Goal: Task Accomplishment & Management: Manage account settings

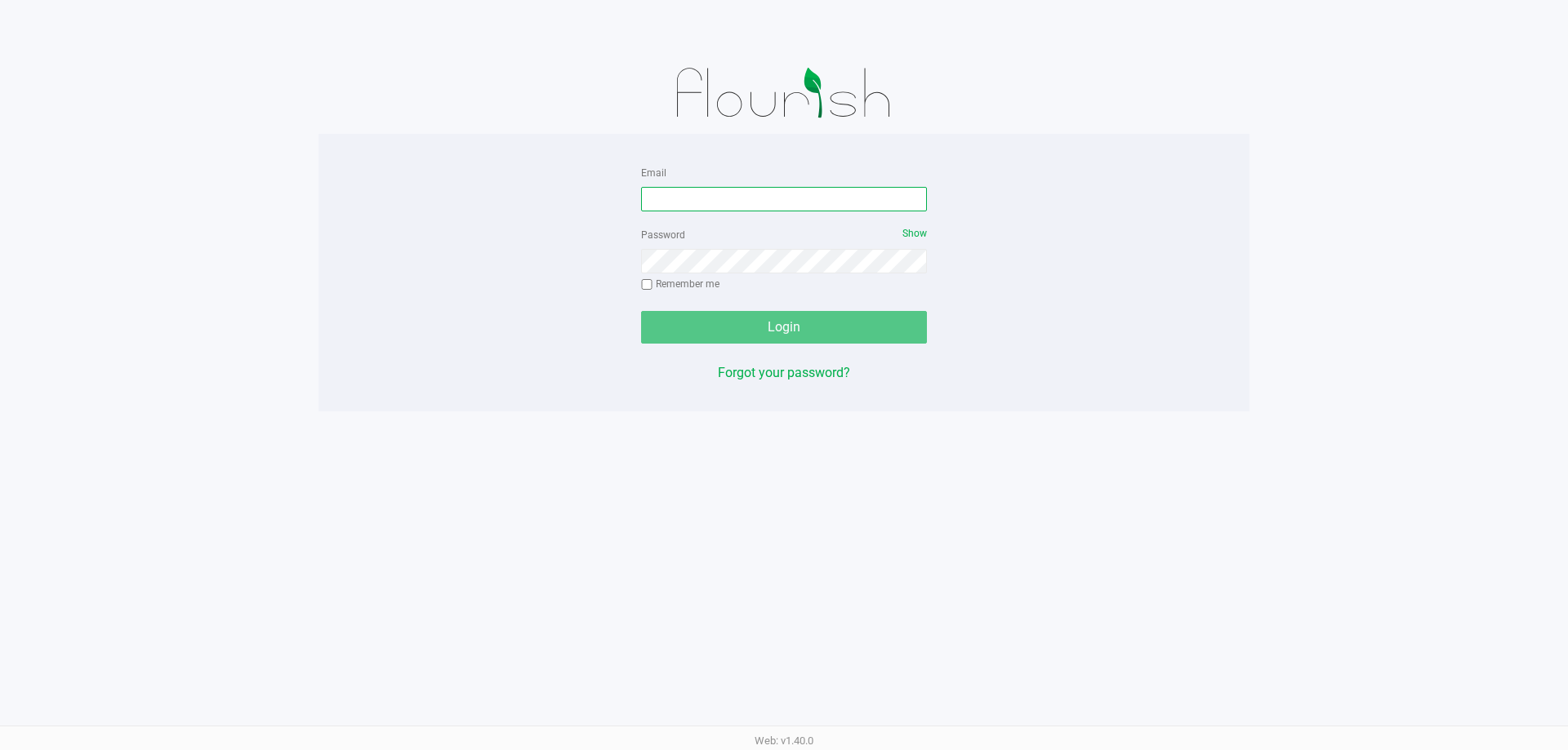
click at [694, 193] on input "Email" at bounding box center [784, 198] width 286 height 24
type input "[EMAIL_ADDRESS][DOMAIN_NAME]"
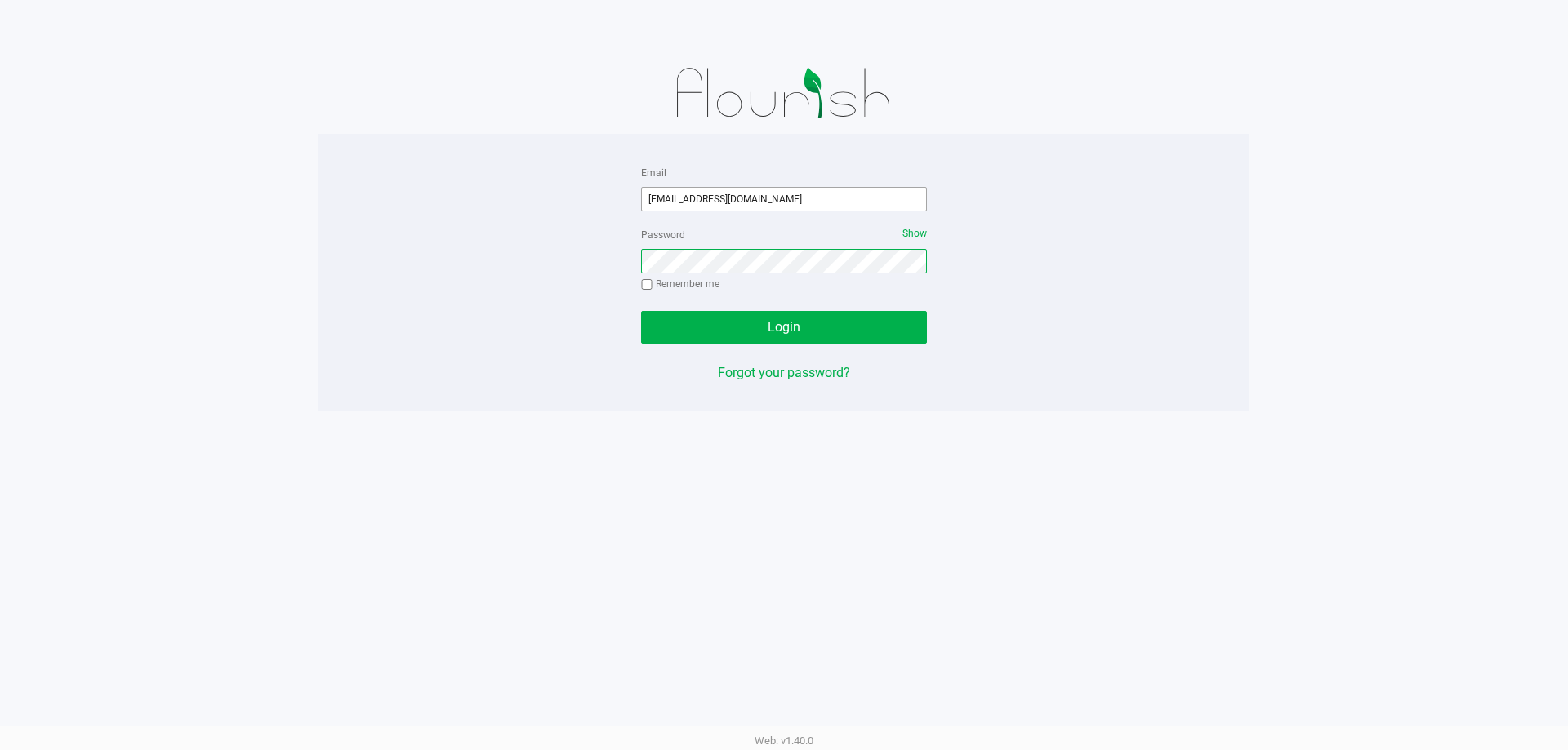
click at [641, 311] on button "Login" at bounding box center [784, 327] width 286 height 32
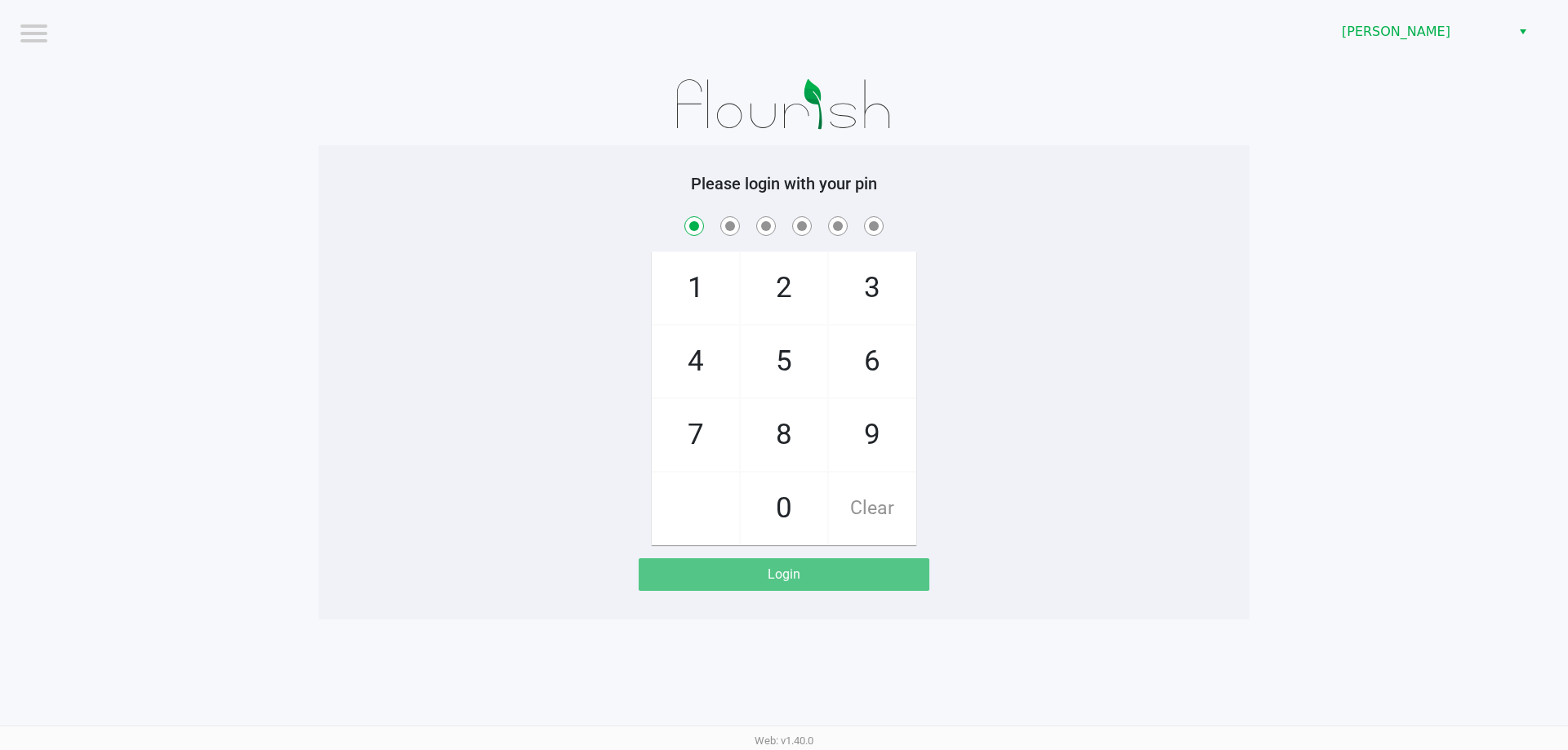
checkbox input "true"
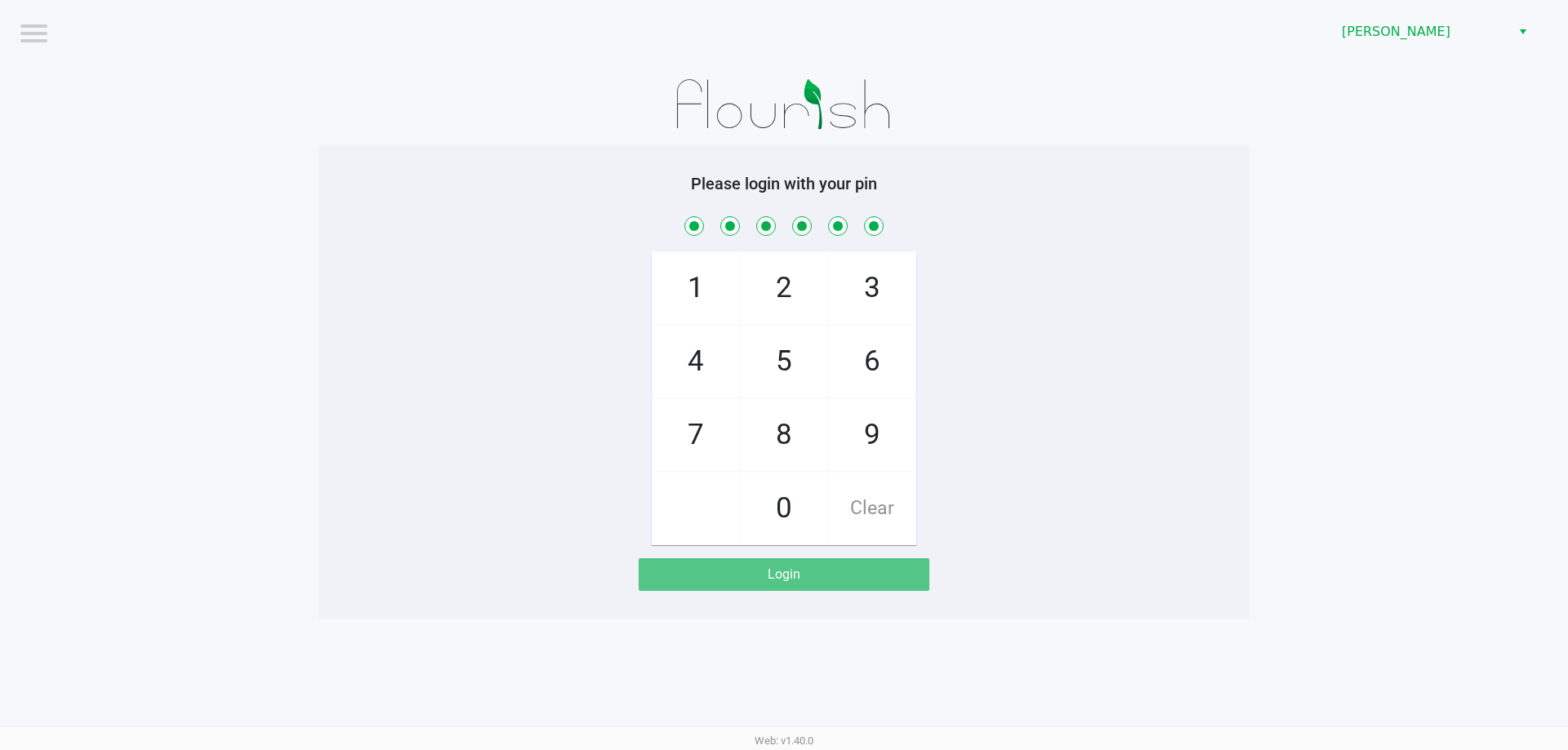
checkbox input "true"
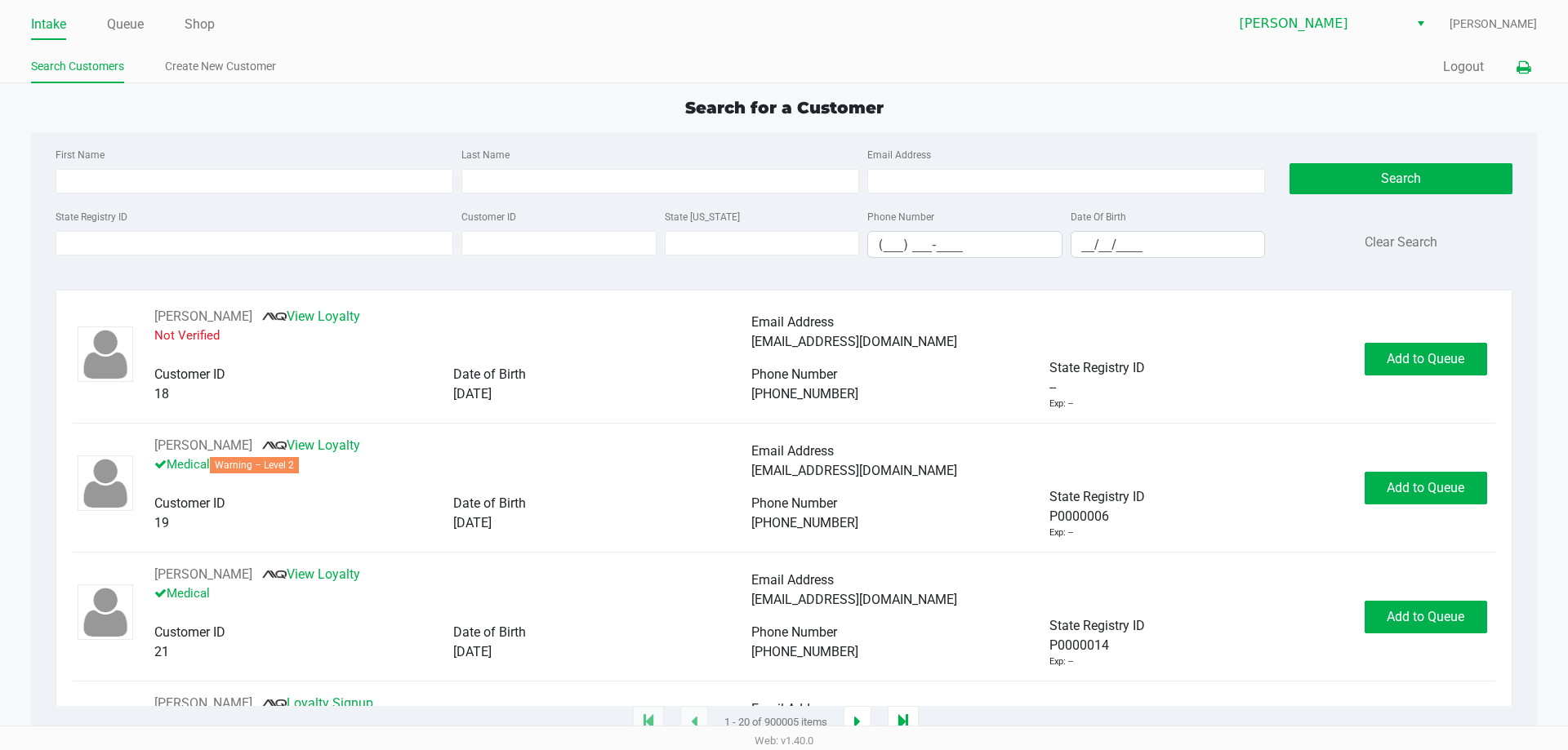
click at [1519, 67] on icon at bounding box center [1523, 68] width 14 height 12
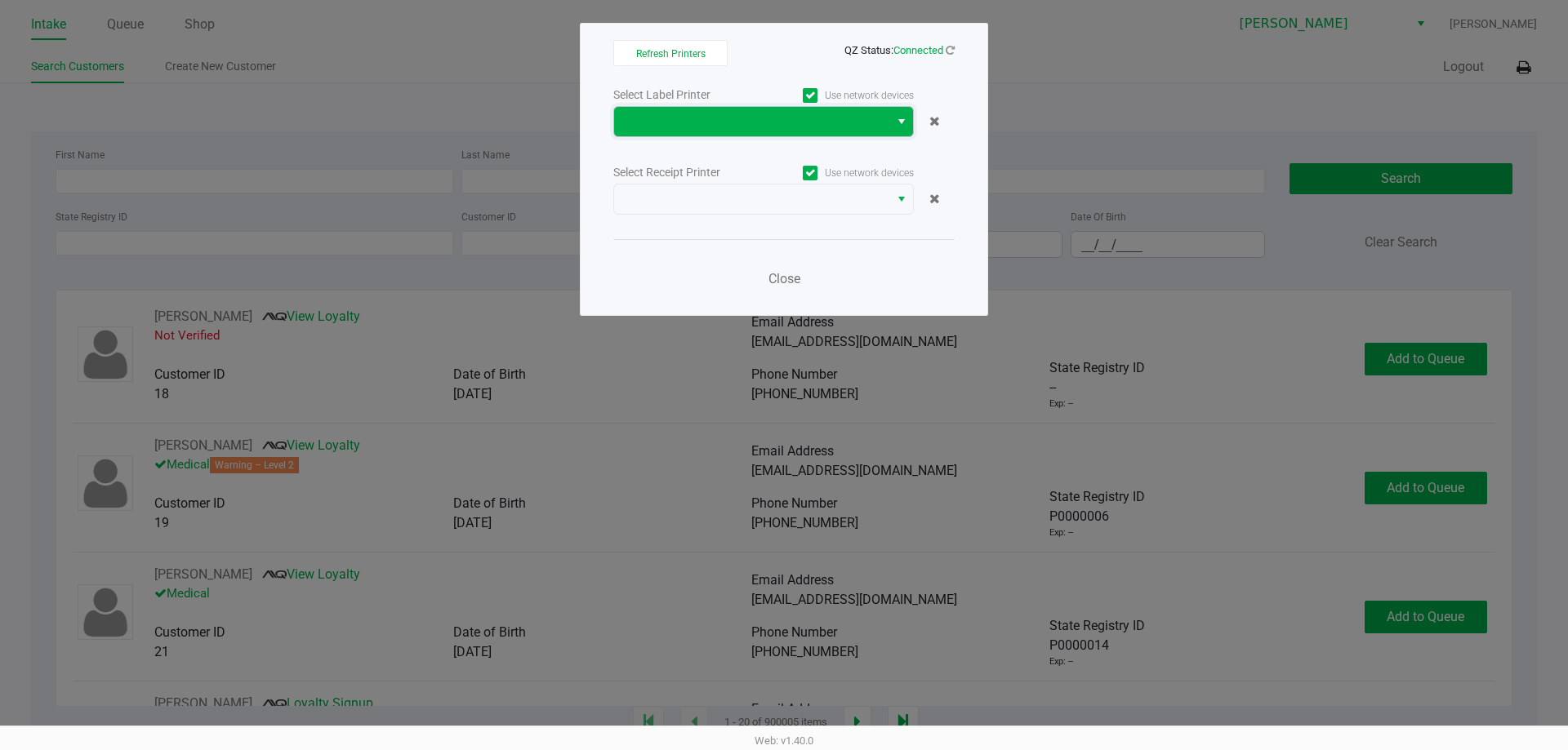
click at [757, 121] on span at bounding box center [751, 122] width 255 height 20
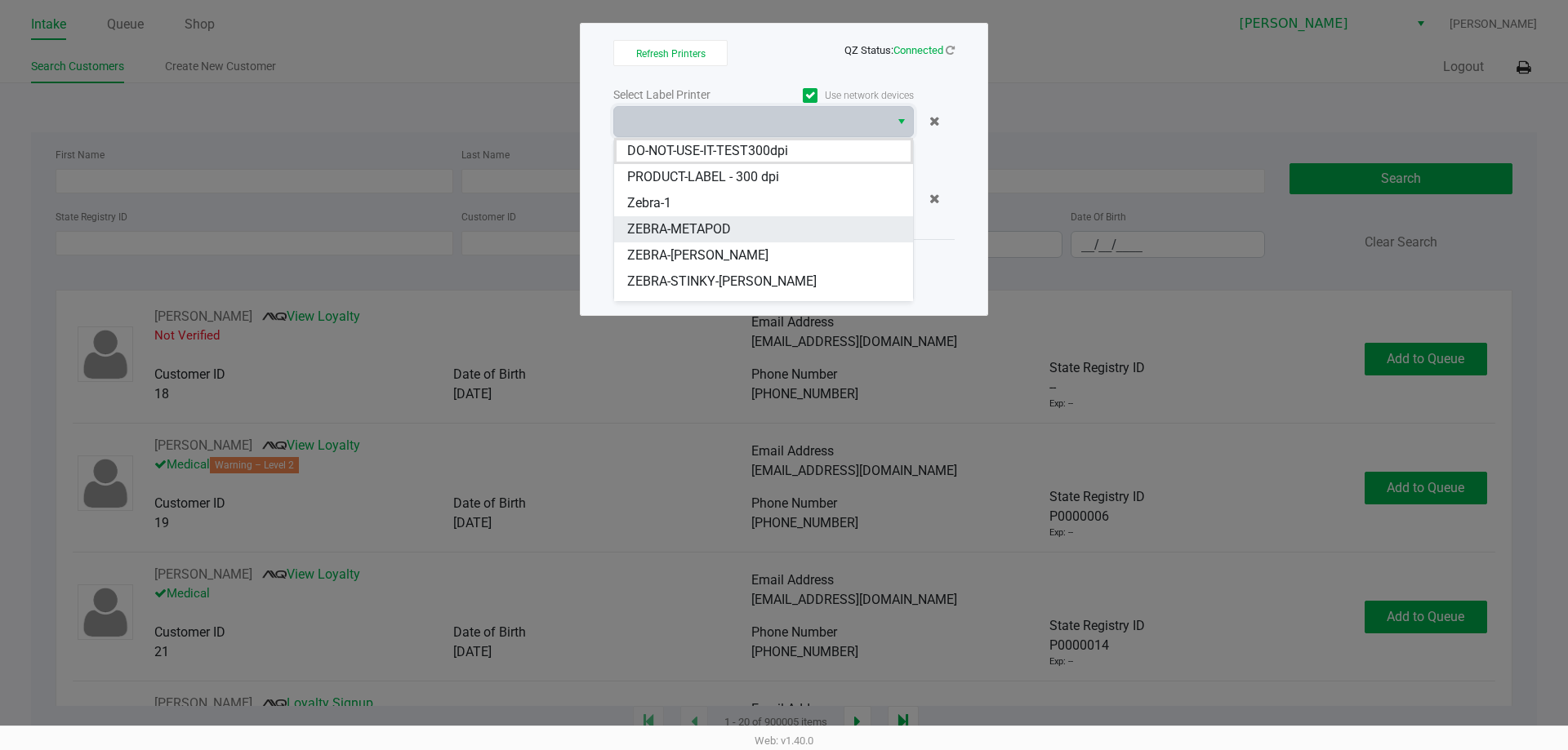
click at [716, 225] on span "ZEBRA-METAPOD" at bounding box center [679, 230] width 104 height 20
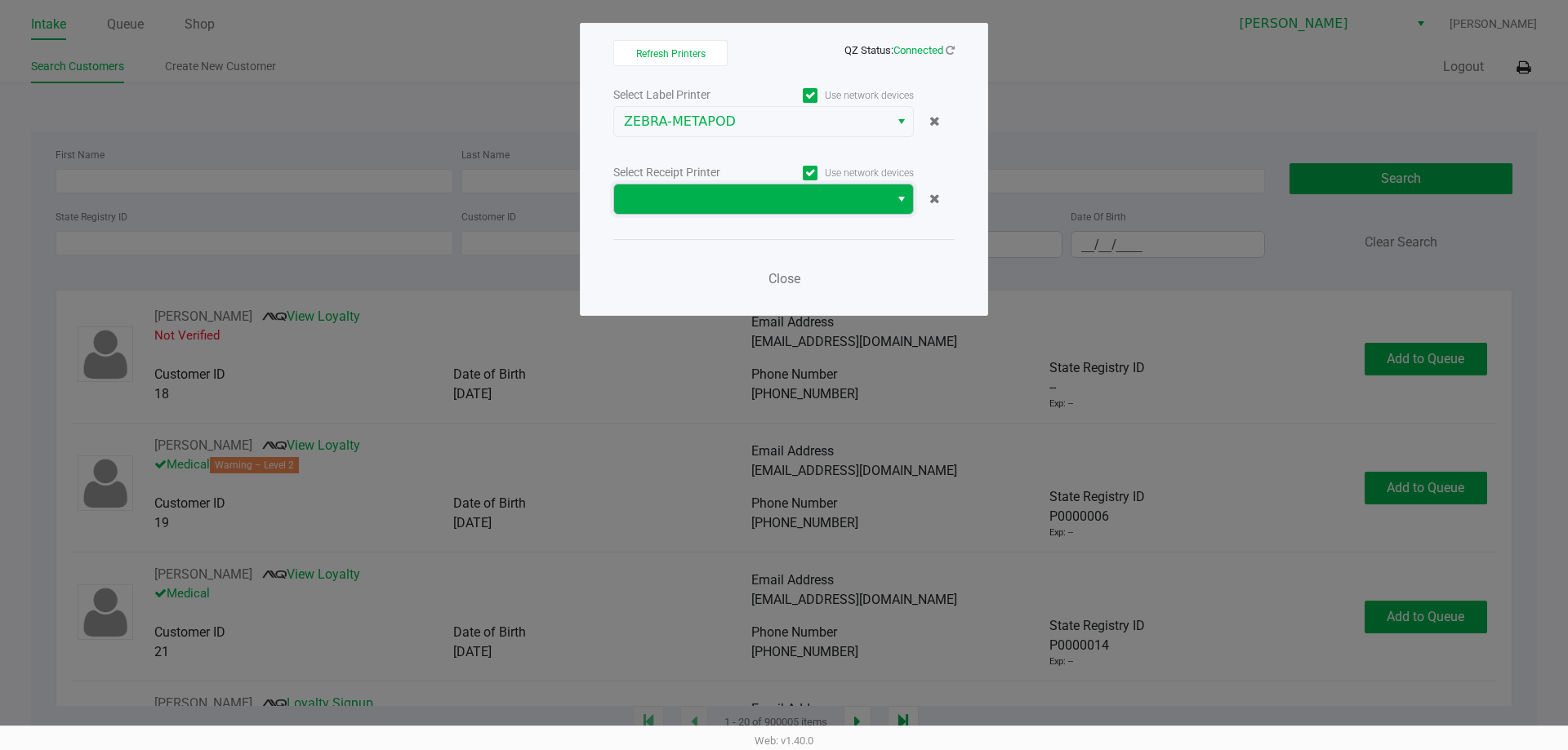
click at [721, 205] on span at bounding box center [751, 199] width 255 height 20
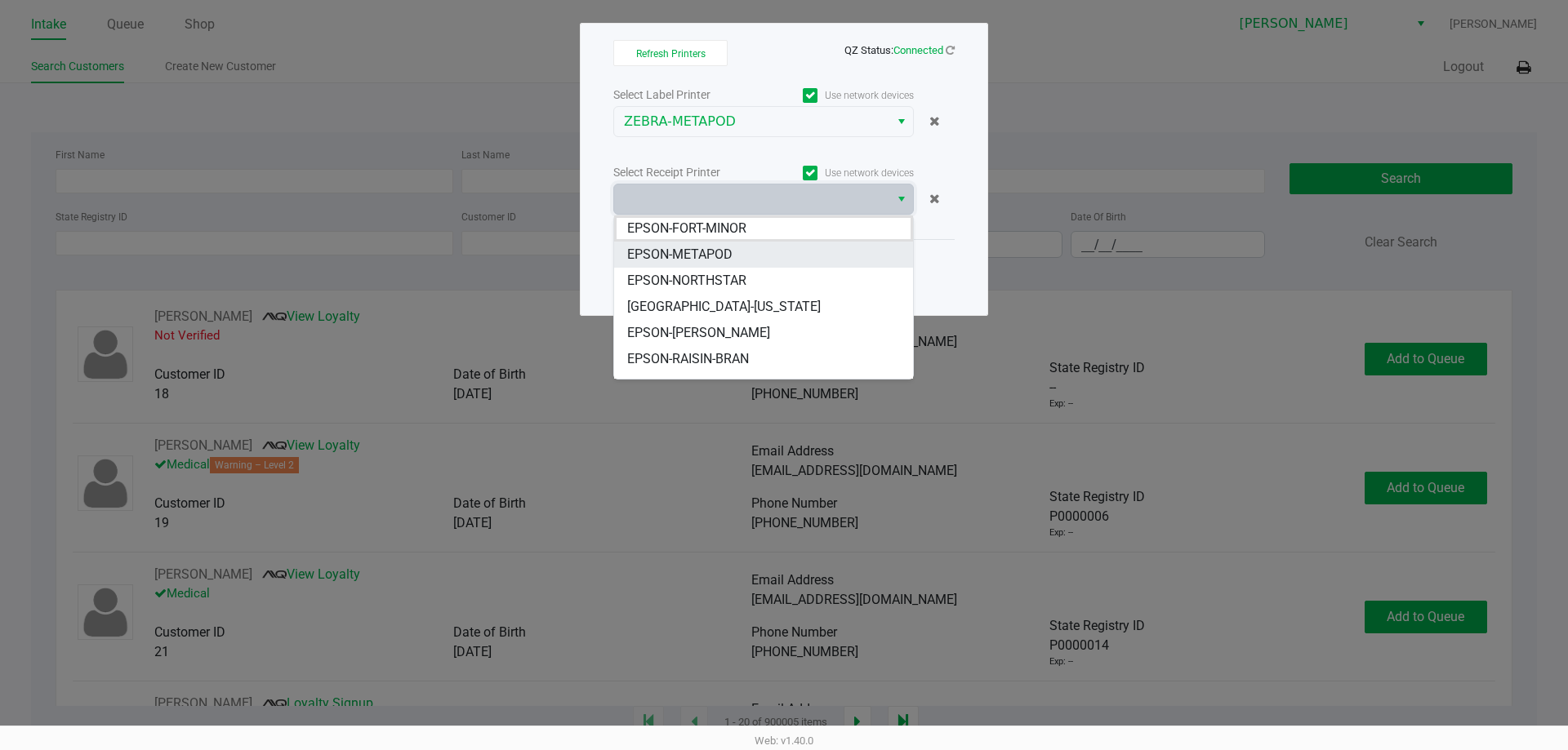
click at [734, 259] on li "EPSON-METAPOD" at bounding box center [763, 254] width 298 height 26
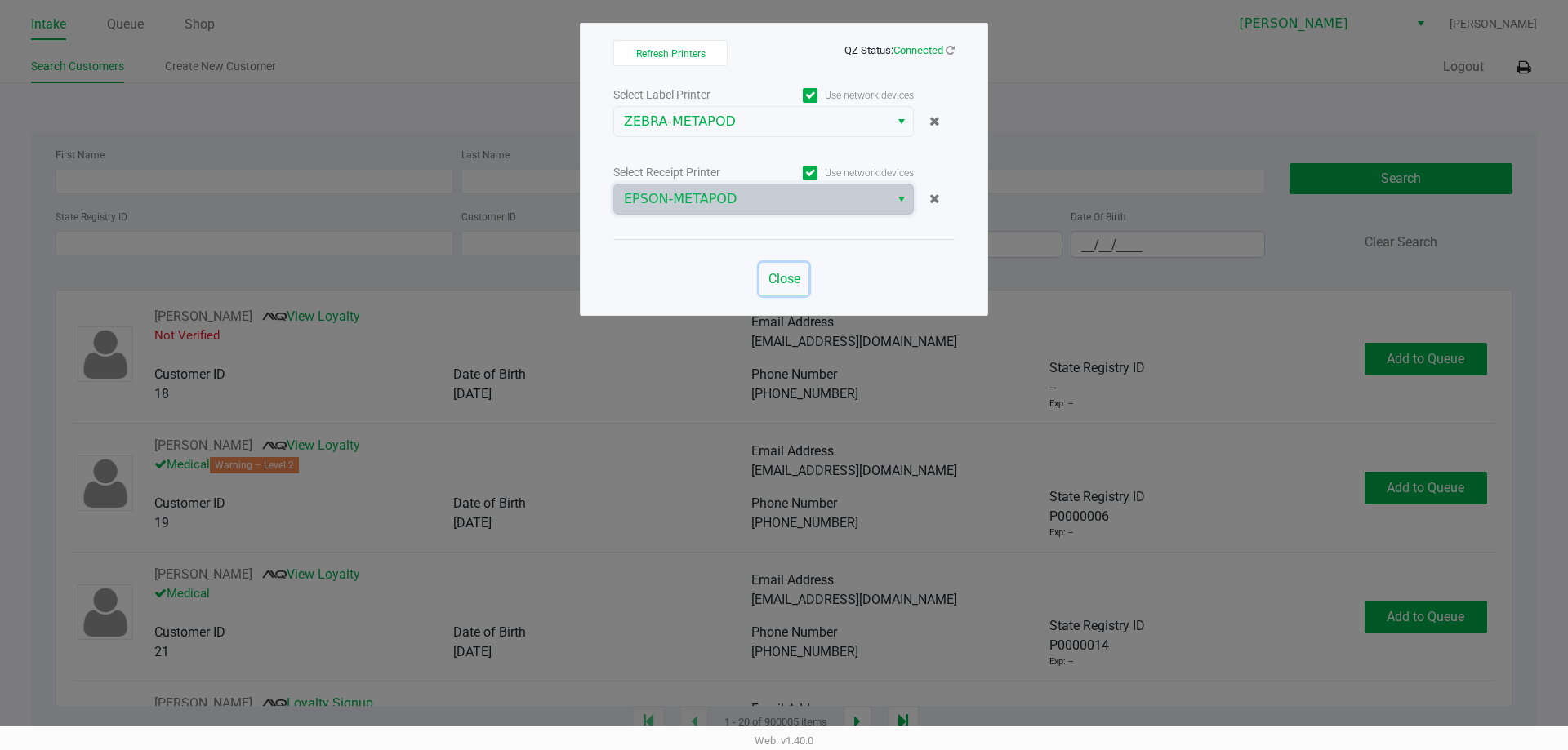
click at [779, 281] on span "Close" at bounding box center [784, 279] width 32 height 15
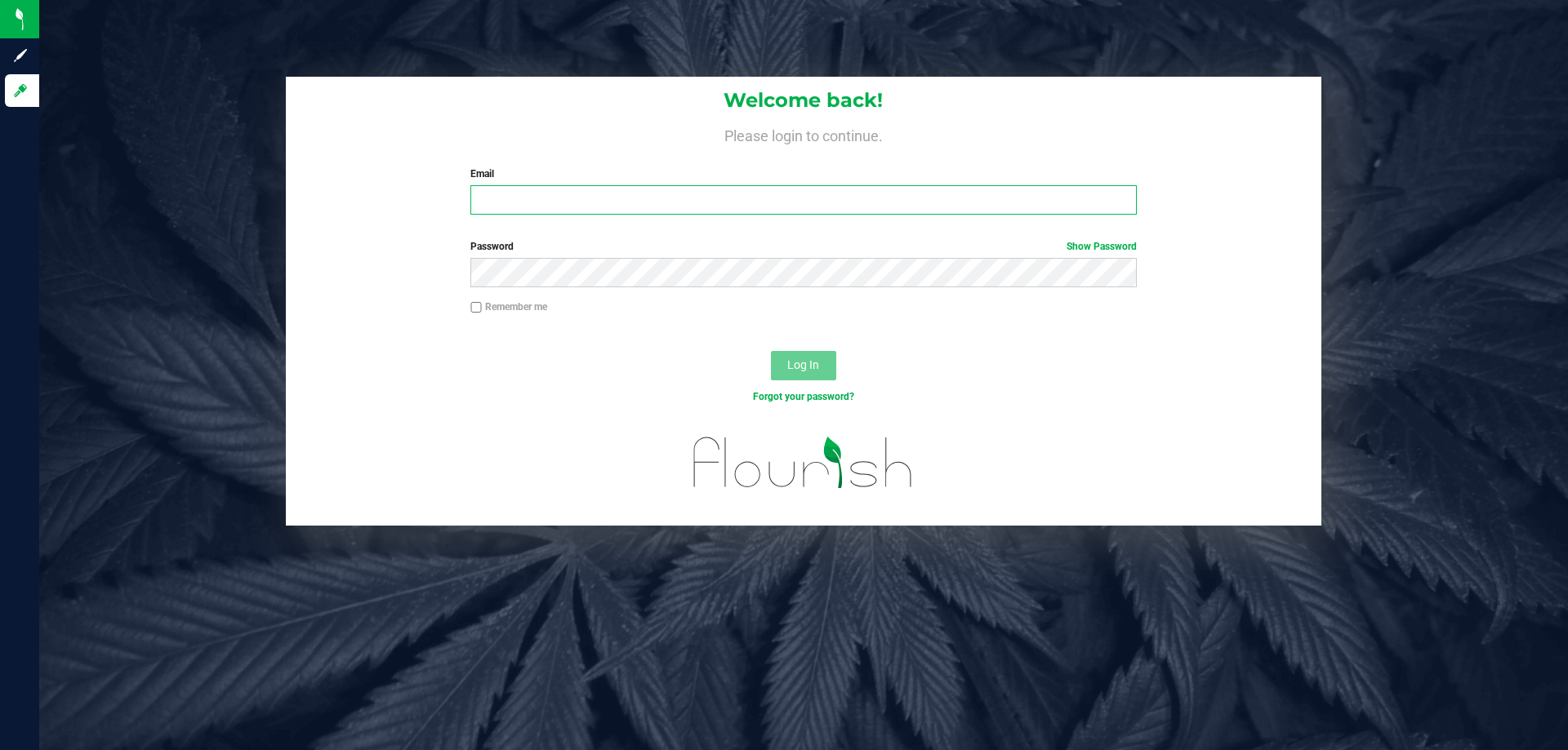
click at [580, 202] on input "Email" at bounding box center [803, 200] width 665 height 30
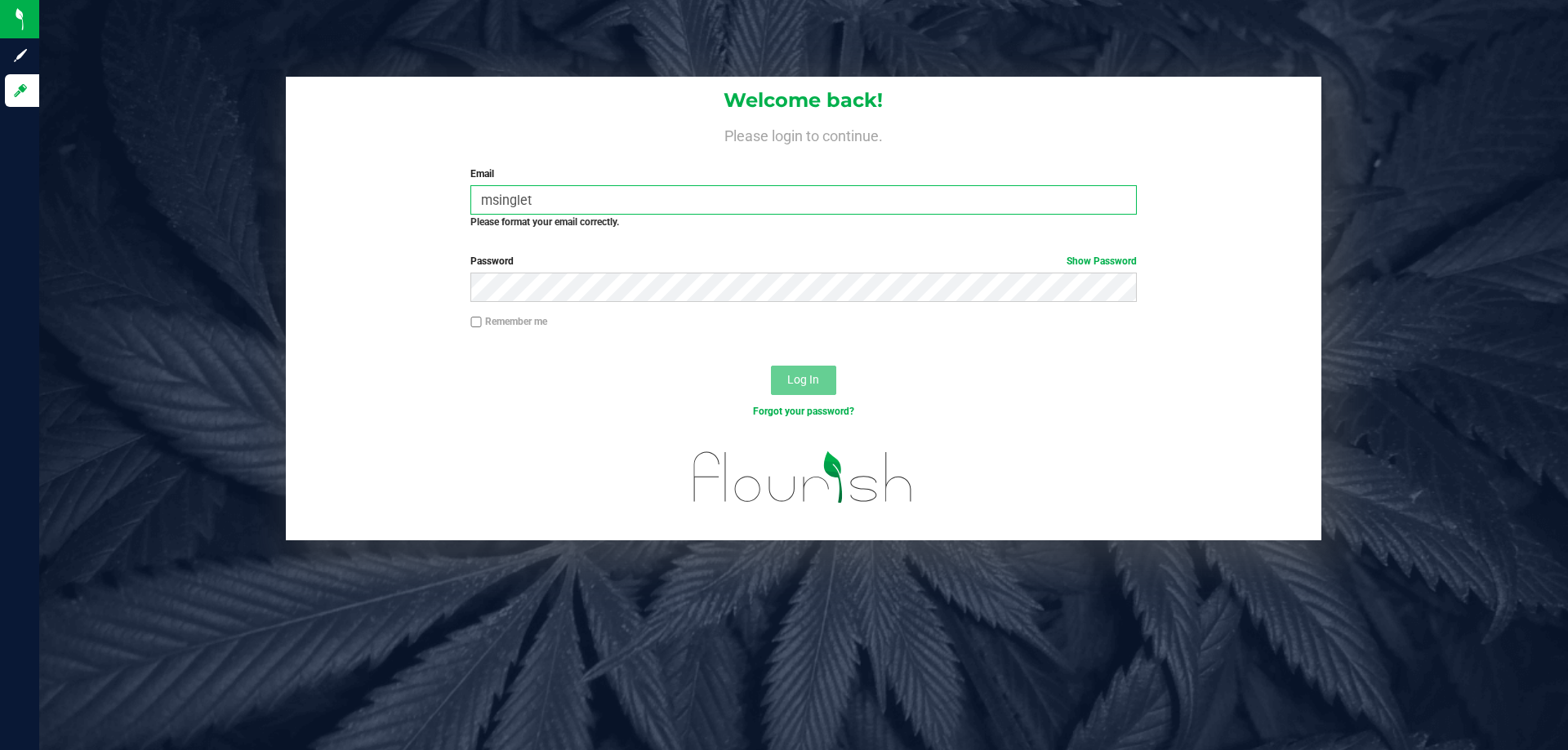
click at [587, 203] on input "msinglet" at bounding box center [803, 200] width 665 height 30
click at [643, 199] on input "msingletom" at bounding box center [803, 200] width 665 height 30
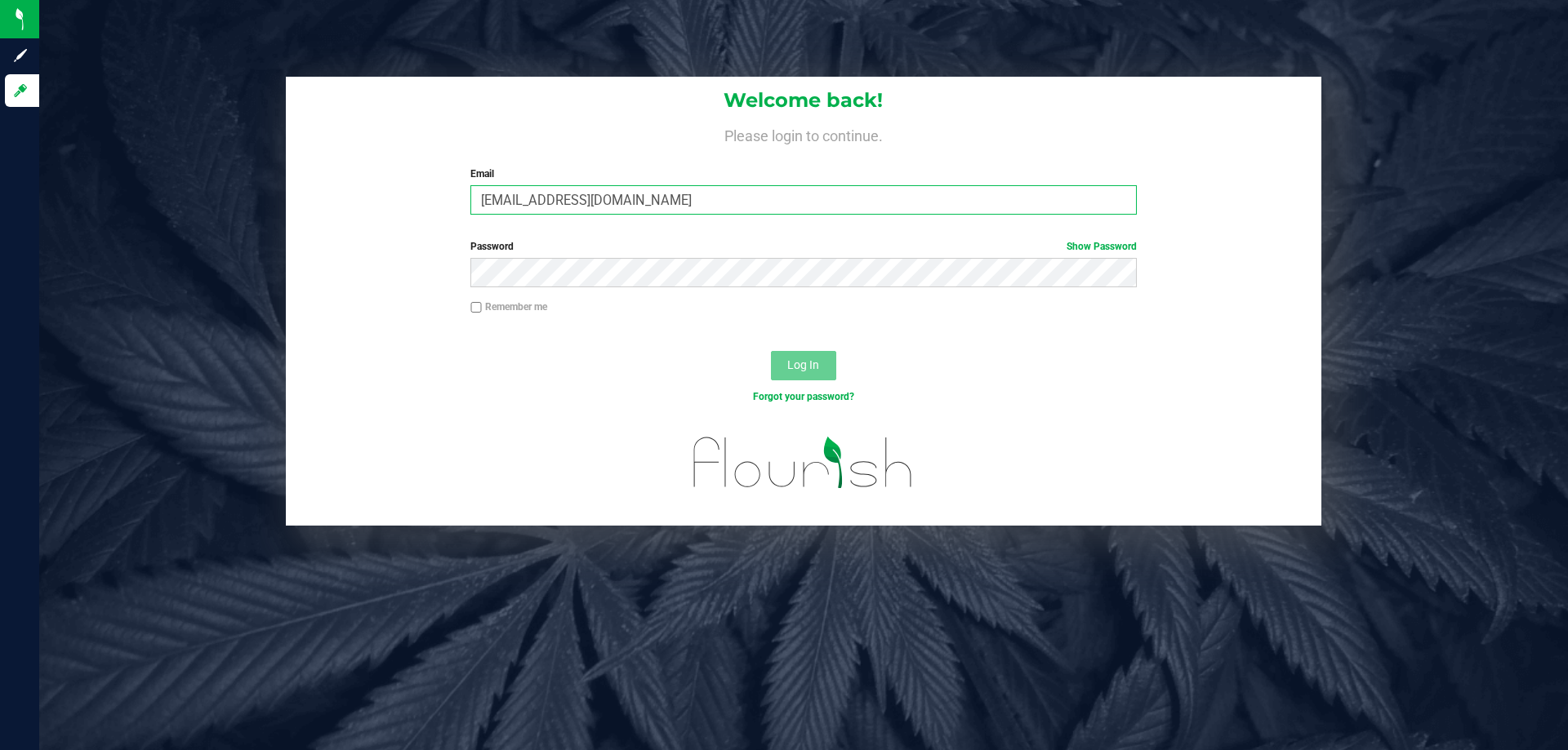
type input "[EMAIL_ADDRESS][DOMAIN_NAME]"
click at [771, 351] on button "Log In" at bounding box center [803, 365] width 65 height 30
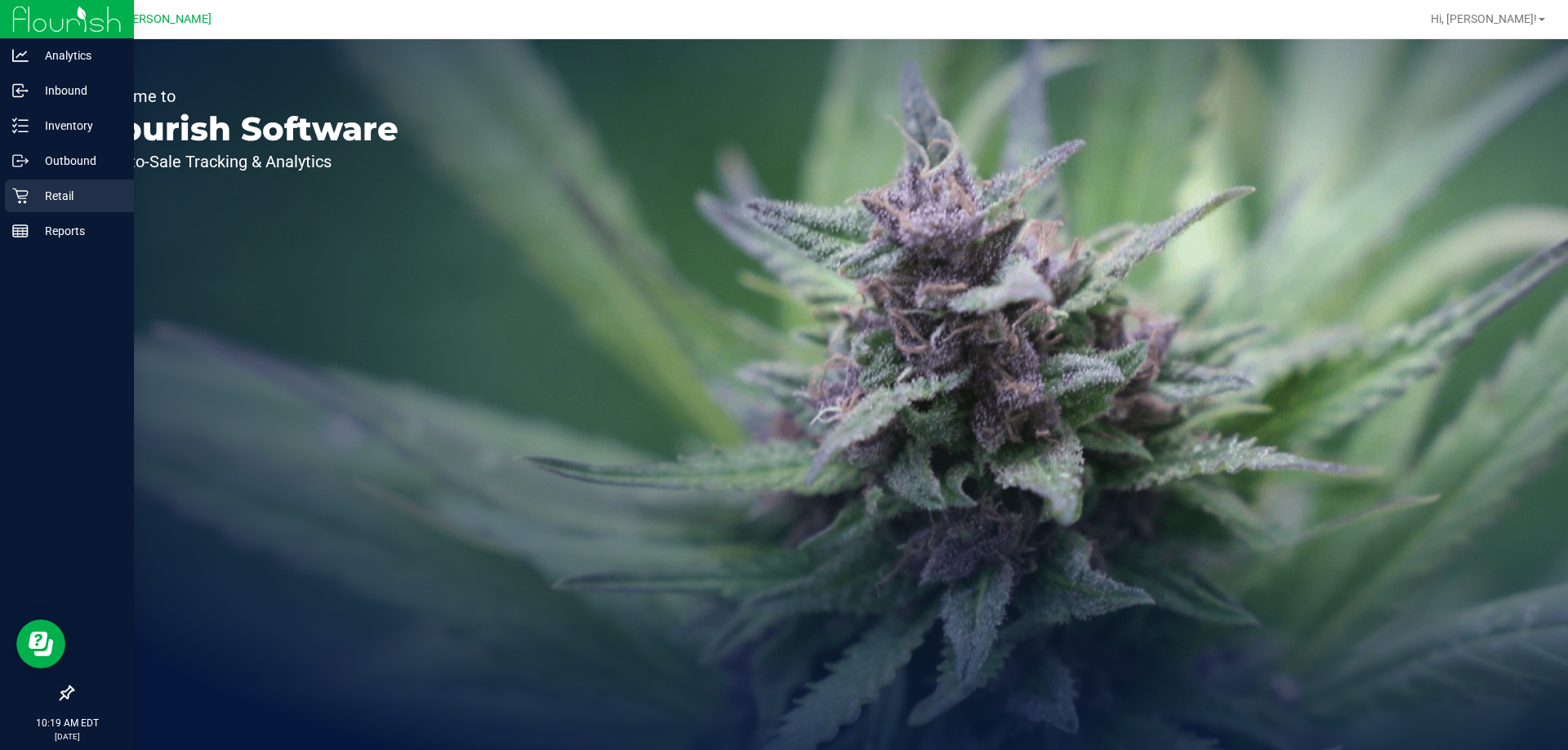
click at [61, 194] on p "Retail" at bounding box center [78, 196] width 98 height 20
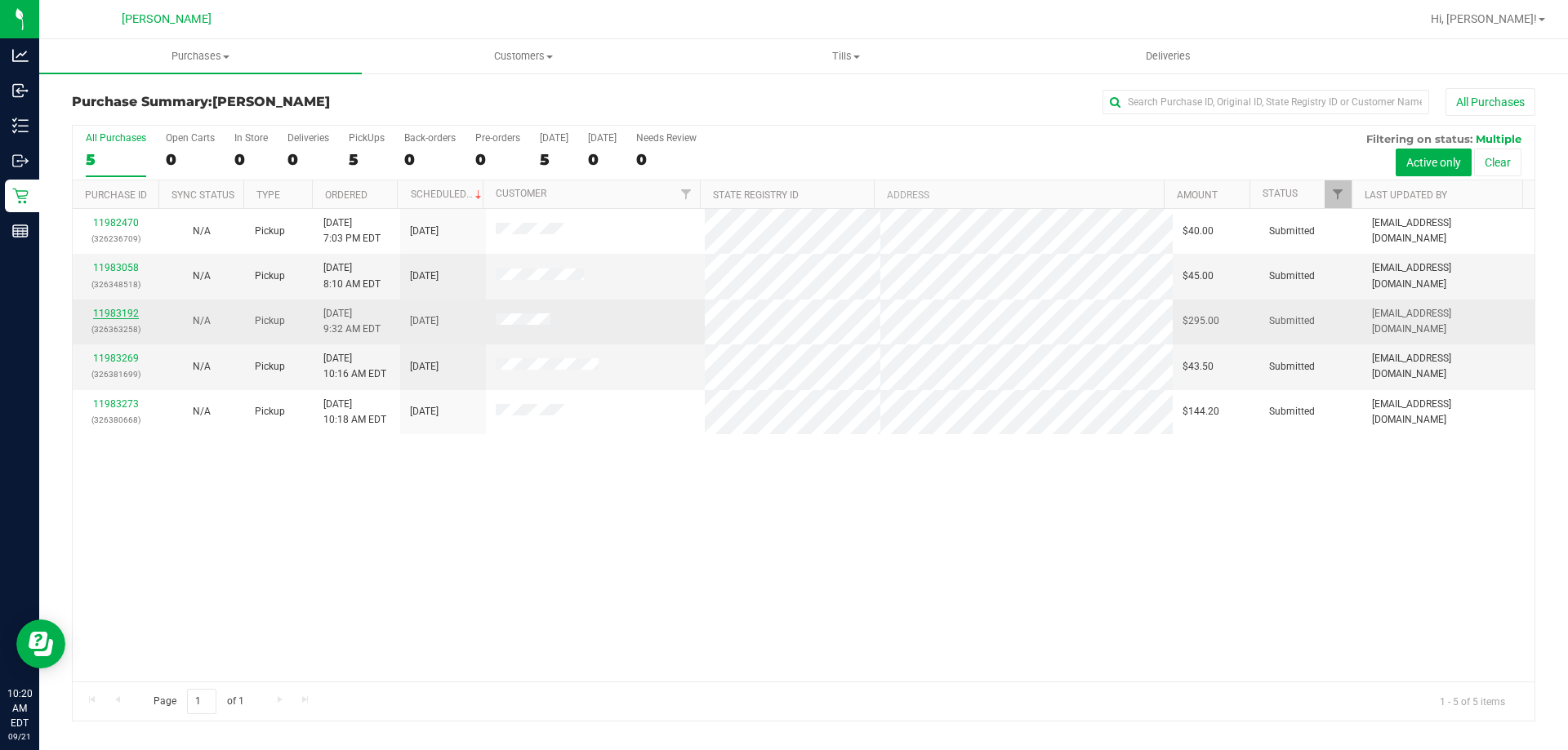
click at [117, 310] on link "11983192" at bounding box center [115, 313] width 46 height 12
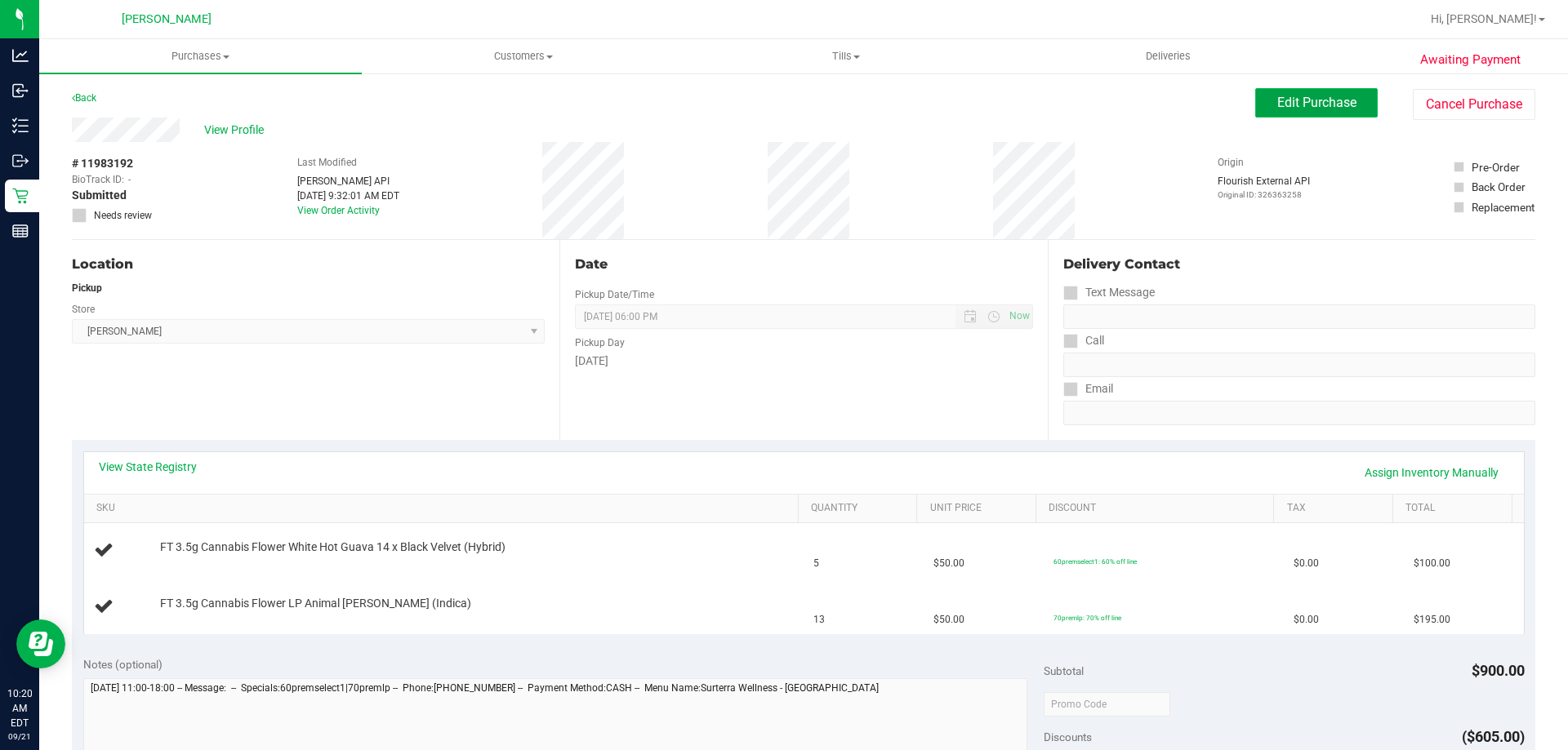
click at [1280, 109] on span "Edit Purchase" at bounding box center [1316, 102] width 79 height 15
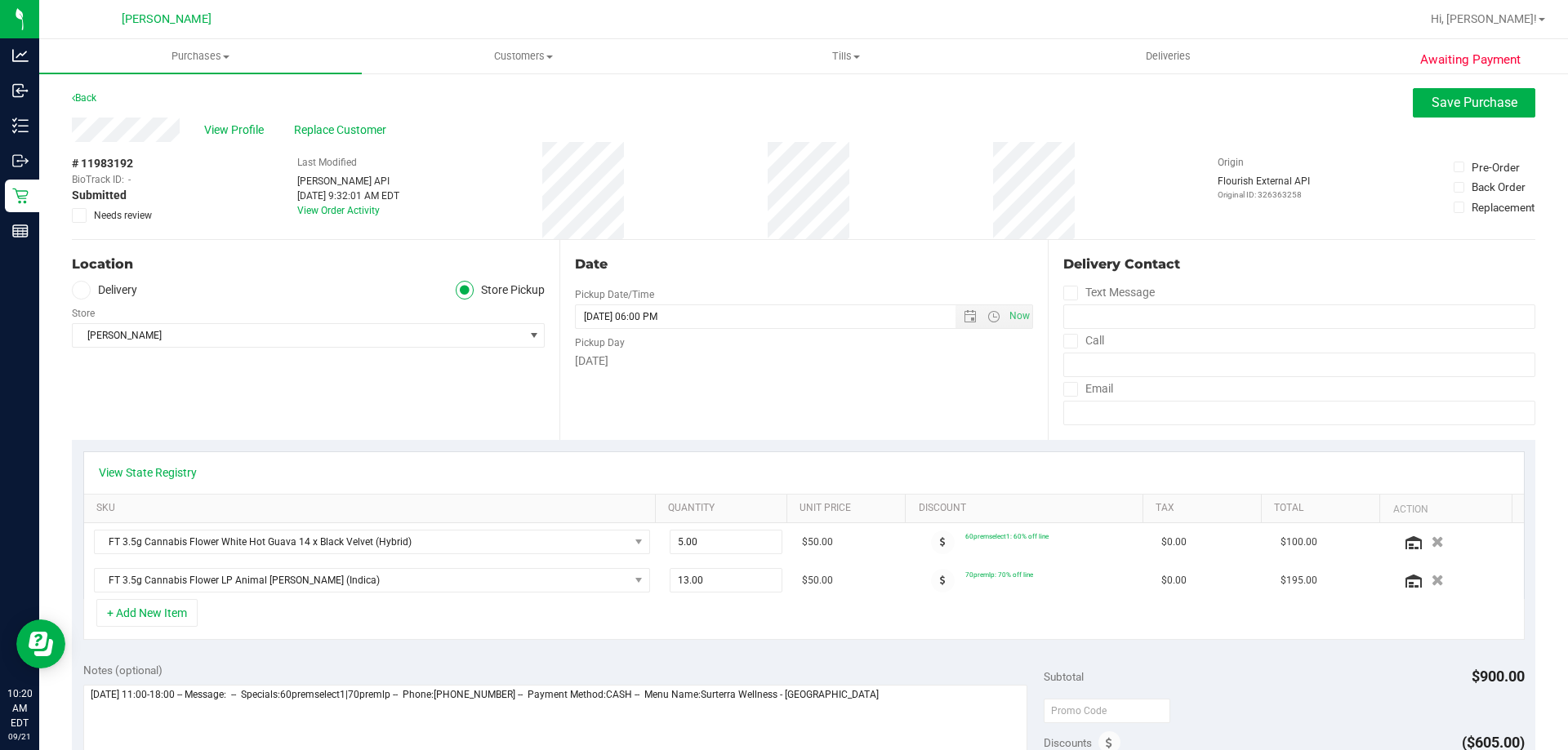
click at [82, 215] on icon at bounding box center [79, 215] width 11 height 0
click at [0, 0] on input "Needs review" at bounding box center [0, 0] width 0 height 0
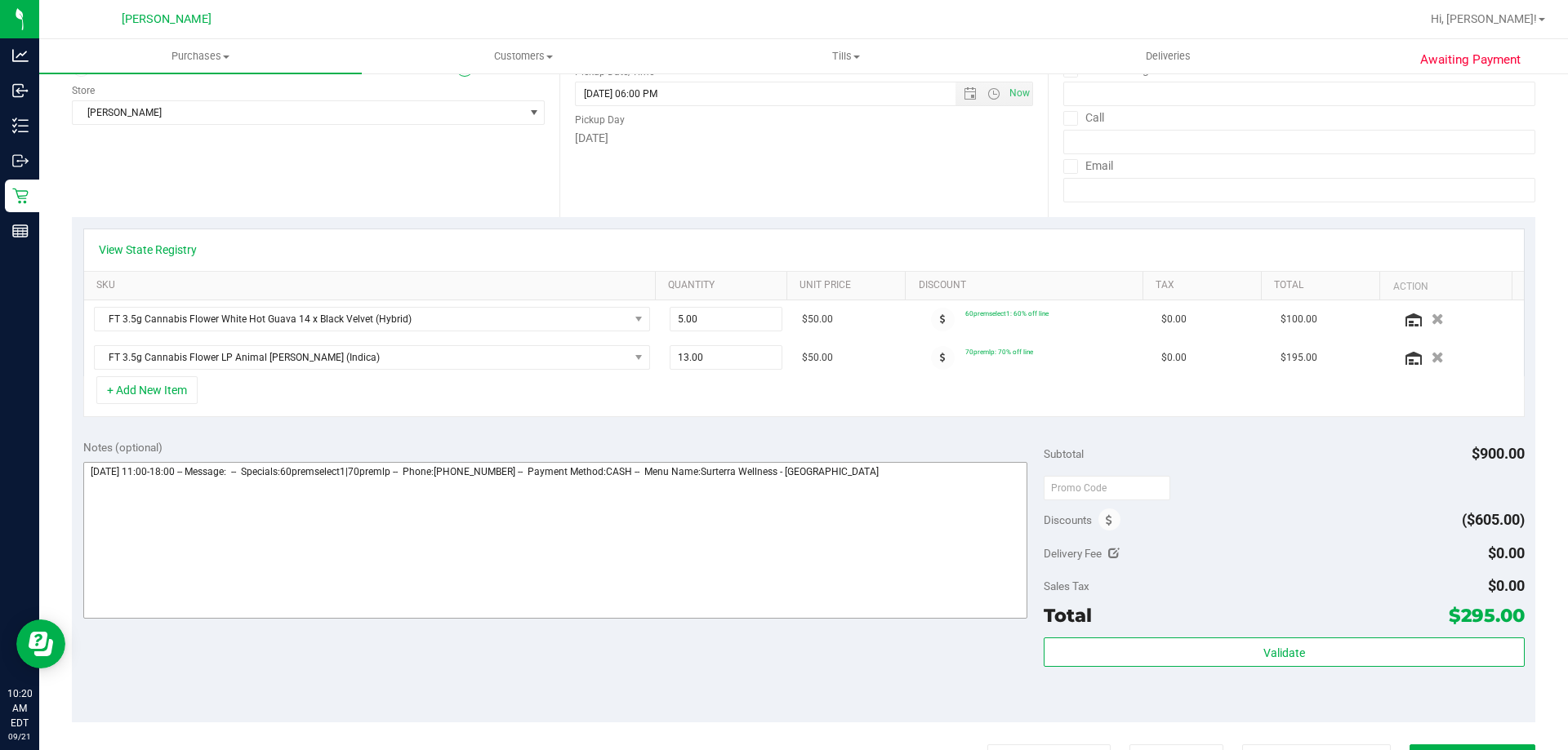
scroll to position [245, 0]
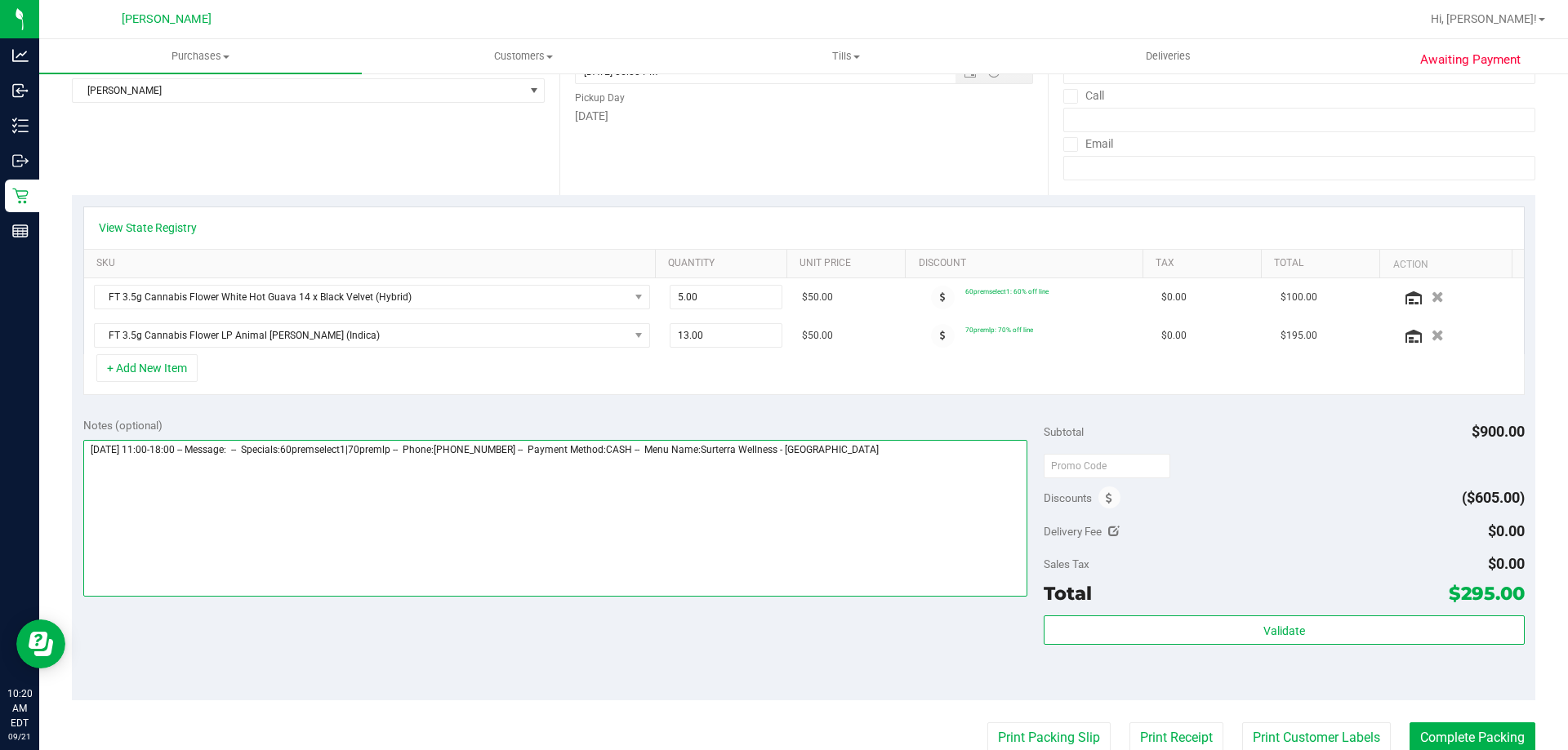
click at [901, 454] on textarea at bounding box center [555, 518] width 945 height 157
click at [247, 471] on textarea at bounding box center [555, 518] width 945 height 157
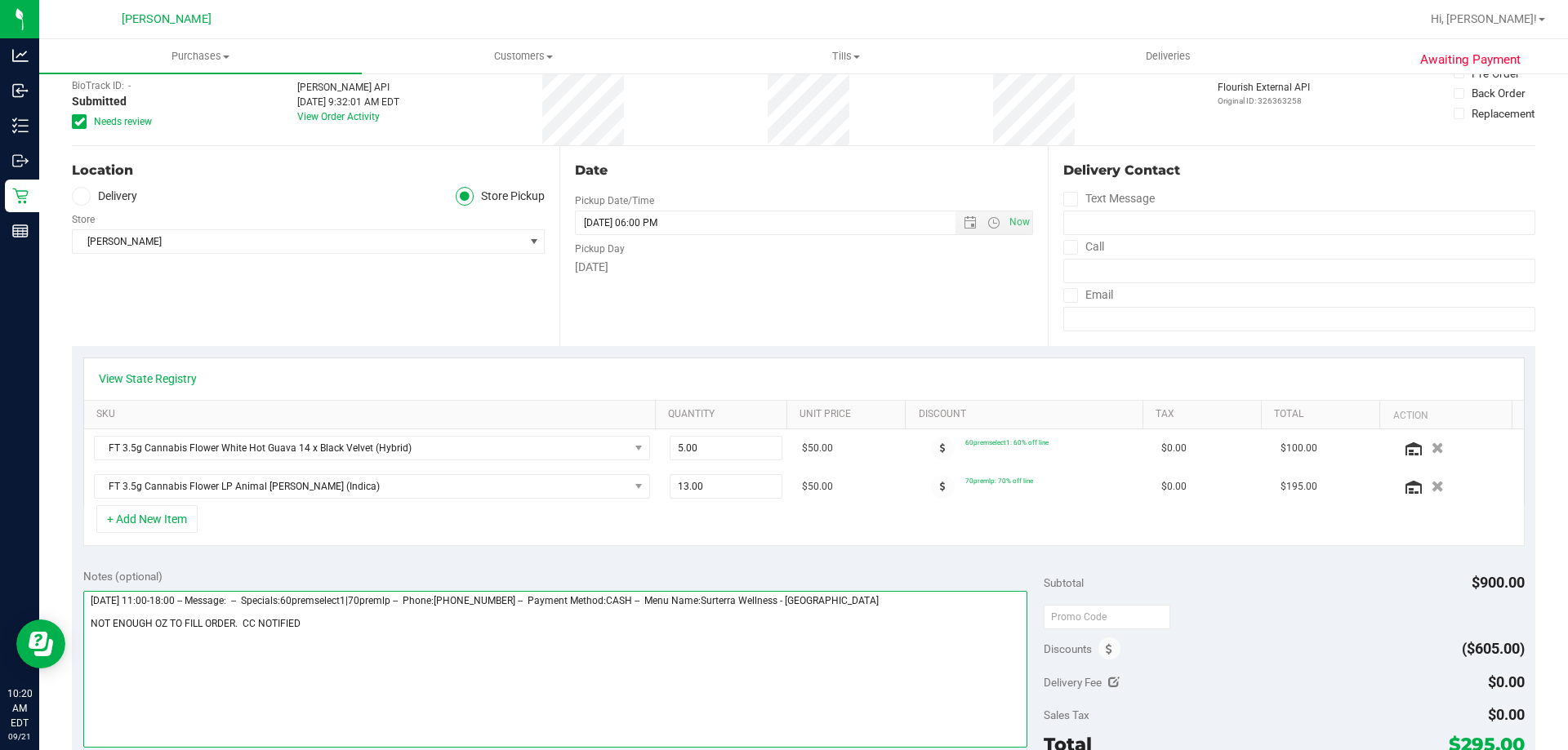
scroll to position [0, 0]
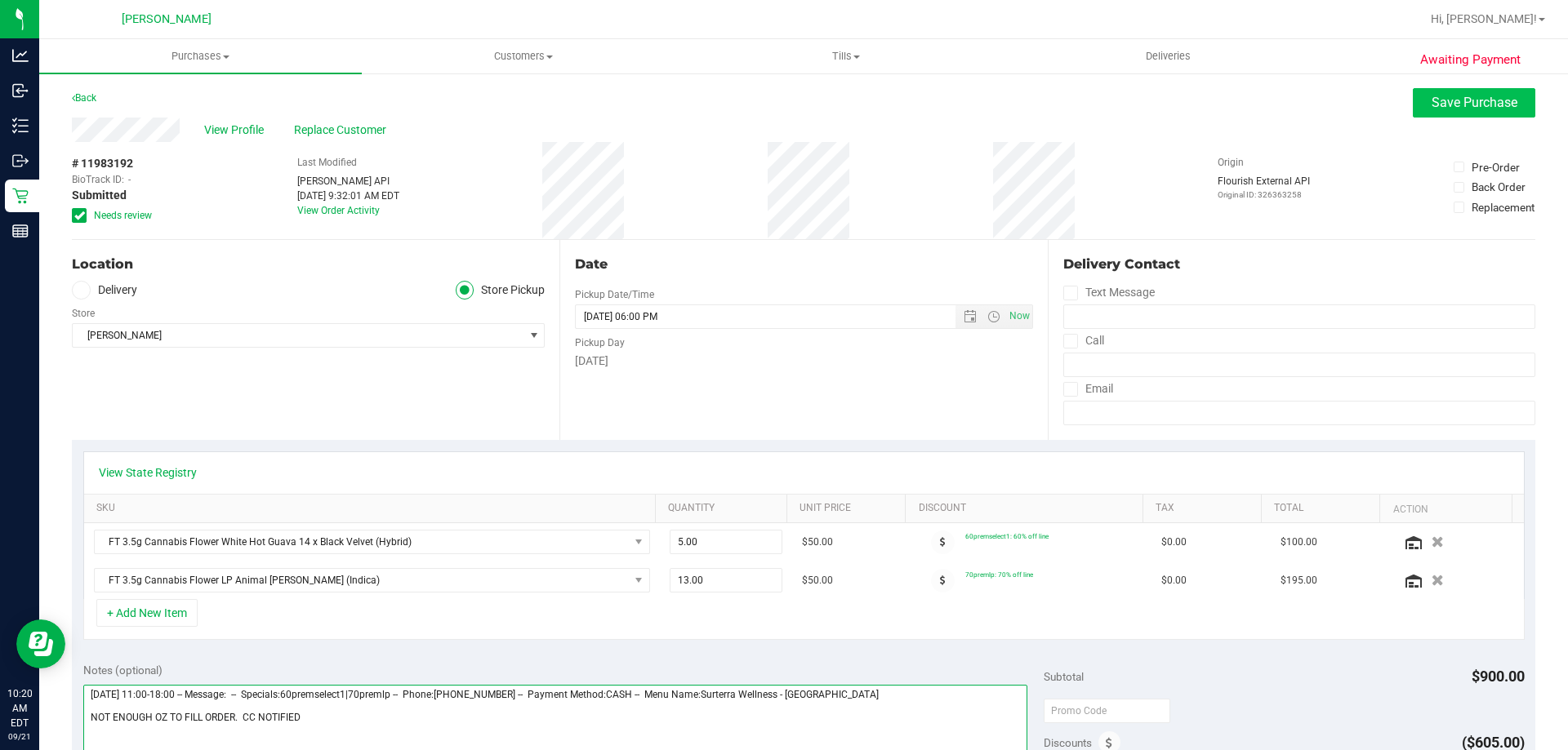
type textarea "[DATE] 11:00-18:00 -- Message: -- Specials:60premselect1|70premlp -- Phone:[PHO…"
click at [1432, 102] on span "Save Purchase" at bounding box center [1474, 102] width 86 height 15
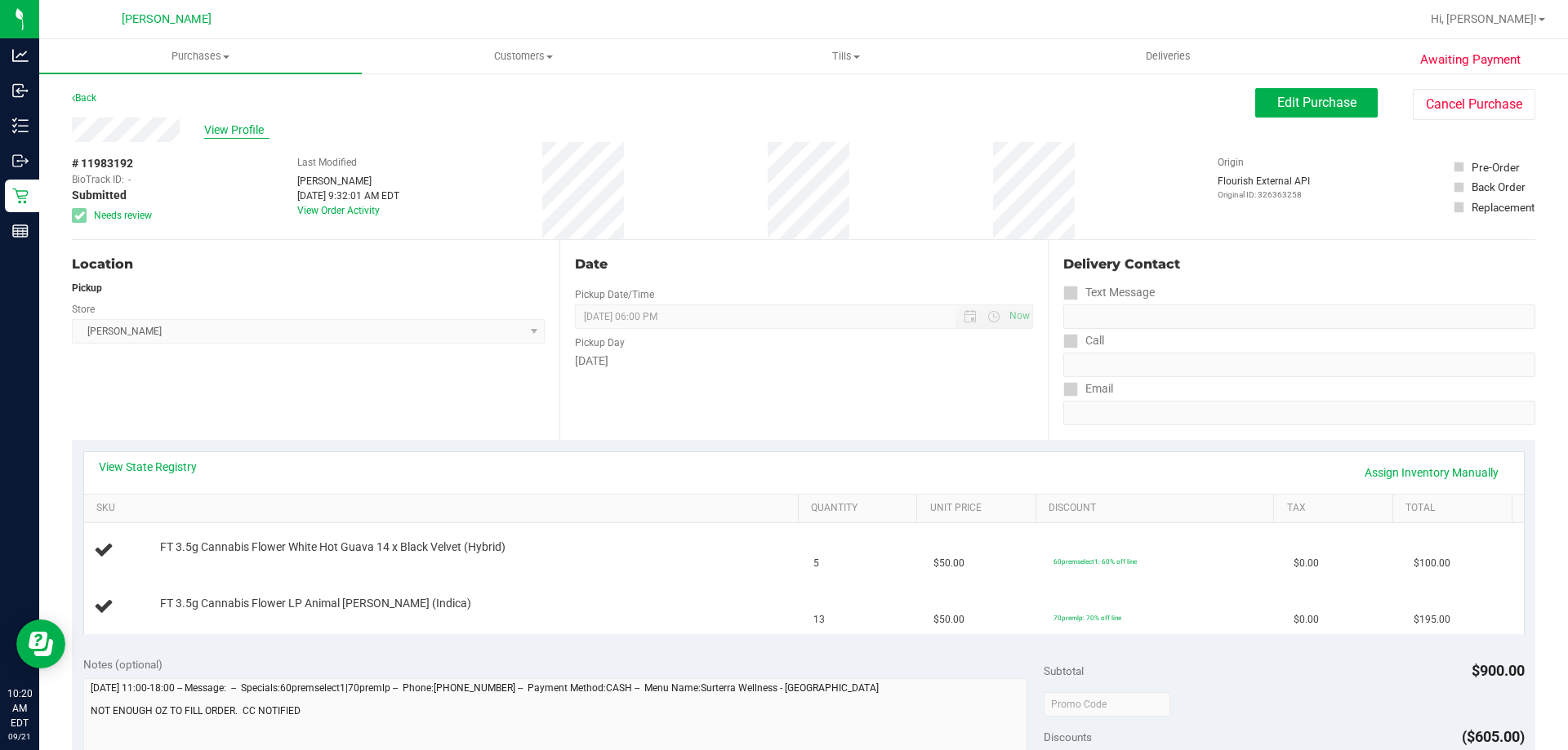
click at [244, 133] on span "View Profile" at bounding box center [236, 130] width 65 height 17
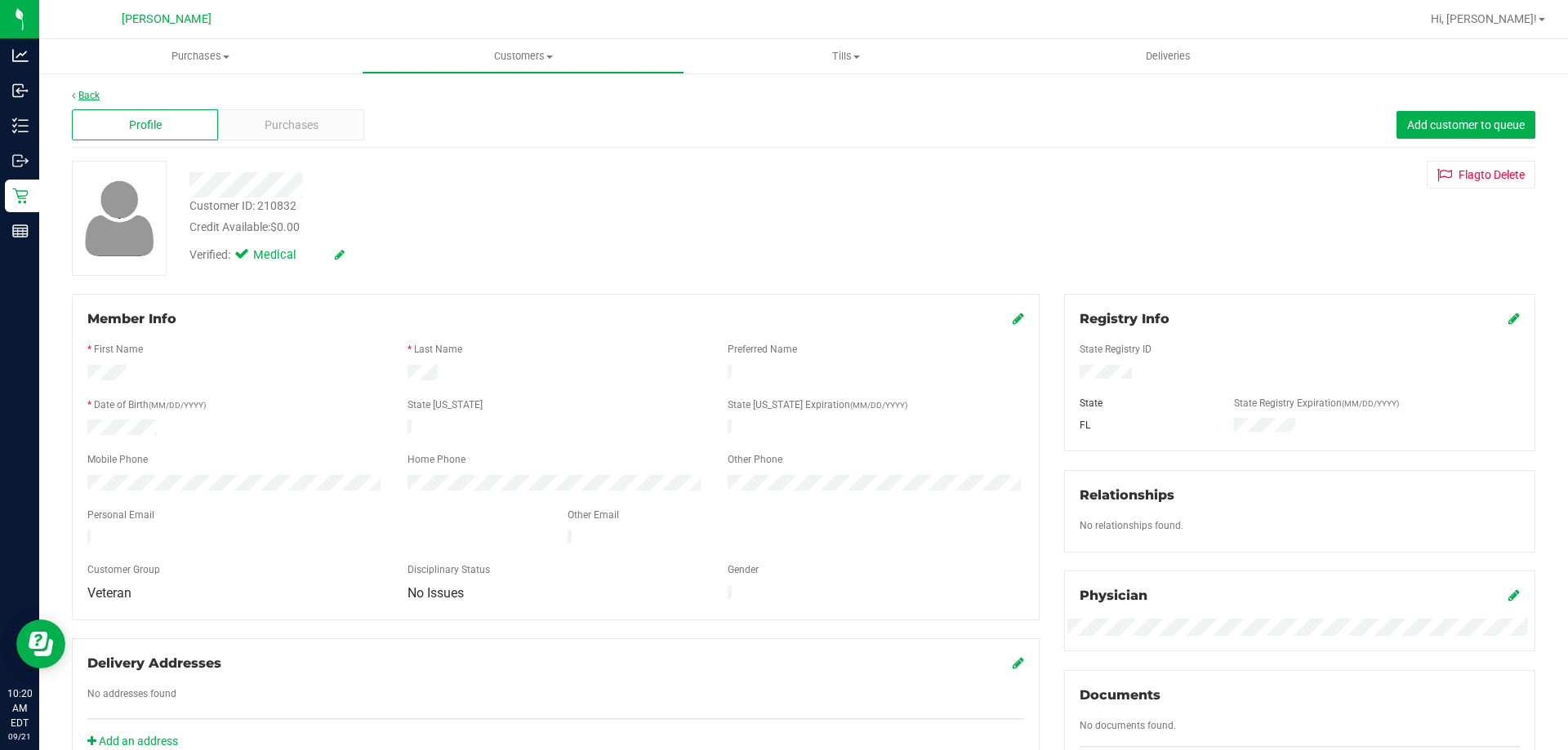
click at [88, 93] on link "Back" at bounding box center [86, 96] width 28 height 12
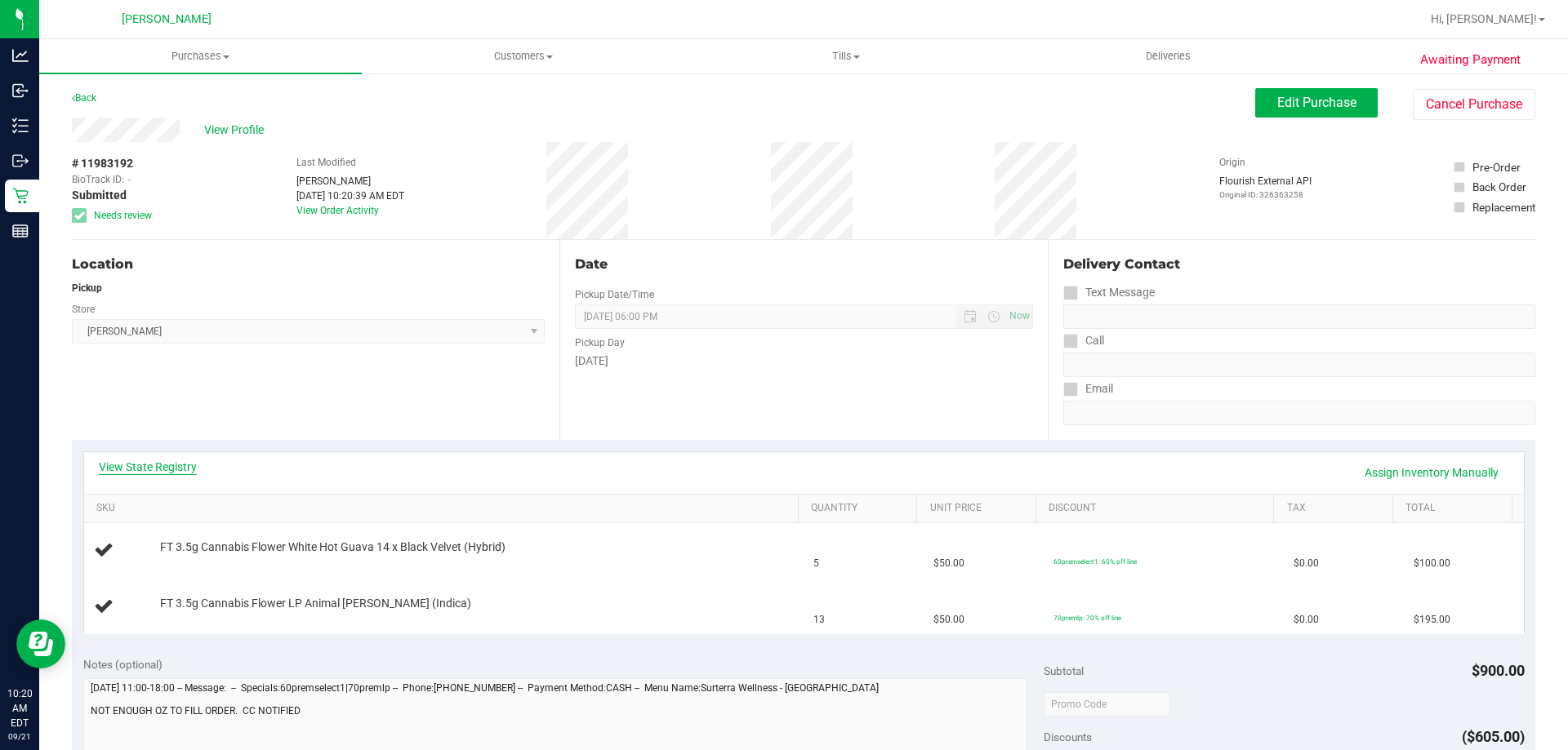
click at [159, 466] on link "View State Registry" at bounding box center [148, 467] width 98 height 16
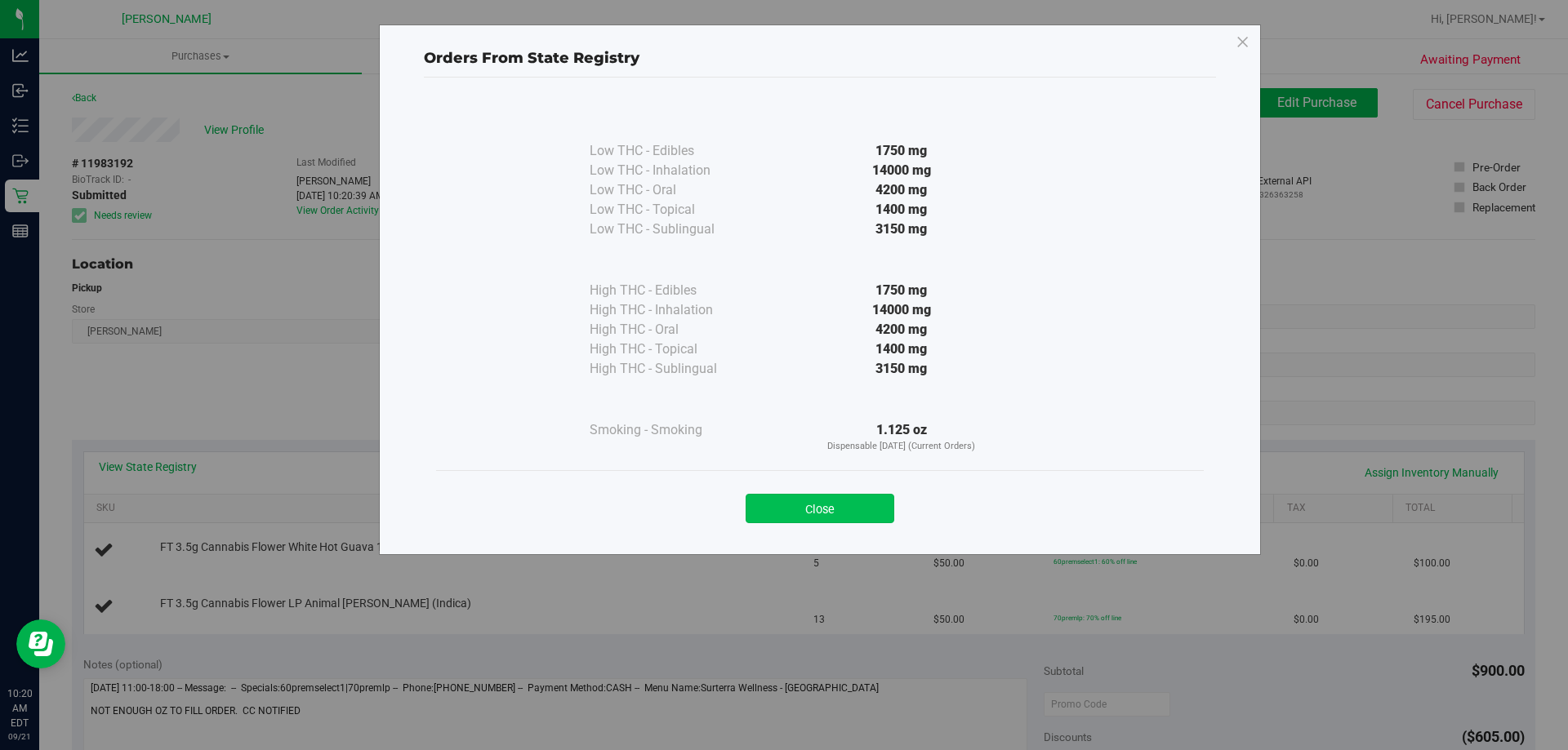
click at [775, 498] on button "Close" at bounding box center [820, 508] width 149 height 30
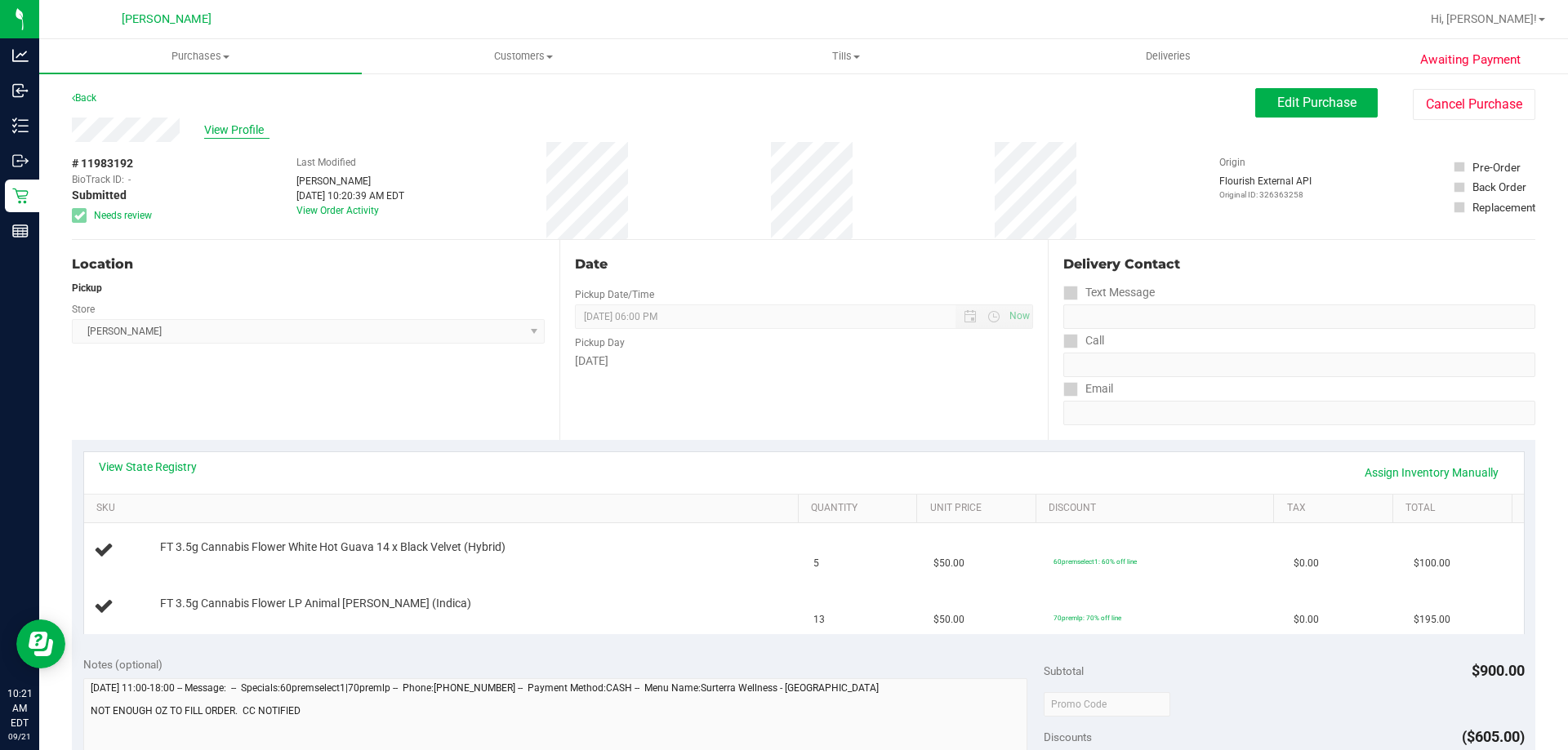
click at [236, 132] on span "View Profile" at bounding box center [236, 130] width 65 height 17
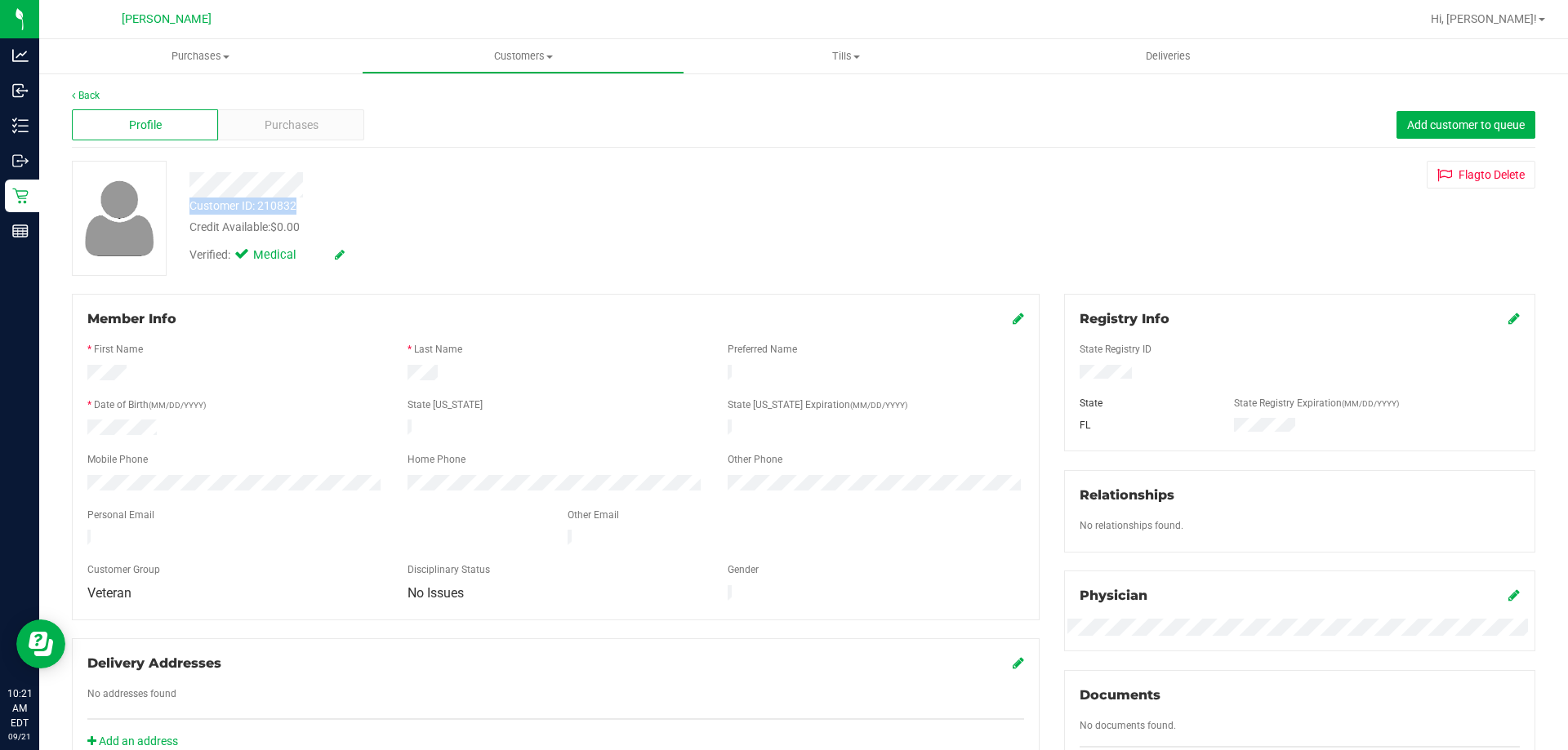
drag, startPoint x: 304, startPoint y: 201, endPoint x: 187, endPoint y: 211, distance: 117.4
click at [187, 211] on div "Customer ID: 210832 Credit Available: $0.00" at bounding box center [549, 216] width 744 height 39
copy div "Customer ID: 210832"
click at [92, 98] on link "Back" at bounding box center [86, 96] width 28 height 12
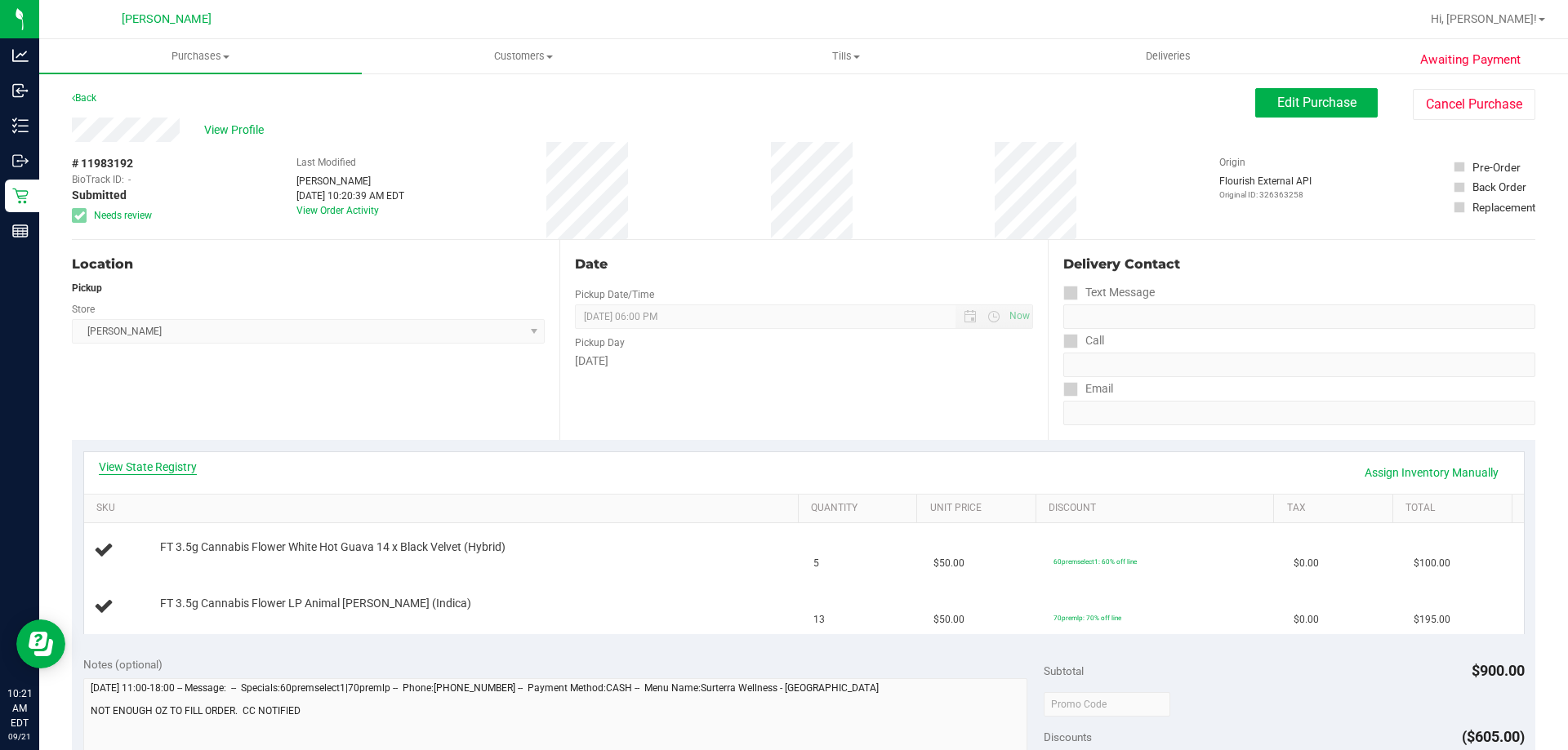
click at [184, 467] on link "View State Registry" at bounding box center [148, 467] width 98 height 16
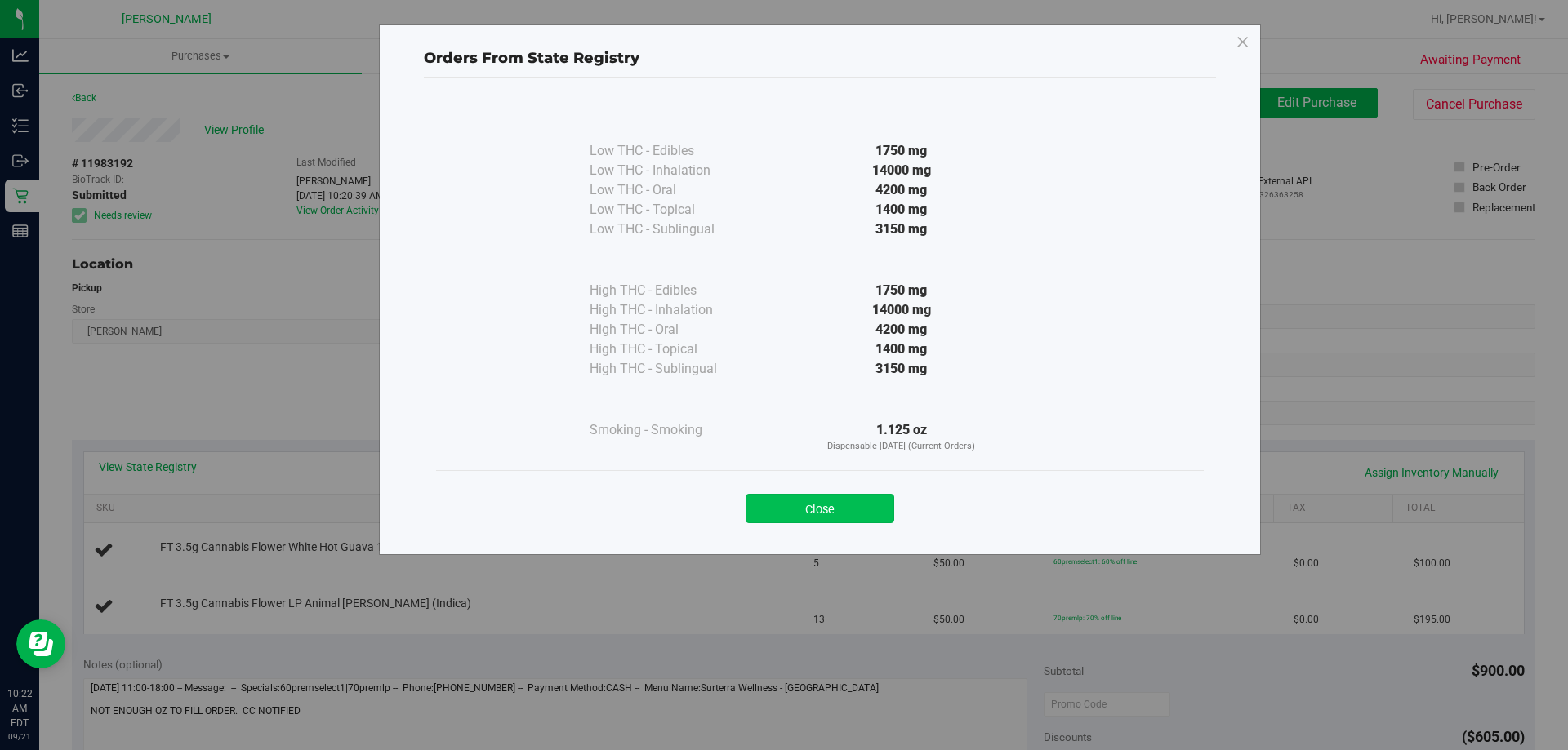
click at [794, 511] on button "Close" at bounding box center [820, 508] width 149 height 30
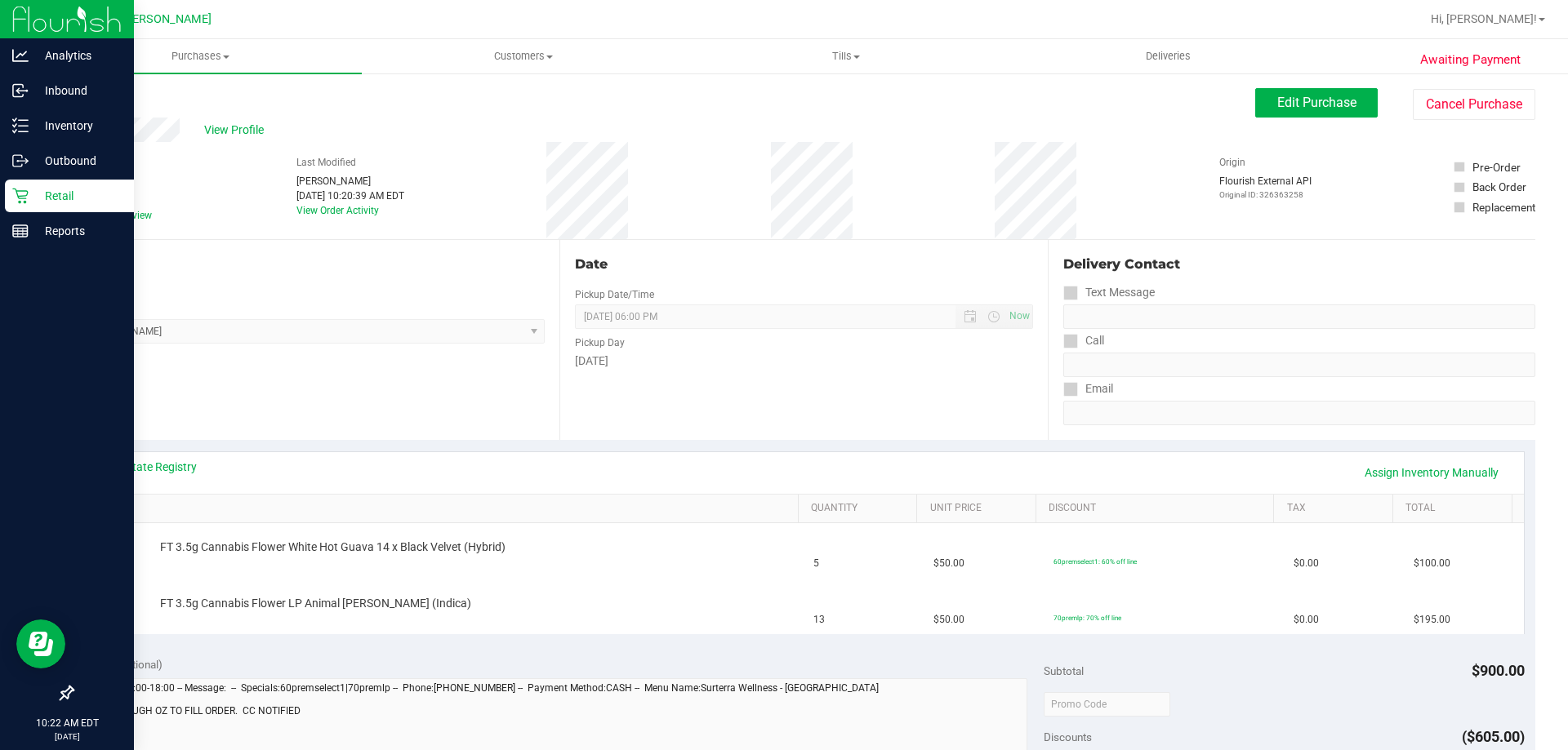
click at [38, 187] on p "Retail" at bounding box center [78, 196] width 98 height 20
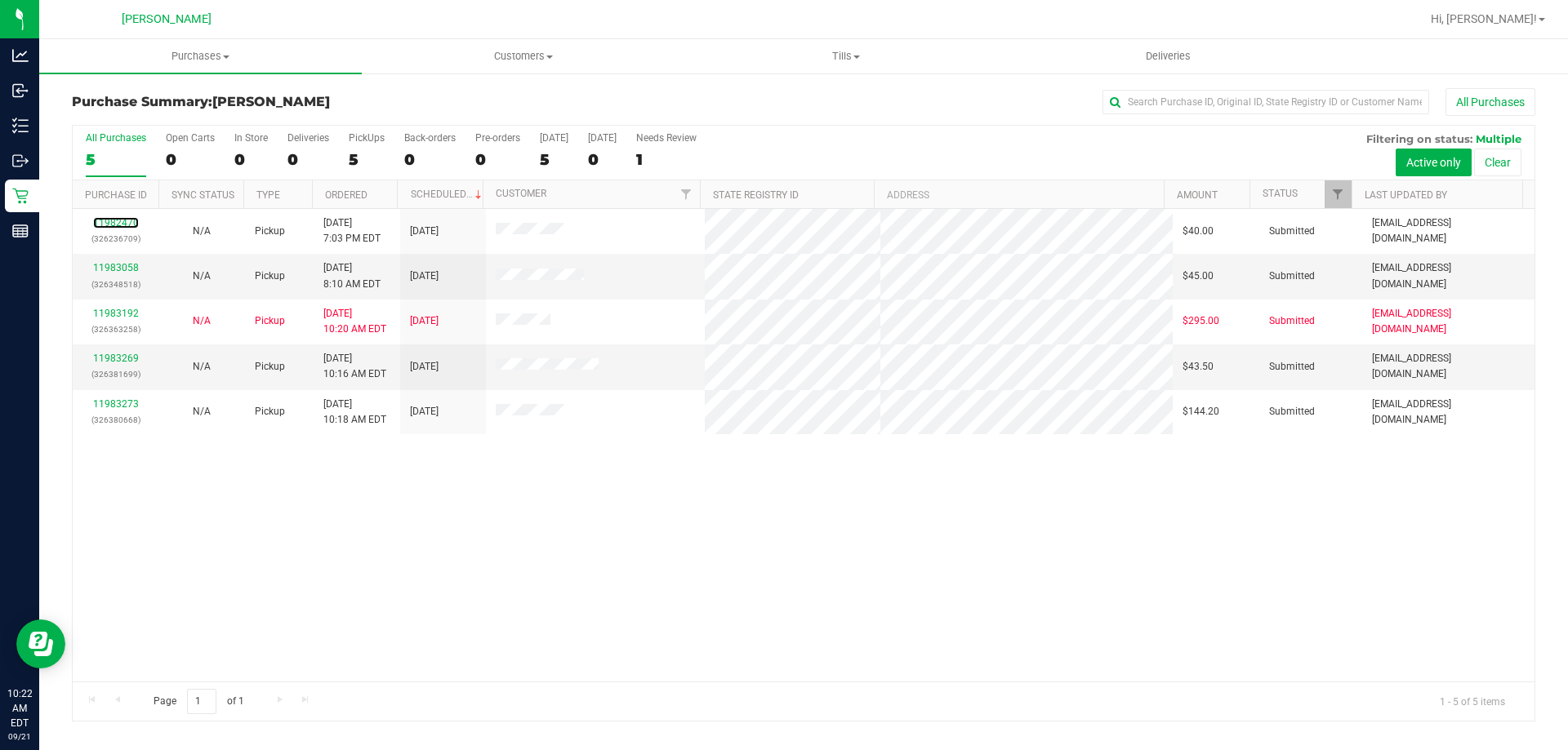
click at [117, 222] on link "11982470" at bounding box center [115, 223] width 46 height 12
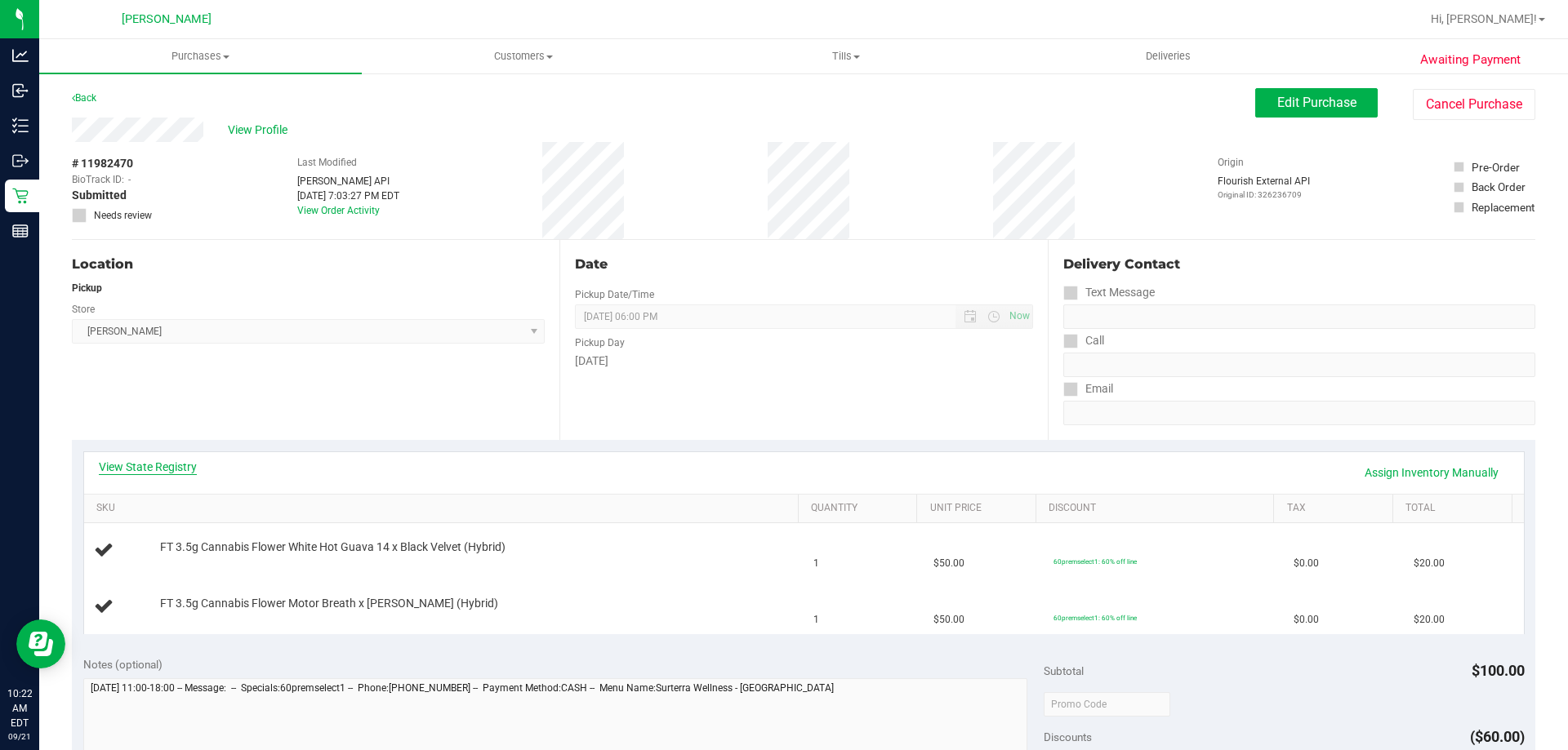
click at [160, 464] on link "View State Registry" at bounding box center [148, 467] width 98 height 16
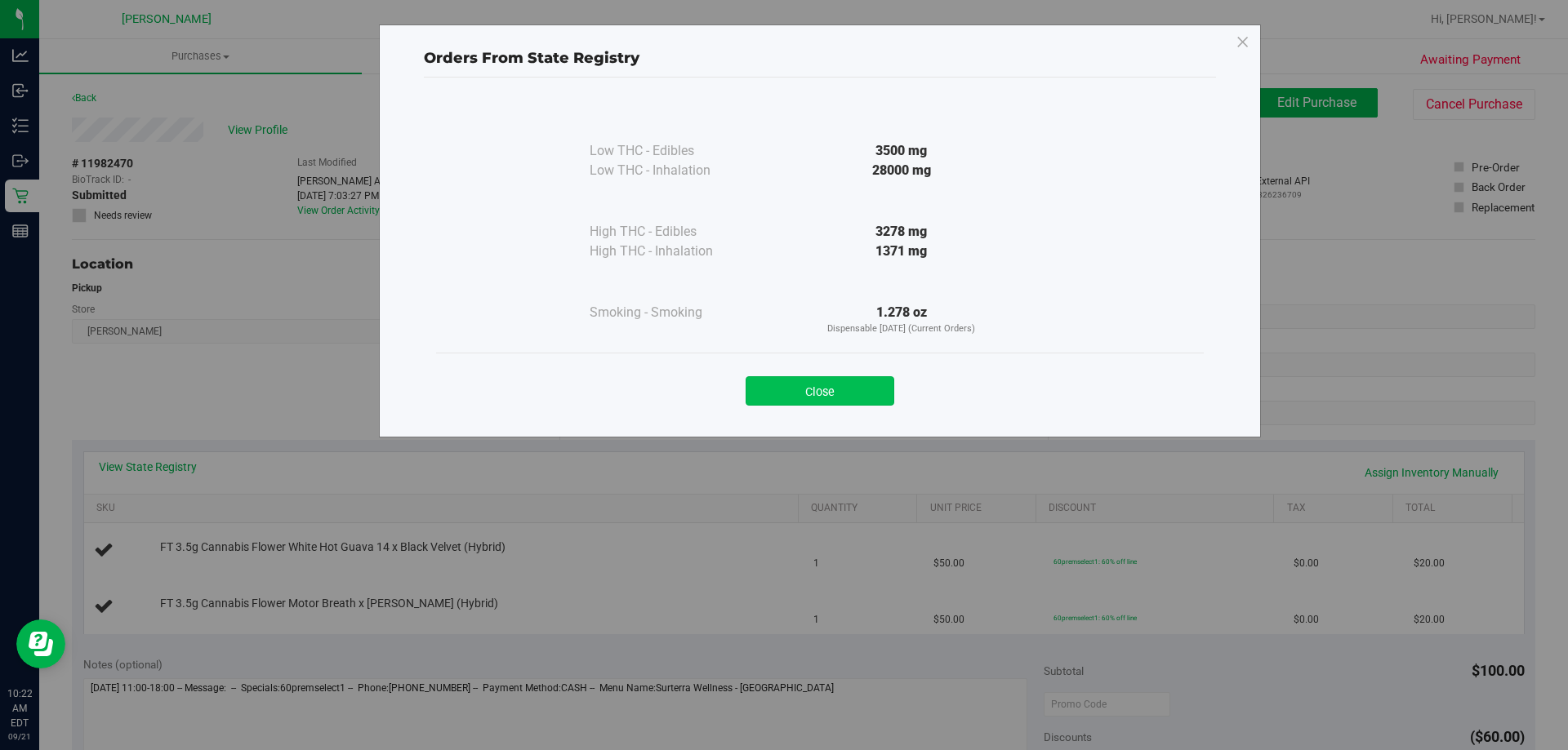
click at [853, 393] on button "Close" at bounding box center [820, 391] width 149 height 30
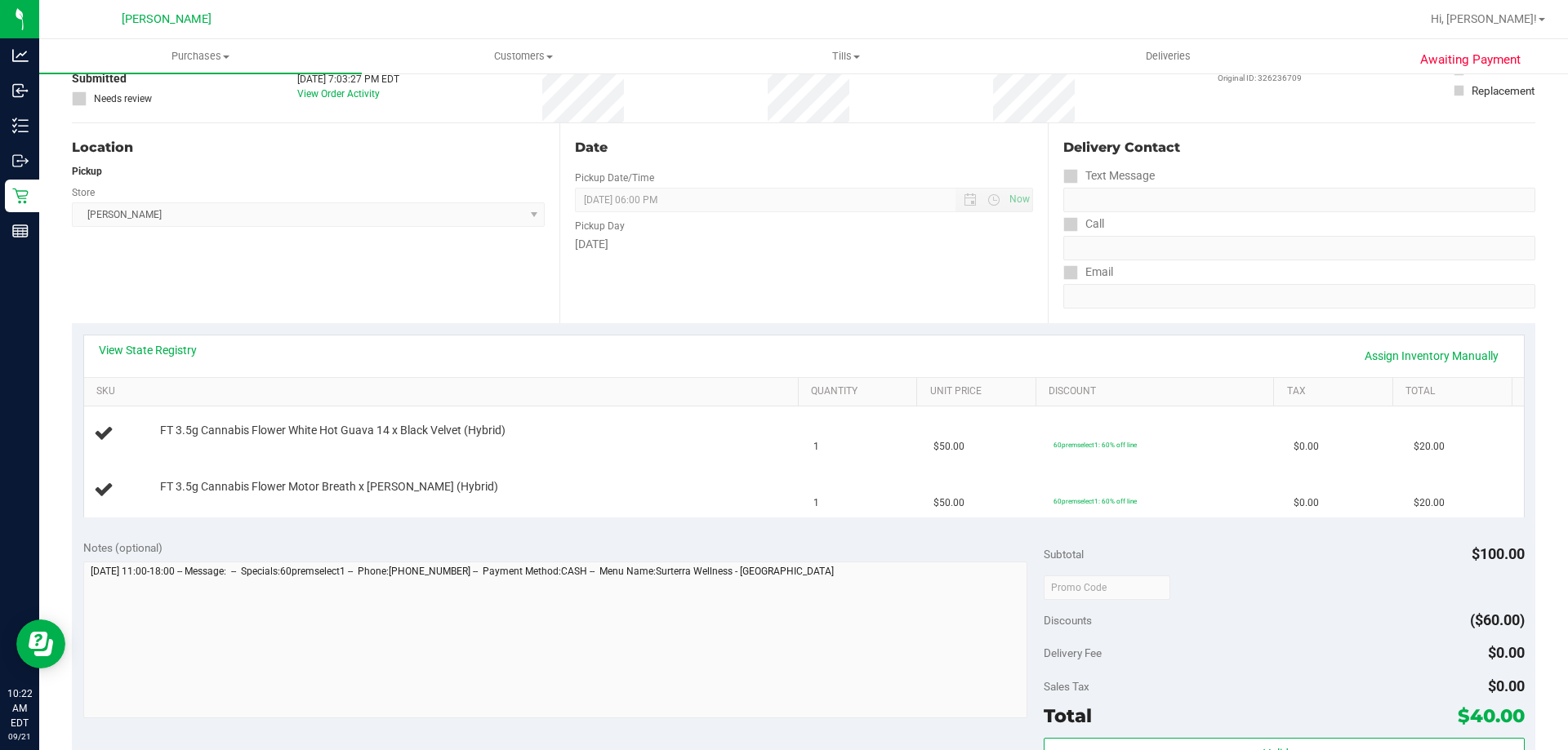
scroll to position [326, 0]
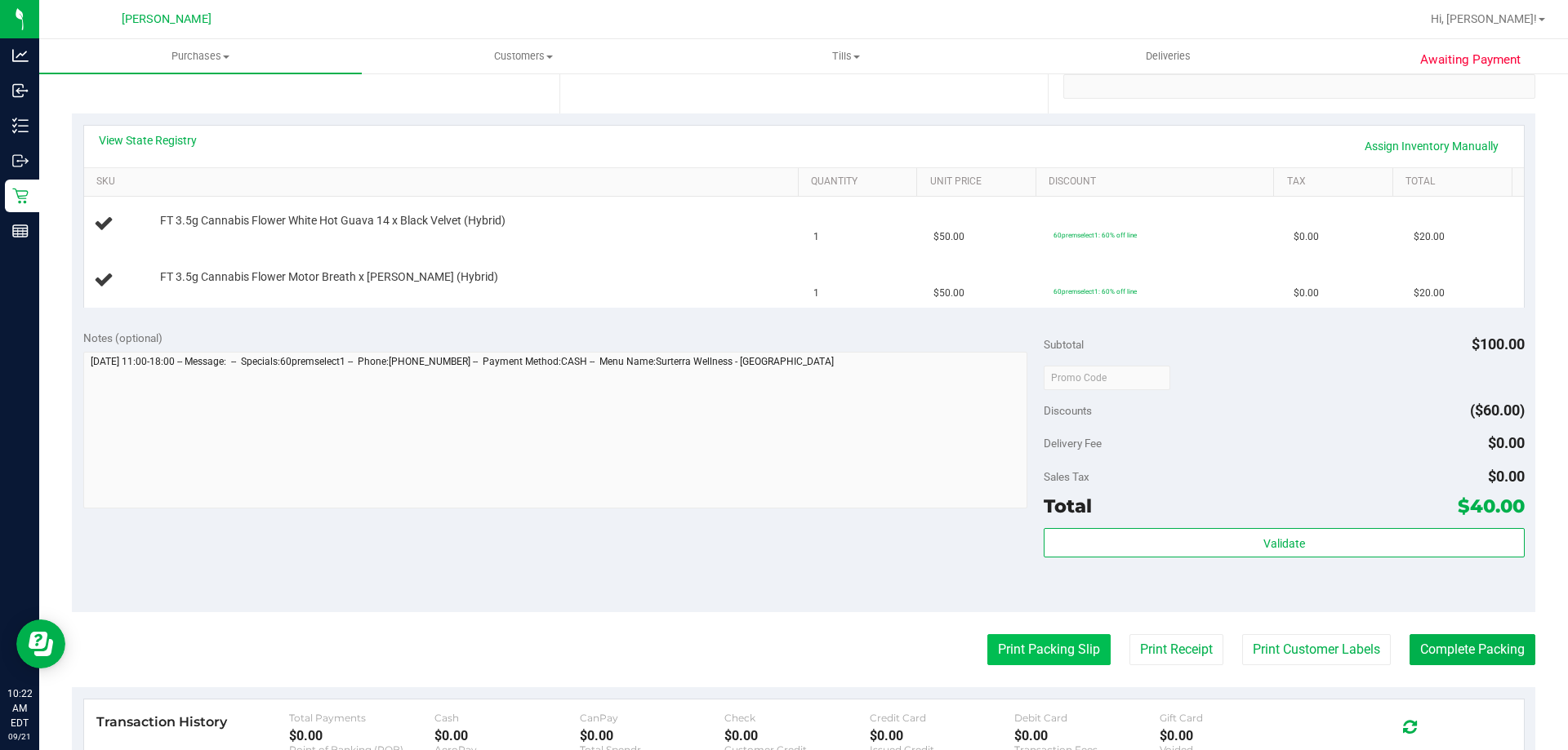
click at [1069, 657] on button "Print Packing Slip" at bounding box center [1049, 650] width 124 height 31
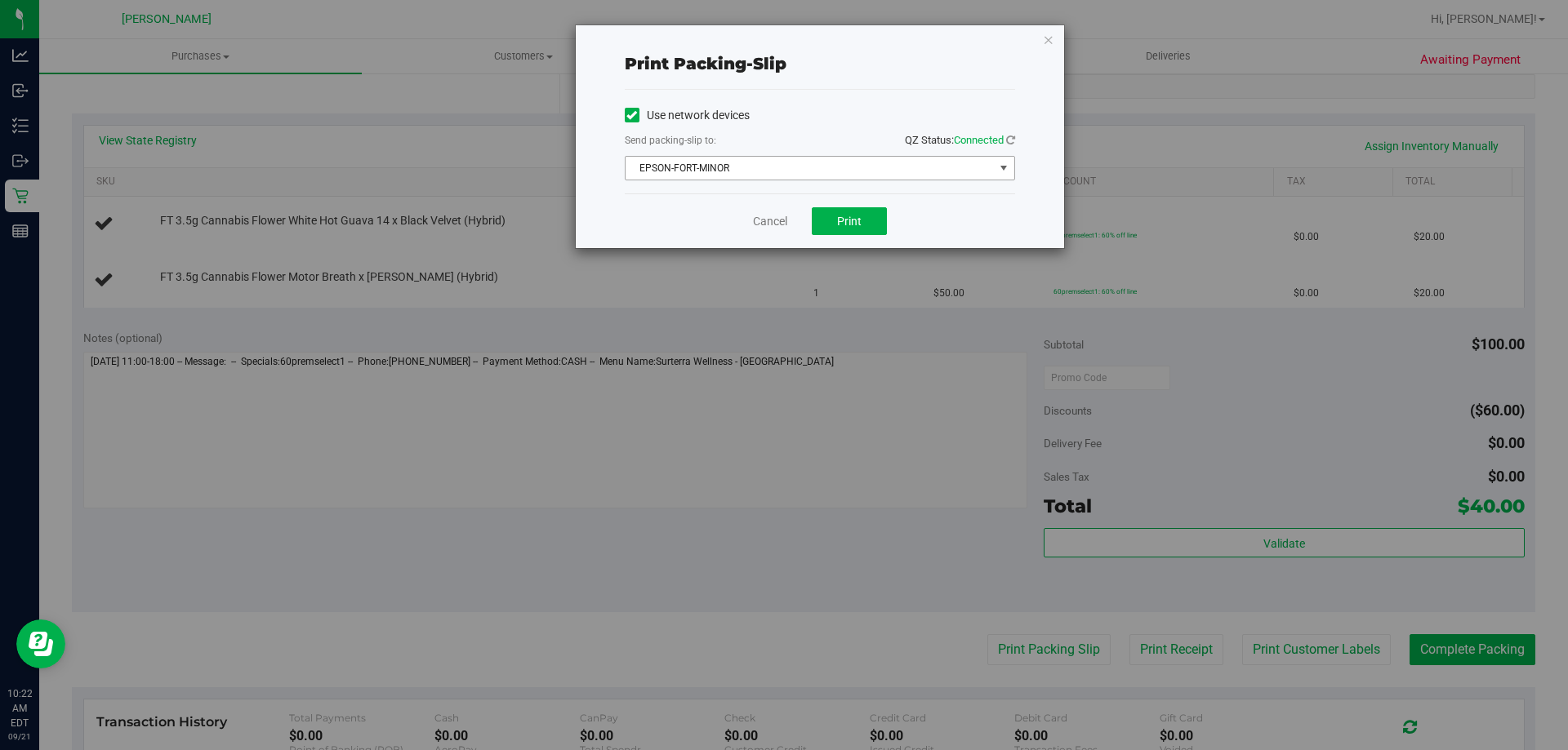
click at [766, 167] on span "EPSON-FORT-MINOR" at bounding box center [810, 168] width 368 height 23
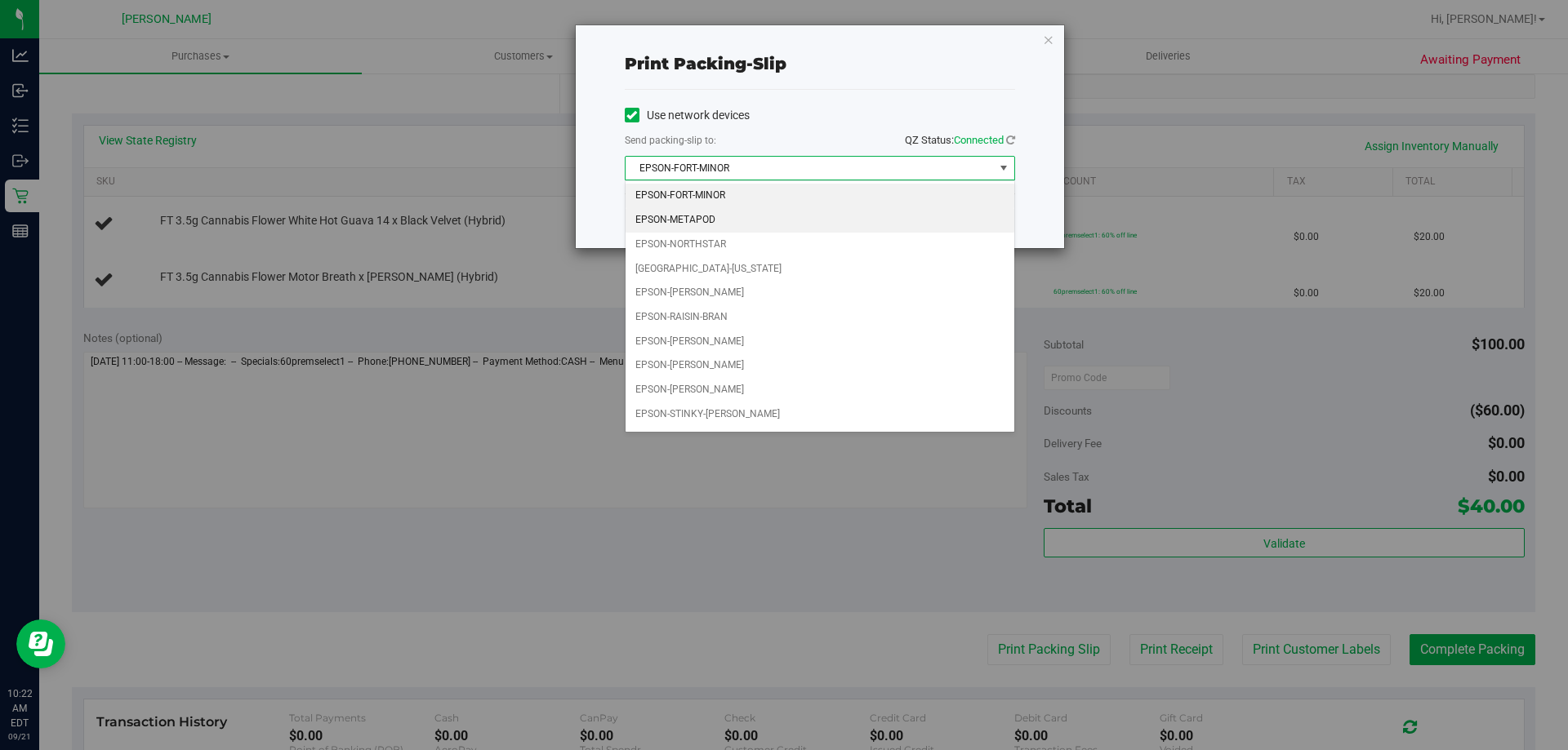
click at [731, 217] on li "EPSON-METAPOD" at bounding box center [820, 220] width 389 height 24
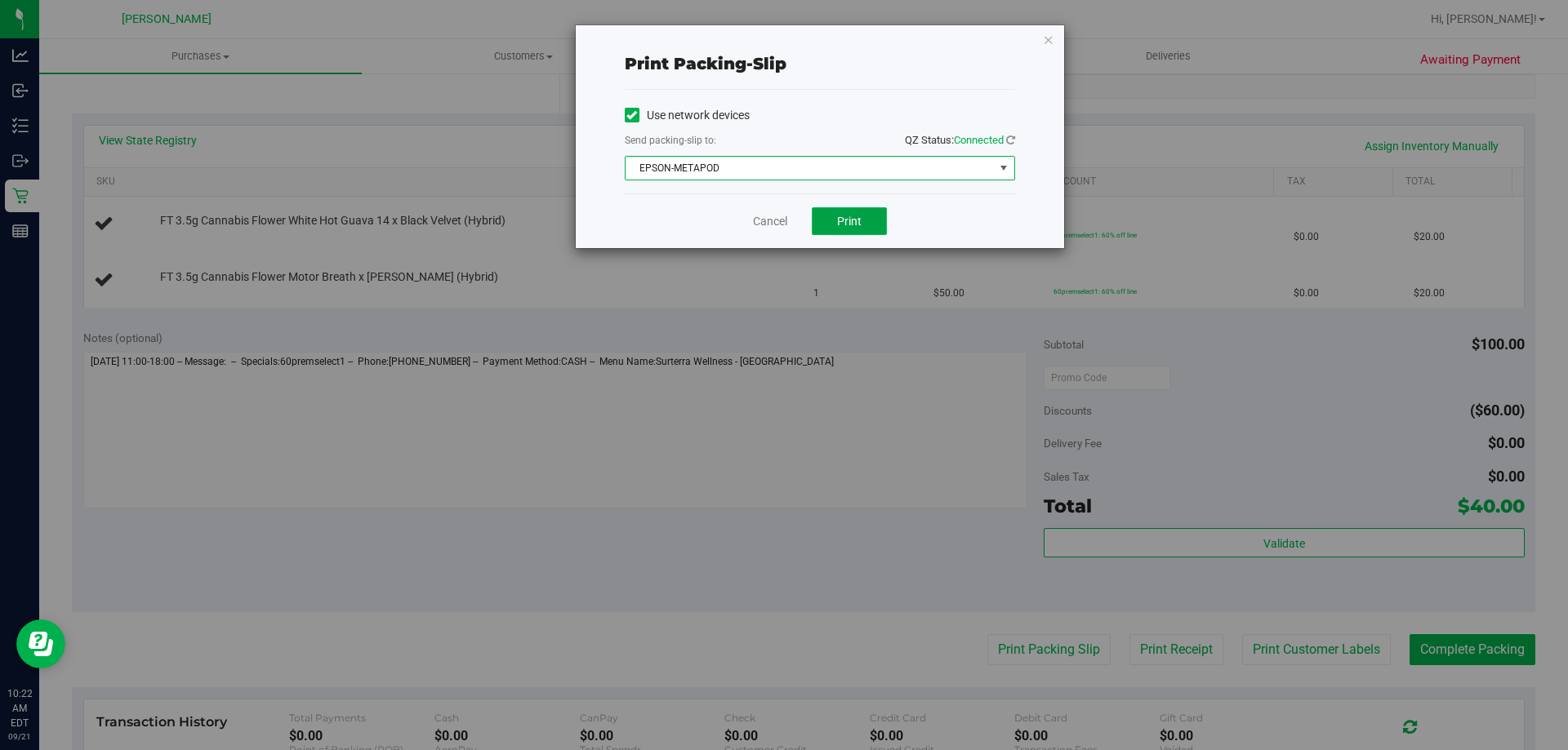
click at [839, 223] on span "Print" at bounding box center [848, 221] width 24 height 13
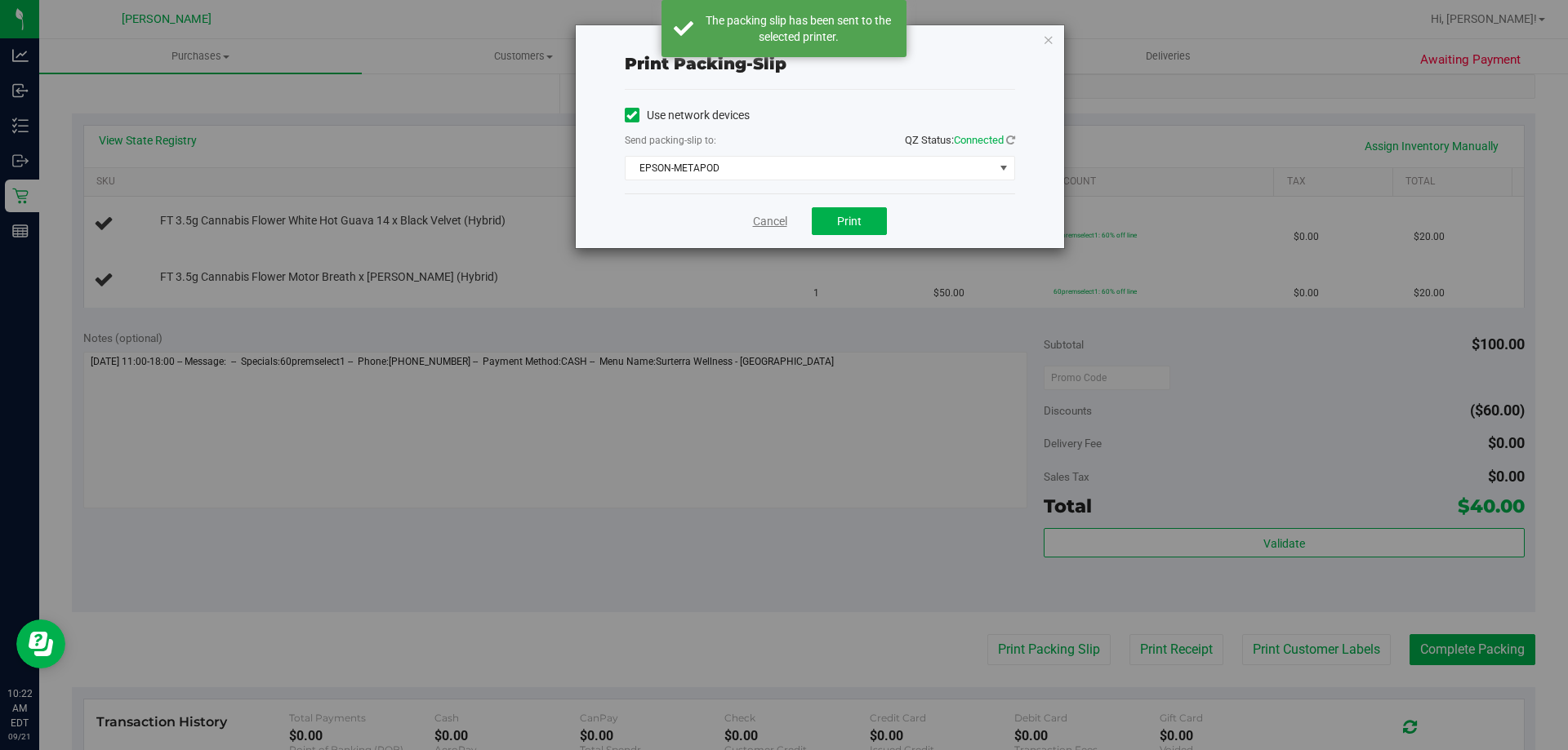
click at [757, 222] on link "Cancel" at bounding box center [770, 221] width 34 height 17
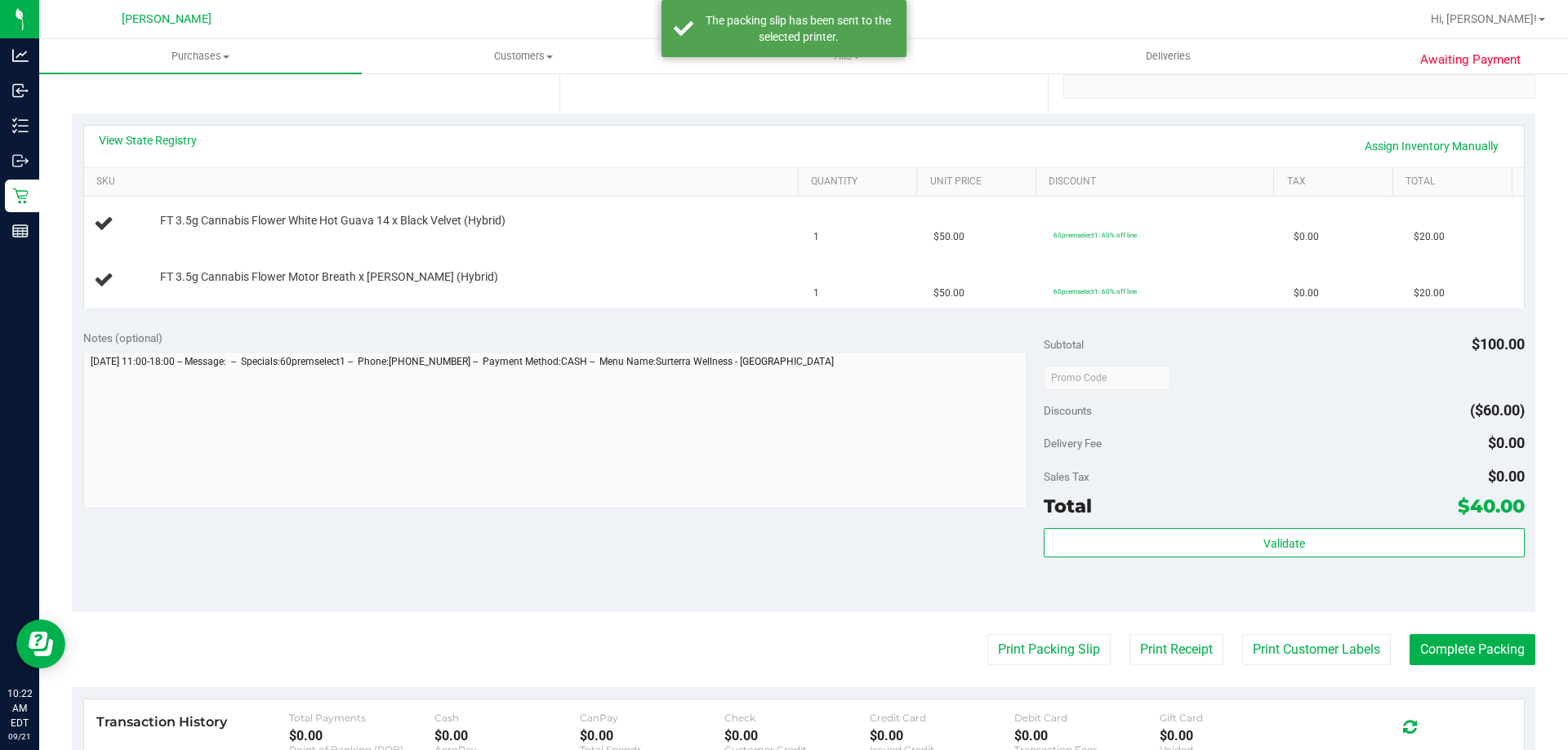
click at [1275, 634] on purchase-details "Back Edit Purchase Cancel Purchase View Profile # 11982470 BioTrack ID: - Submi…" at bounding box center [803, 378] width 1463 height 1231
click at [1279, 642] on button "Print Customer Labels" at bounding box center [1316, 650] width 149 height 31
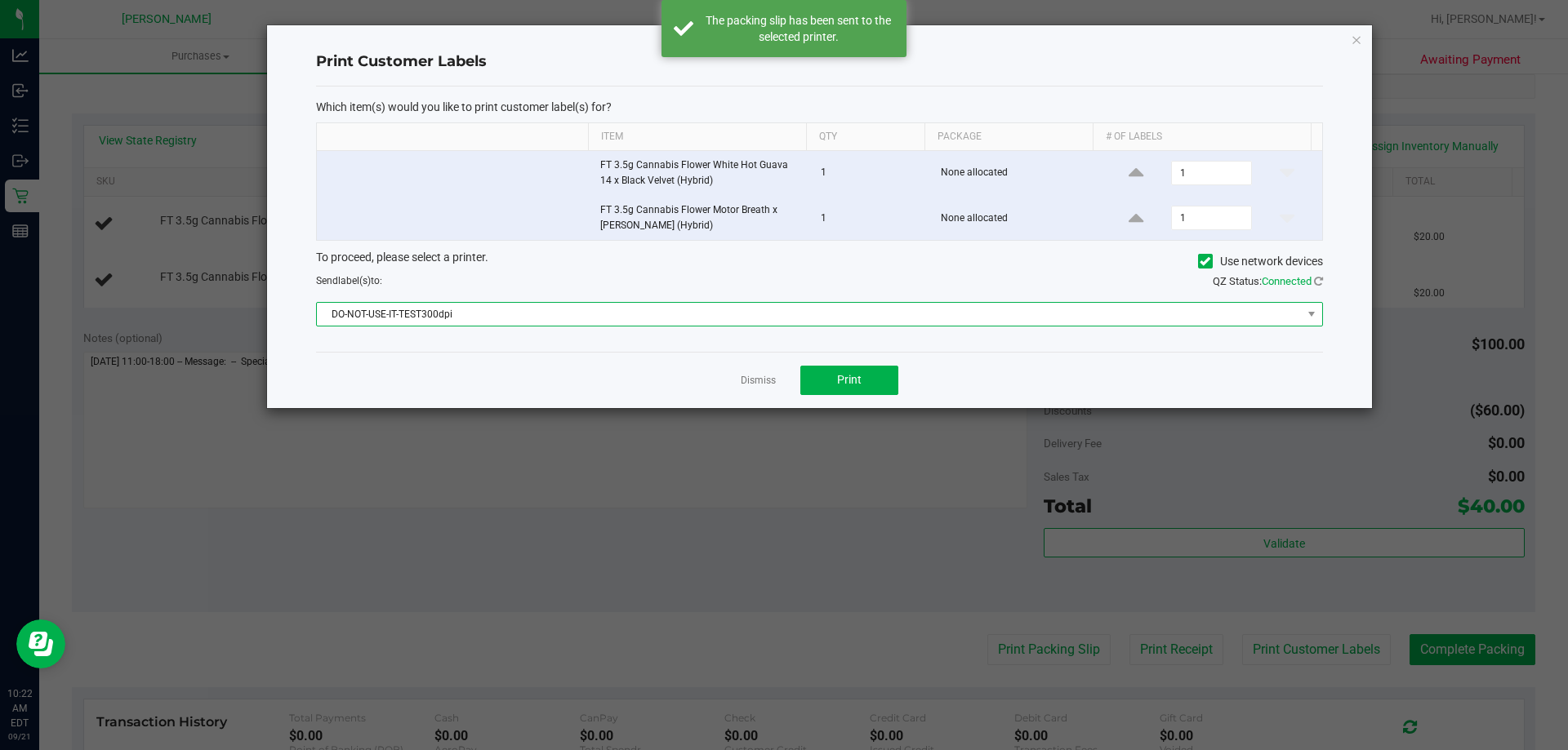
click at [785, 304] on span "DO-NOT-USE-IT-TEST300dpi" at bounding box center [809, 314] width 985 height 23
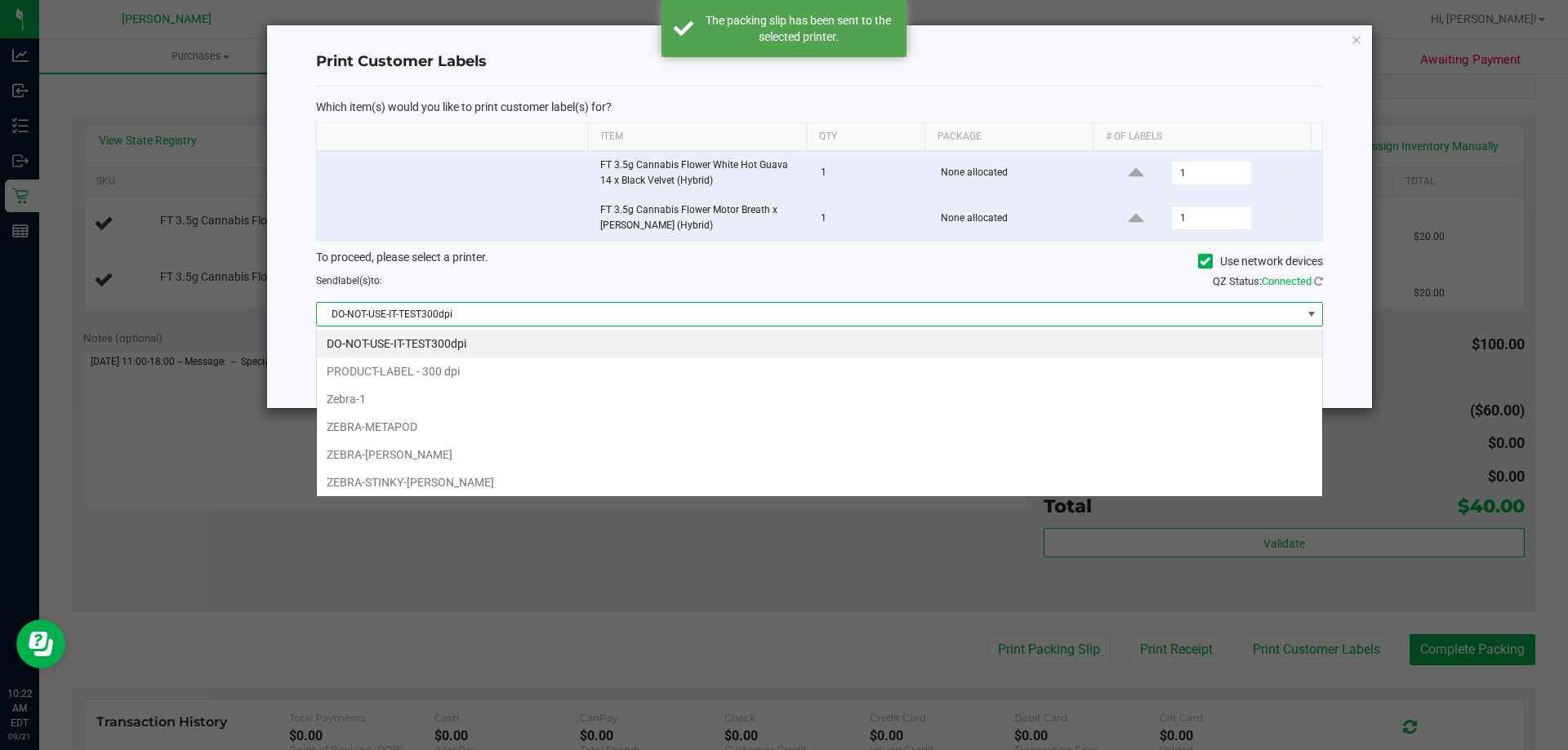
scroll to position [24, 1006]
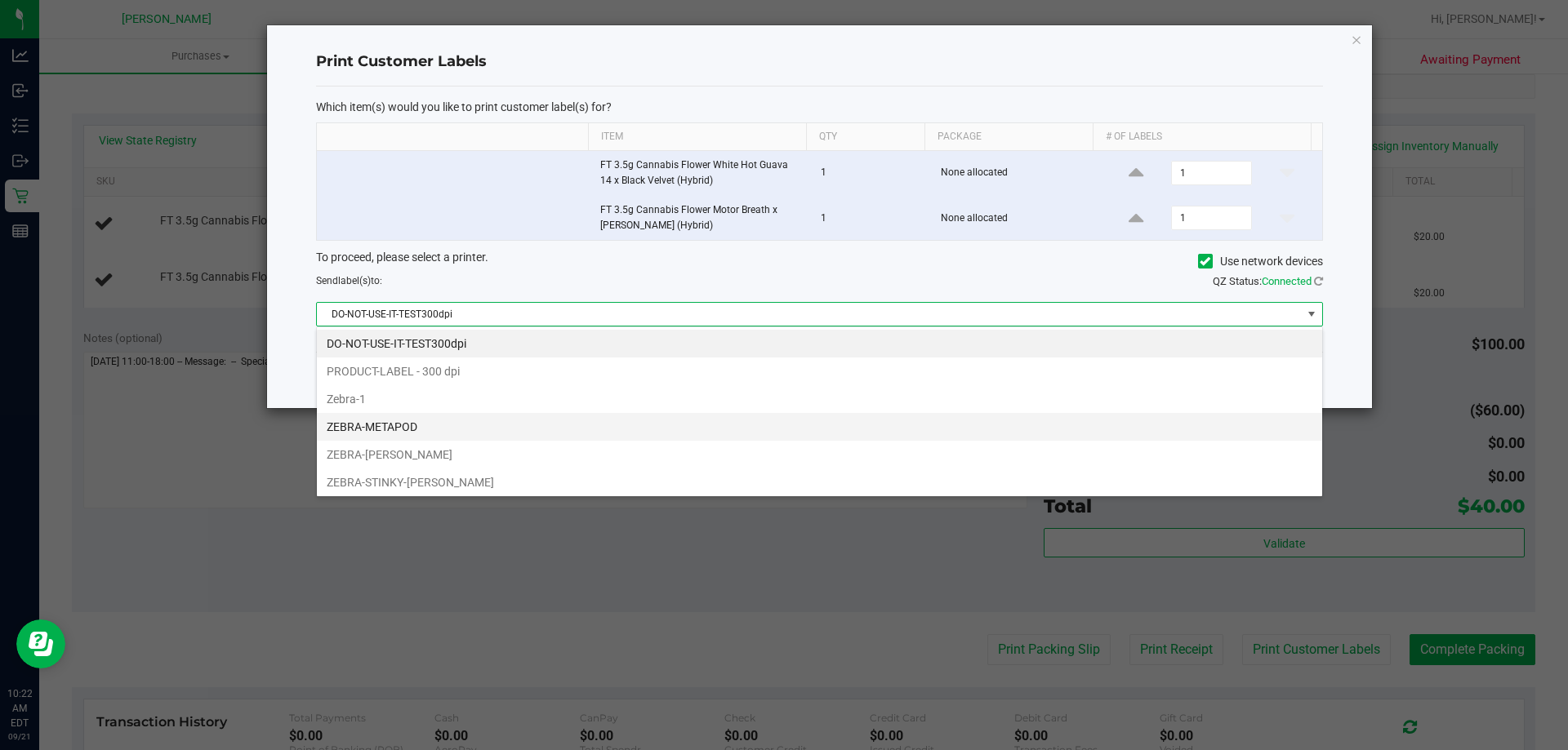
click at [509, 414] on li "ZEBRA-METAPOD" at bounding box center [819, 426] width 1005 height 28
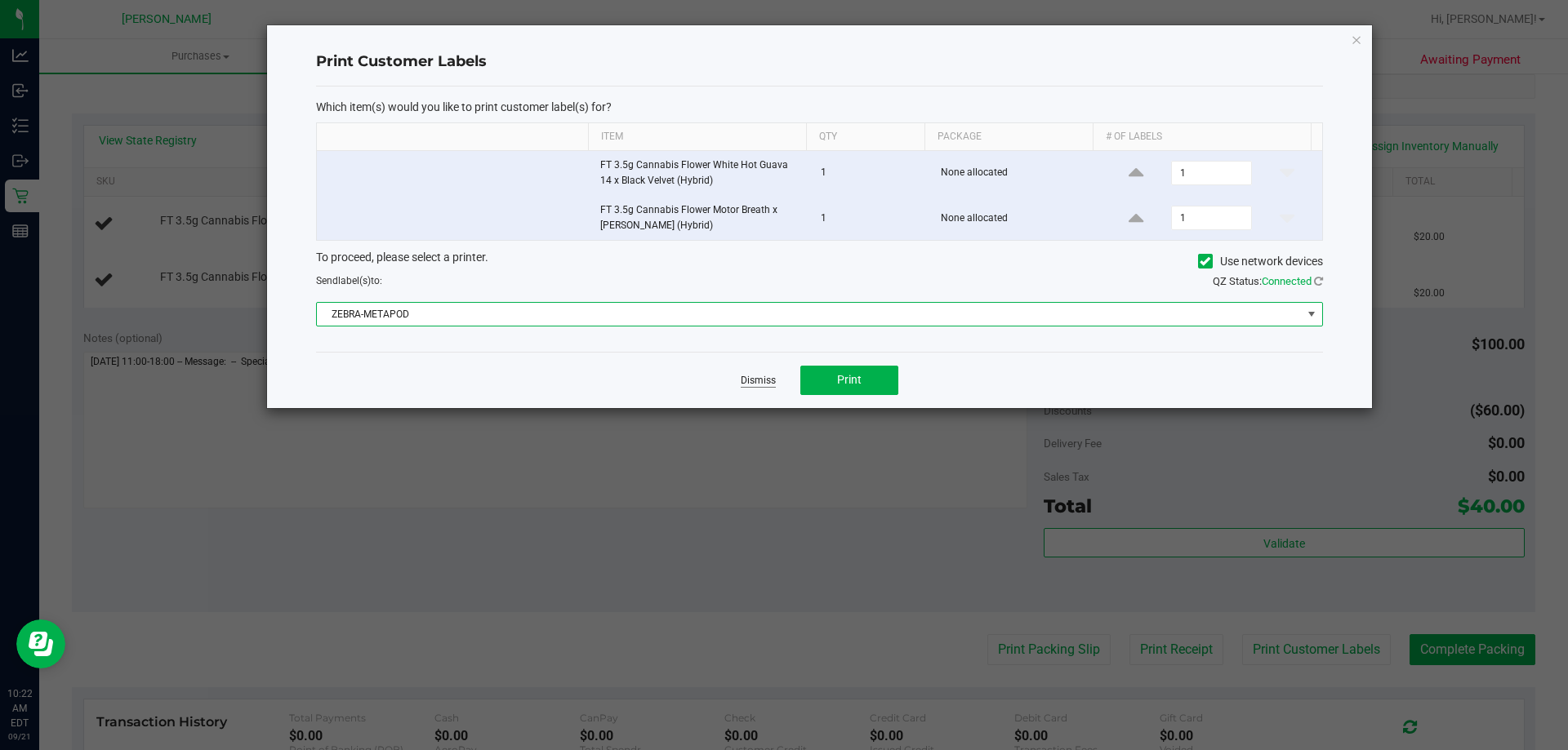
click at [752, 380] on link "Dismiss" at bounding box center [757, 380] width 35 height 14
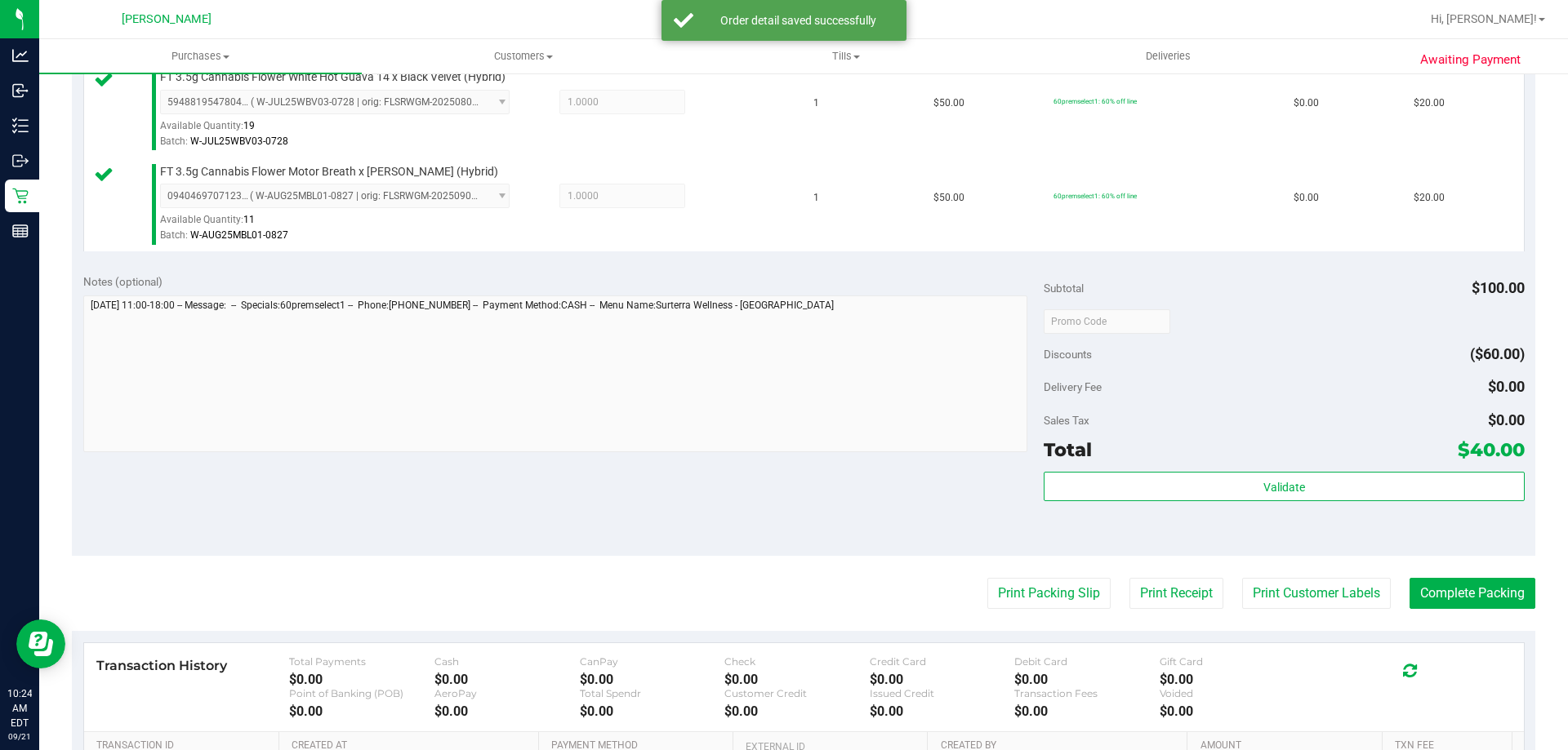
scroll to position [489, 0]
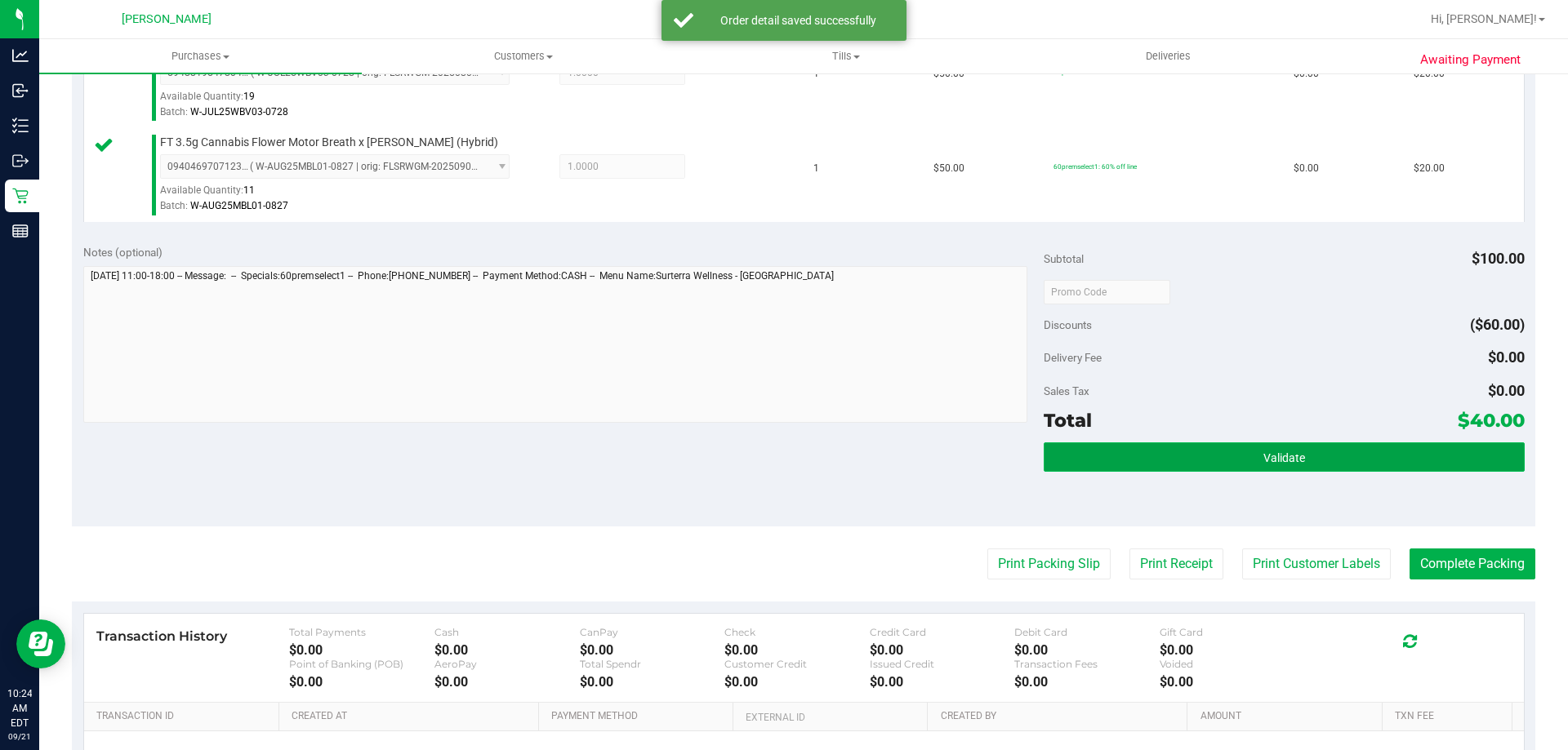
click at [1198, 453] on button "Validate" at bounding box center [1283, 457] width 481 height 30
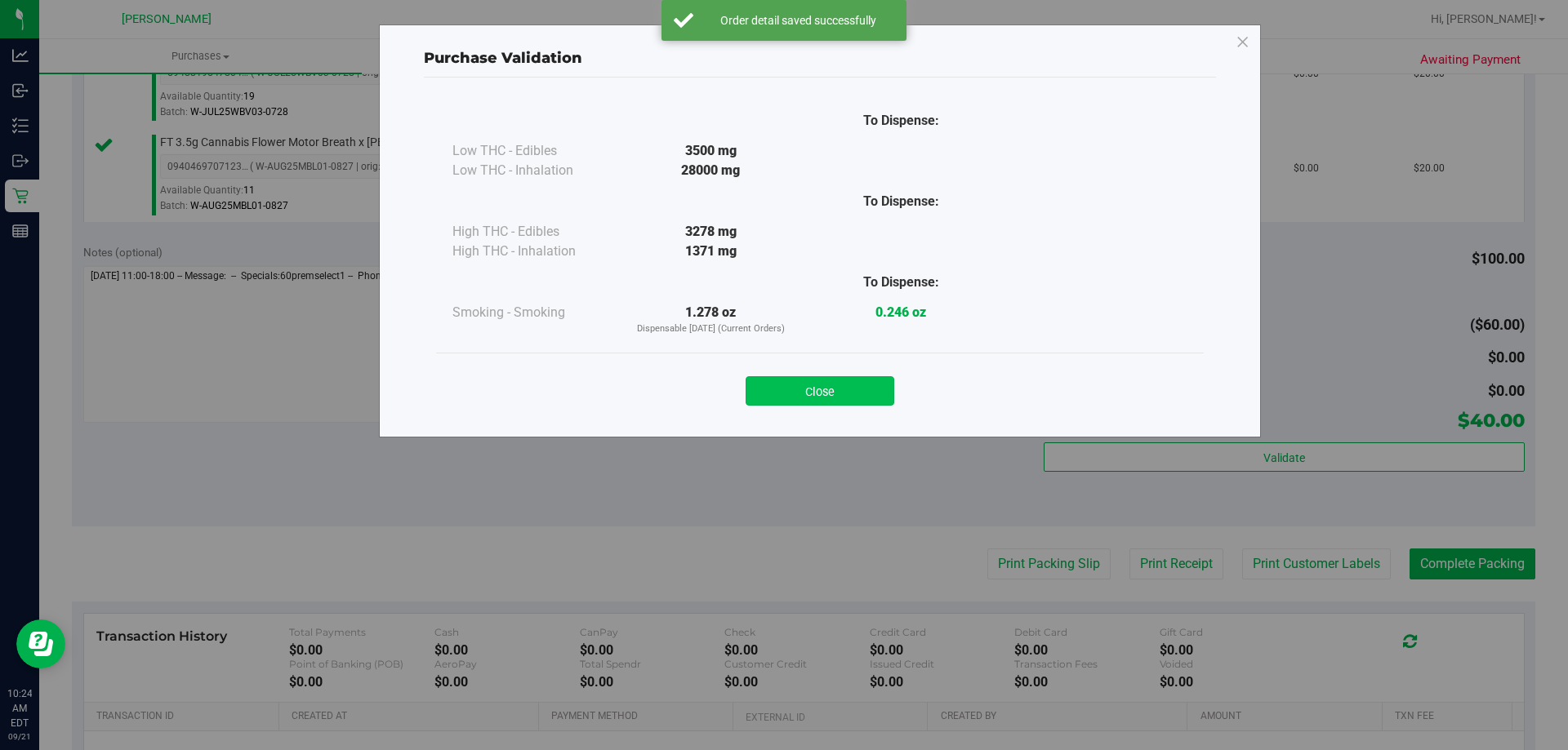
click at [843, 394] on button "Close" at bounding box center [820, 391] width 149 height 30
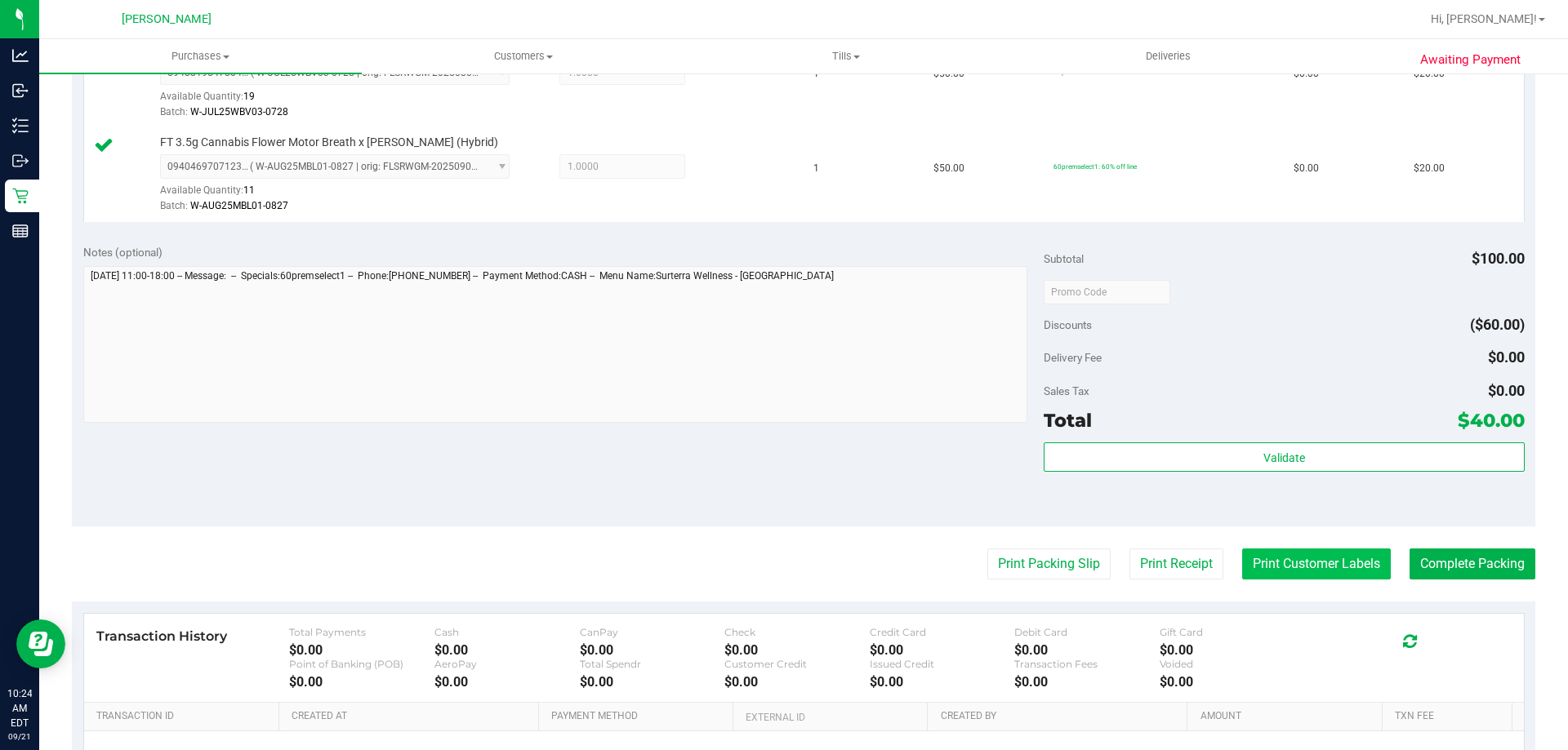
click at [1308, 571] on button "Print Customer Labels" at bounding box center [1316, 564] width 149 height 31
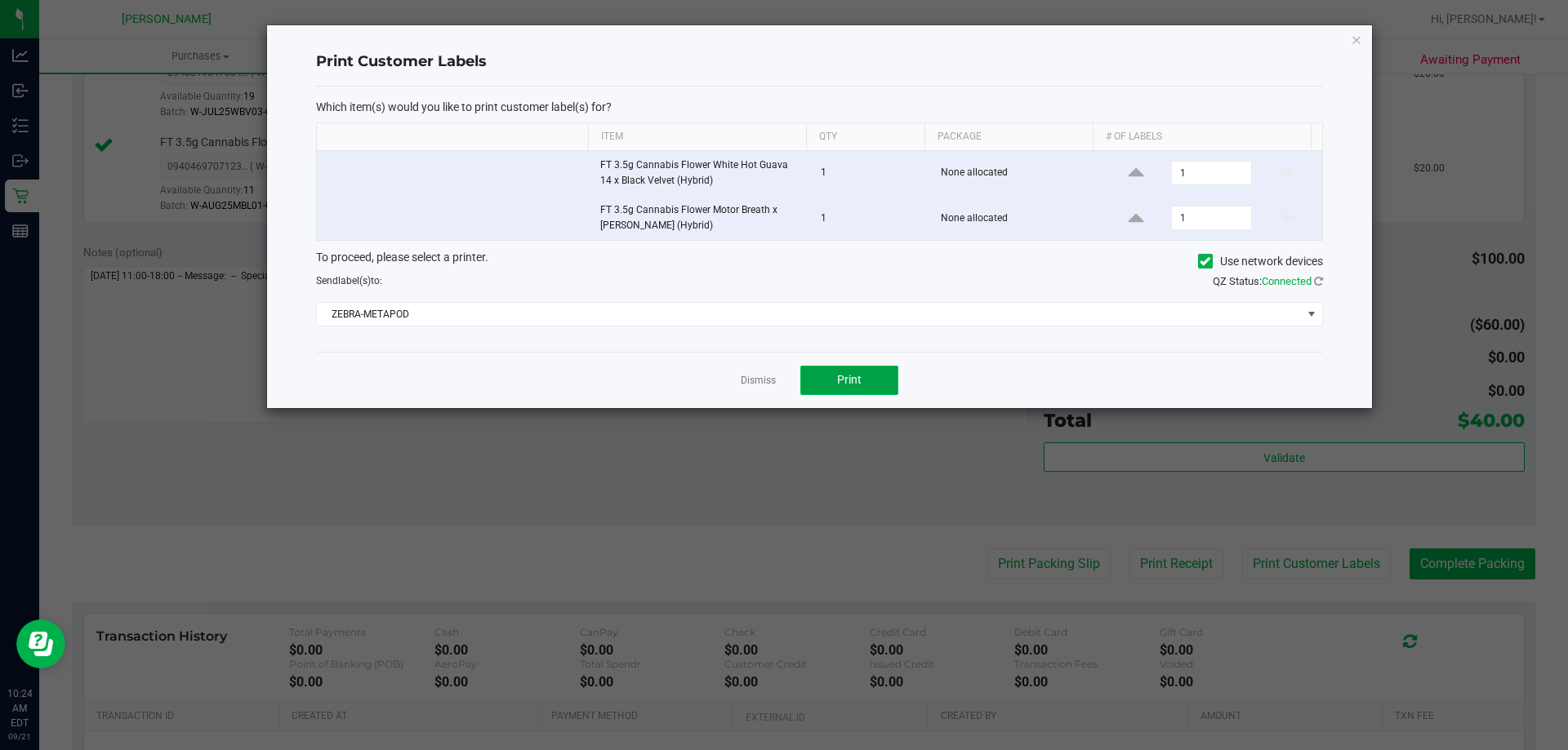
click at [867, 381] on button "Print" at bounding box center [849, 380] width 98 height 30
click at [761, 380] on link "Dismiss" at bounding box center [757, 380] width 35 height 14
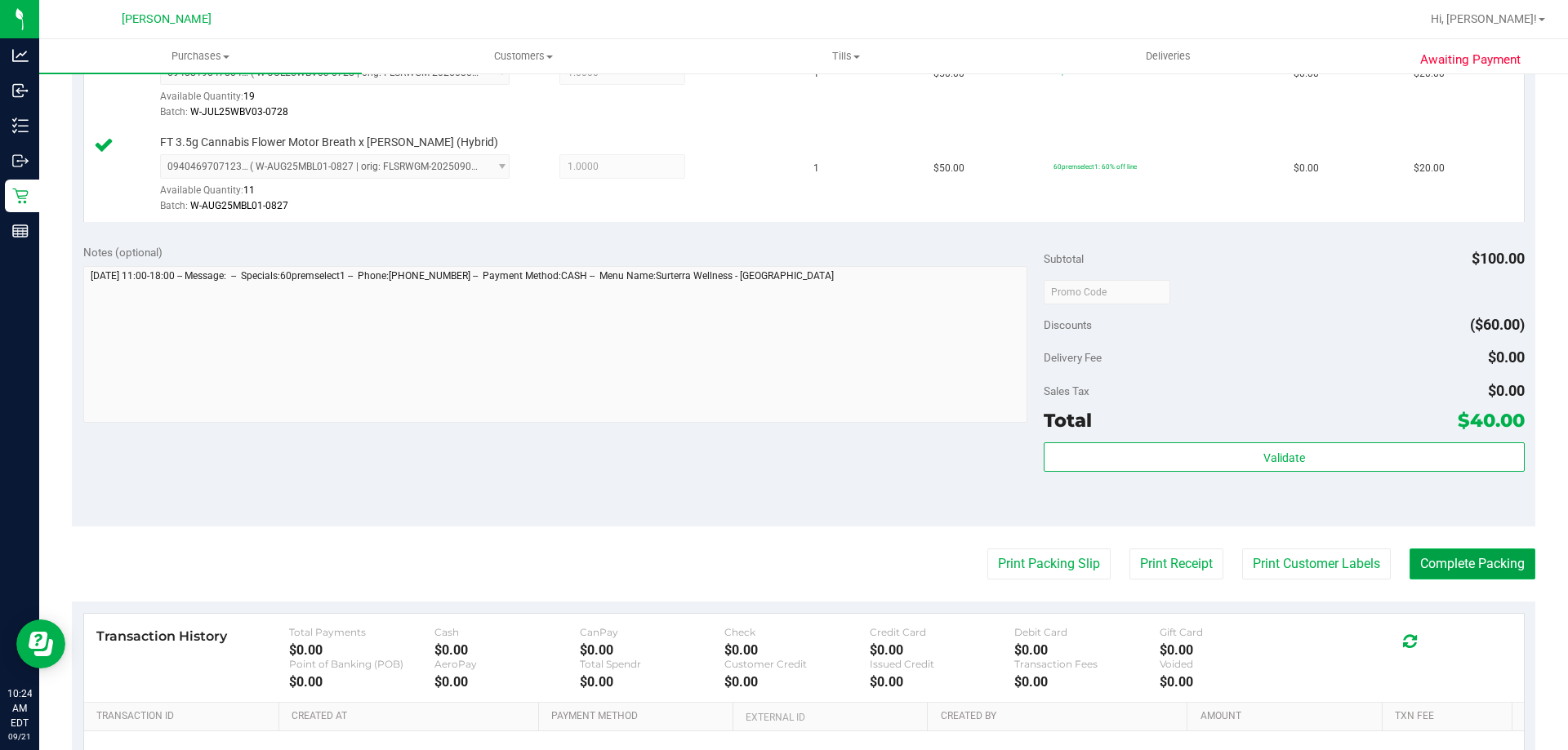
click at [1446, 559] on button "Complete Packing" at bounding box center [1472, 564] width 125 height 31
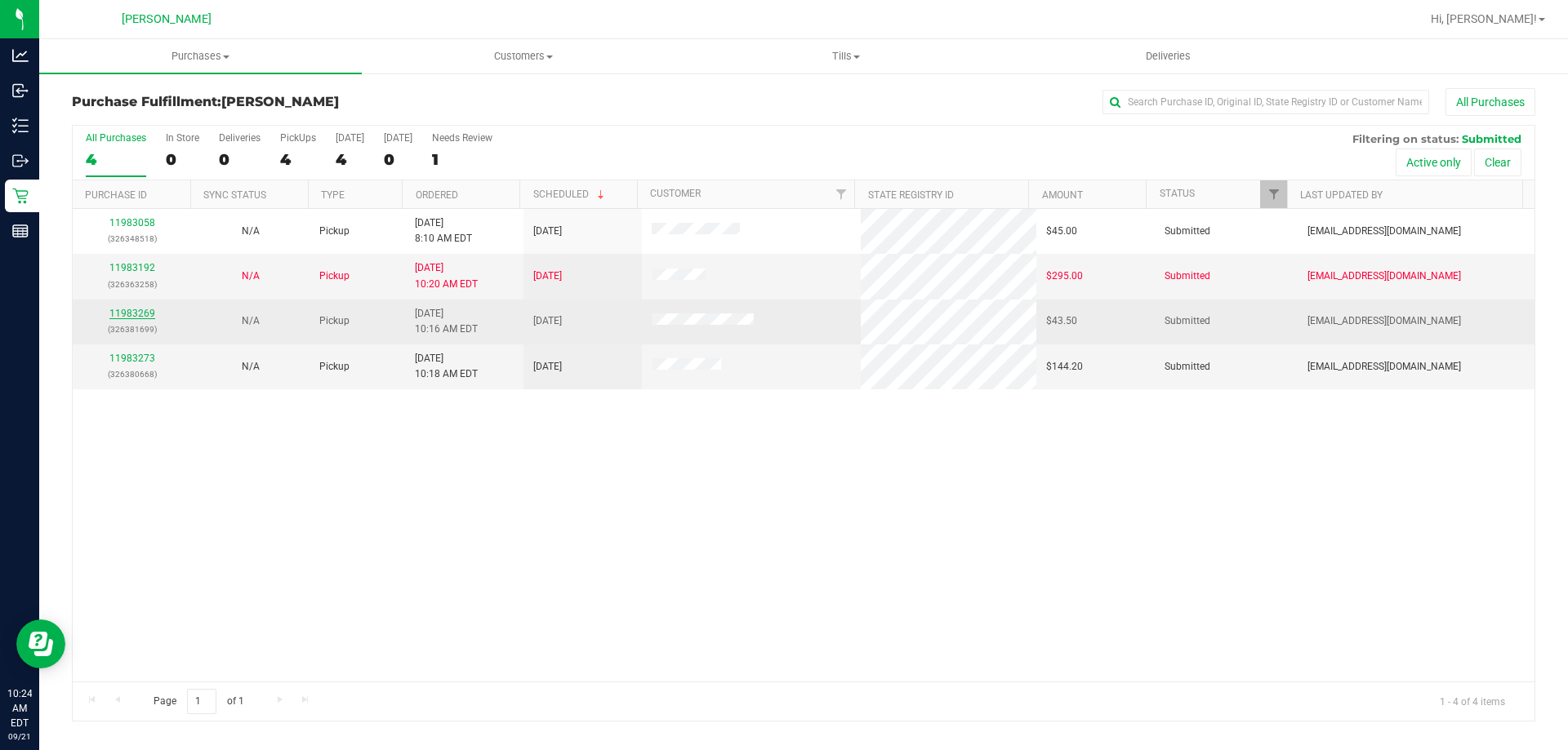
click at [123, 311] on link "11983269" at bounding box center [132, 313] width 46 height 12
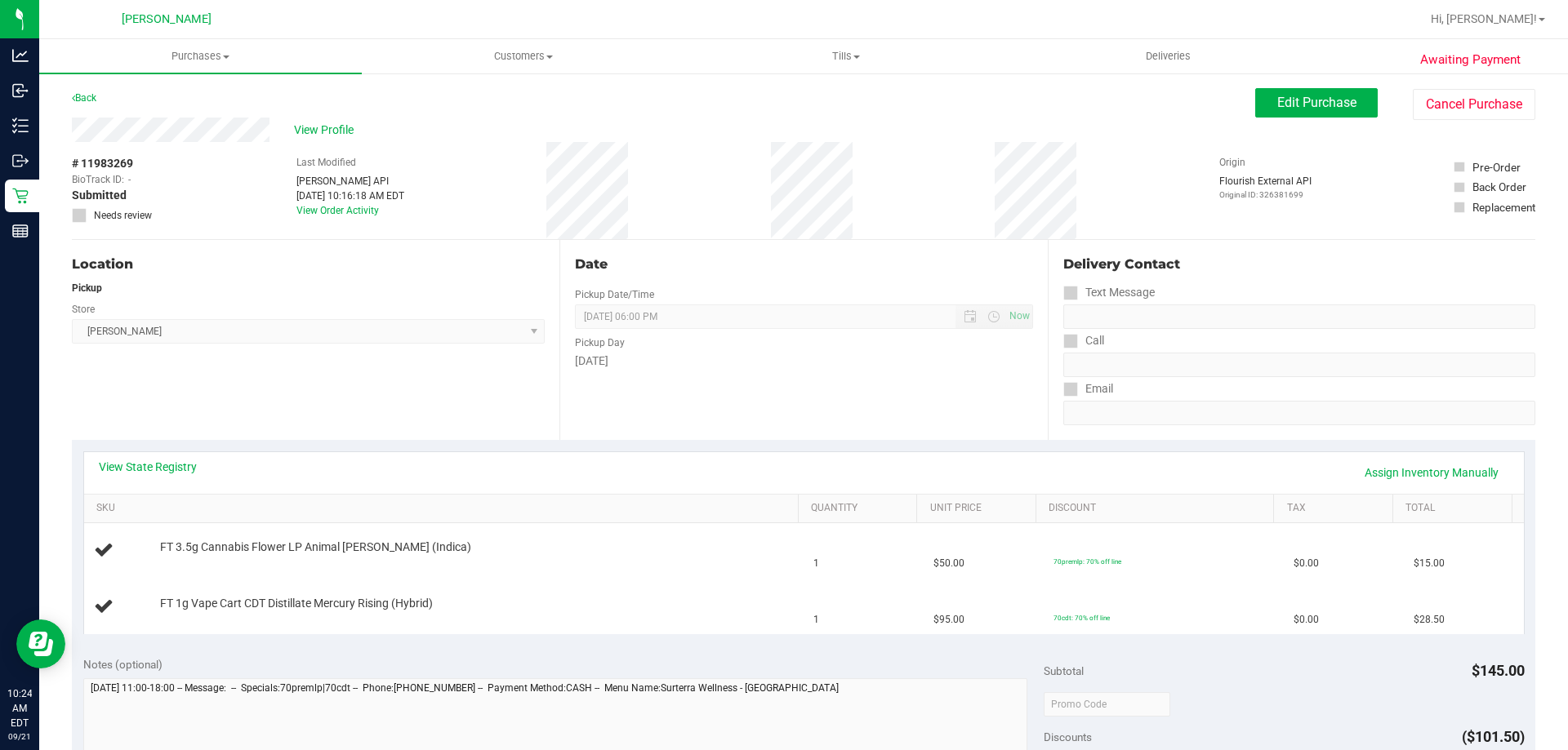
scroll to position [82, 0]
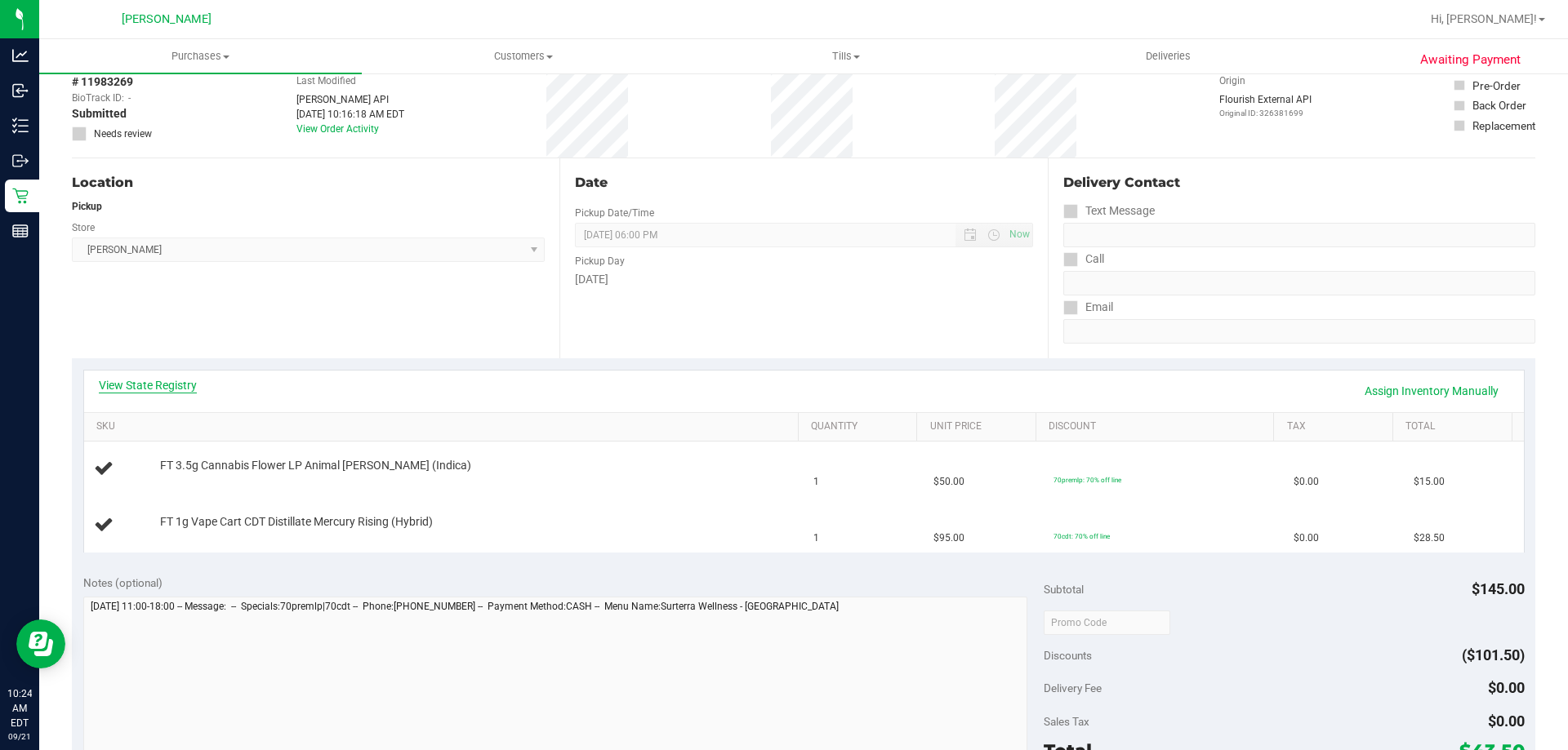
click at [164, 385] on link "View State Registry" at bounding box center [148, 385] width 98 height 16
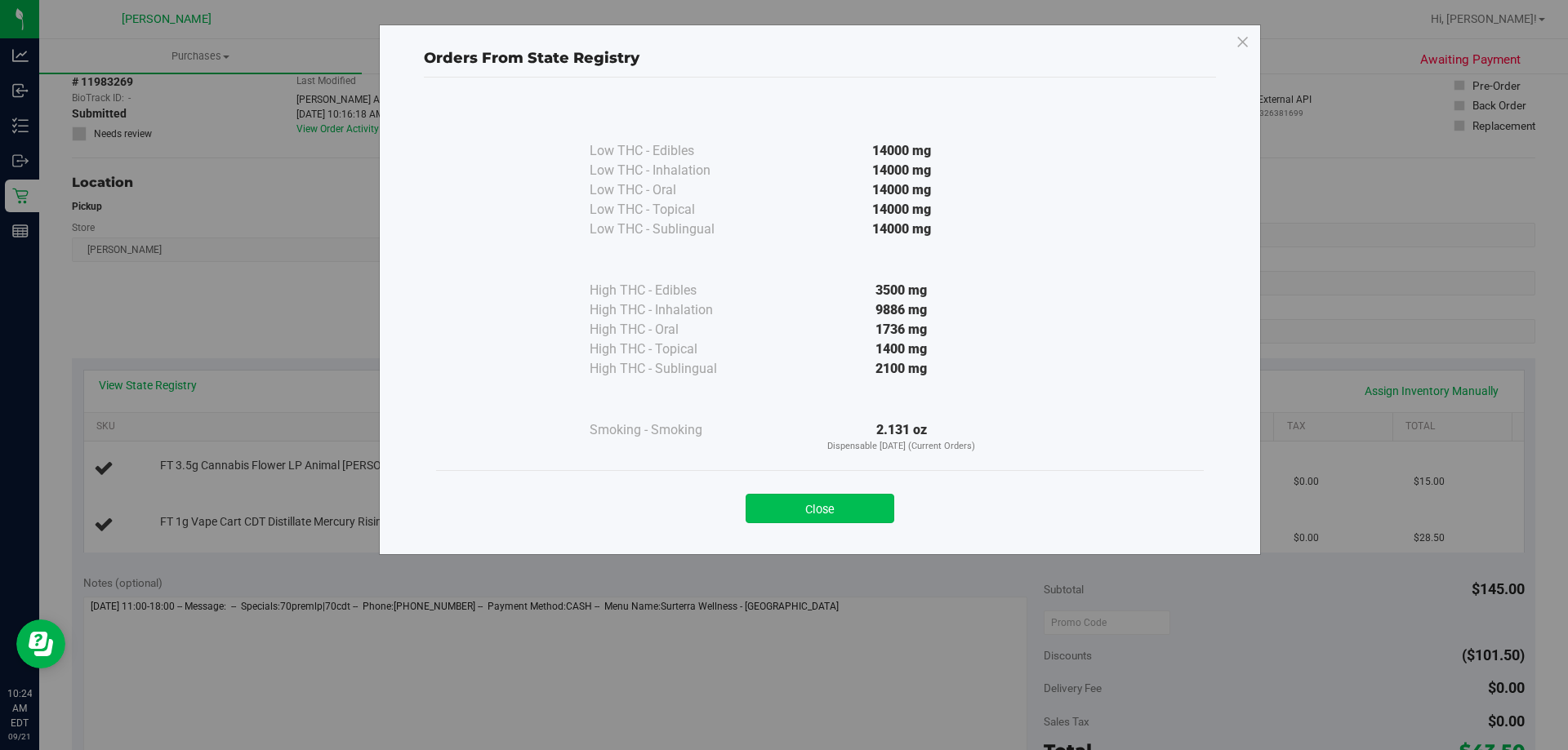
click at [838, 514] on button "Close" at bounding box center [820, 508] width 149 height 30
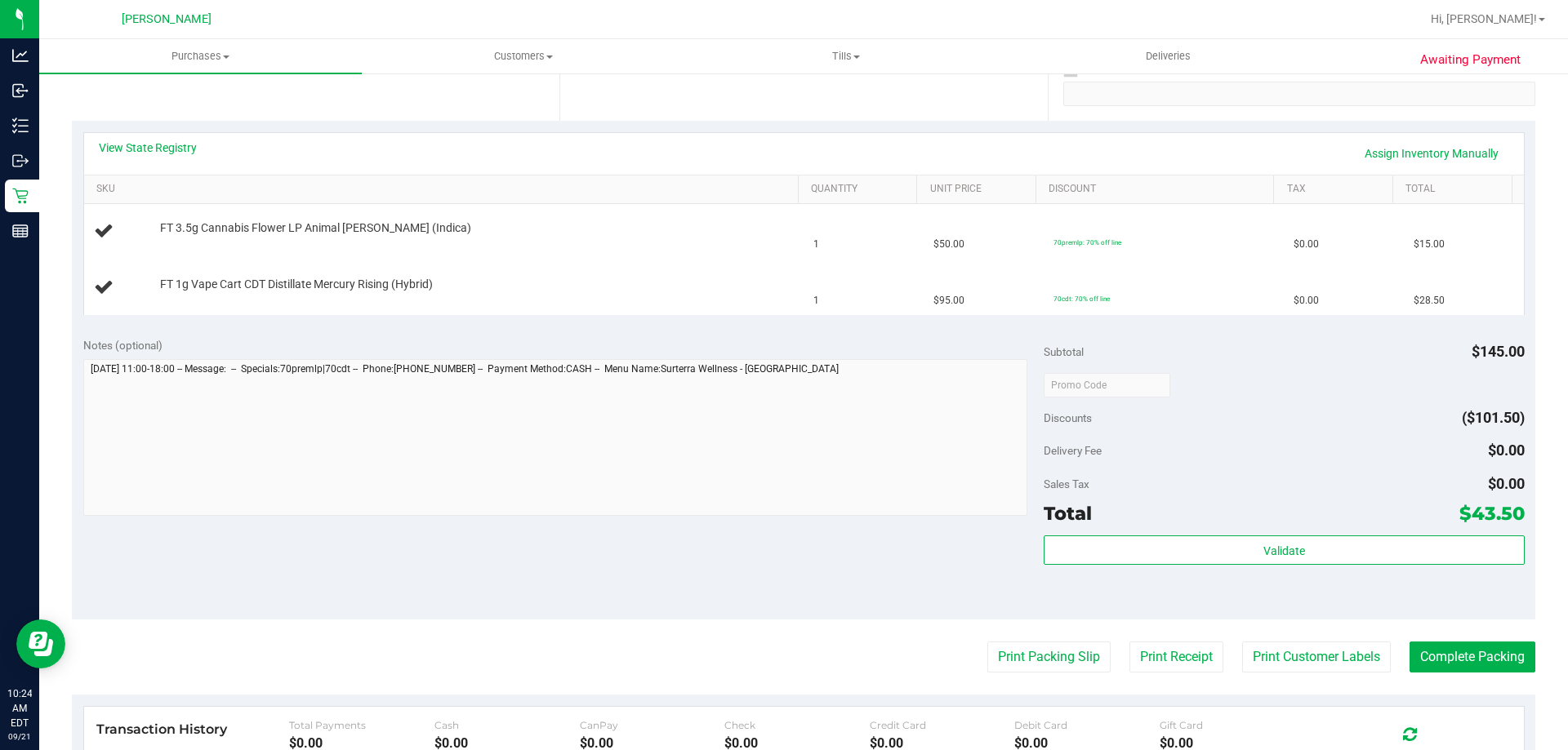
scroll to position [489, 0]
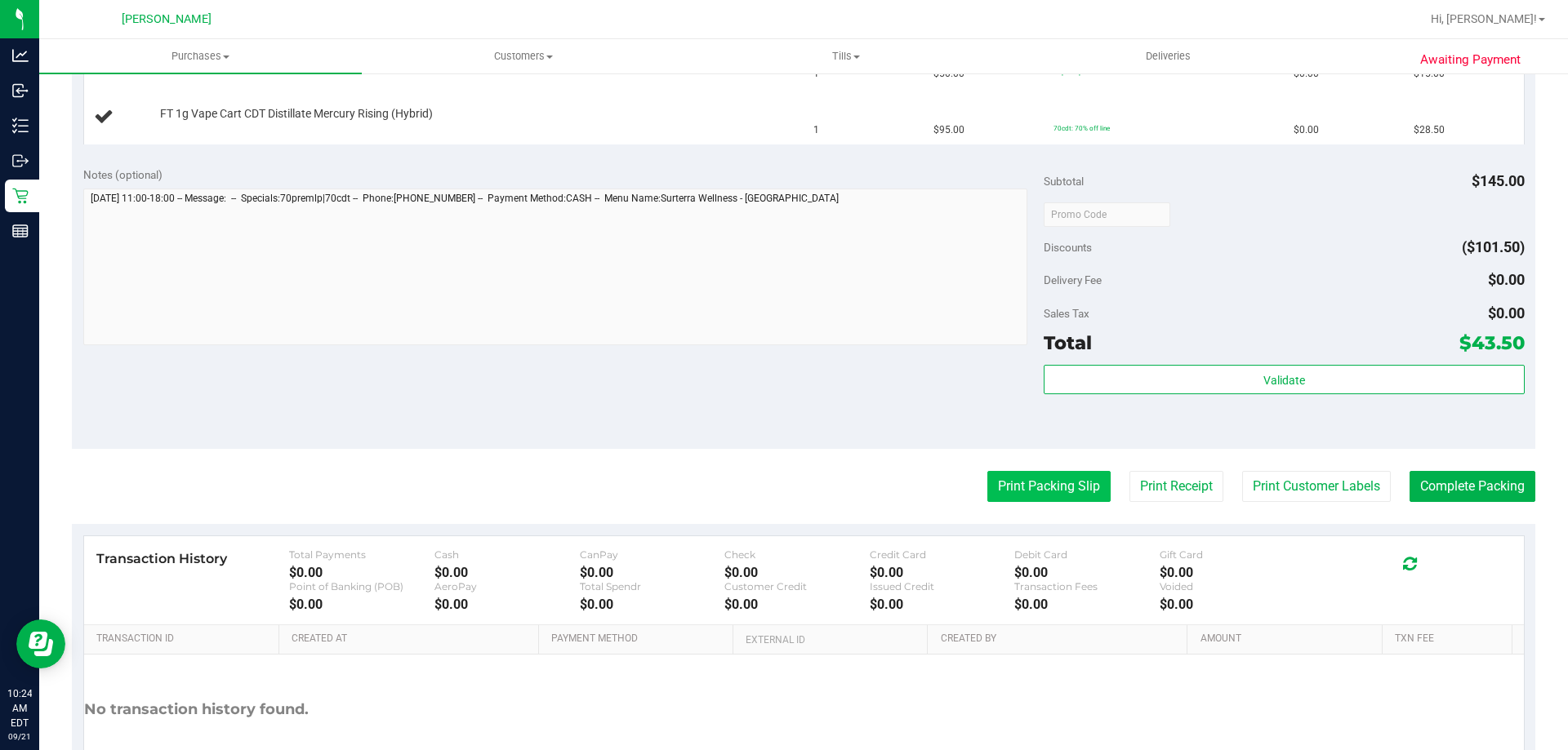
click at [1034, 480] on button "Print Packing Slip" at bounding box center [1049, 487] width 124 height 31
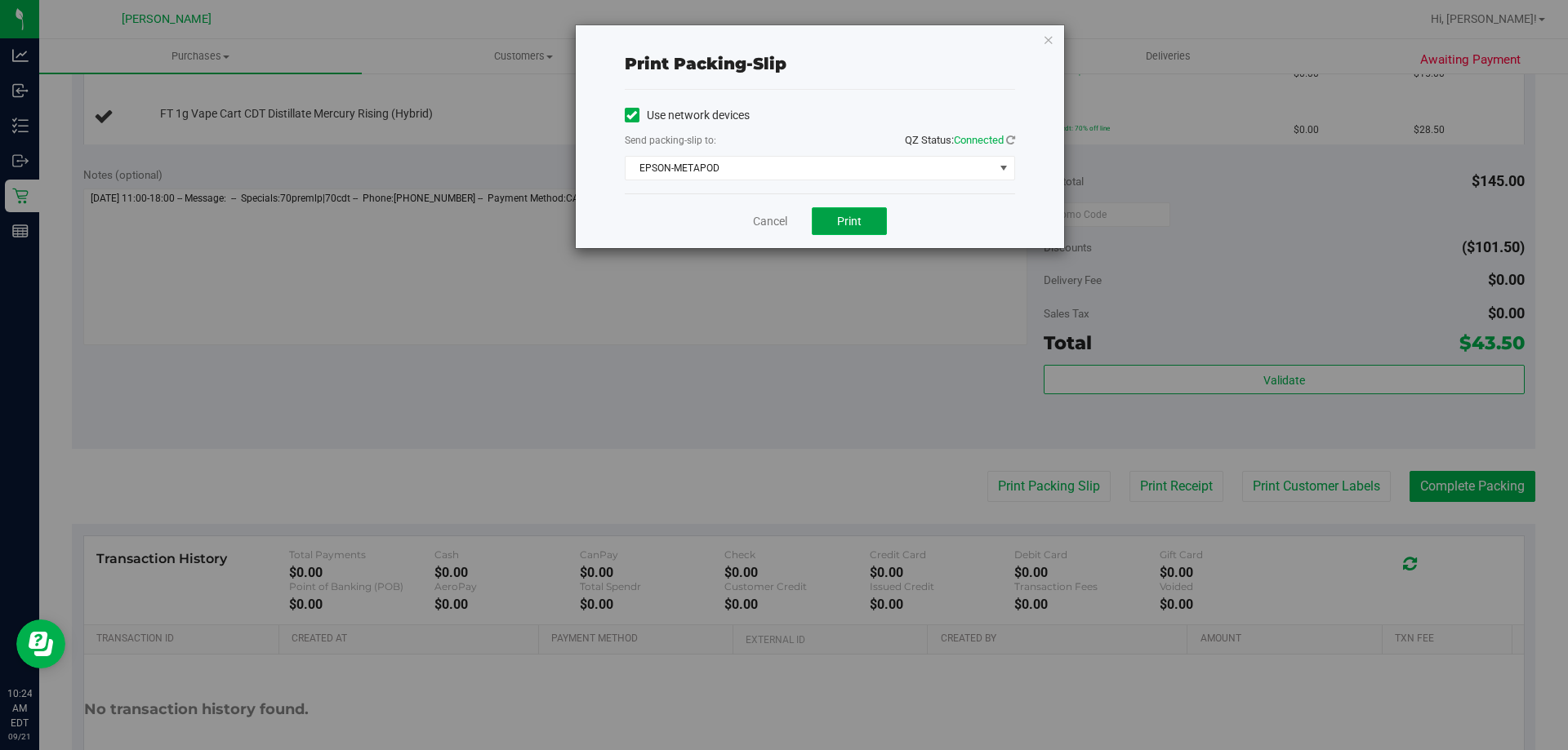
click at [857, 224] on span "Print" at bounding box center [848, 221] width 24 height 13
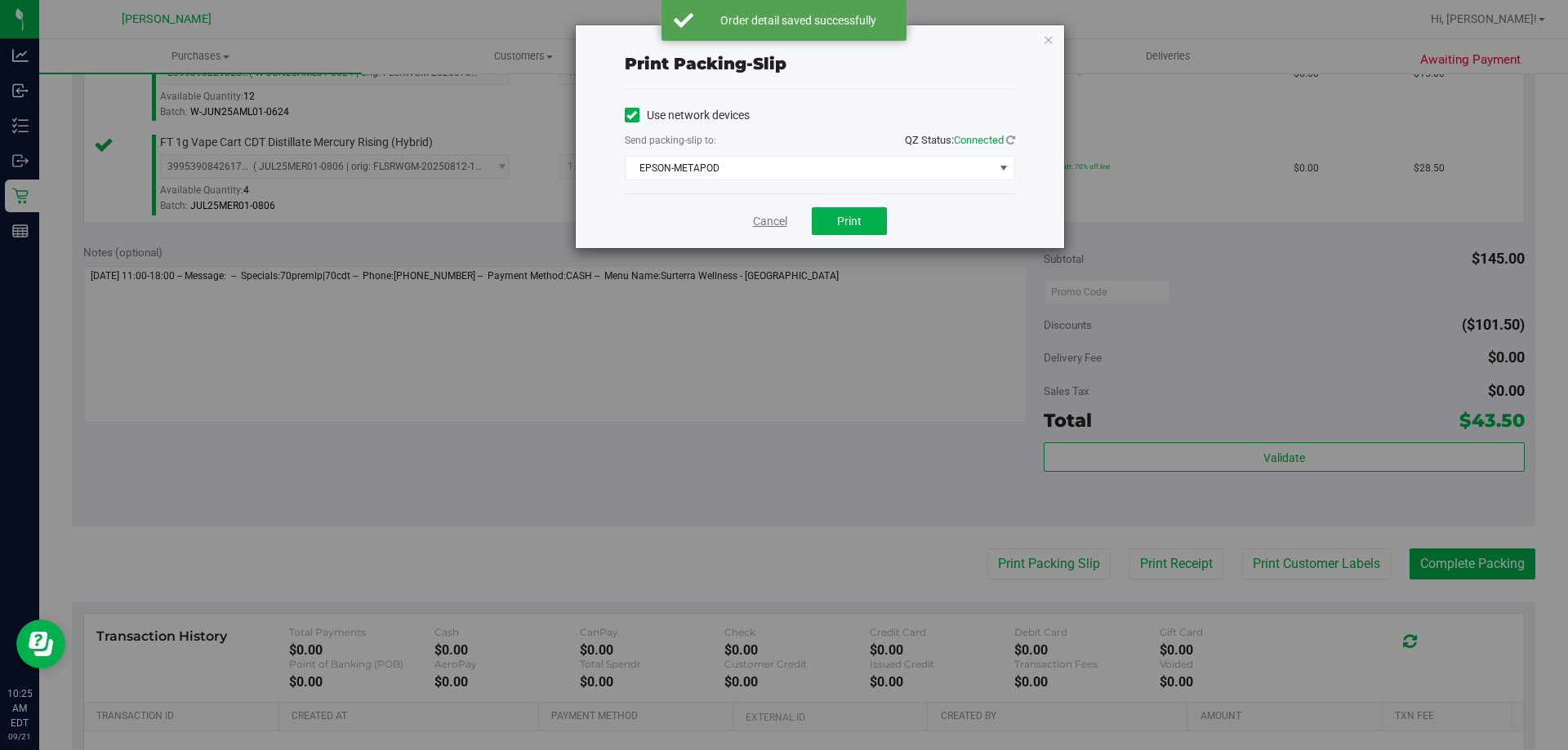
click at [781, 224] on link "Cancel" at bounding box center [770, 221] width 34 height 17
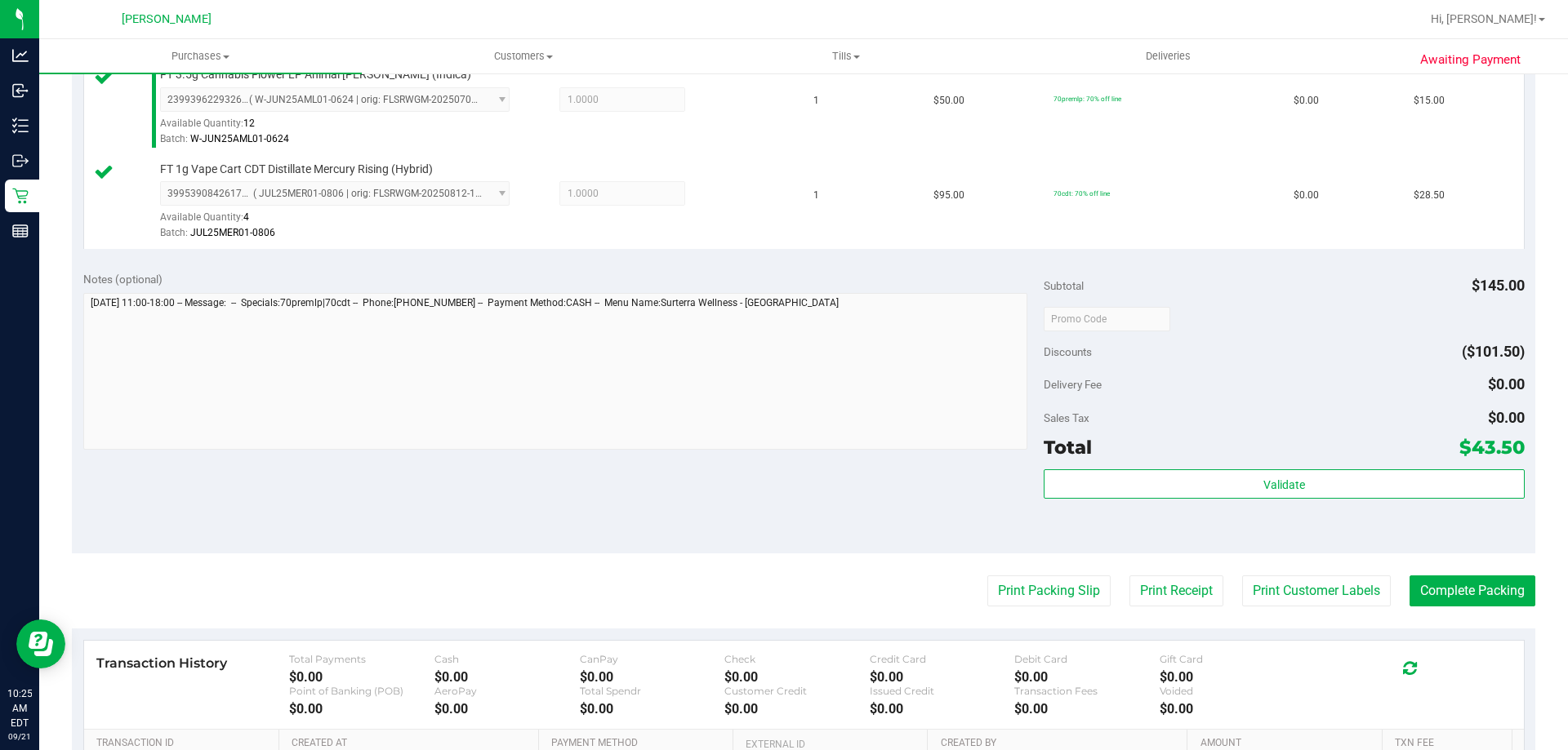
scroll to position [680, 0]
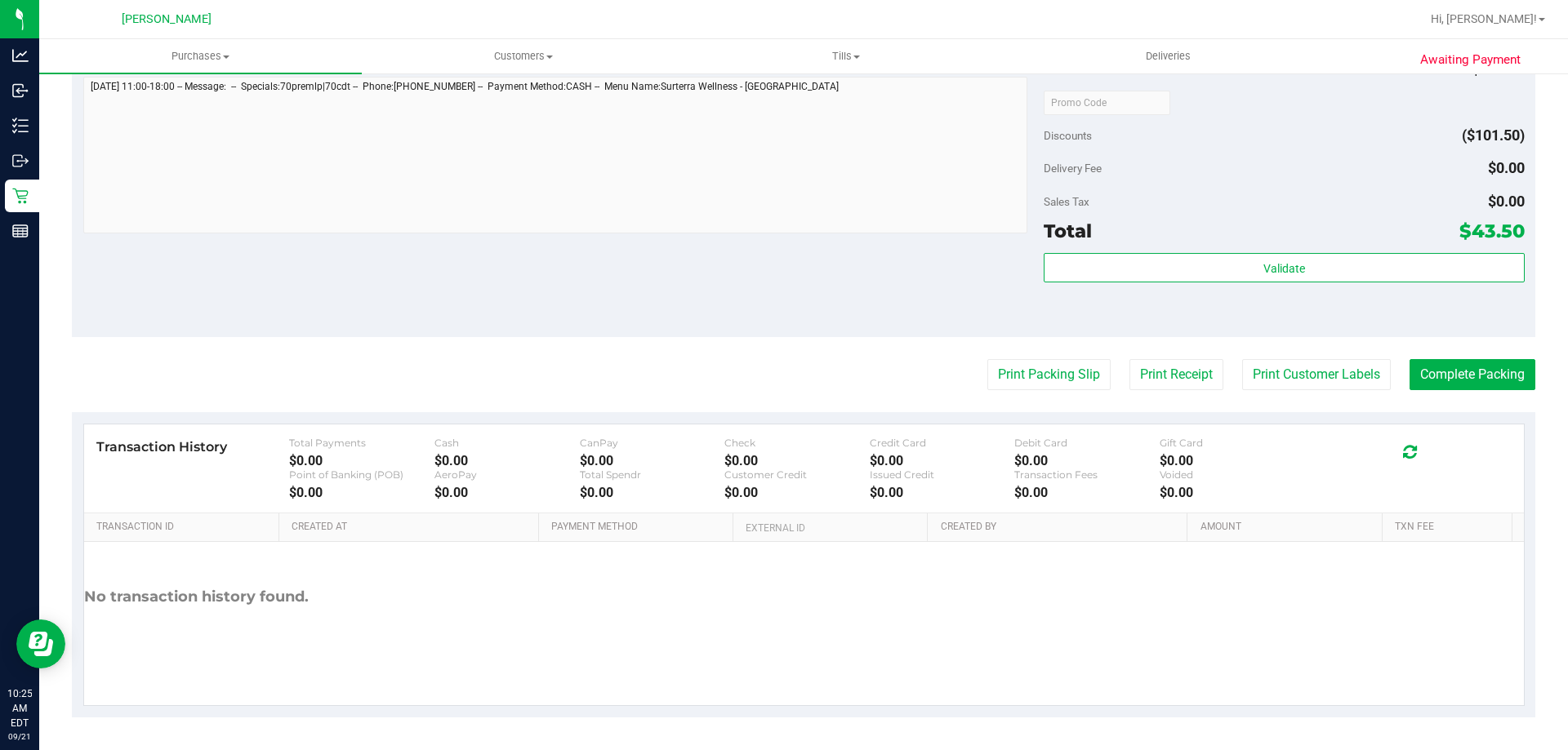
click at [1238, 293] on div "Validate" at bounding box center [1283, 290] width 481 height 74
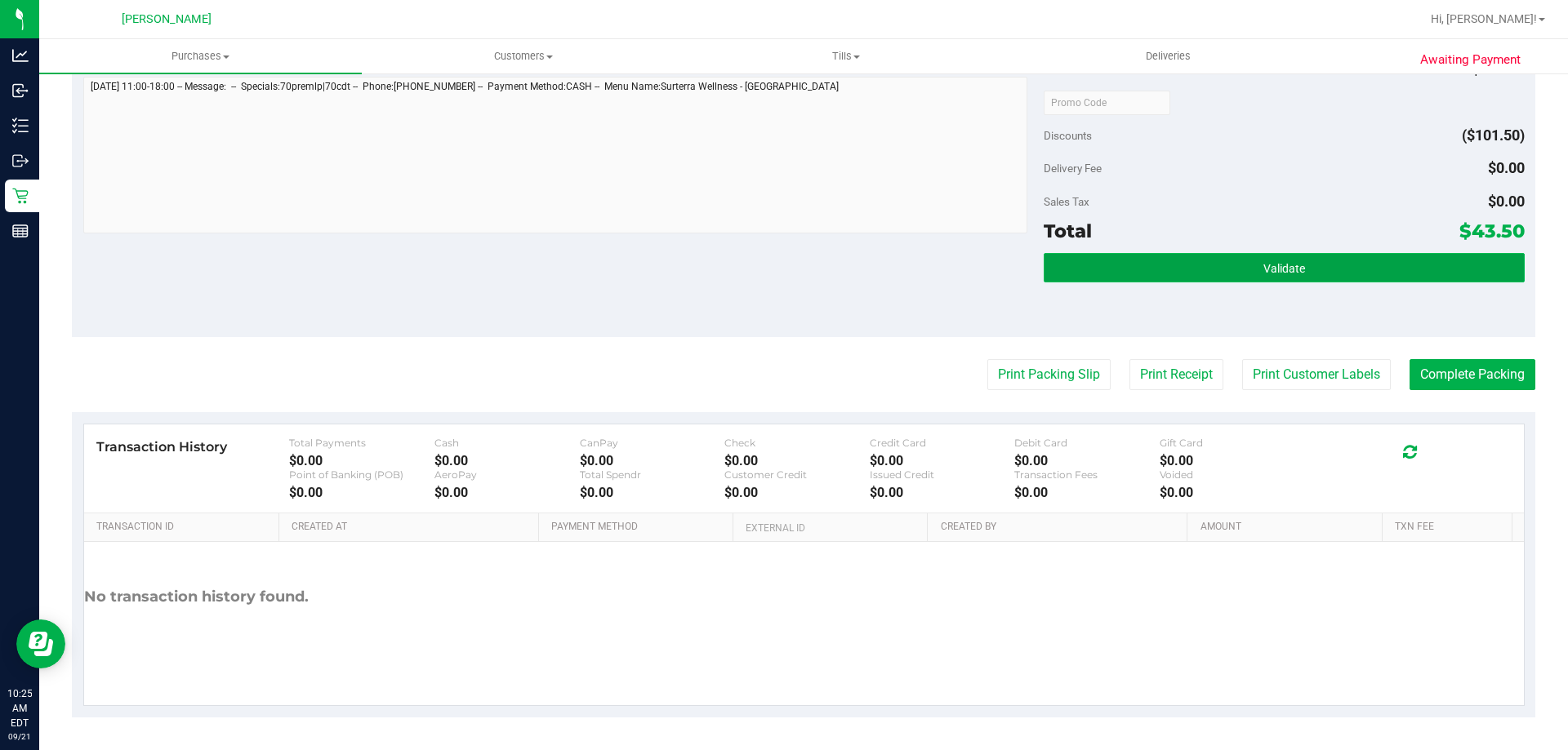
click at [1248, 281] on button "Validate" at bounding box center [1283, 268] width 481 height 30
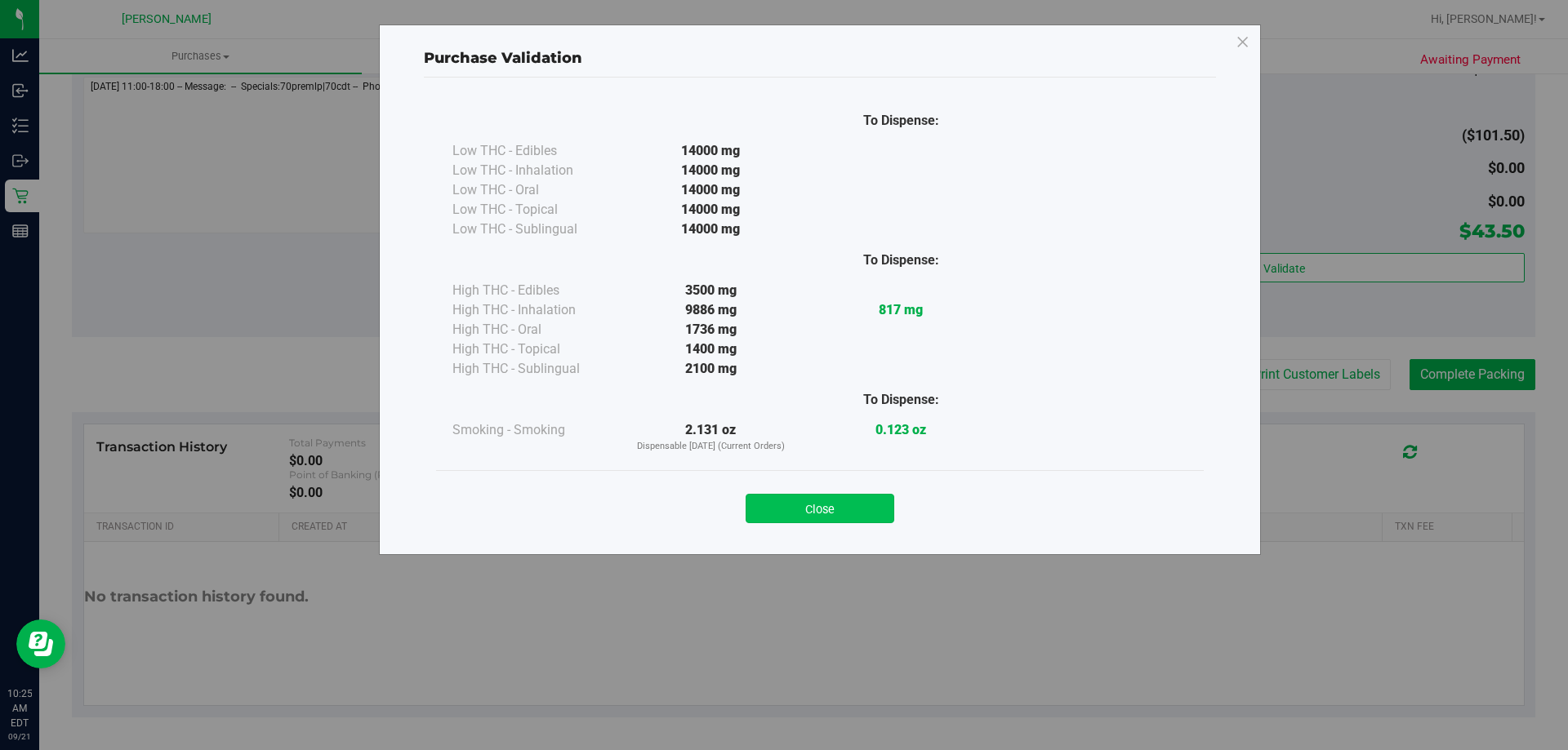
click at [842, 499] on button "Close" at bounding box center [820, 508] width 149 height 30
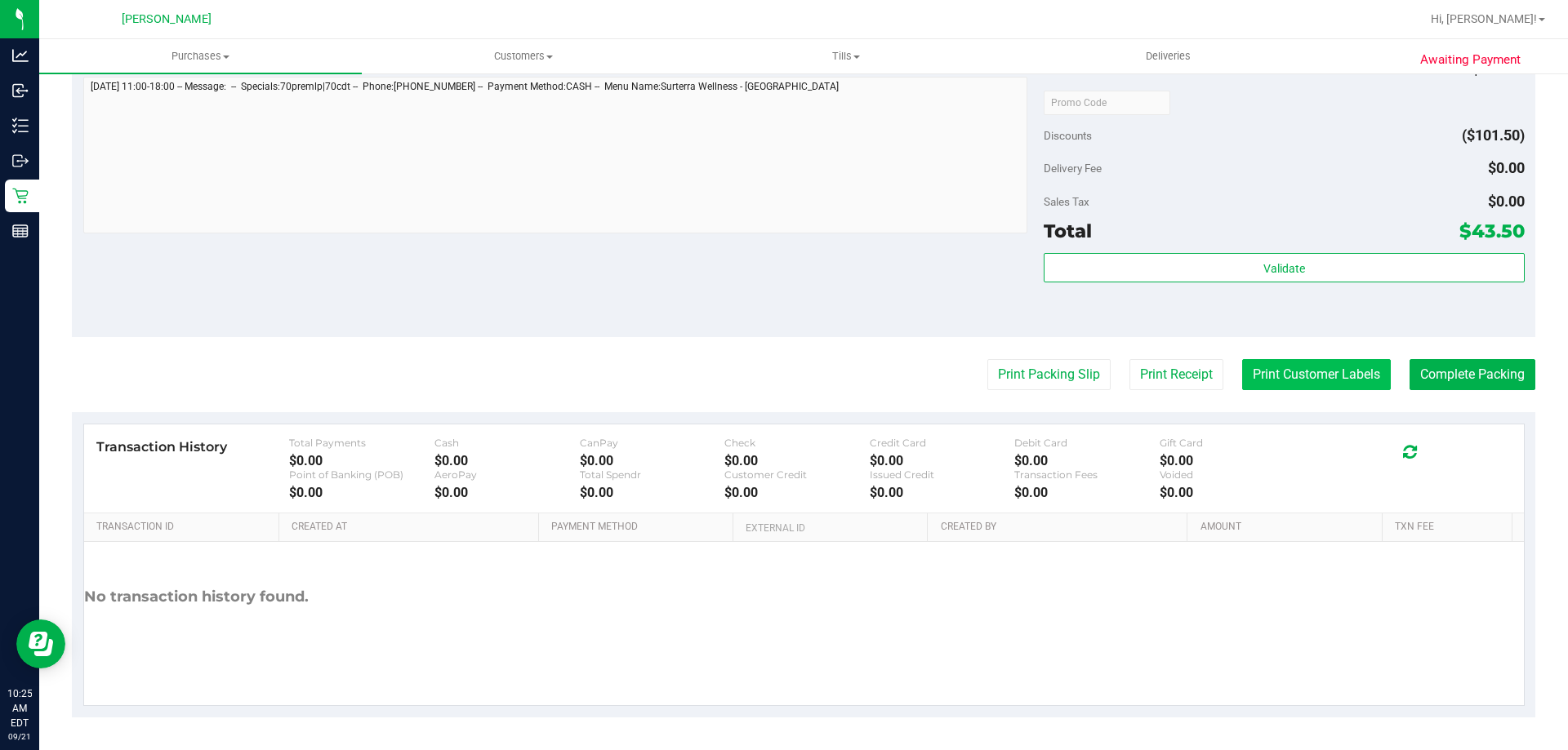
click at [1301, 366] on button "Print Customer Labels" at bounding box center [1316, 374] width 149 height 31
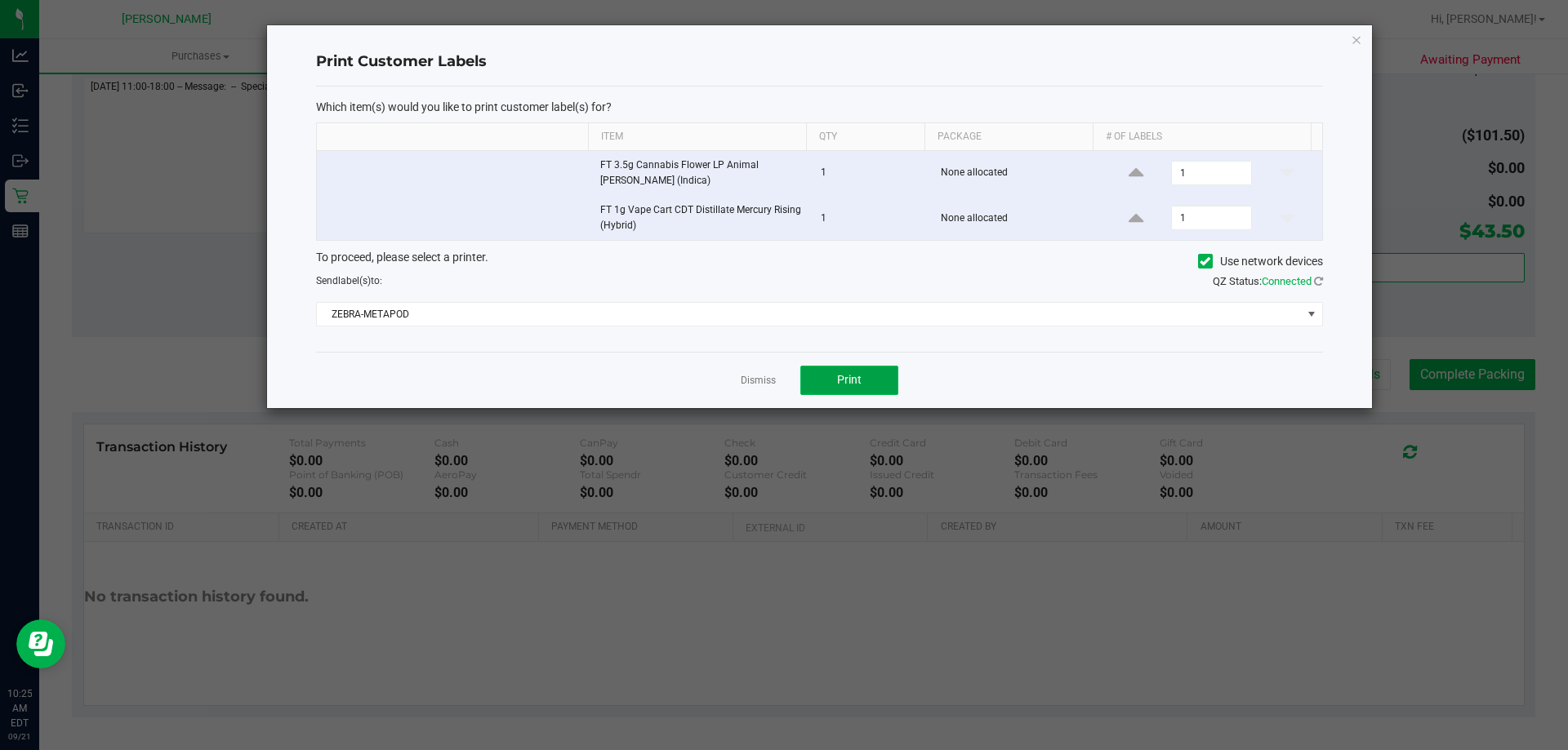
click at [870, 380] on button "Print" at bounding box center [849, 380] width 98 height 30
click at [748, 378] on link "Dismiss" at bounding box center [757, 380] width 35 height 14
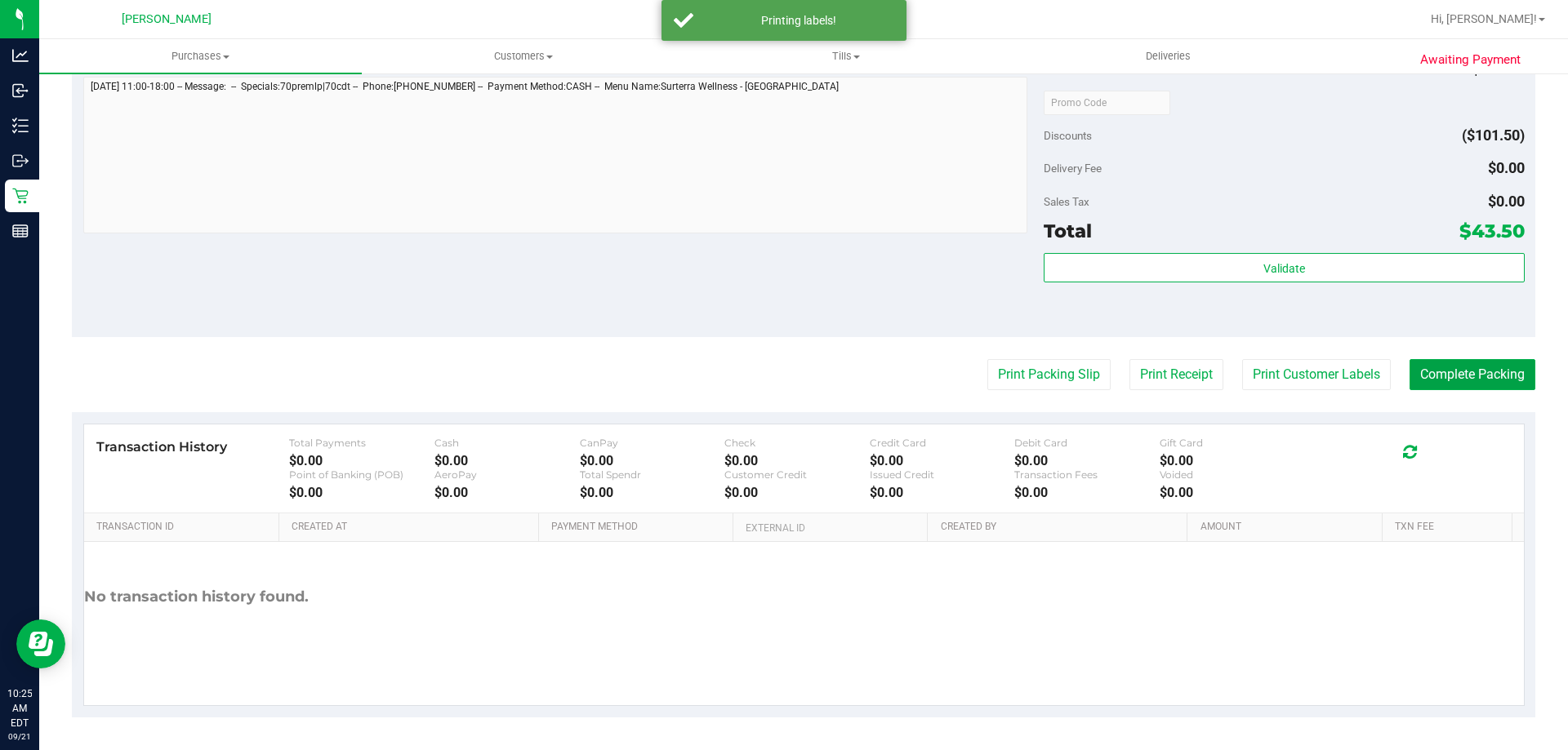
click at [1423, 362] on button "Complete Packing" at bounding box center [1472, 374] width 125 height 31
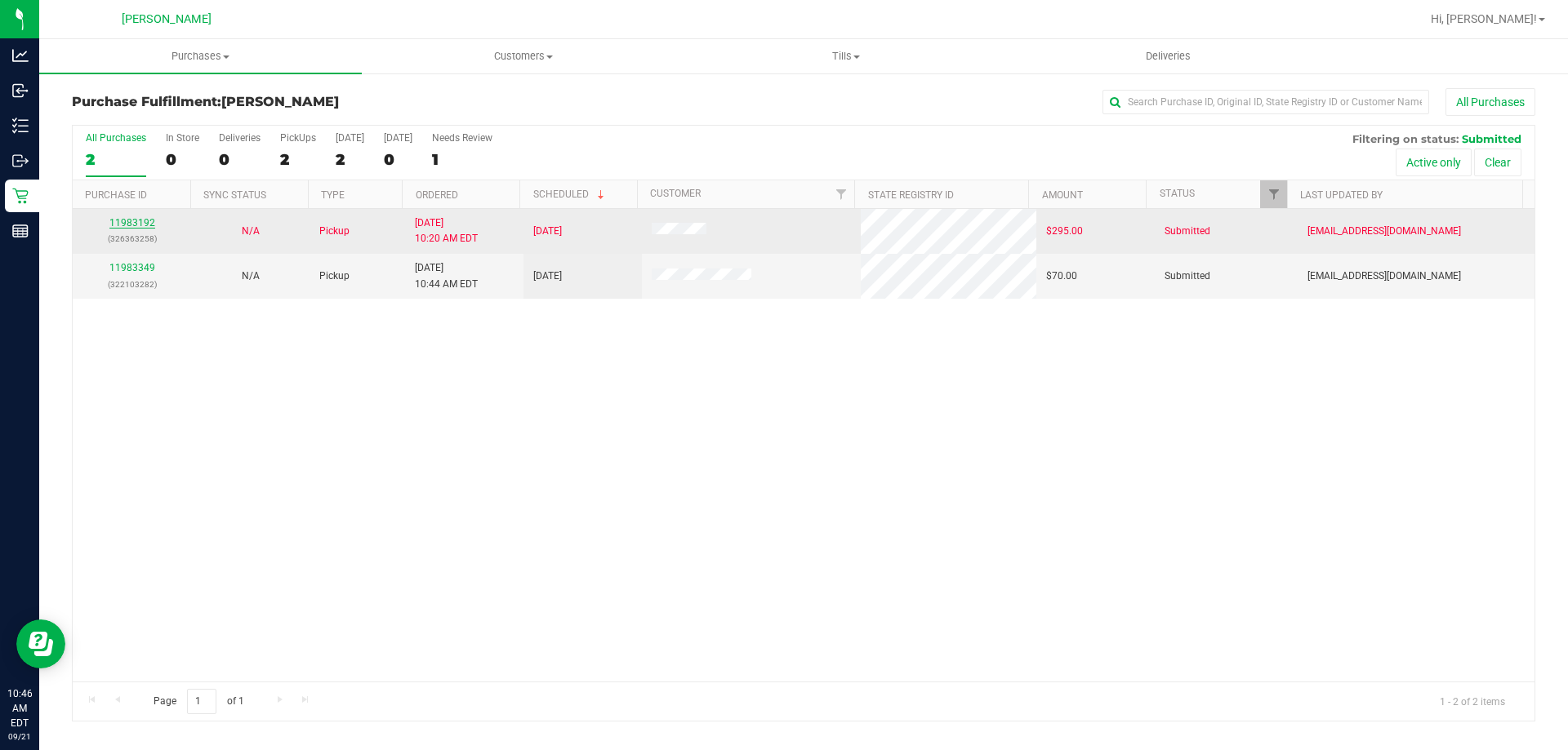
click at [130, 222] on link "11983192" at bounding box center [132, 223] width 46 height 12
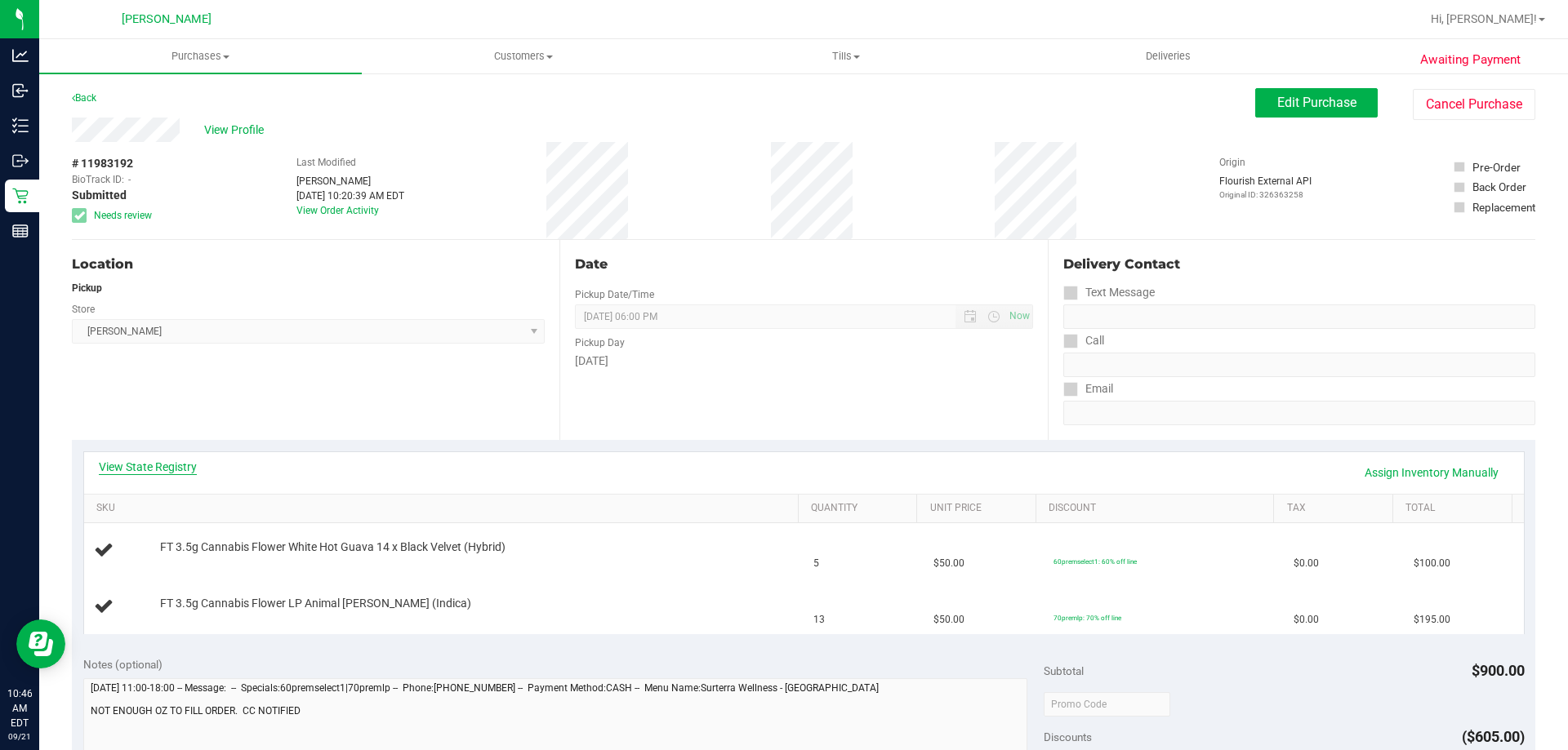
click at [174, 460] on div "View State Registry Assign Inventory Manually" at bounding box center [803, 473] width 1440 height 41
click at [173, 462] on link "View State Registry" at bounding box center [148, 467] width 98 height 16
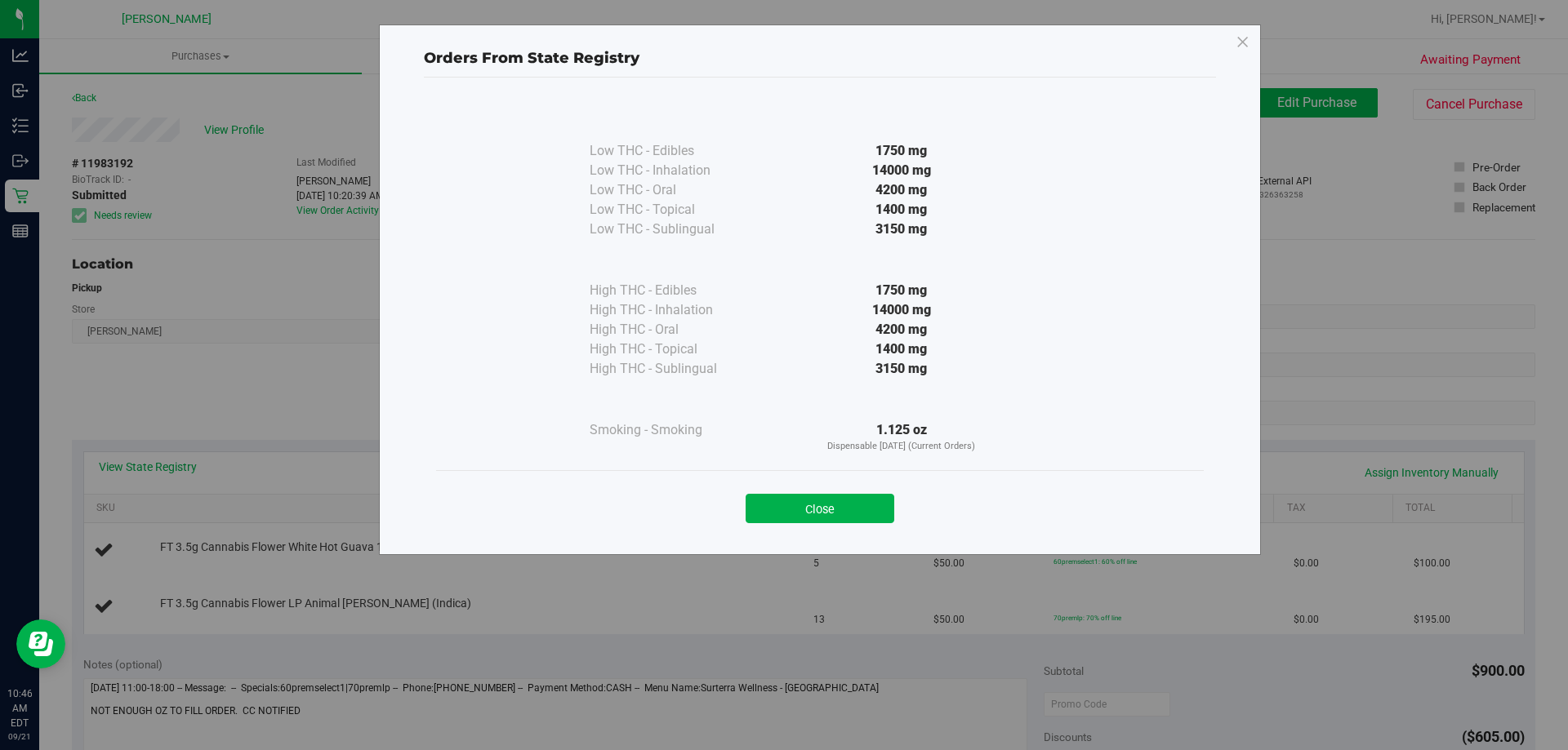
click at [809, 493] on div "Close" at bounding box center [820, 503] width 743 height 41
click at [785, 519] on button "Close" at bounding box center [820, 508] width 149 height 30
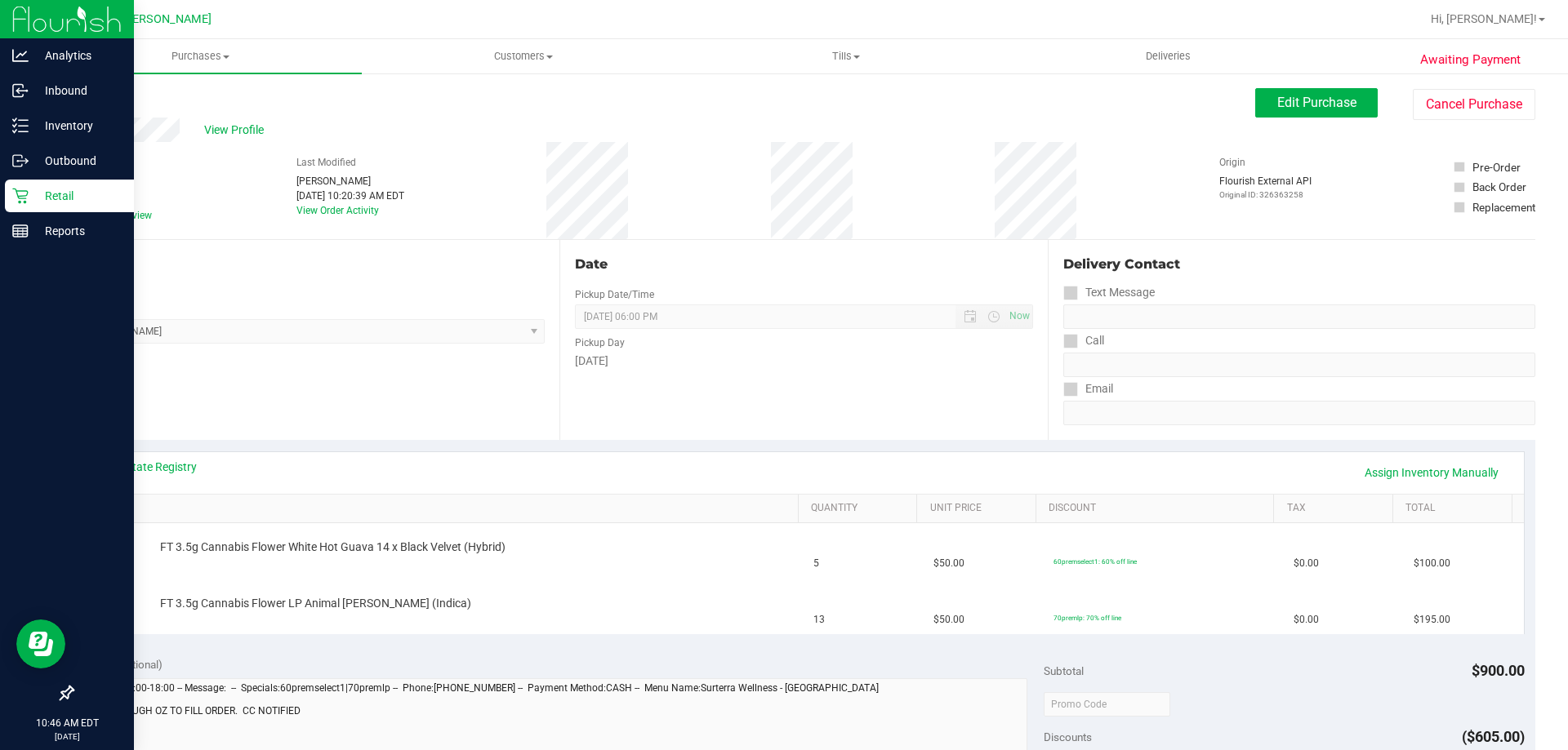
click at [48, 187] on p "Retail" at bounding box center [78, 196] width 98 height 20
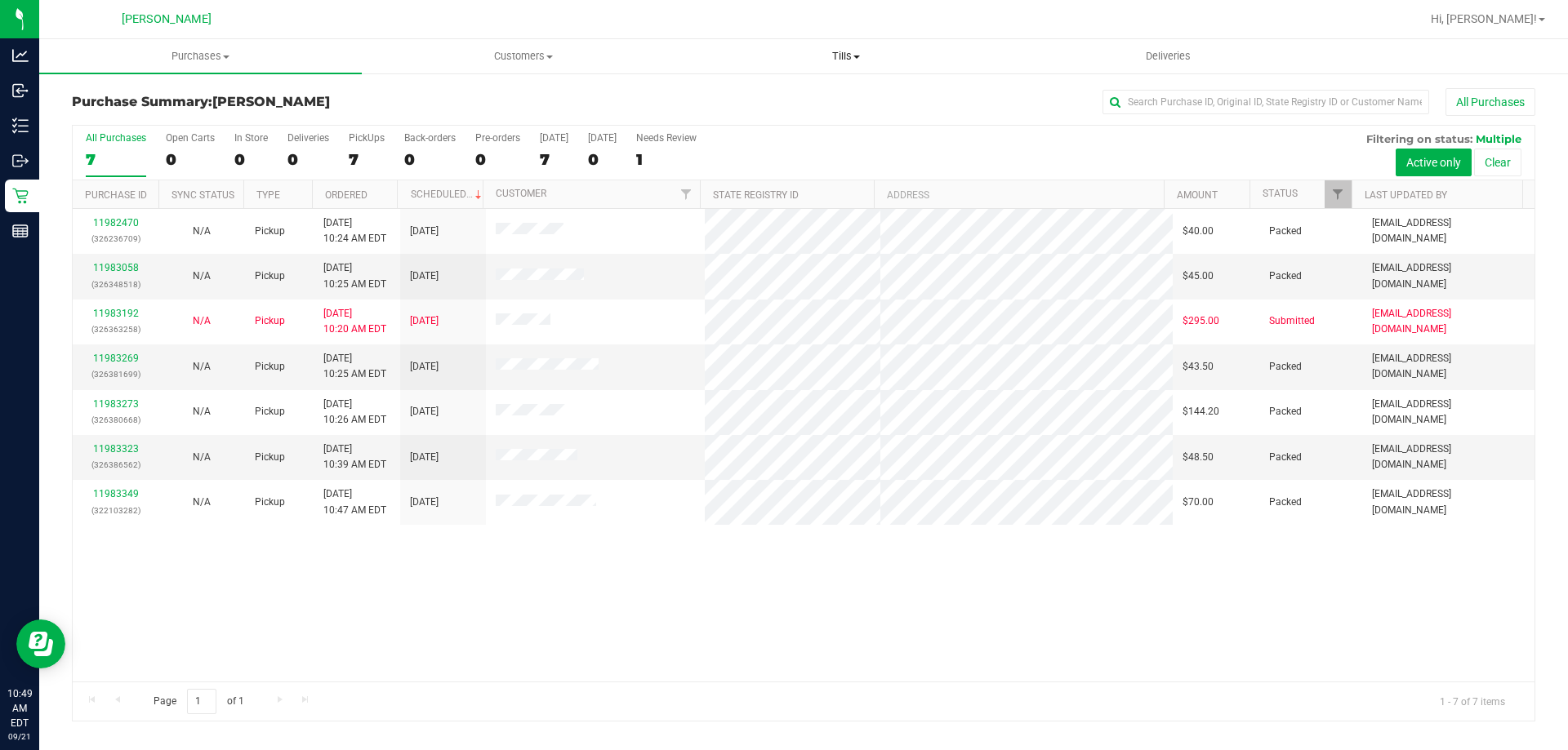
click at [835, 55] on span "Tills" at bounding box center [846, 56] width 321 height 14
click at [818, 95] on li "Manage tills" at bounding box center [846, 99] width 323 height 20
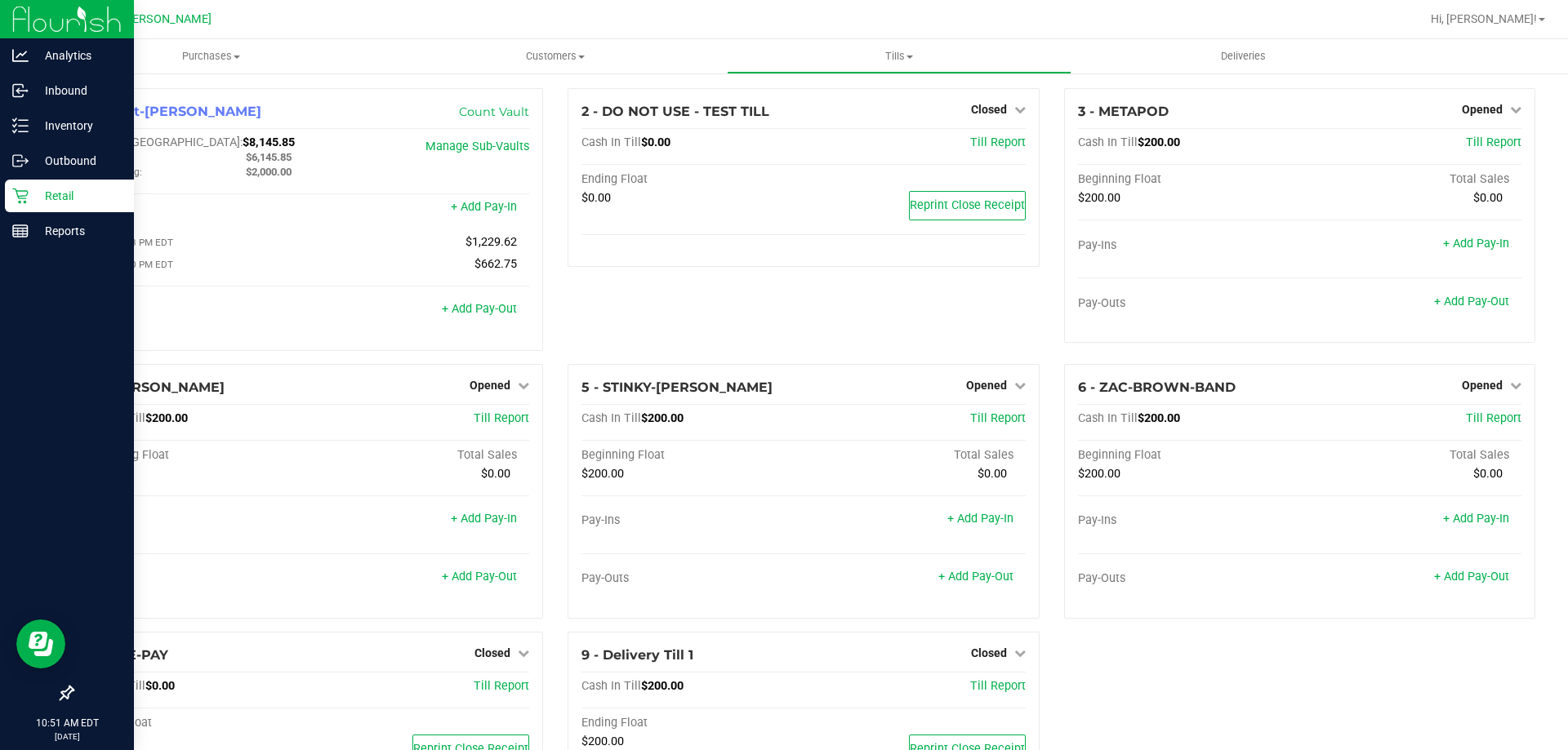
click at [44, 187] on p "Retail" at bounding box center [78, 196] width 98 height 20
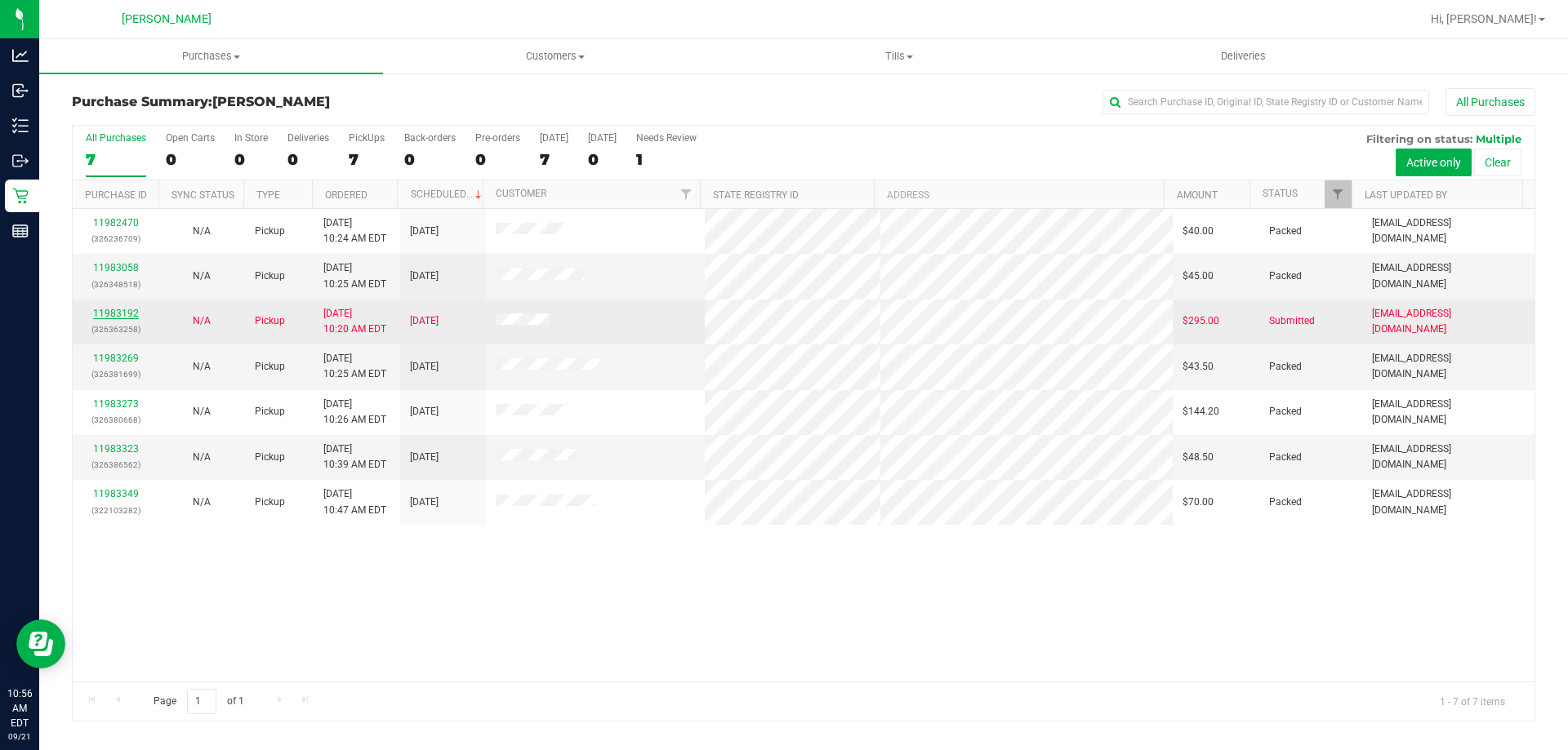
click at [117, 308] on link "11983192" at bounding box center [115, 313] width 46 height 12
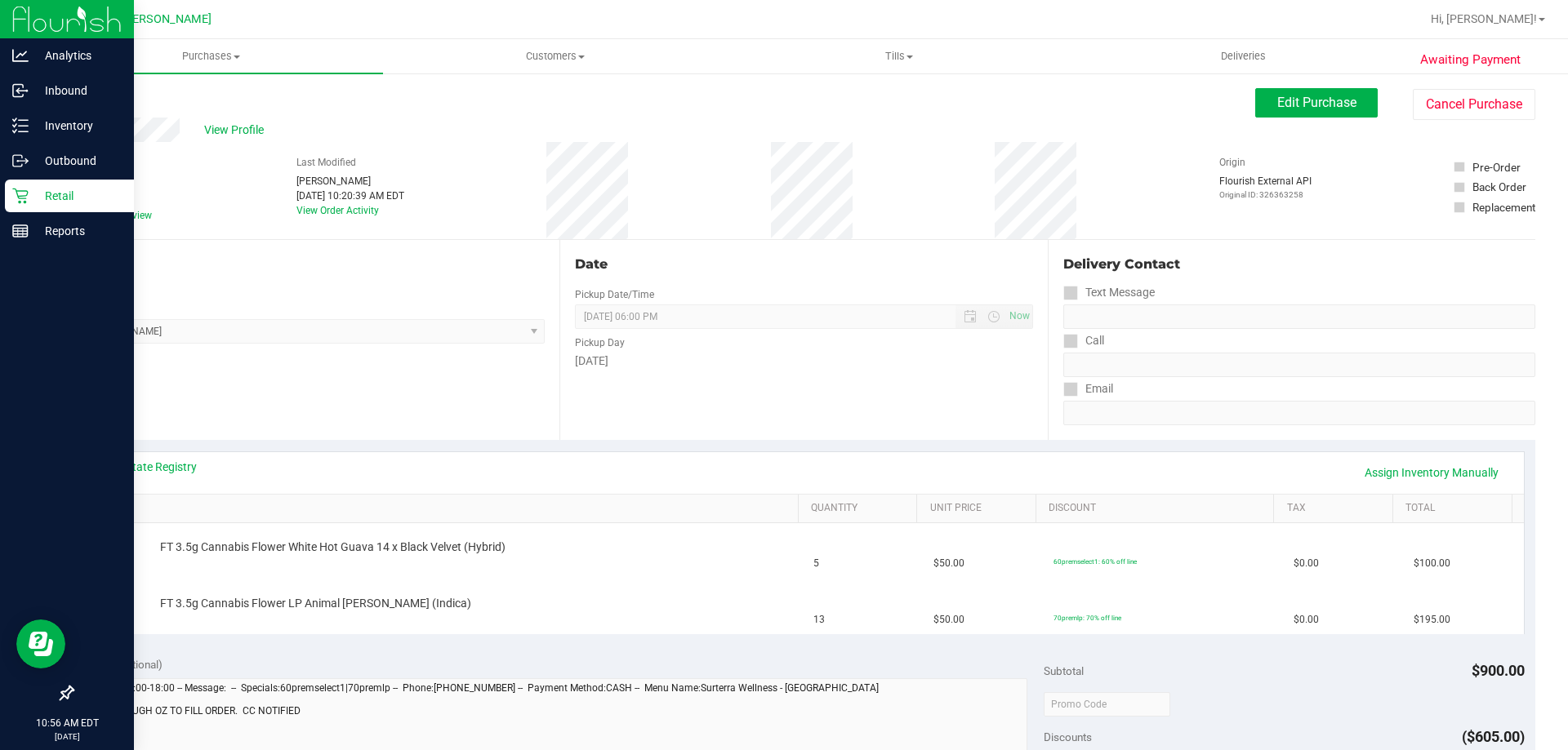
click at [47, 189] on p "Retail" at bounding box center [78, 196] width 98 height 20
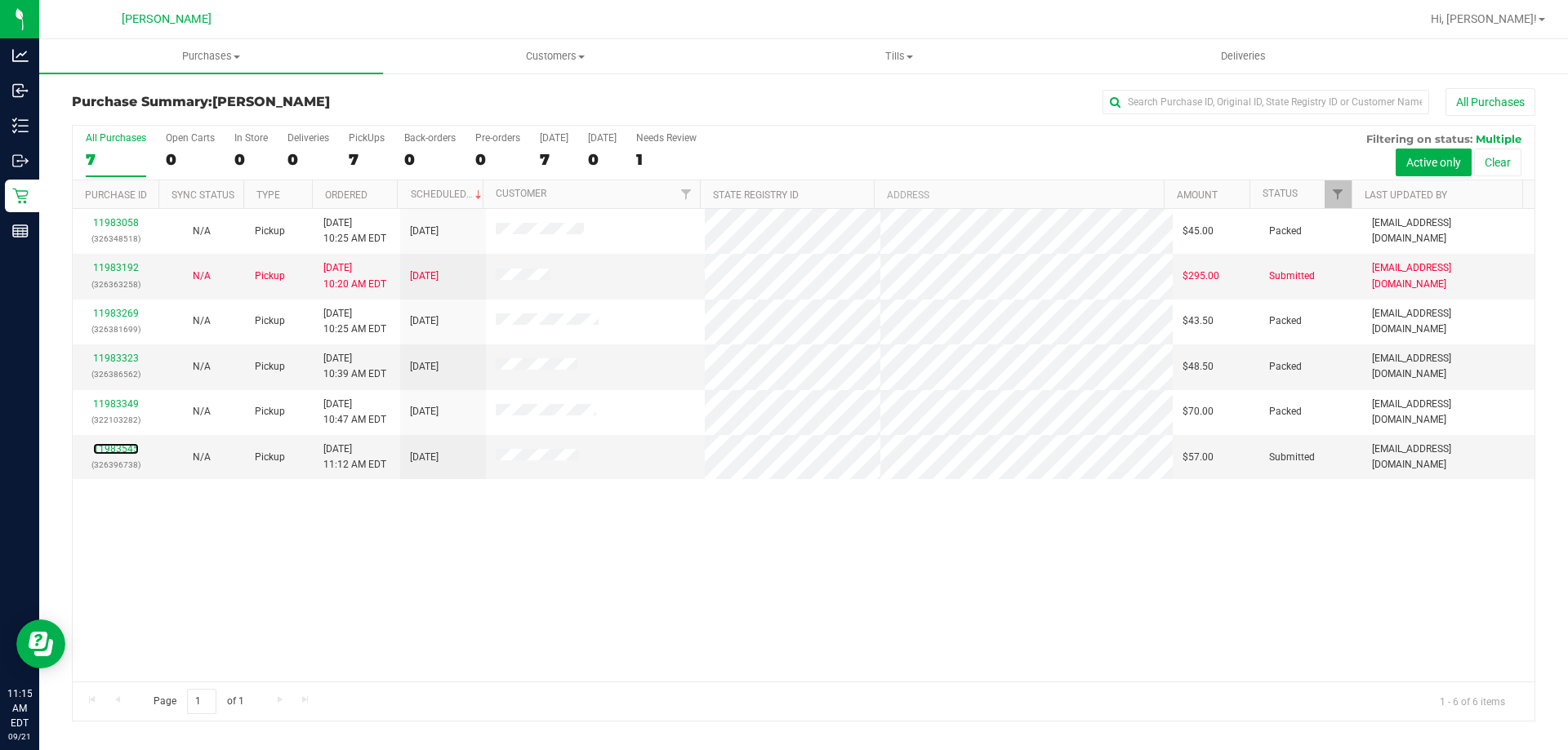
click at [117, 448] on link "11983545" at bounding box center [115, 449] width 46 height 12
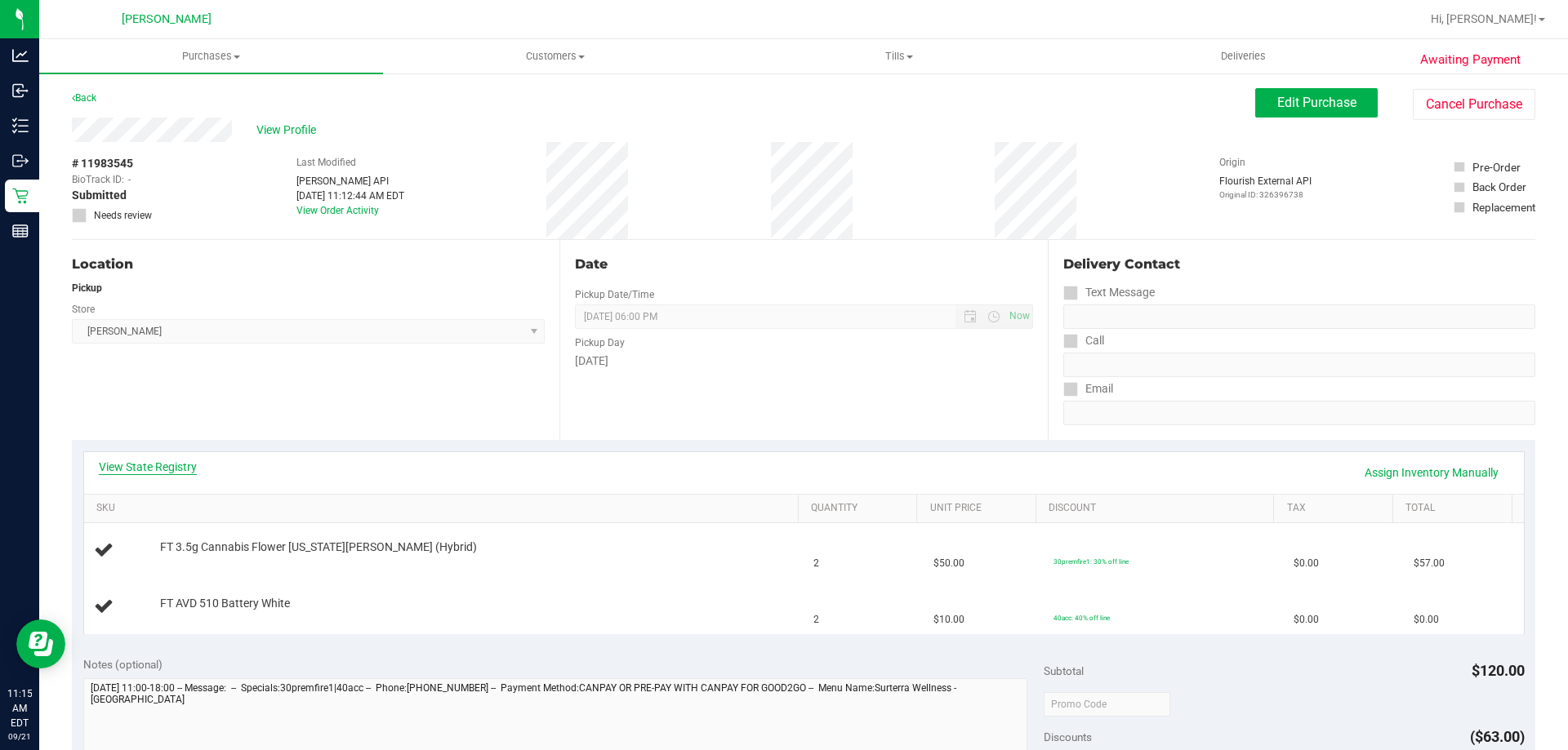
click at [151, 466] on link "View State Registry" at bounding box center [148, 467] width 98 height 16
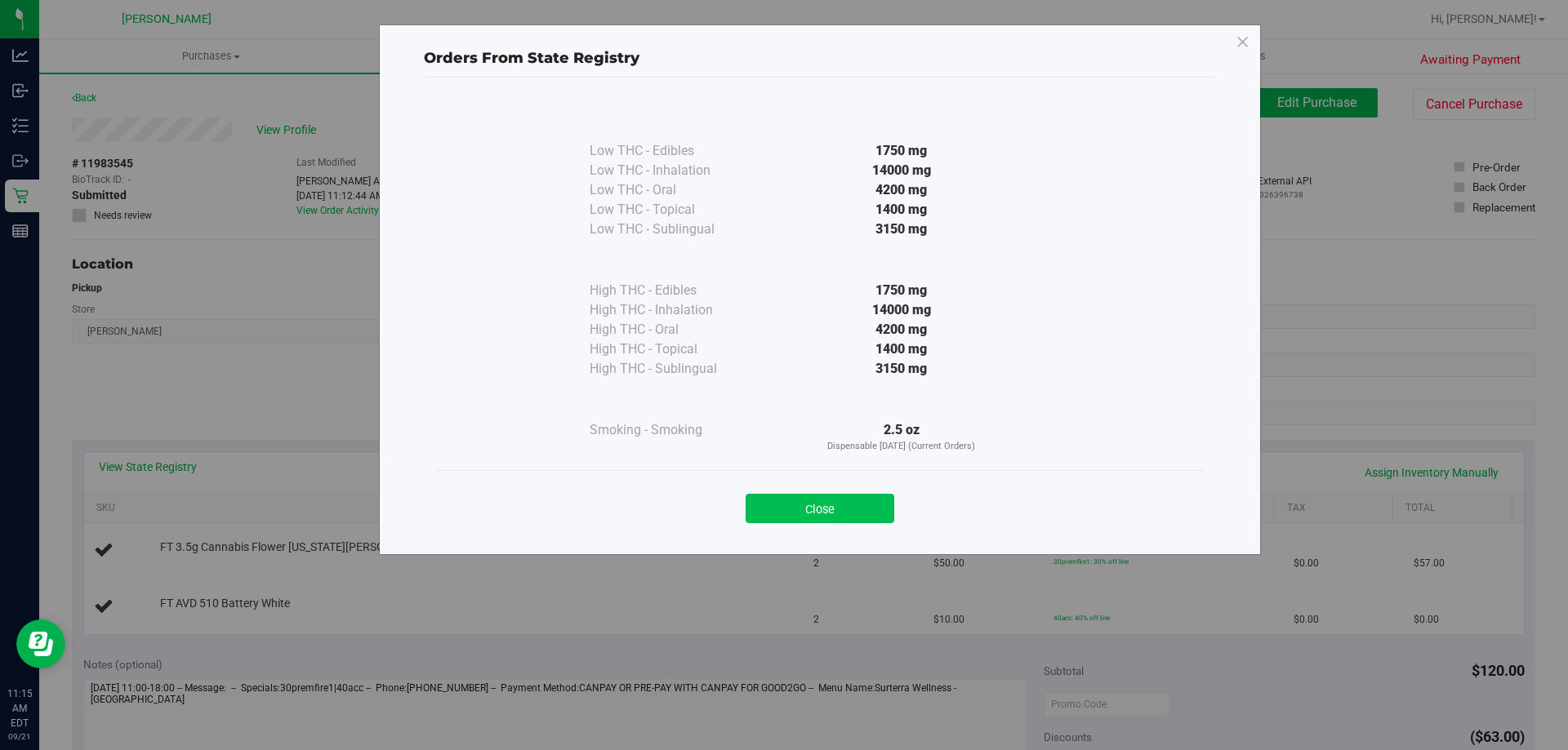
click at [826, 507] on button "Close" at bounding box center [820, 508] width 149 height 30
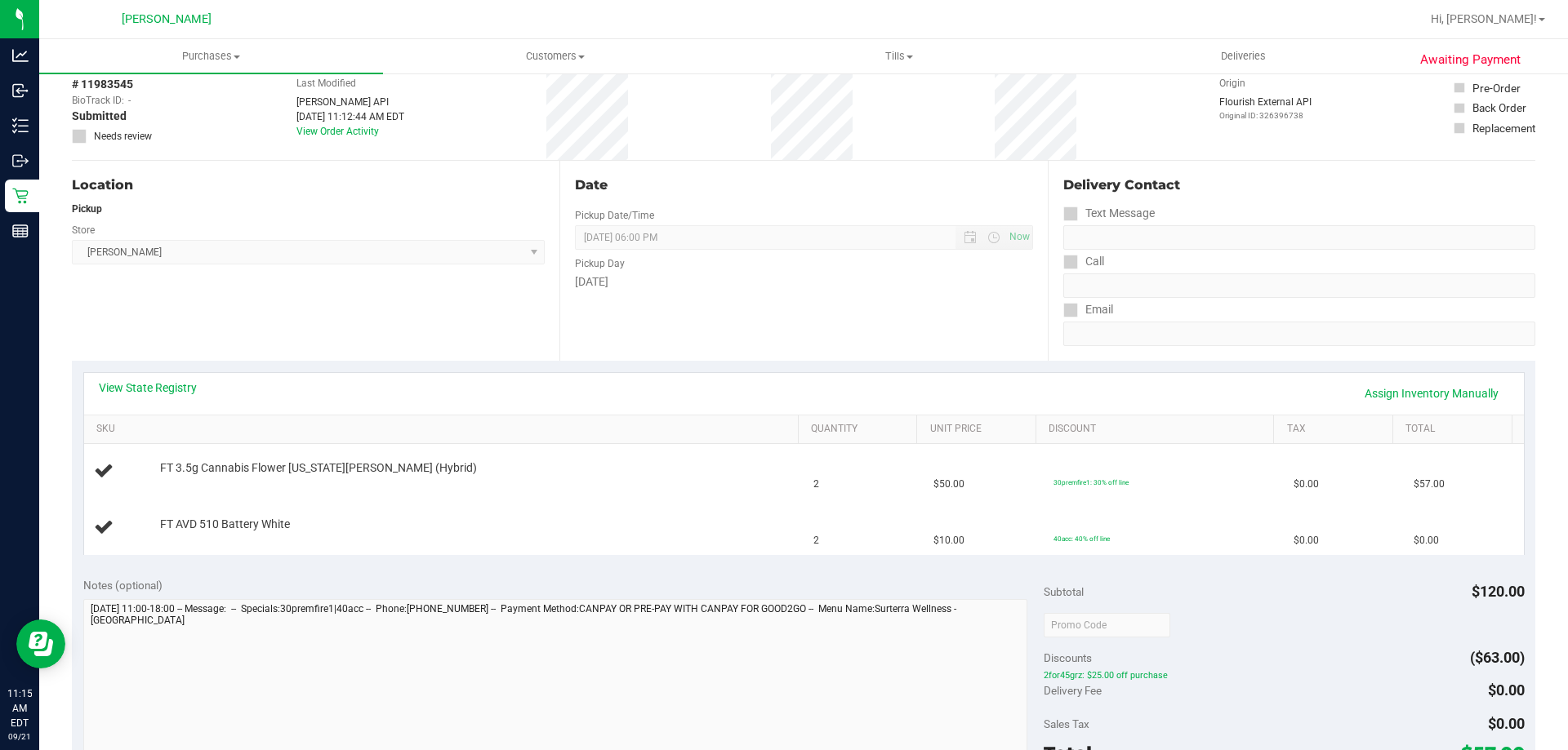
scroll to position [326, 0]
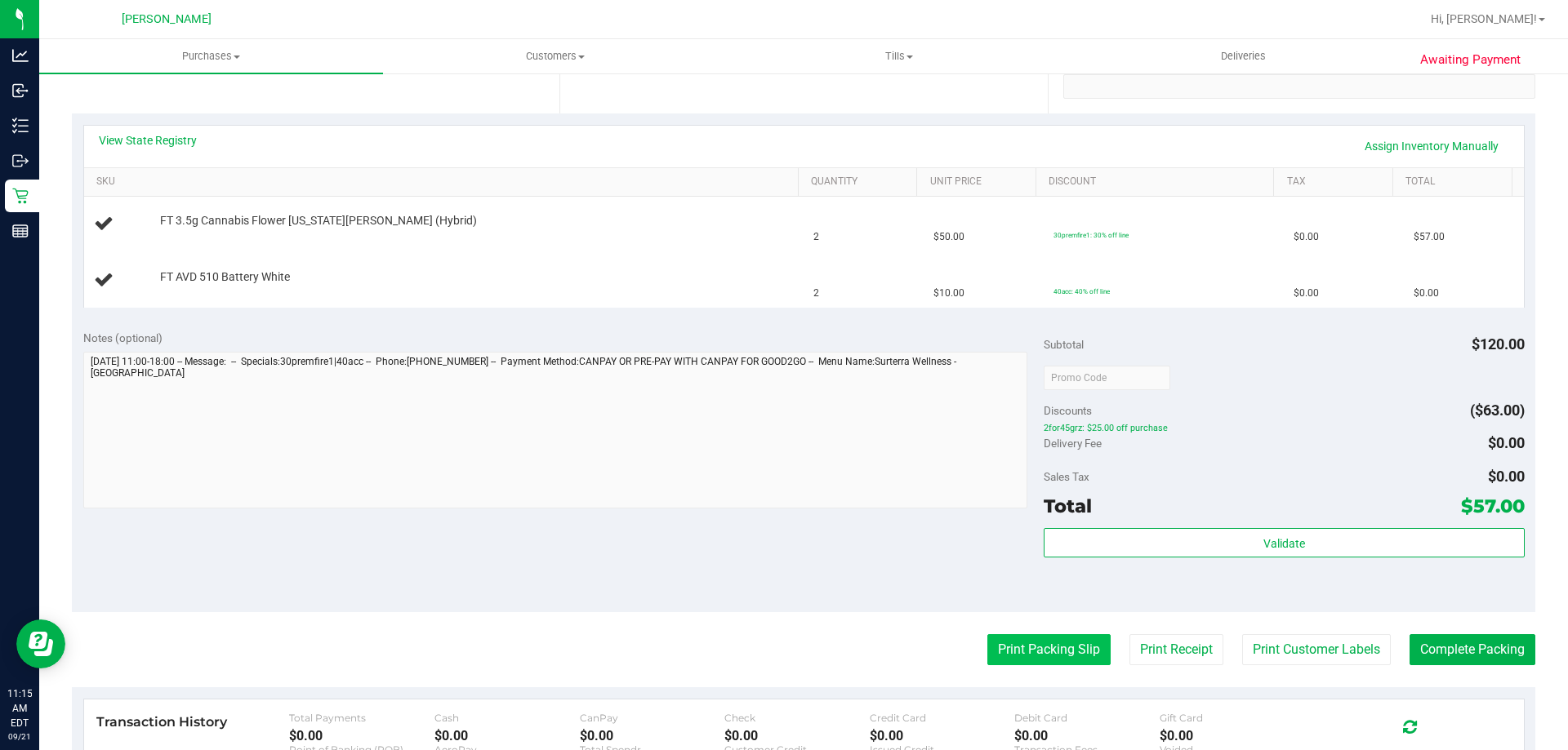
click at [1060, 636] on button "Print Packing Slip" at bounding box center [1049, 650] width 124 height 31
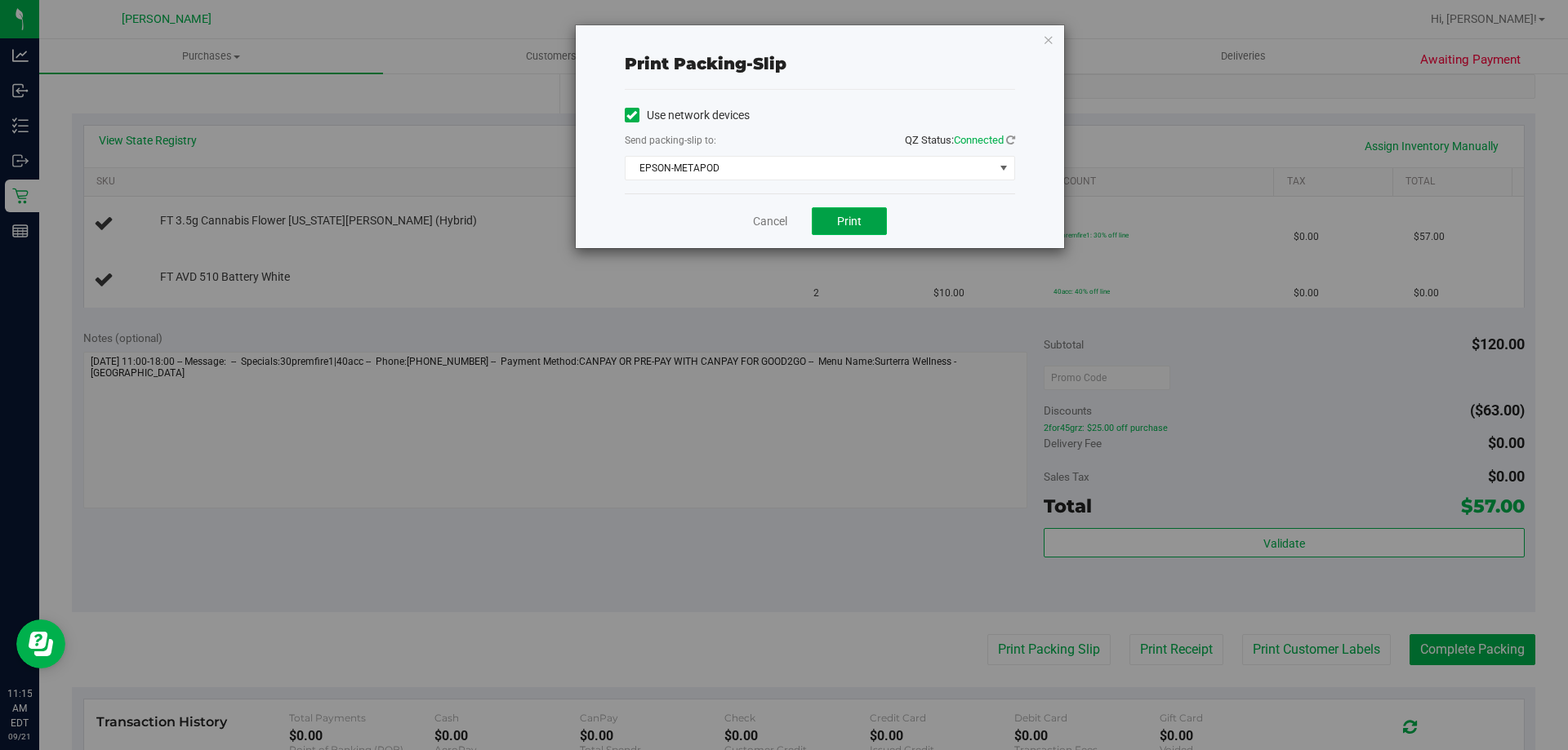
click at [851, 216] on span "Print" at bounding box center [848, 221] width 24 height 13
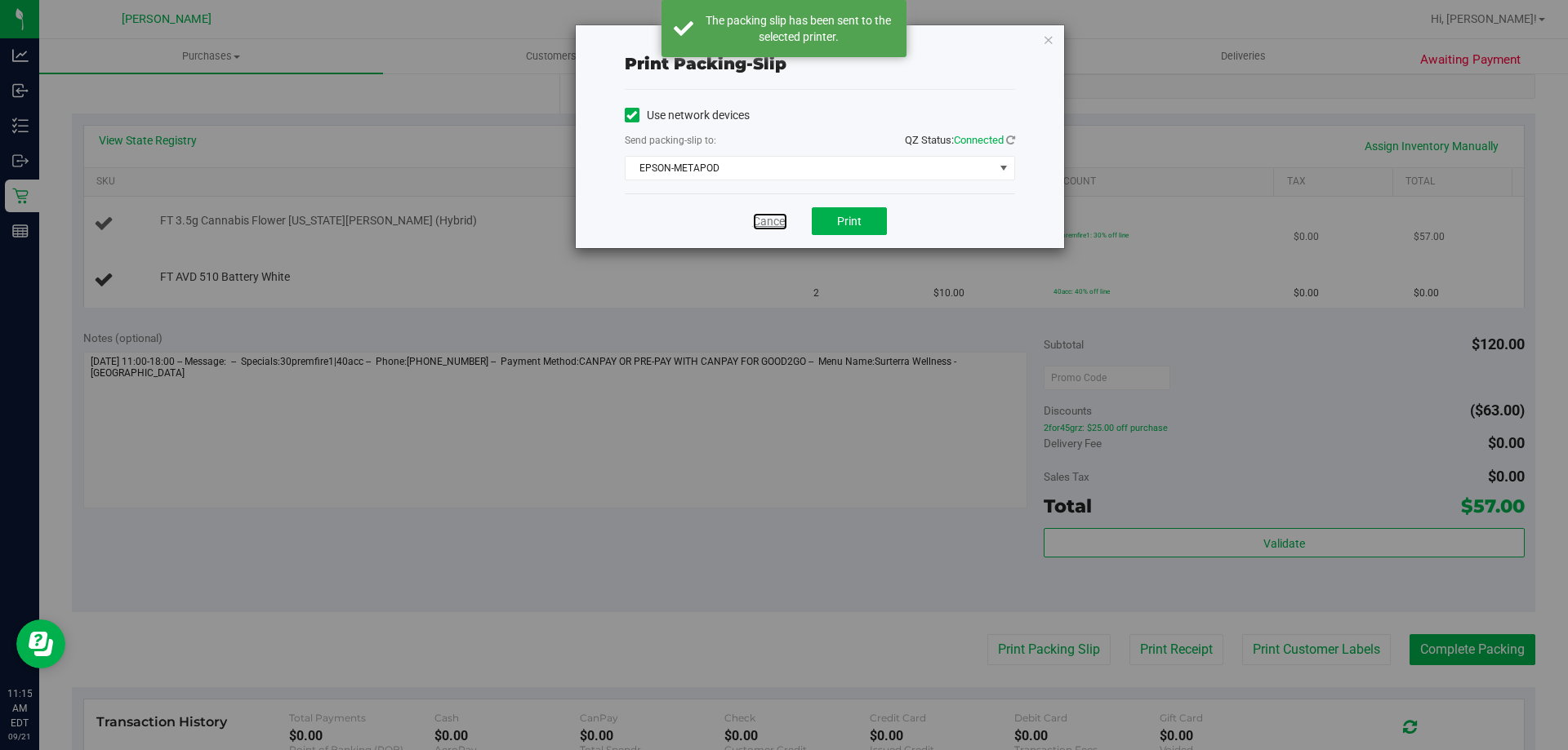
click at [777, 222] on link "Cancel" at bounding box center [770, 221] width 34 height 17
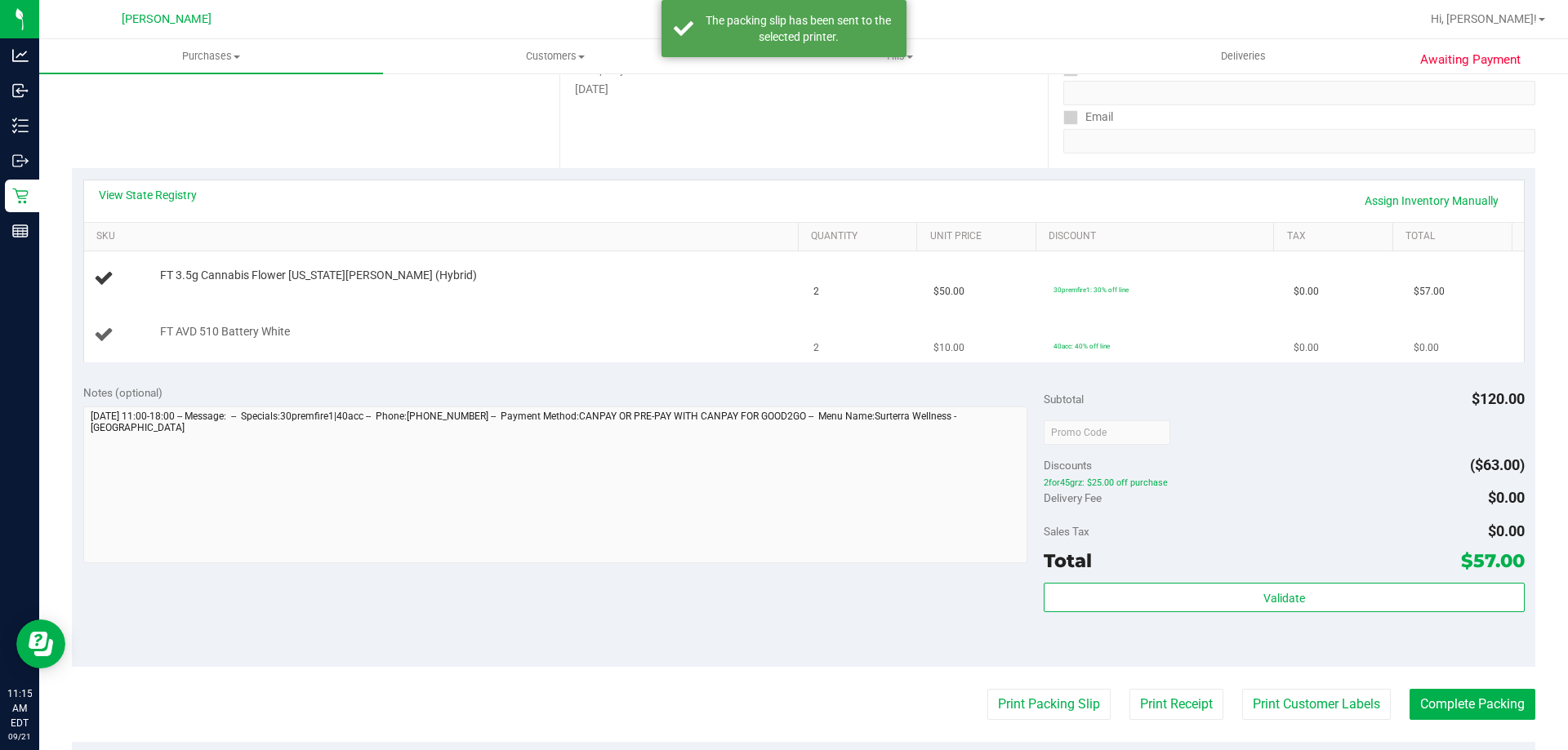
scroll to position [245, 0]
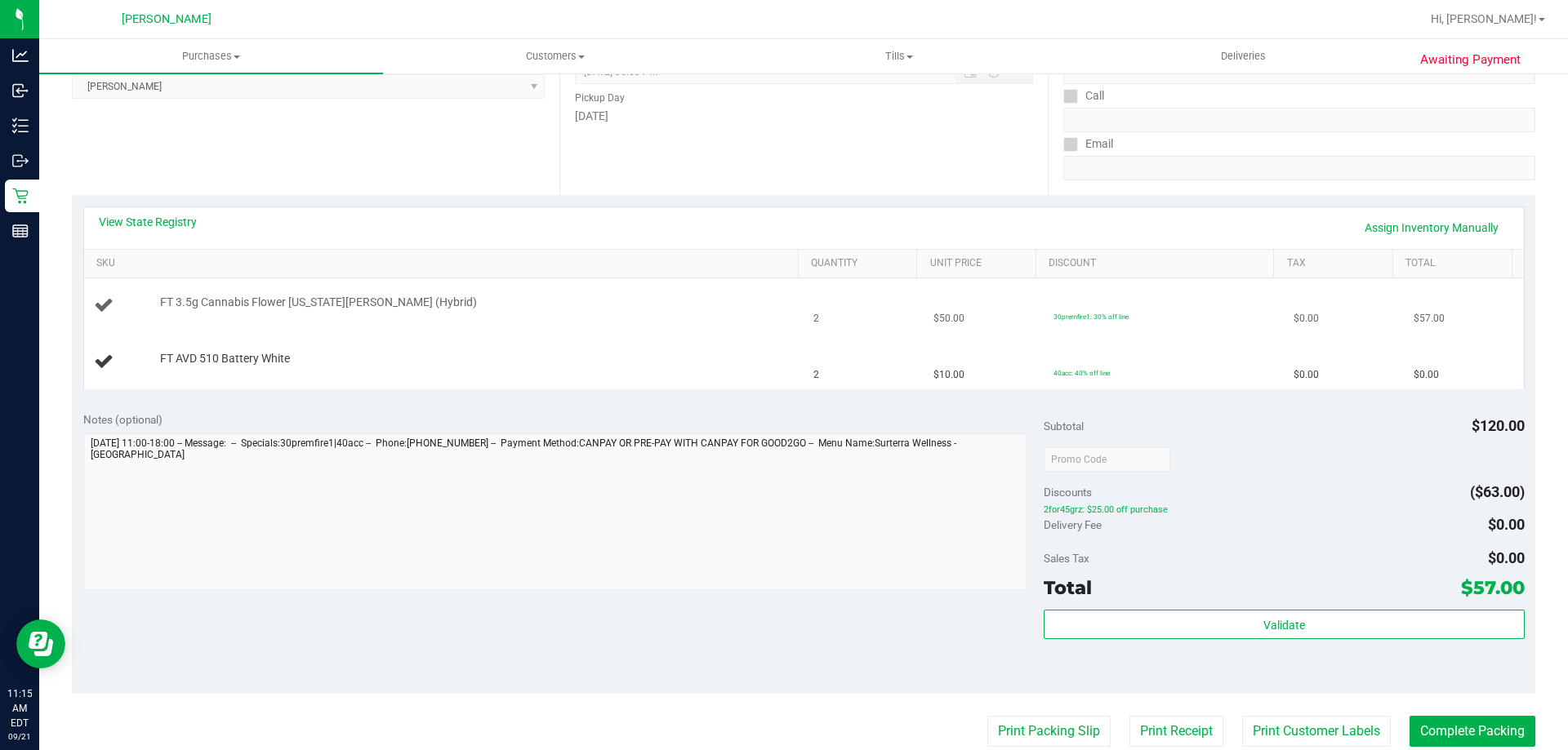
click at [987, 716] on button "Print Packing Slip" at bounding box center [1049, 731] width 124 height 31
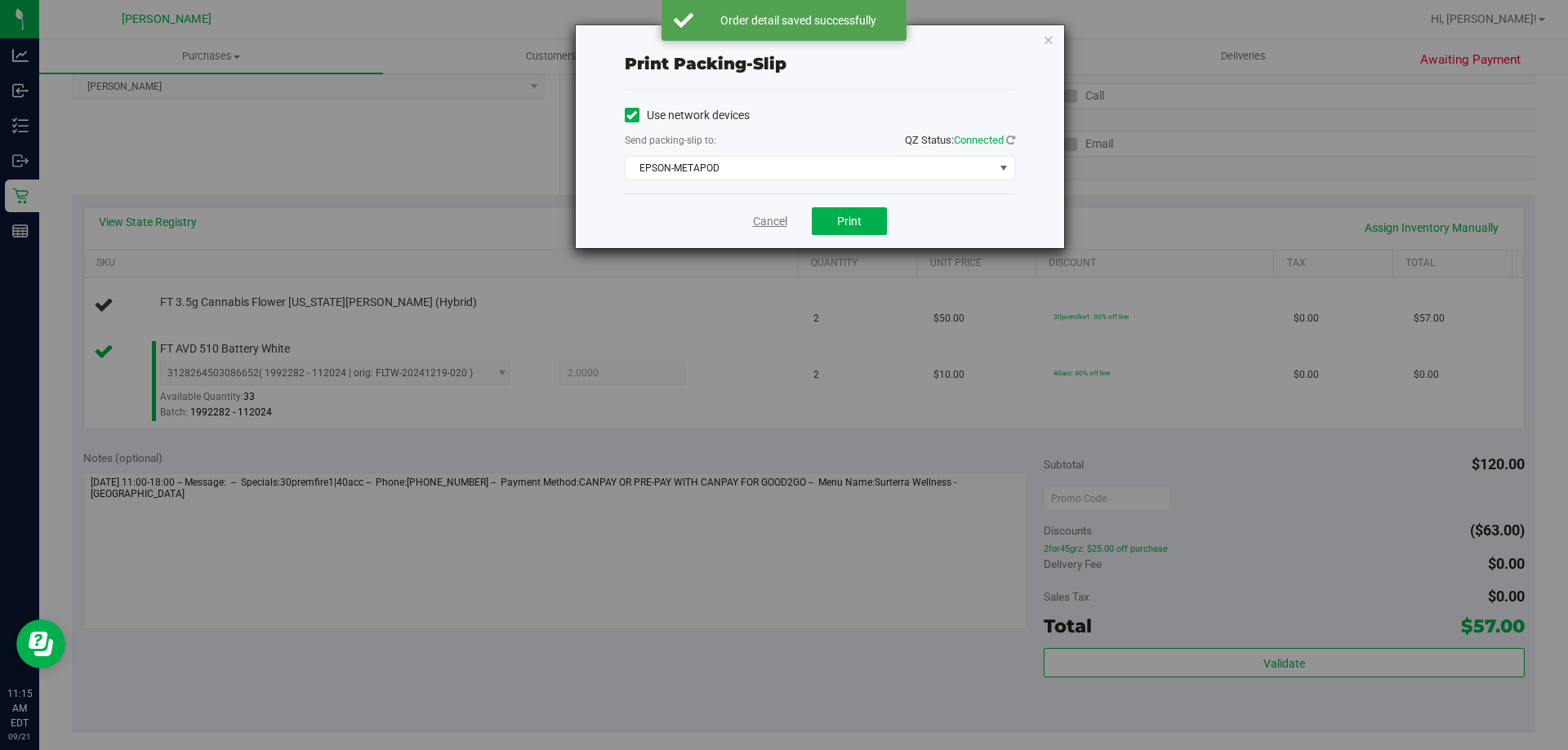
click at [786, 226] on link "Cancel" at bounding box center [770, 221] width 34 height 17
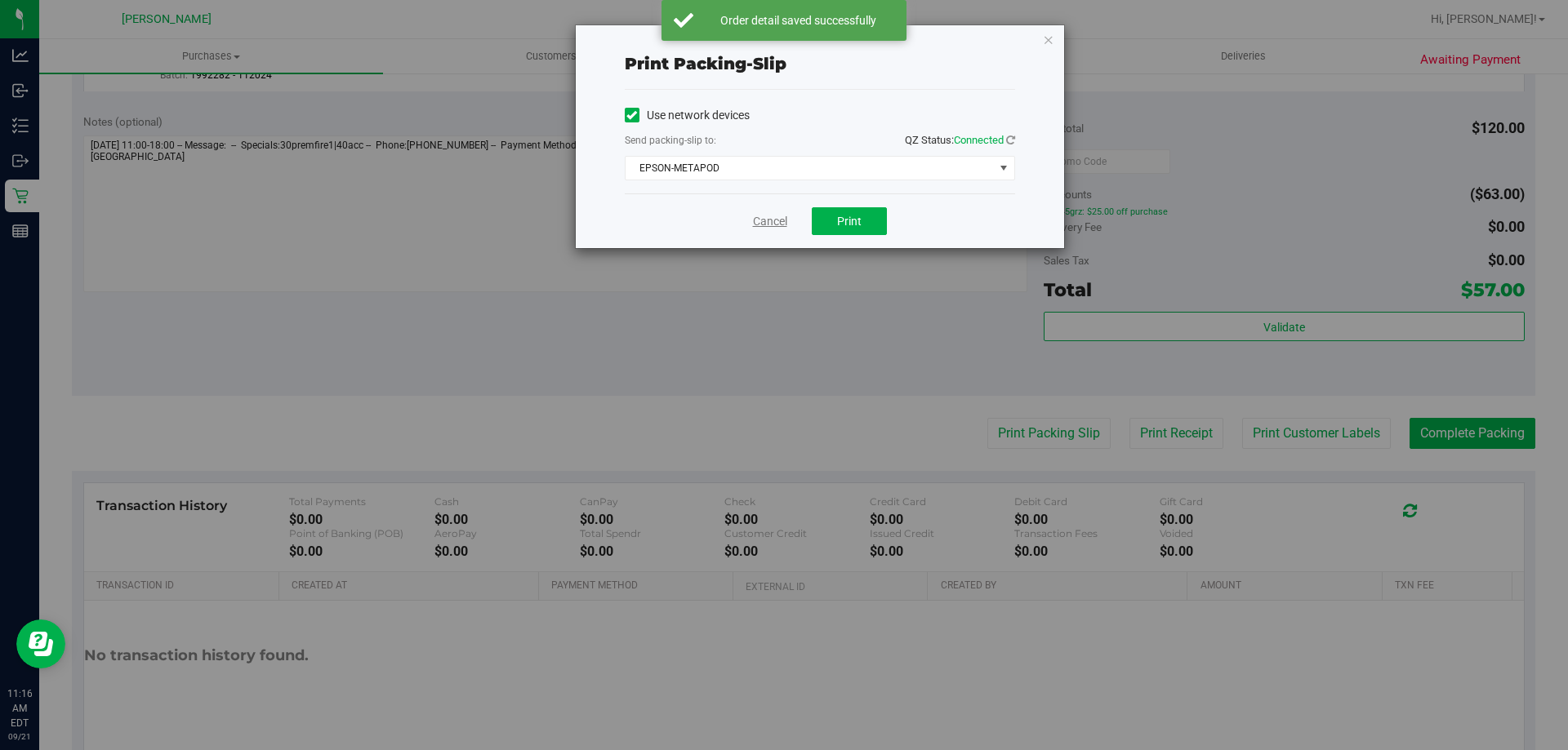
click at [768, 221] on link "Cancel" at bounding box center [770, 221] width 34 height 17
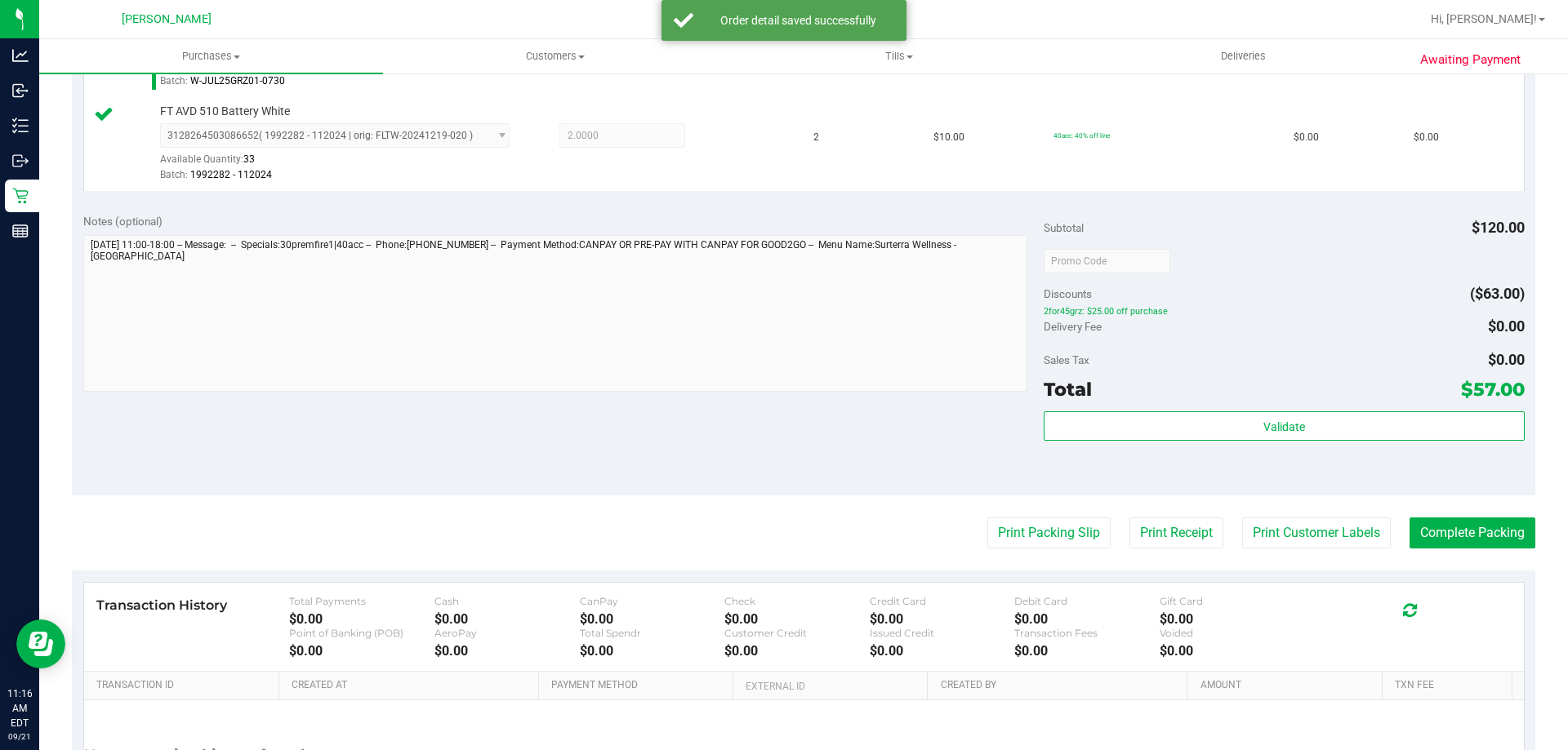
scroll to position [680, 0]
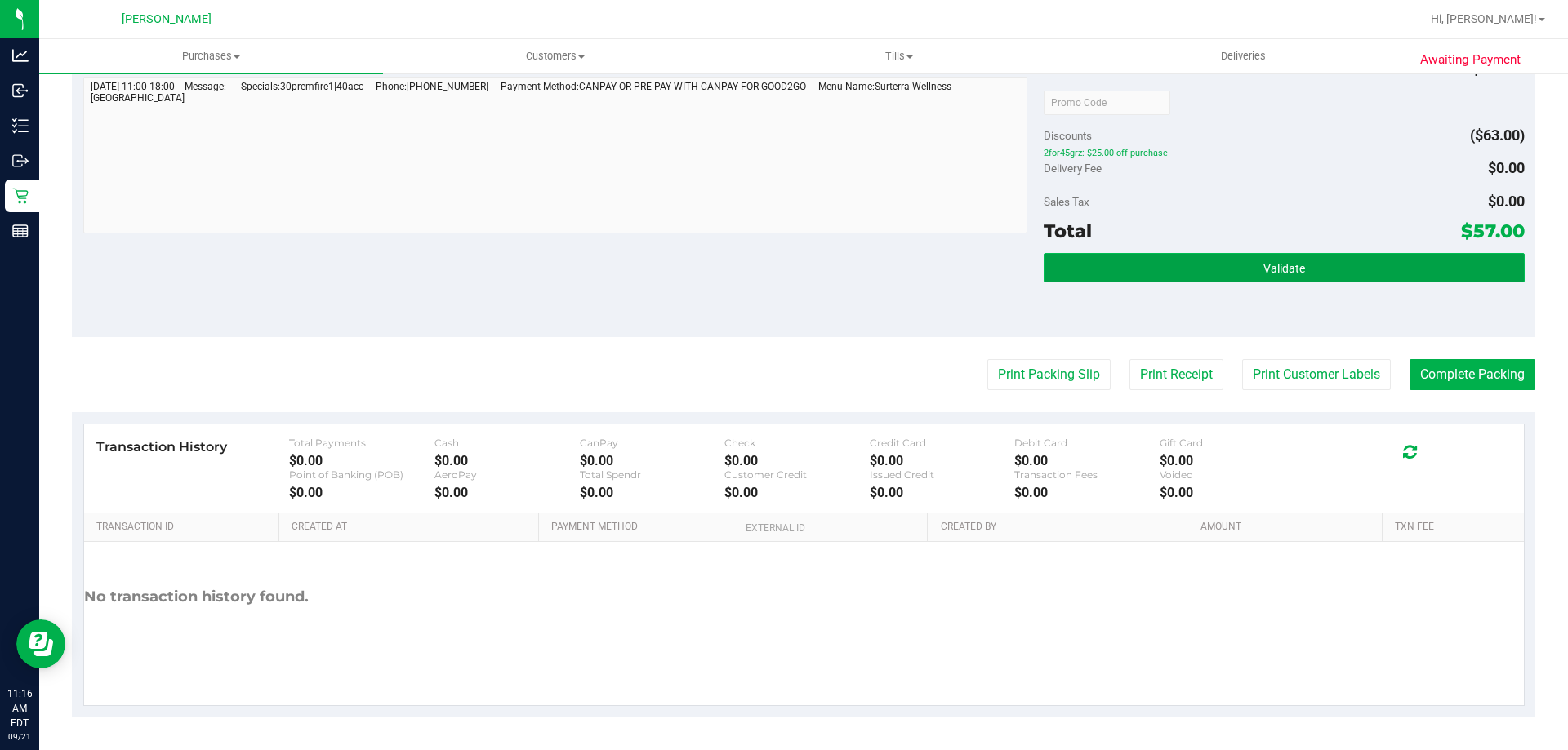
click at [1242, 268] on button "Validate" at bounding box center [1283, 268] width 481 height 30
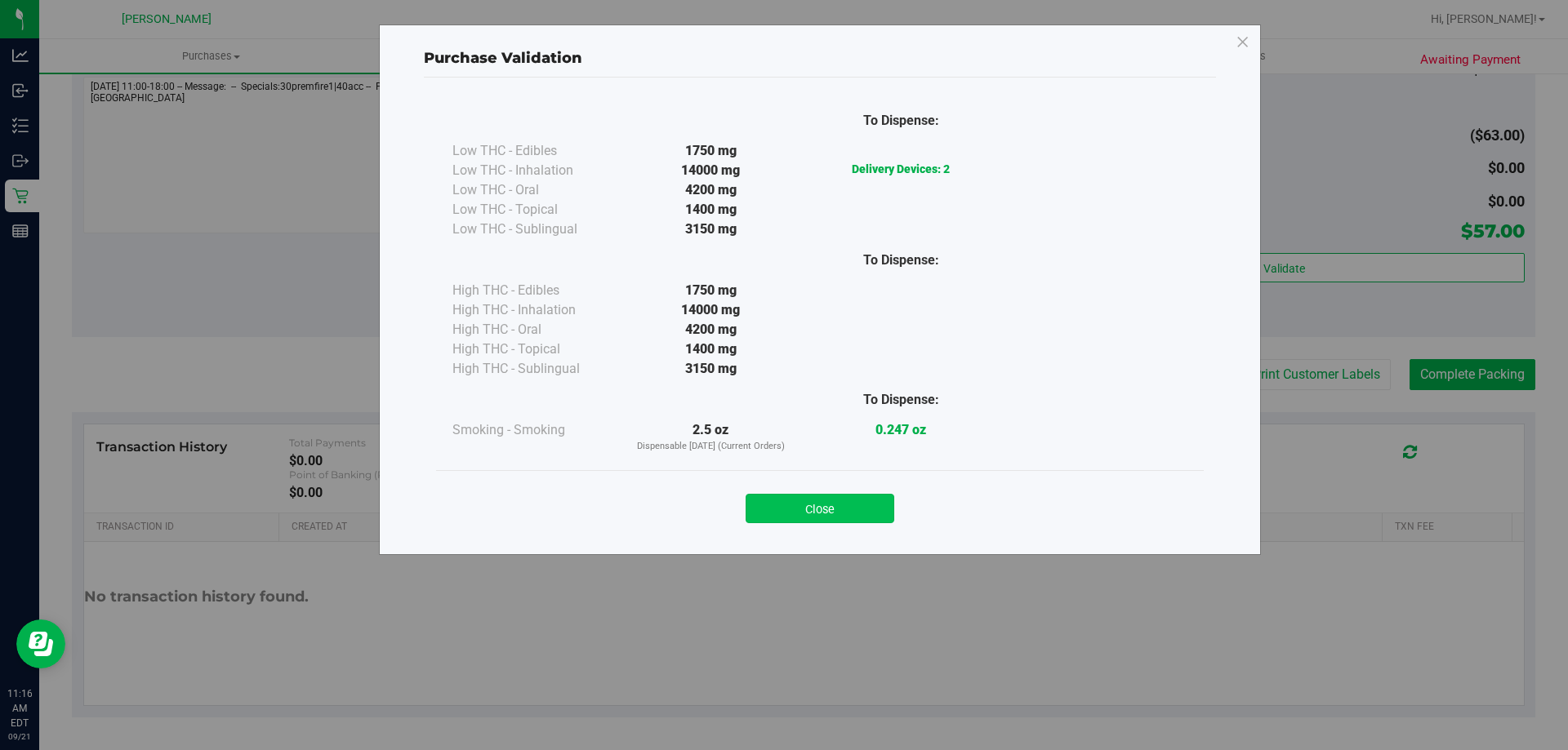
click at [840, 507] on button "Close" at bounding box center [820, 508] width 149 height 30
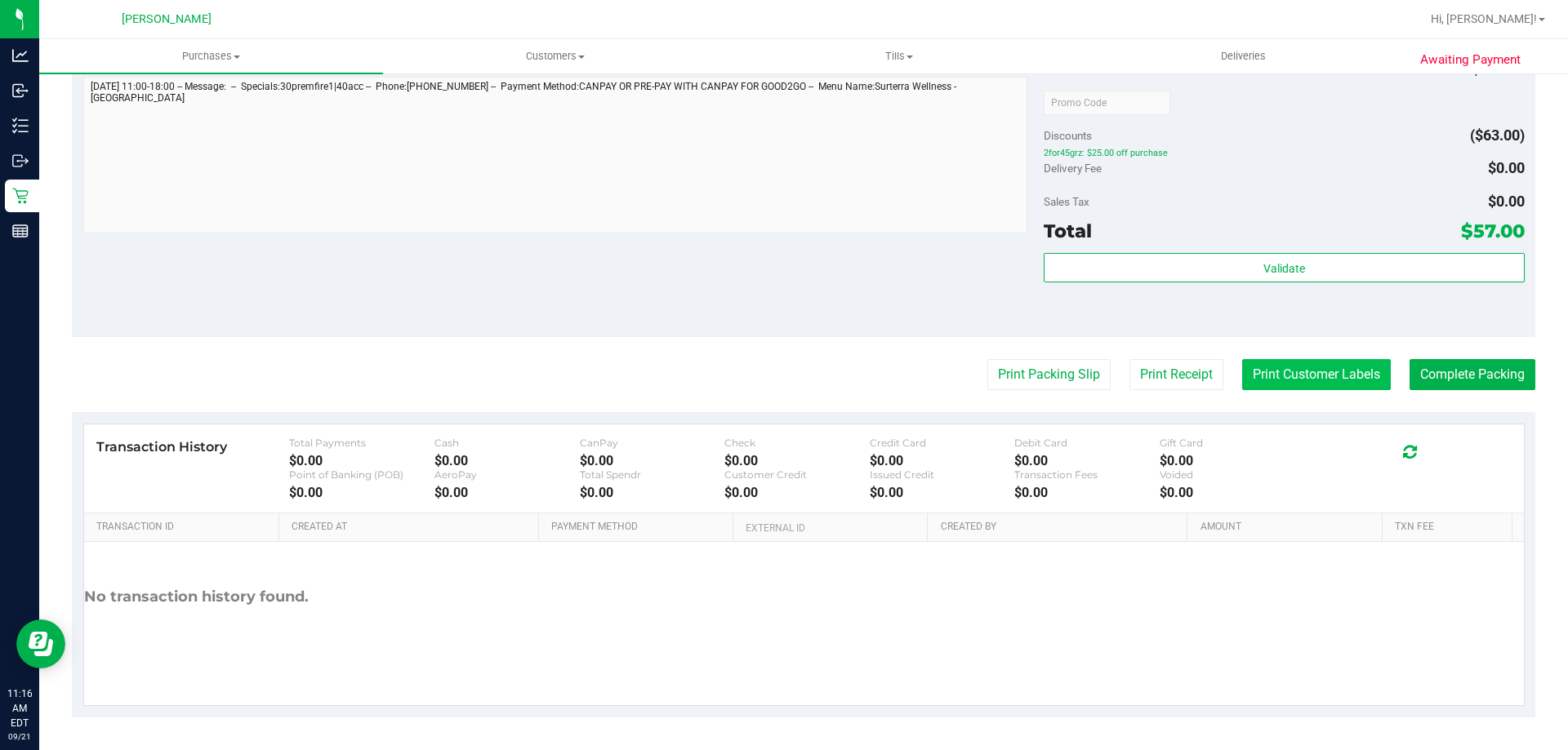
click at [1272, 376] on button "Print Customer Labels" at bounding box center [1316, 374] width 149 height 31
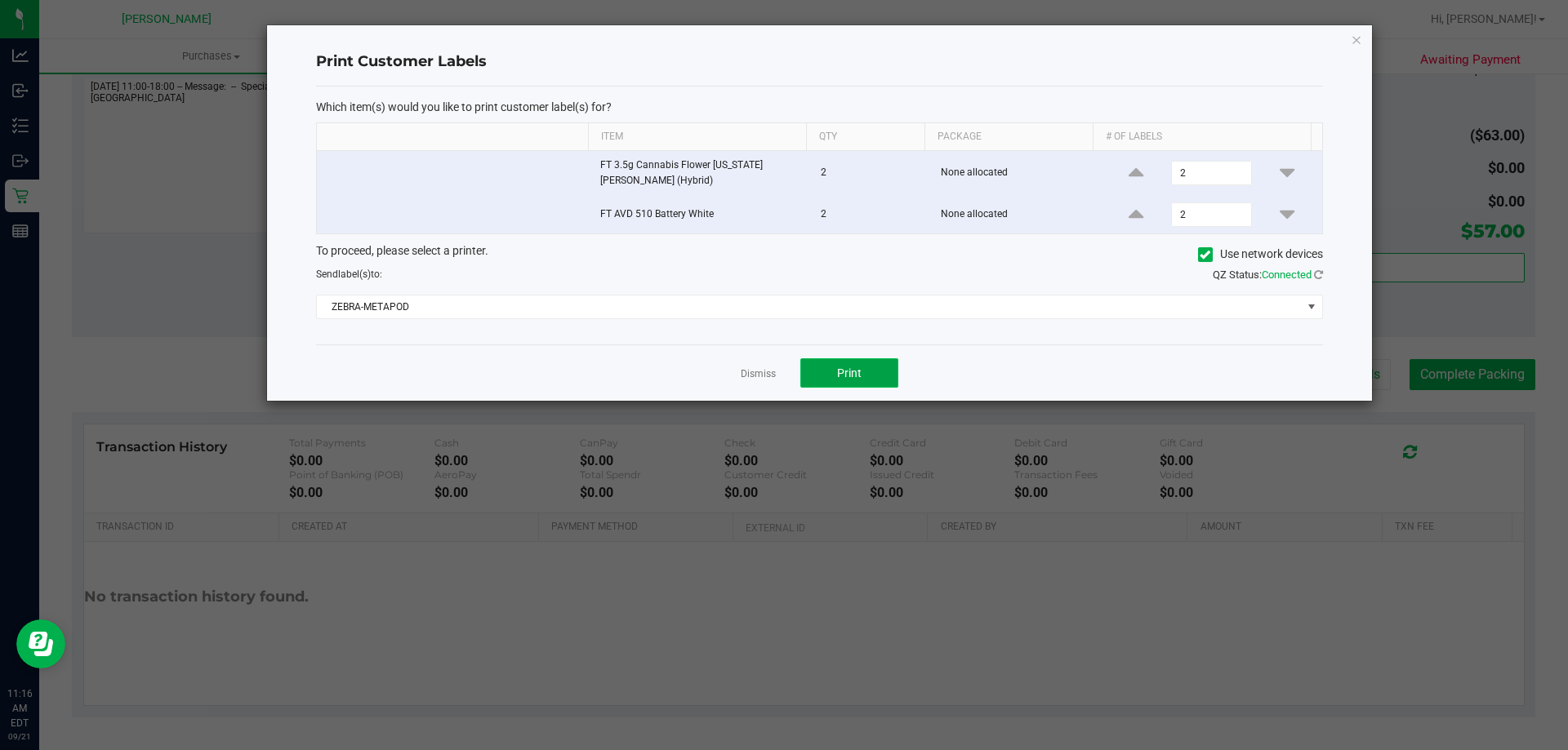
click at [848, 372] on span "Print" at bounding box center [848, 373] width 24 height 13
click at [765, 374] on link "Dismiss" at bounding box center [757, 374] width 35 height 14
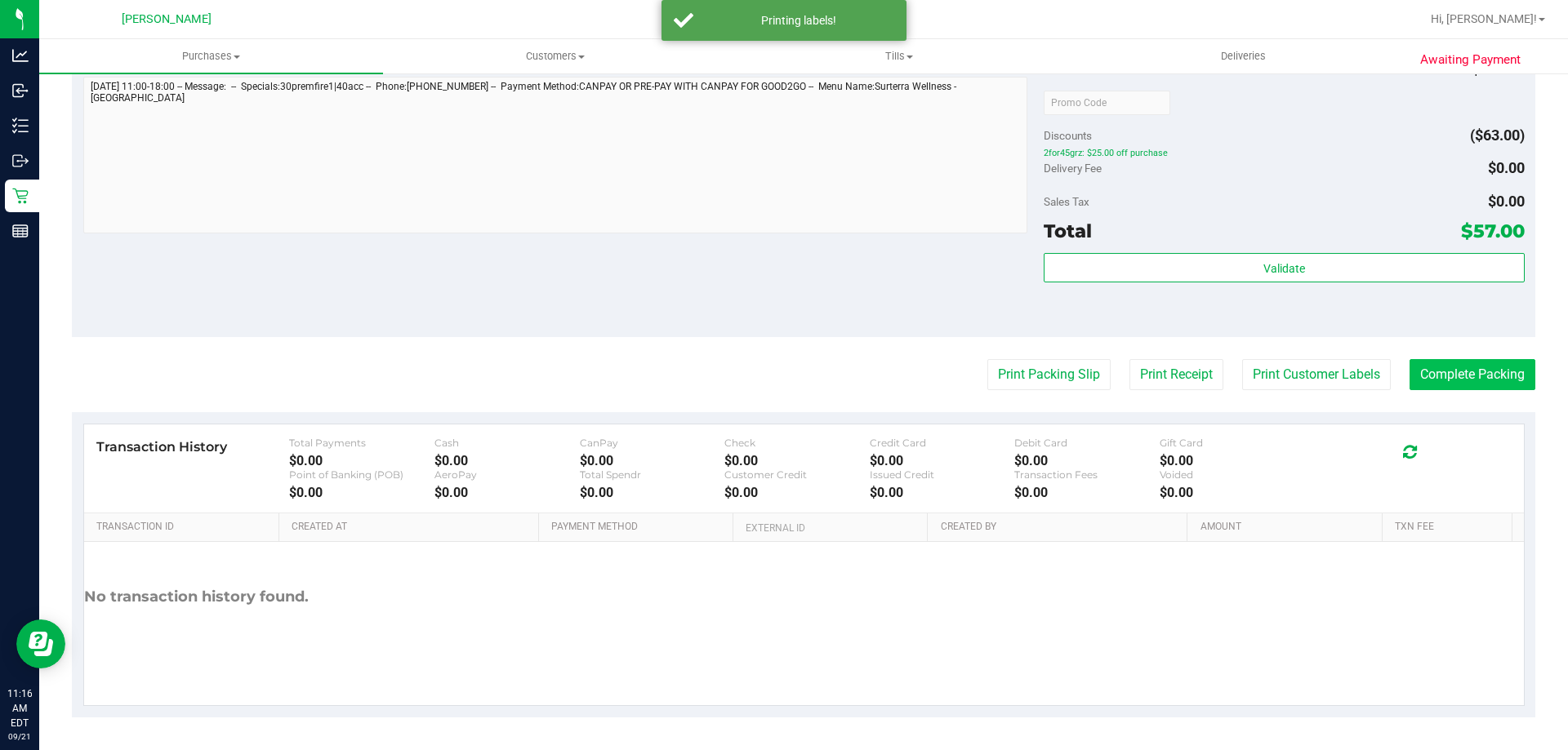
drag, startPoint x: 1554, startPoint y: 385, endPoint x: 1455, endPoint y: 385, distance: 99.0
click at [1541, 385] on div "Awaiting Payment Back Edit Purchase Cancel Purchase View Profile # 11983545 Bio…" at bounding box center [802, 71] width 1528 height 1358
click at [1454, 385] on button "Complete Packing" at bounding box center [1472, 374] width 125 height 31
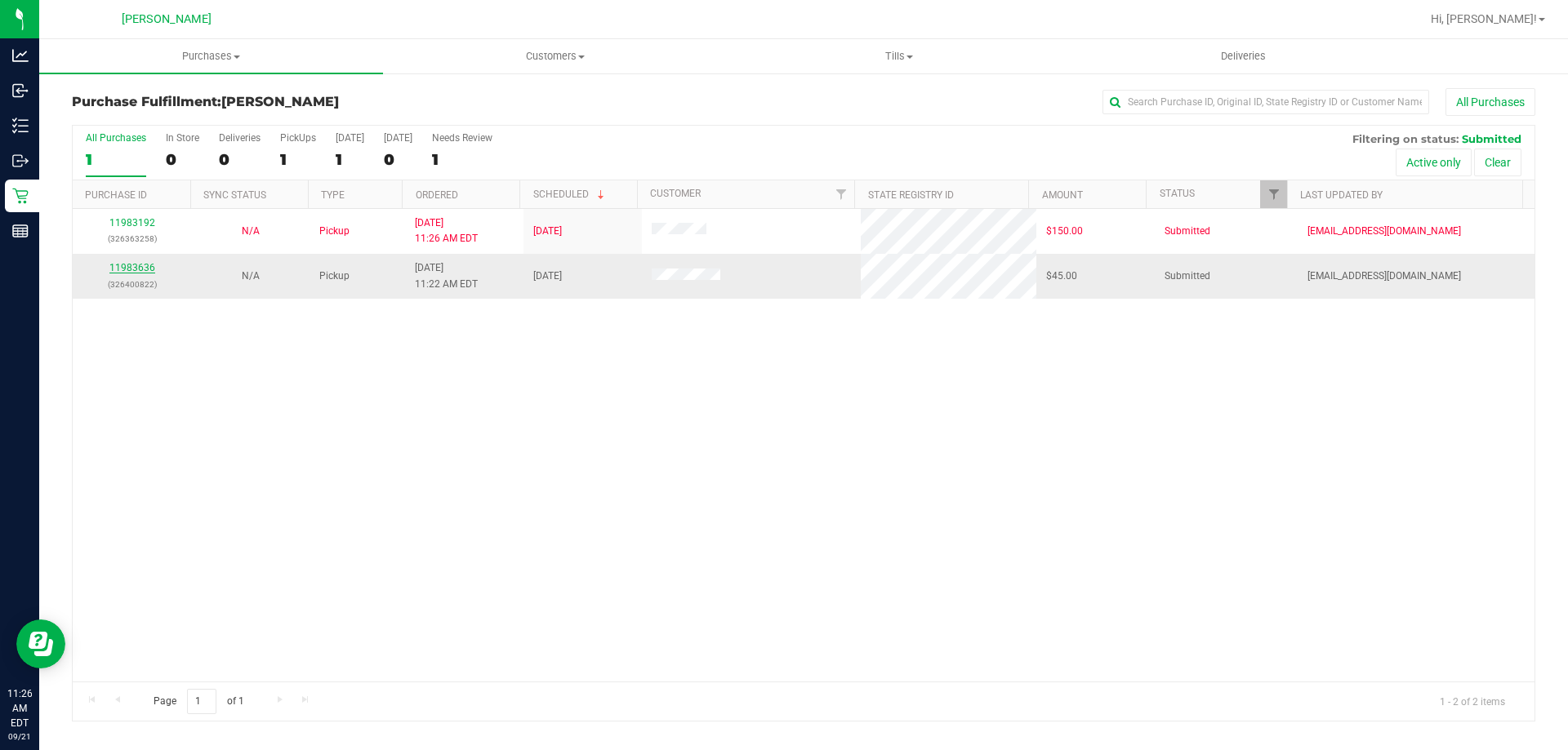
click at [145, 268] on link "11983636" at bounding box center [132, 268] width 46 height 12
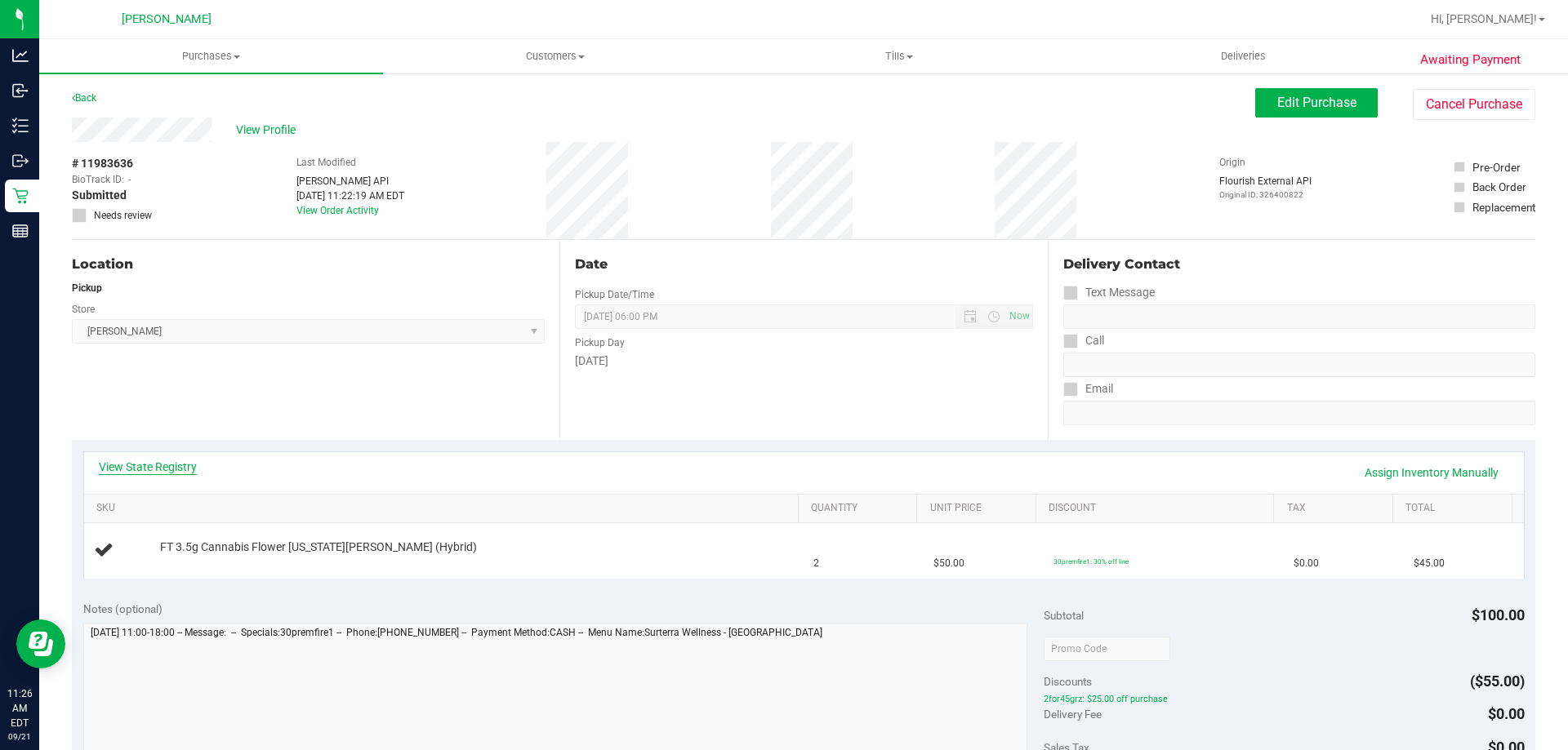
click at [179, 465] on link "View State Registry" at bounding box center [148, 467] width 98 height 16
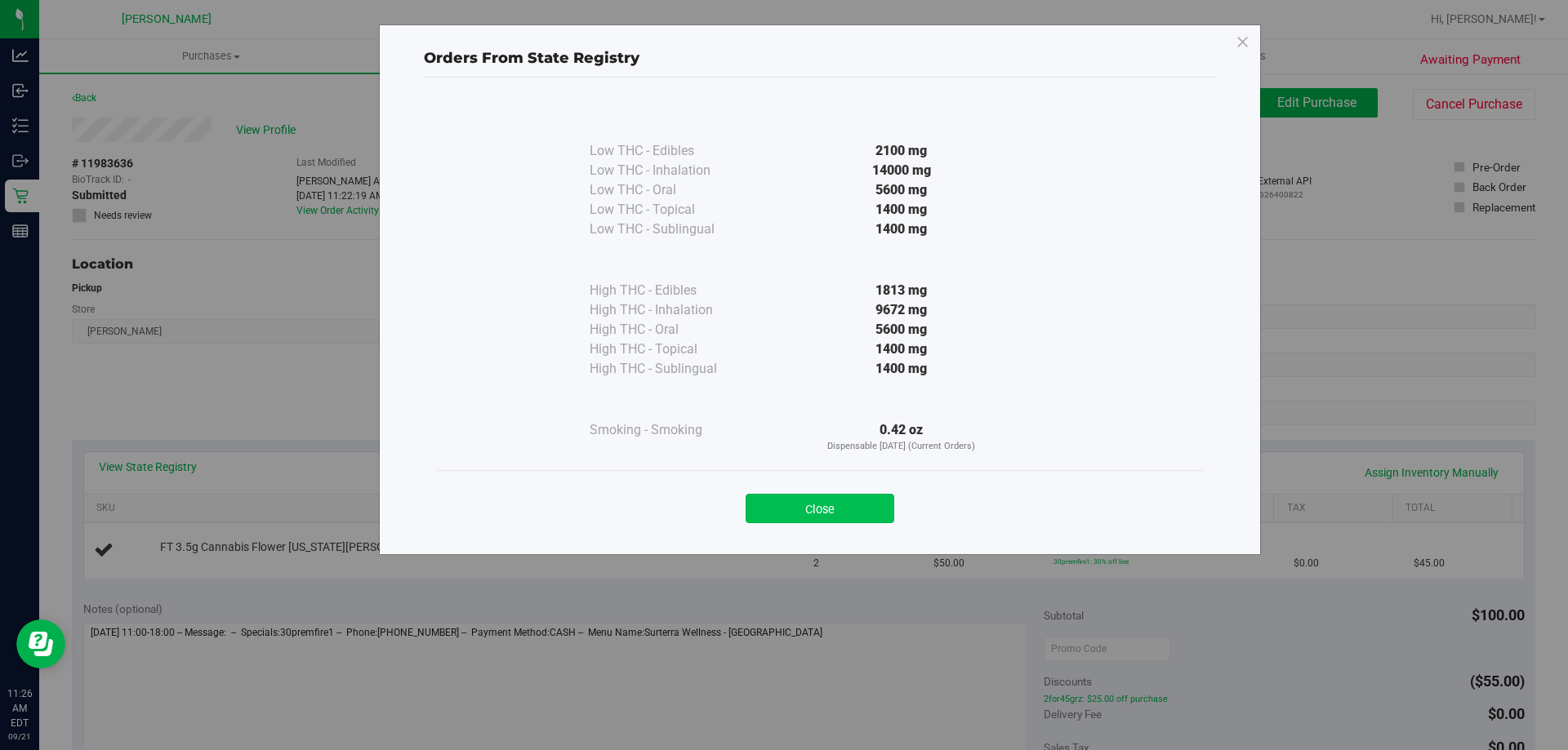
click at [809, 504] on button "Close" at bounding box center [820, 508] width 149 height 30
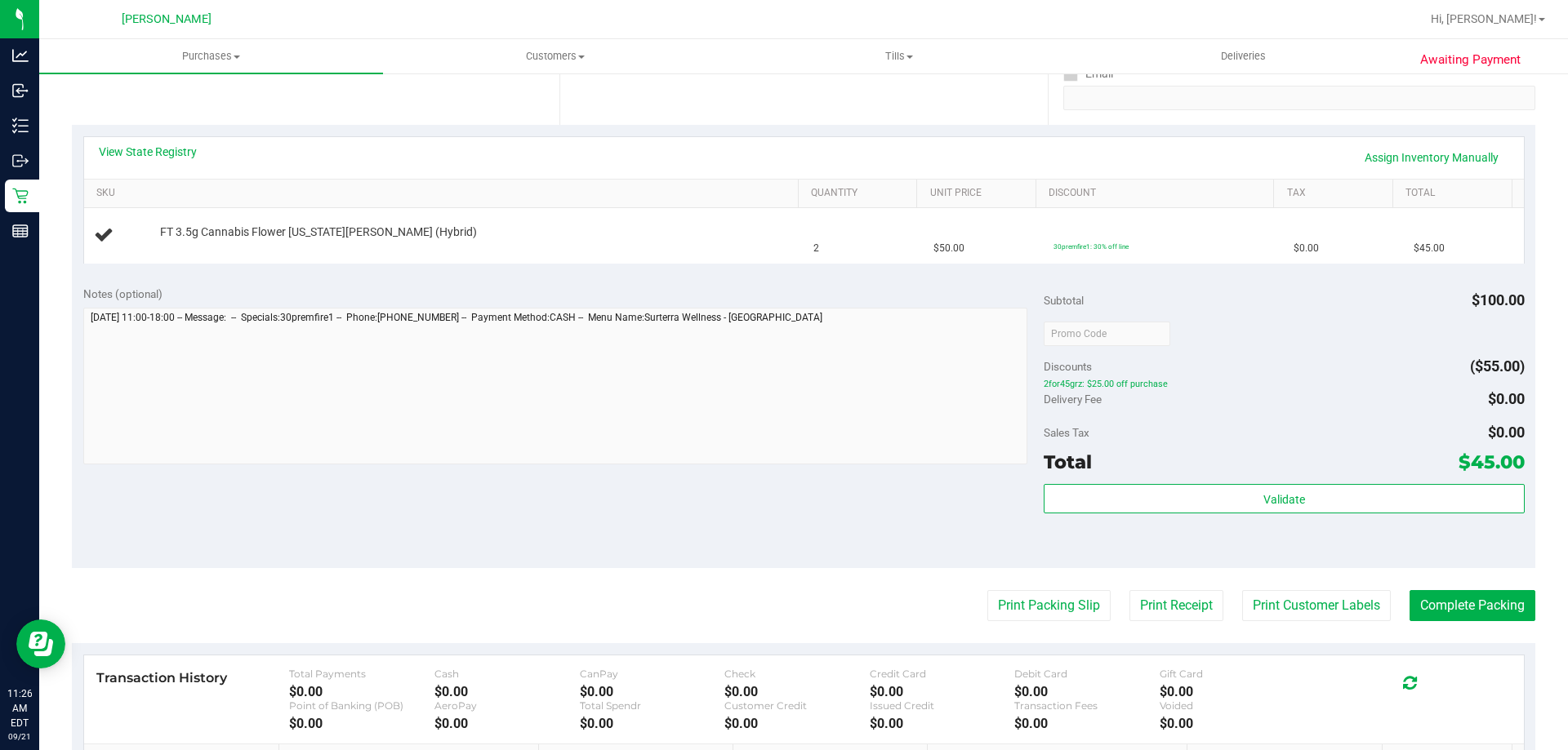
scroll to position [489, 0]
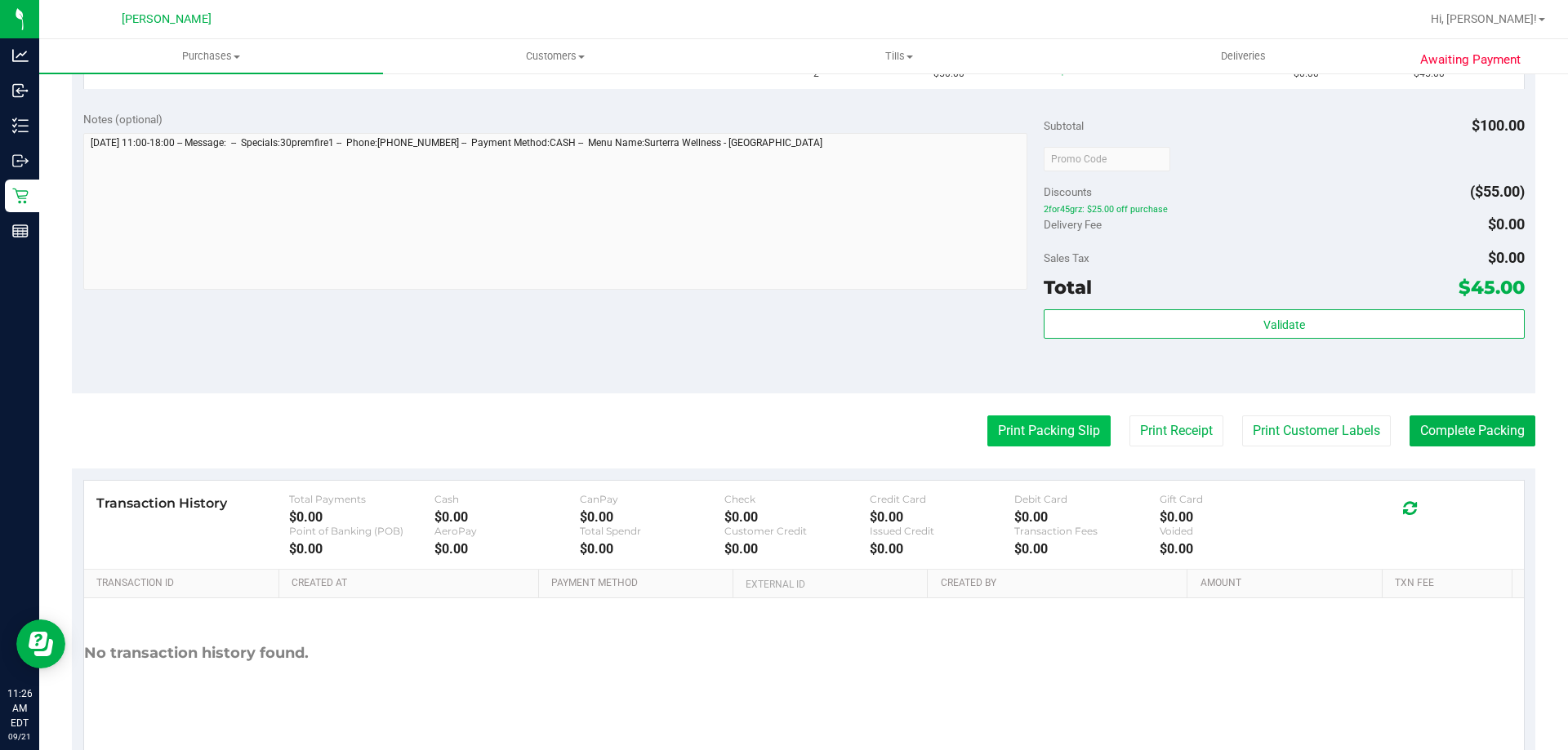
click at [1041, 428] on button "Print Packing Slip" at bounding box center [1049, 431] width 124 height 31
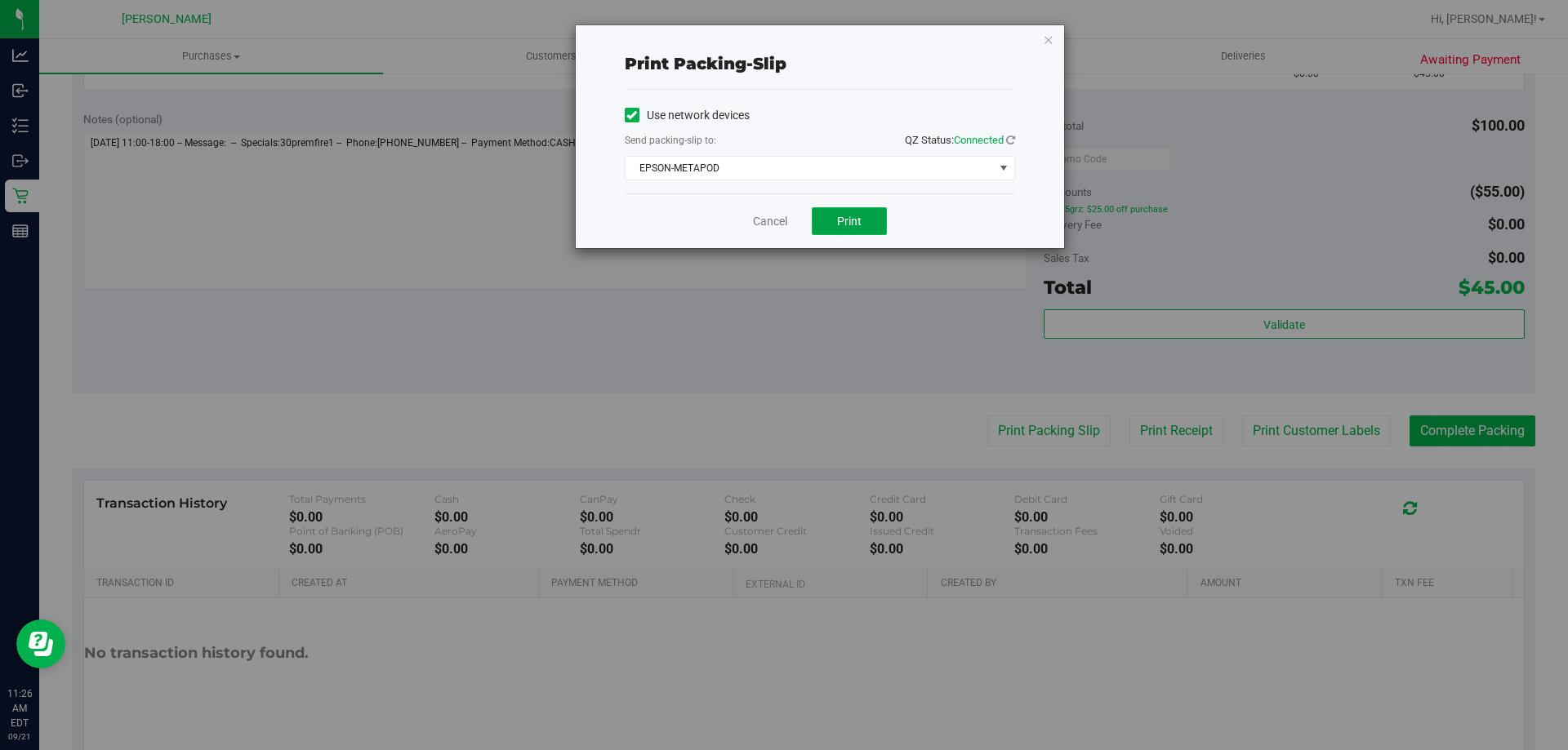
click at [854, 215] on span "Print" at bounding box center [848, 221] width 24 height 13
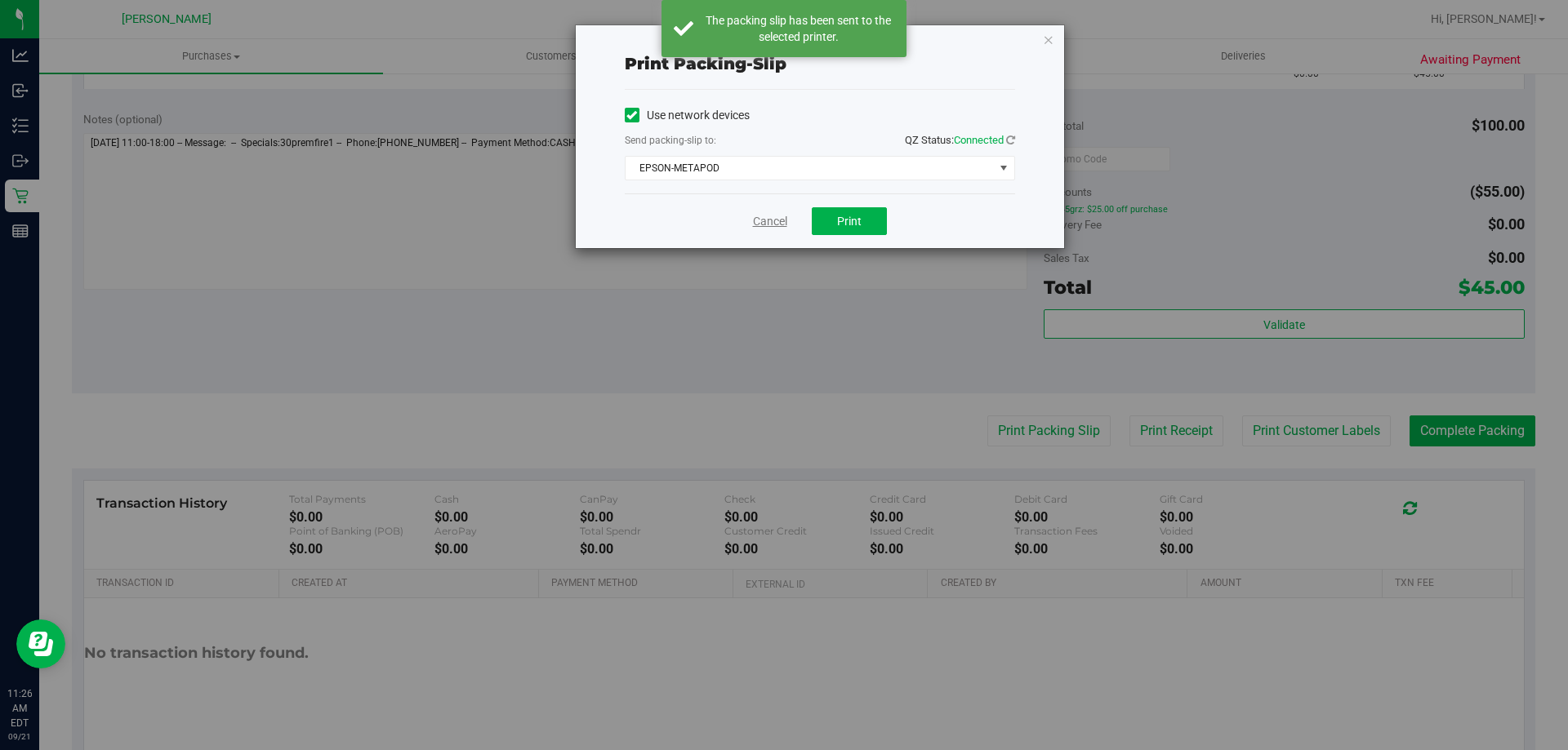
click at [766, 217] on link "Cancel" at bounding box center [770, 221] width 34 height 17
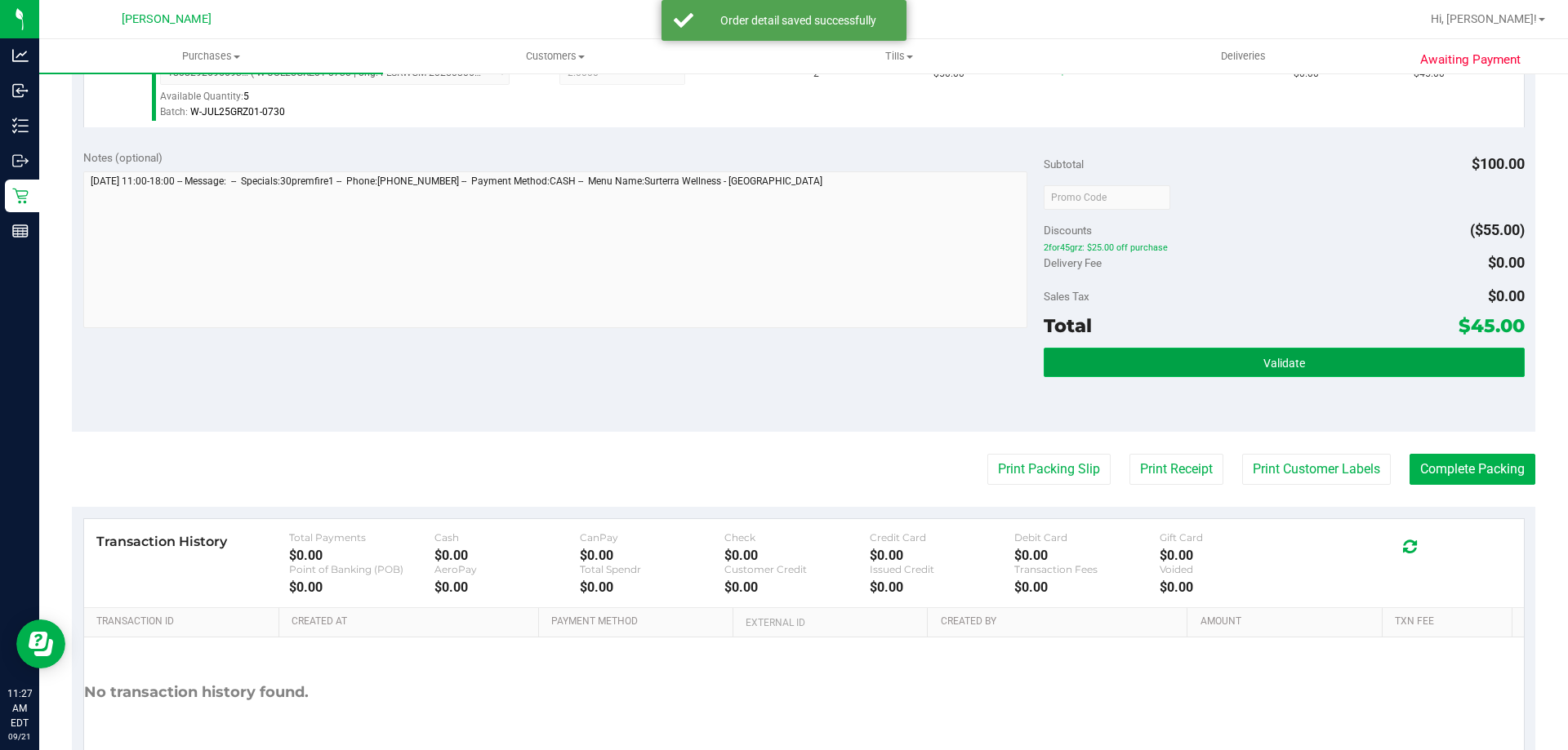
click at [1331, 372] on button "Validate" at bounding box center [1283, 362] width 481 height 30
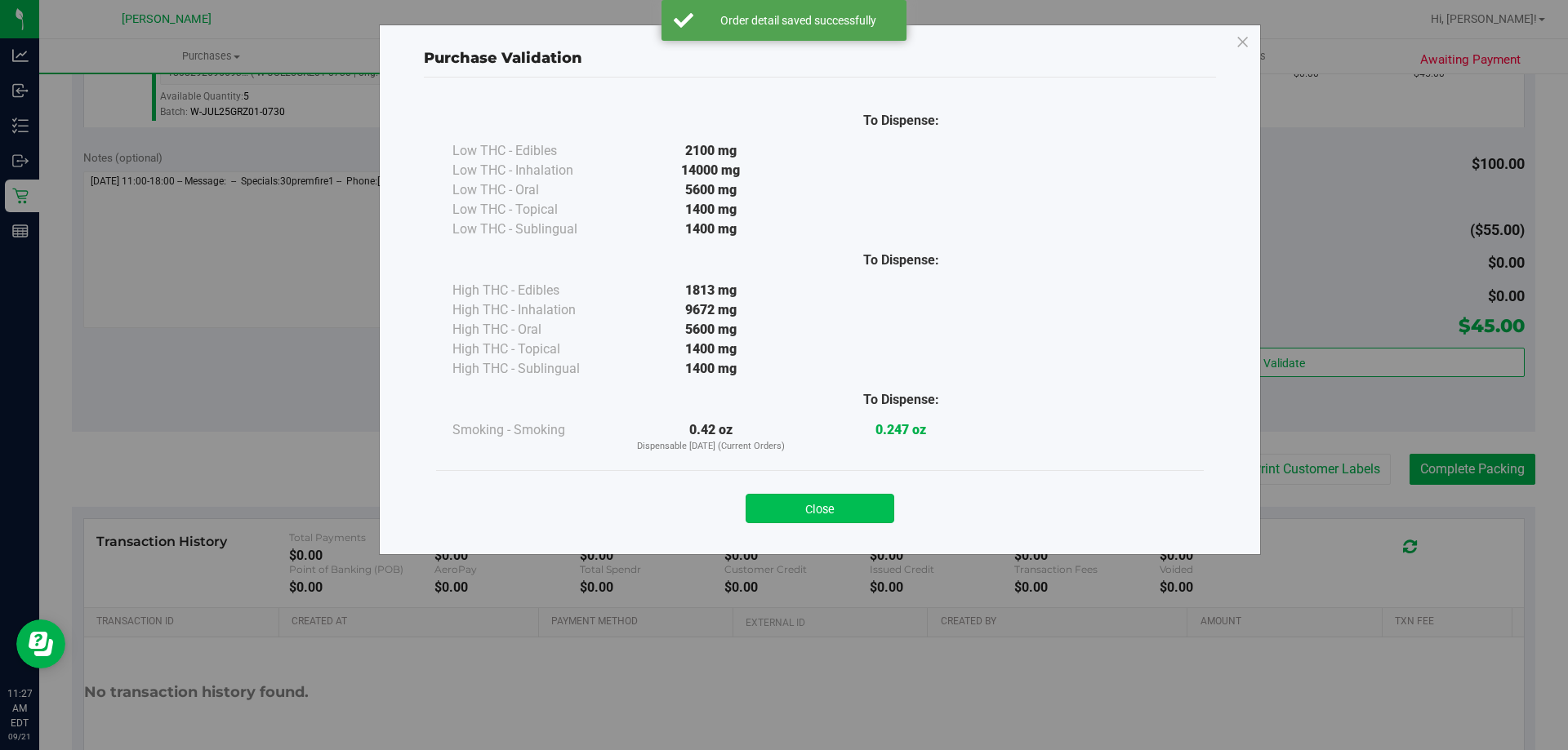
click at [819, 507] on button "Close" at bounding box center [820, 508] width 149 height 30
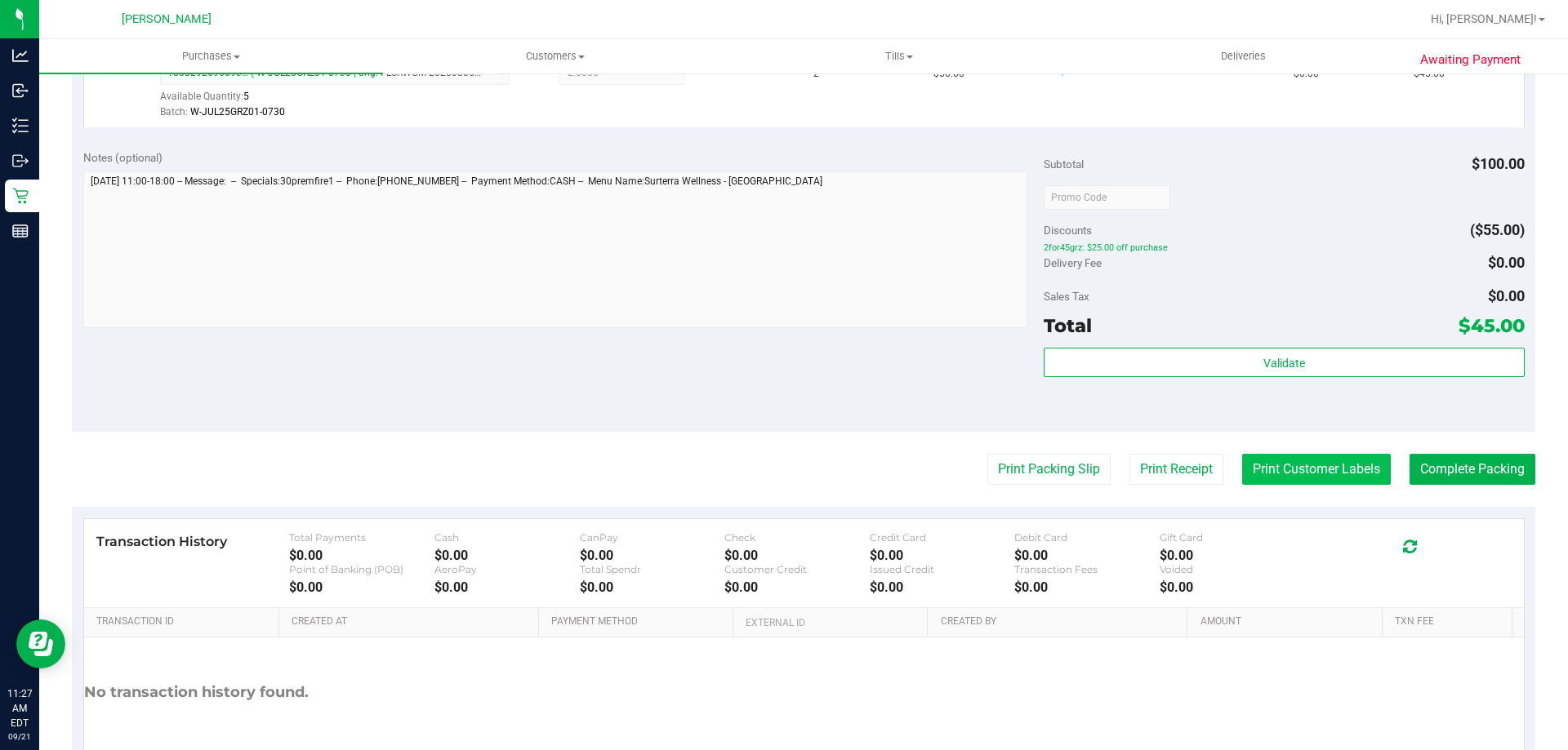
click at [1252, 459] on button "Print Customer Labels" at bounding box center [1316, 470] width 149 height 31
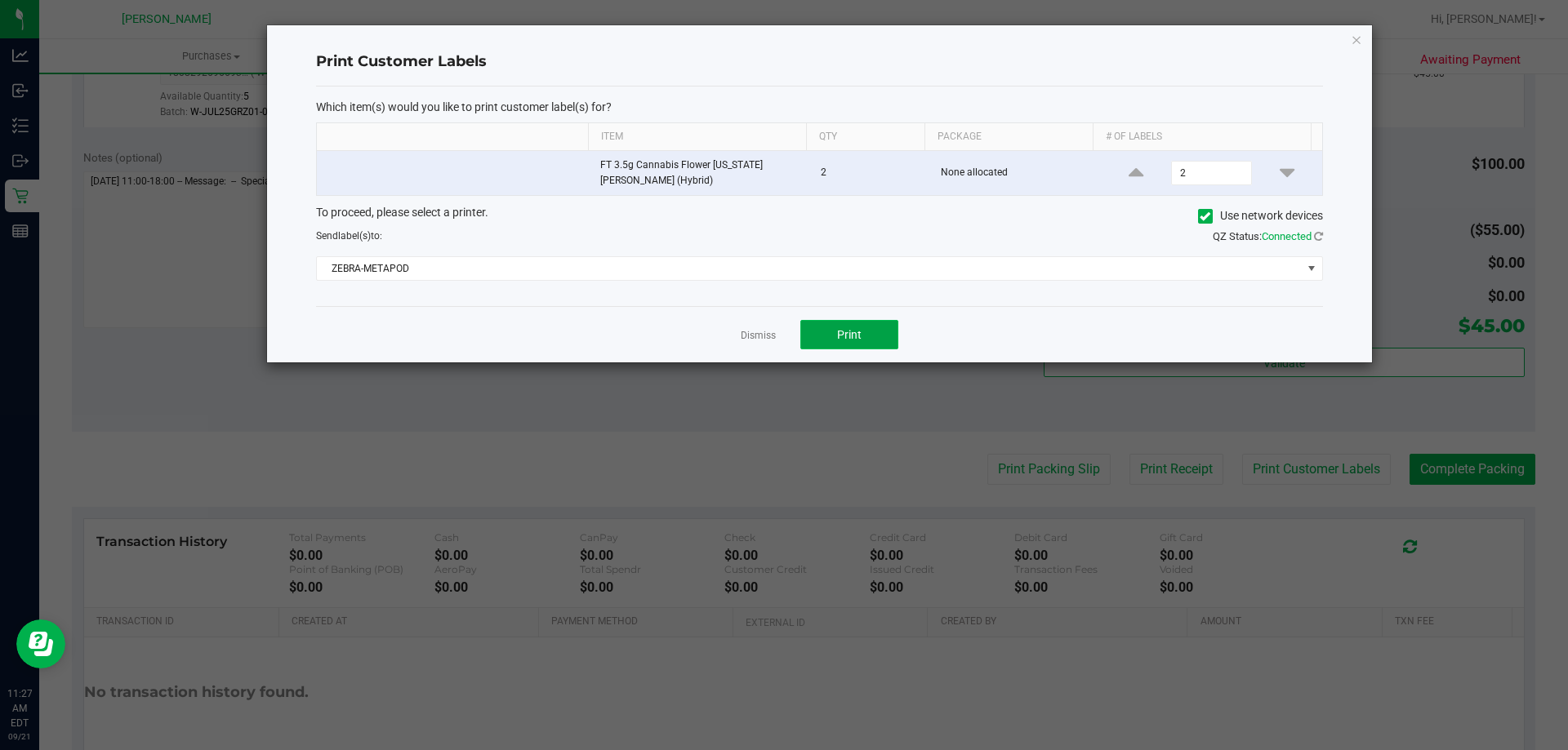
click at [854, 341] on span "Print" at bounding box center [848, 334] width 24 height 13
click at [760, 334] on link "Dismiss" at bounding box center [757, 335] width 35 height 14
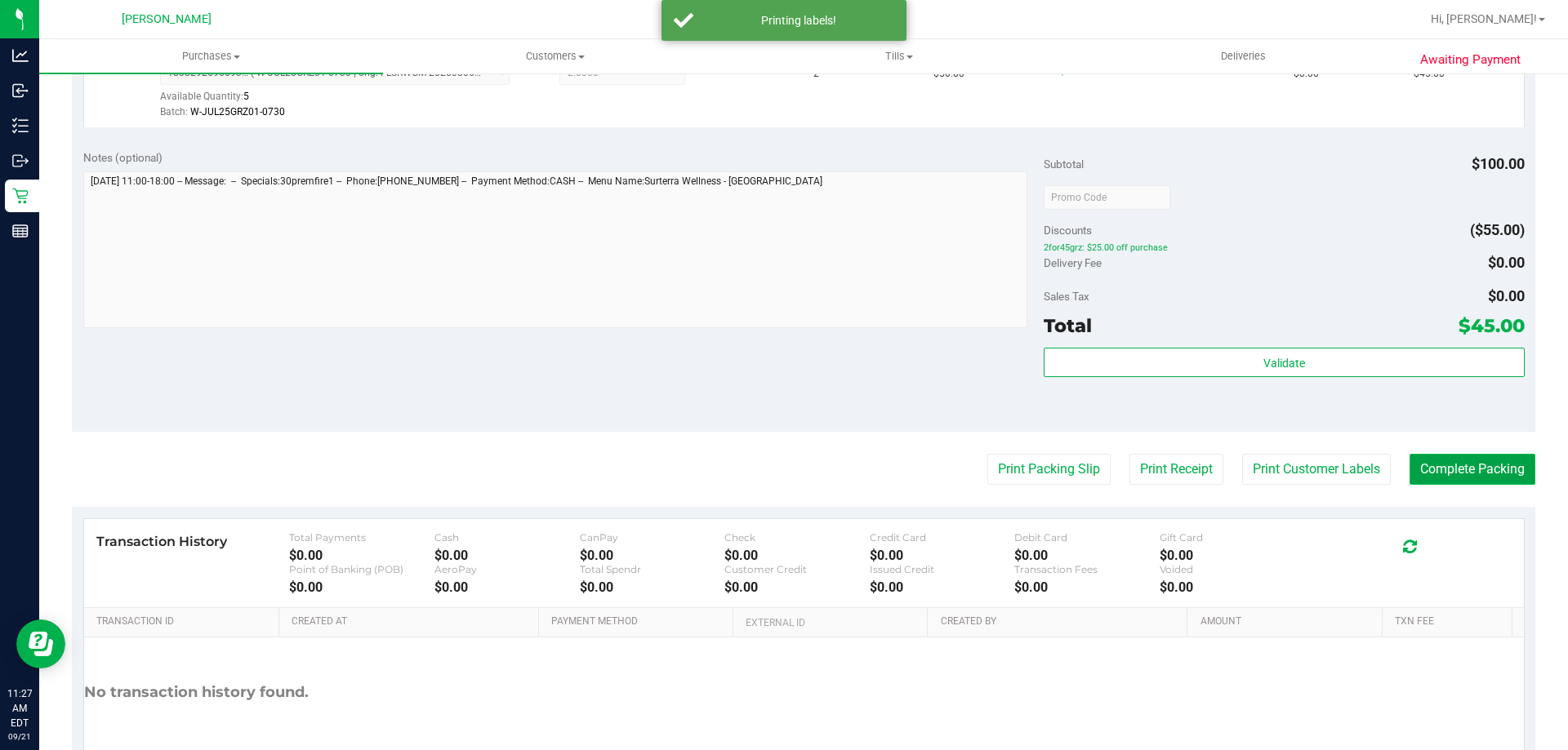
click at [1451, 469] on button "Complete Packing" at bounding box center [1472, 470] width 125 height 31
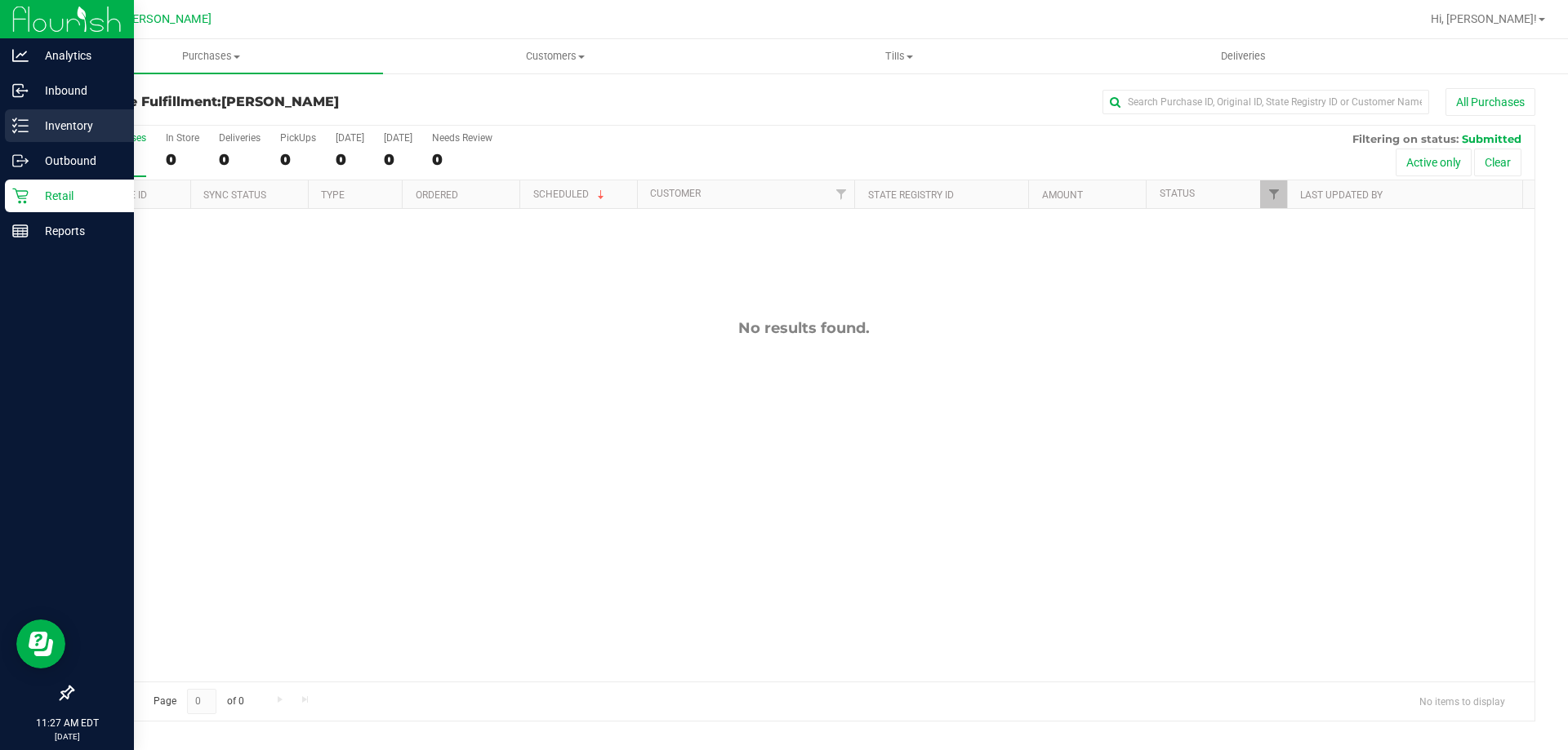
click at [70, 119] on p "Inventory" at bounding box center [78, 126] width 98 height 20
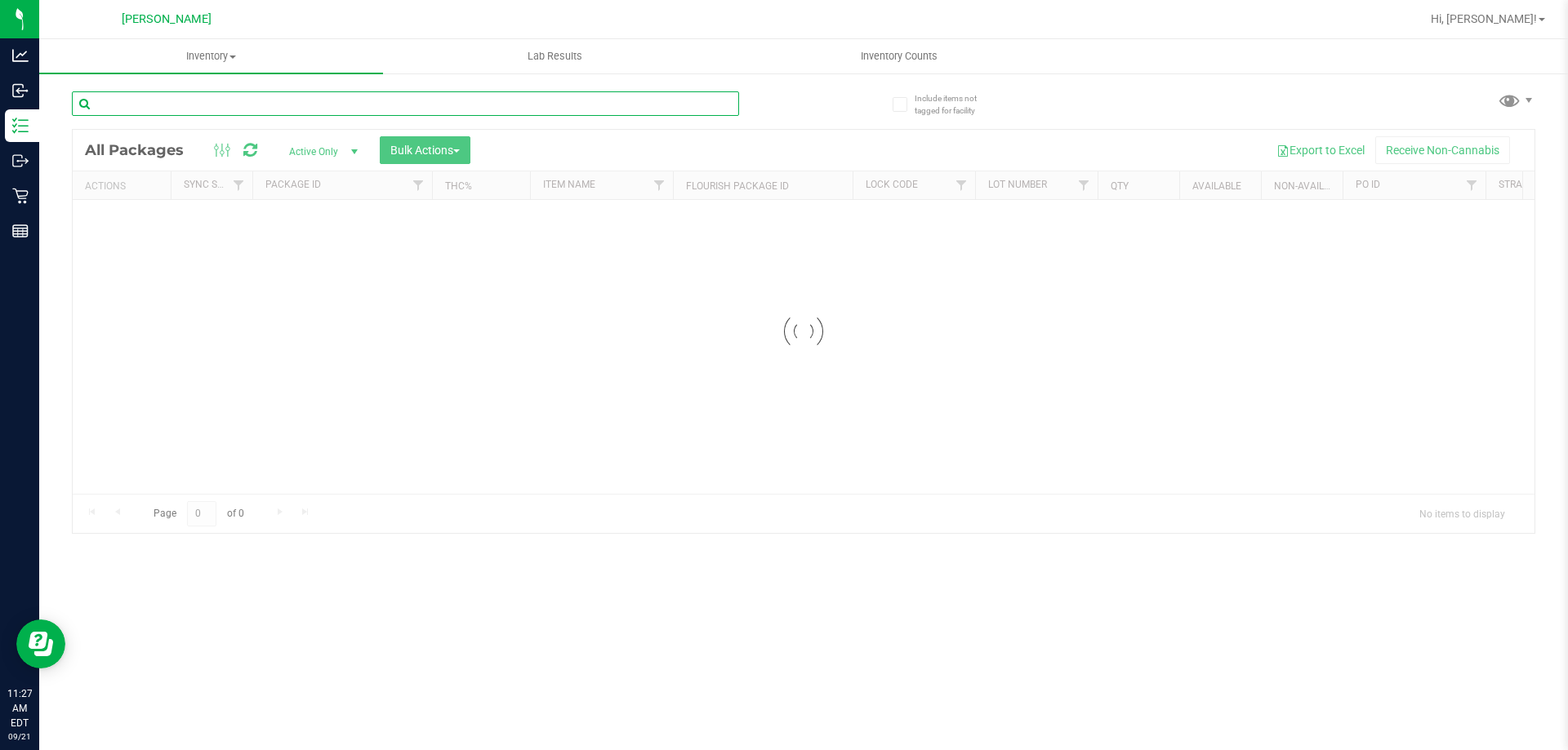
click at [229, 102] on input "text" at bounding box center [406, 103] width 667 height 24
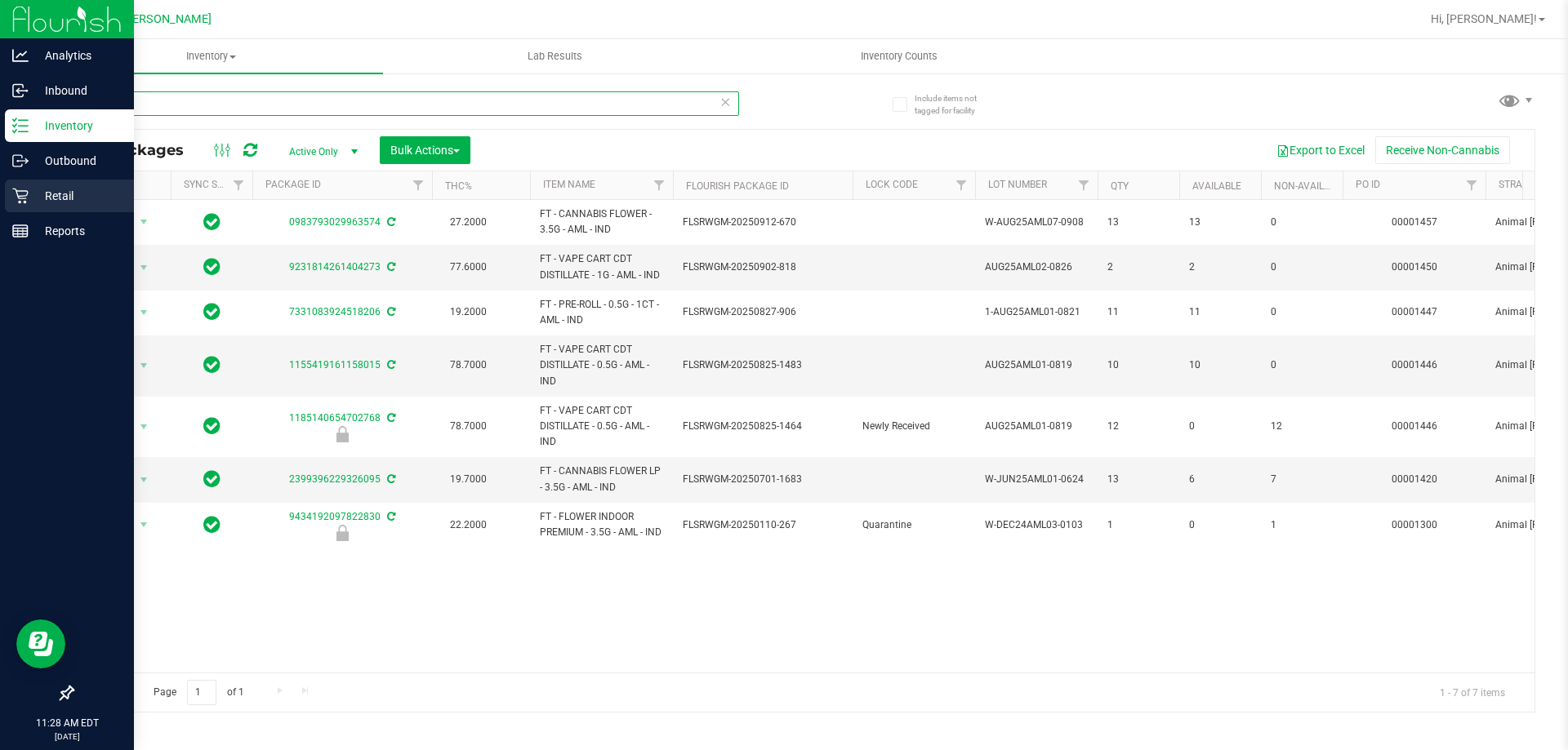
type input "aml"
click at [48, 186] on div "Retail" at bounding box center [69, 196] width 129 height 32
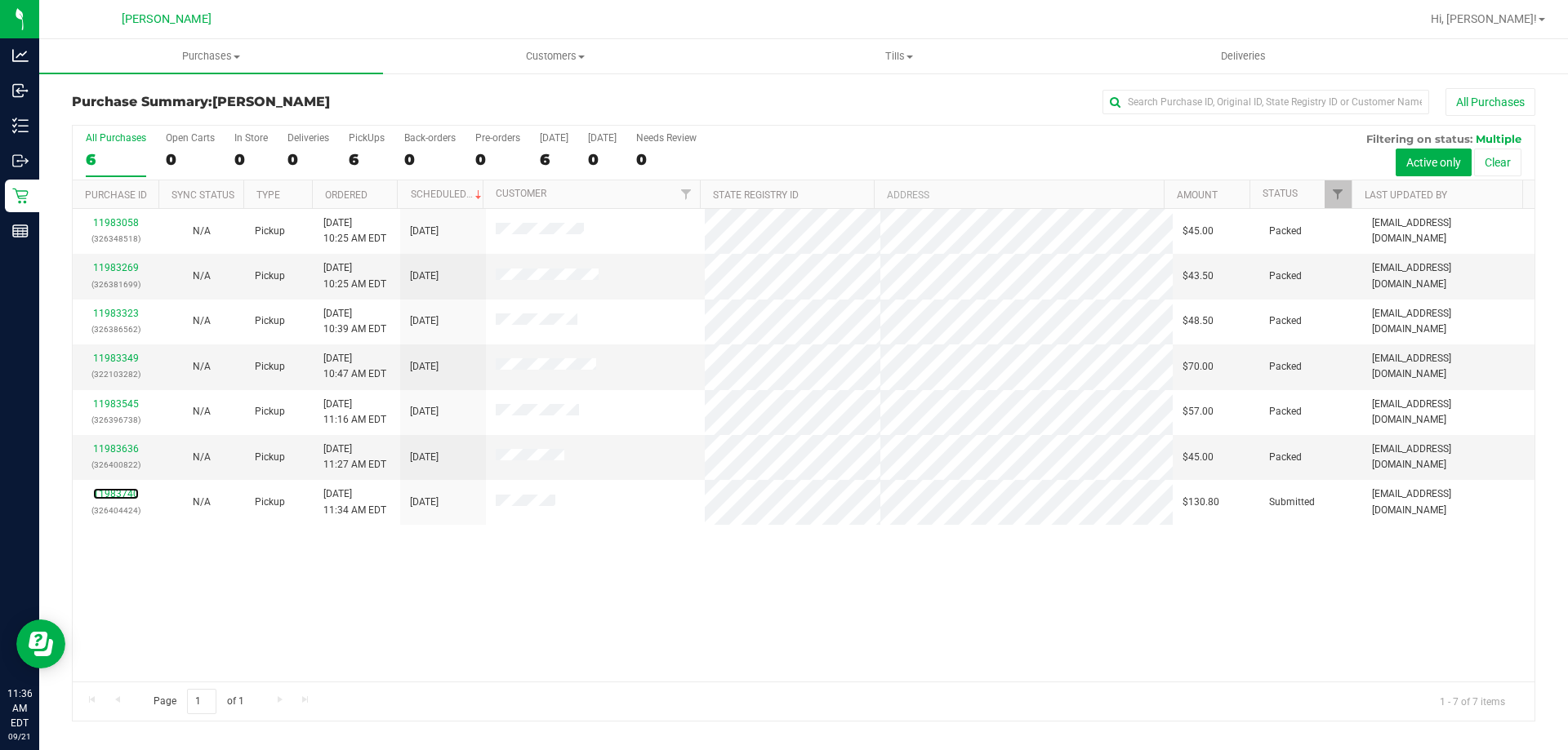
click at [125, 489] on link "11983740" at bounding box center [115, 494] width 46 height 12
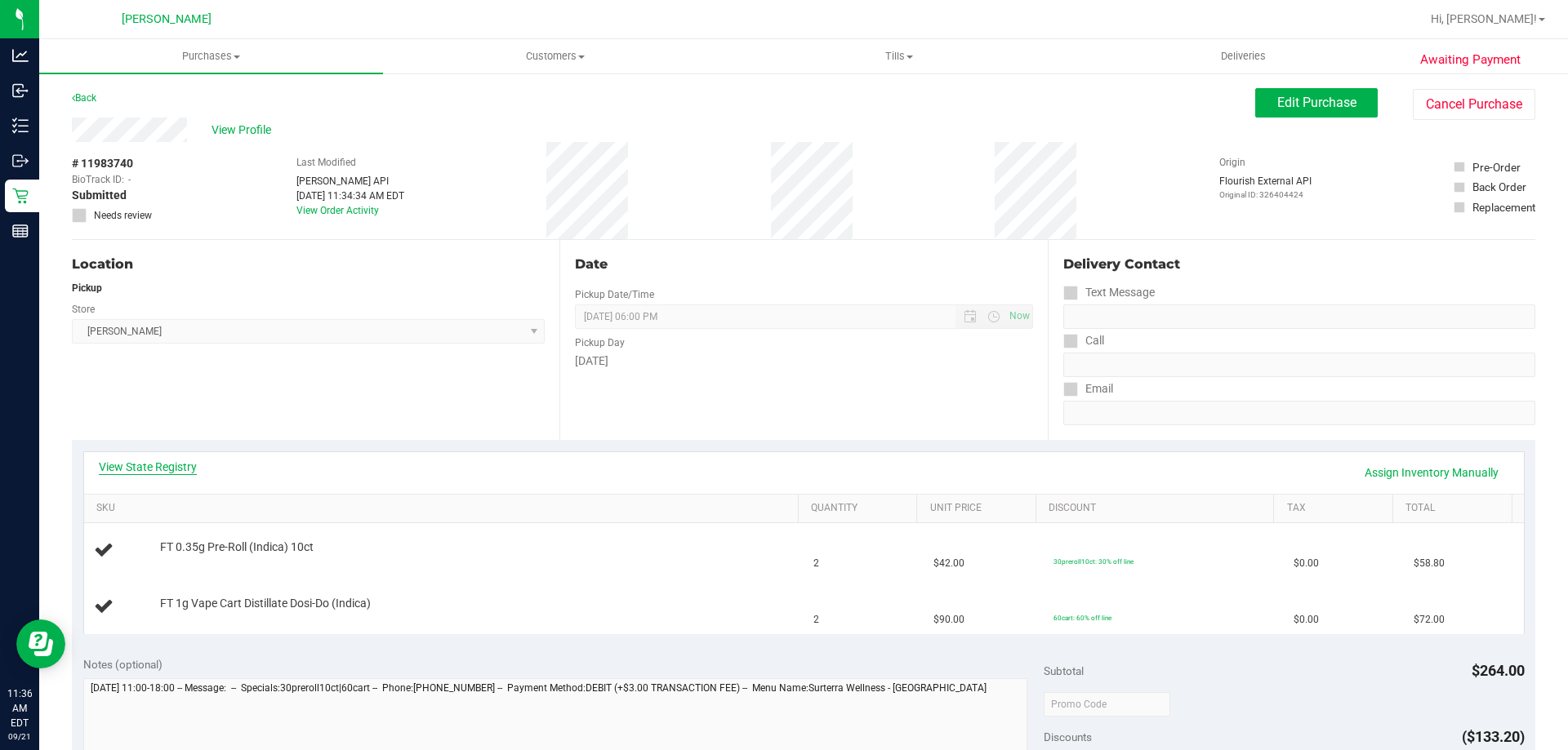
click at [150, 461] on link "View State Registry" at bounding box center [148, 467] width 98 height 16
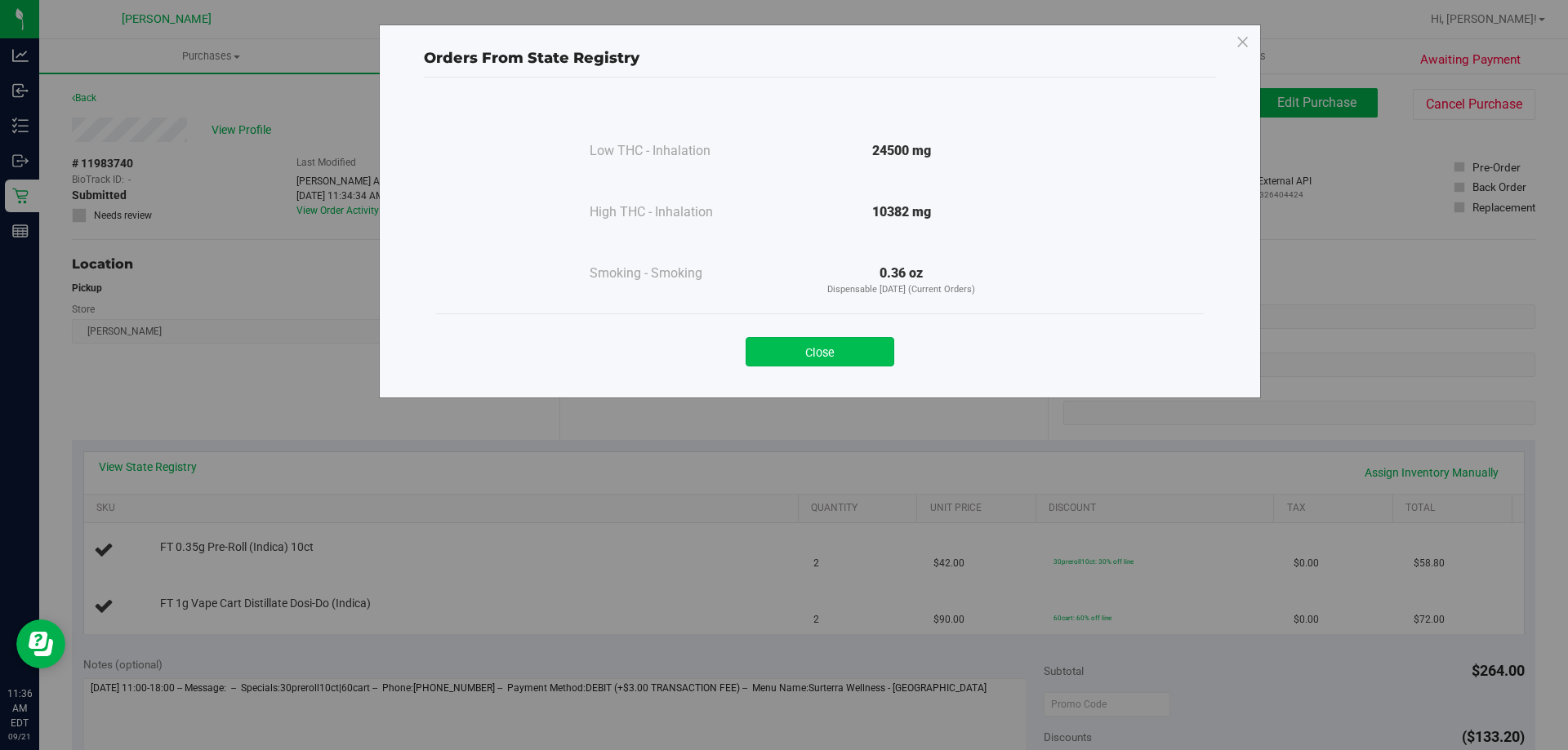
click at [825, 351] on button "Close" at bounding box center [820, 352] width 149 height 30
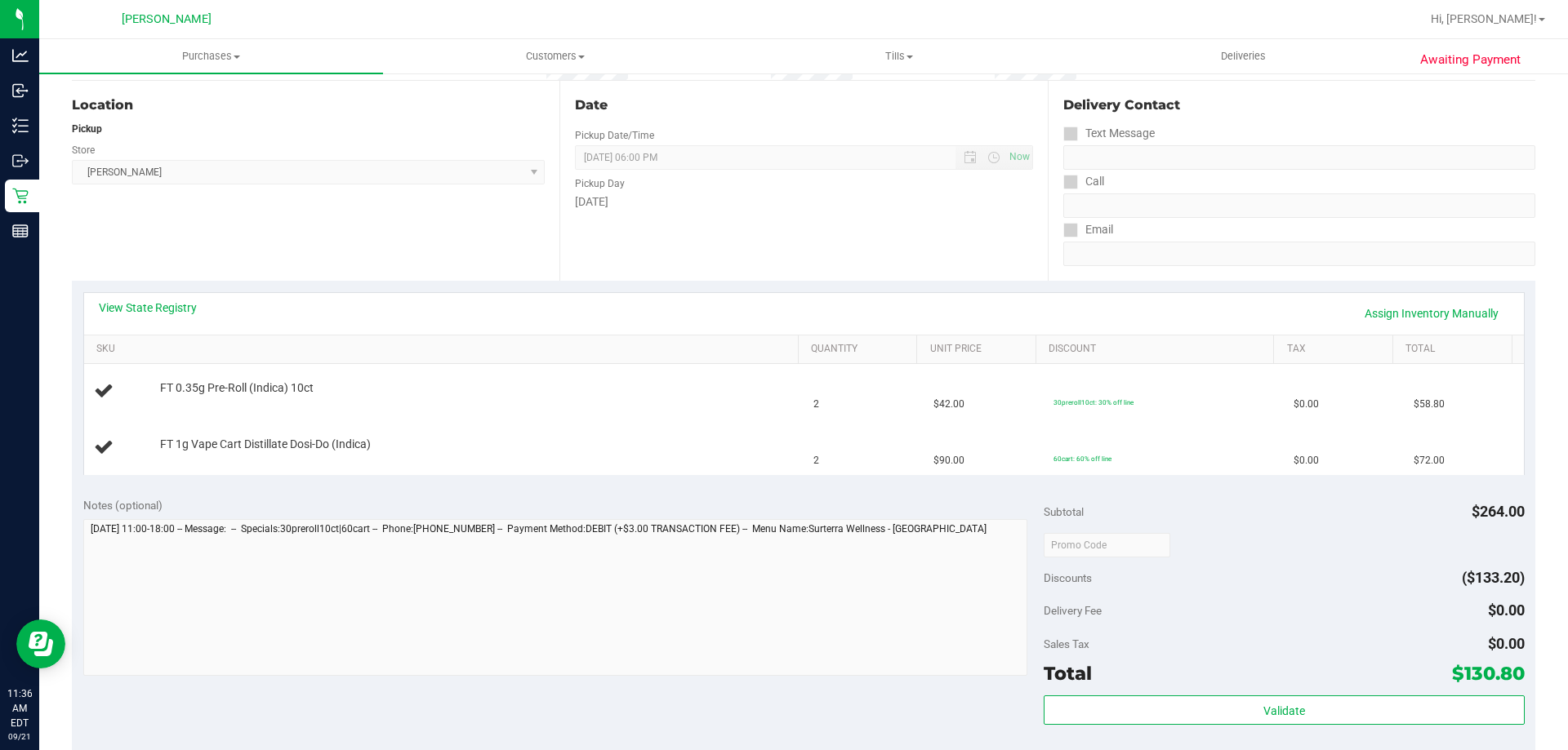
scroll to position [408, 0]
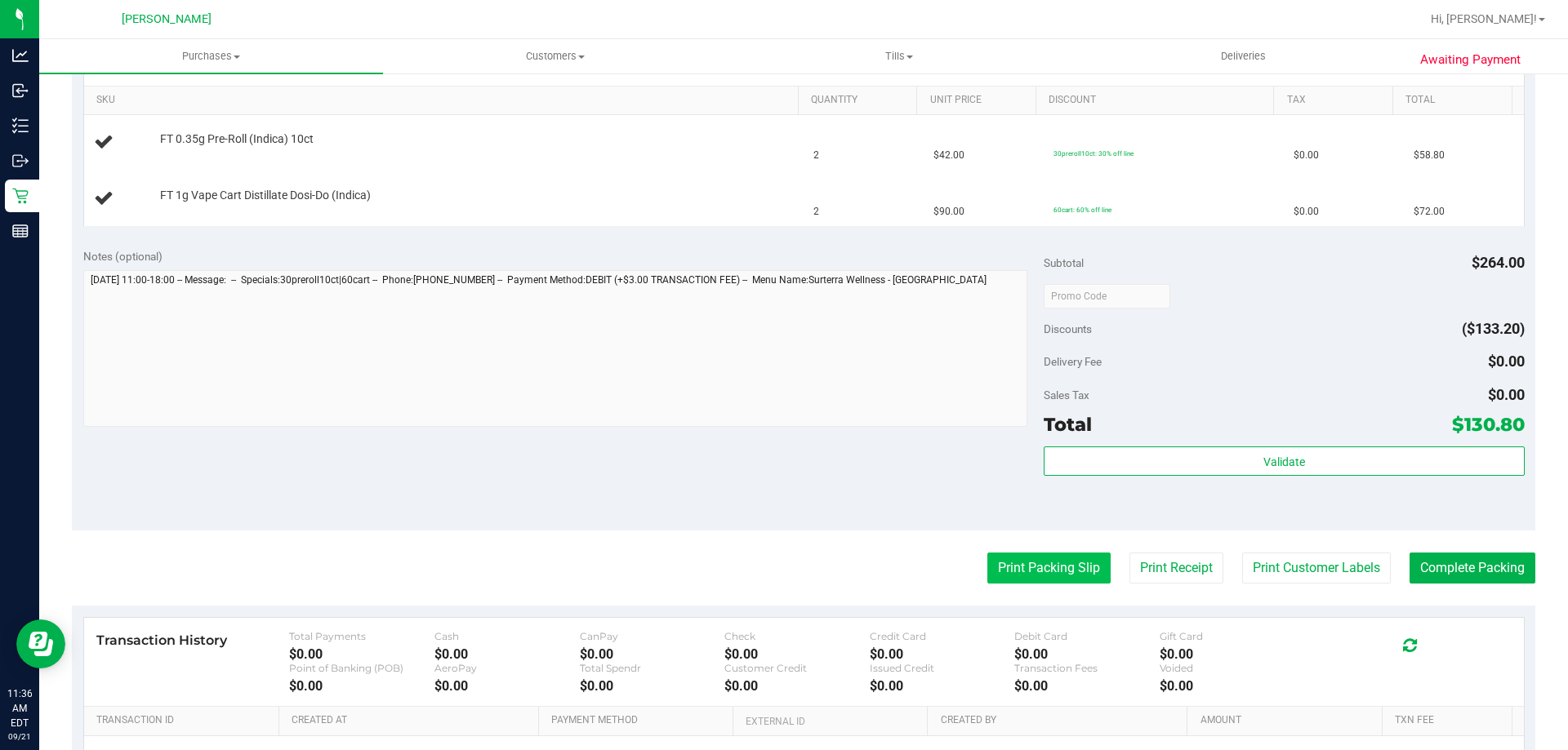
click at [1005, 562] on button "Print Packing Slip" at bounding box center [1049, 568] width 124 height 31
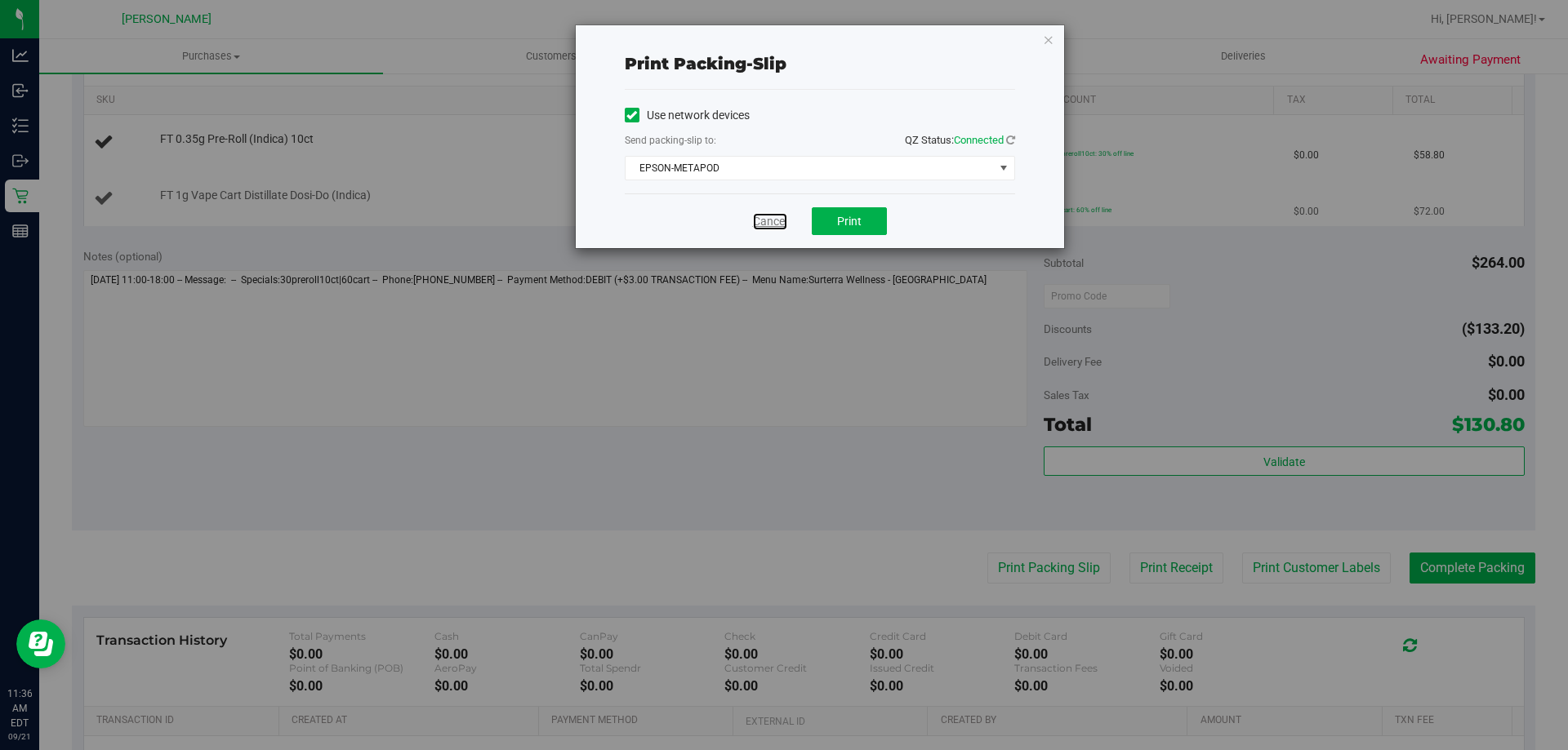
click at [768, 220] on link "Cancel" at bounding box center [770, 221] width 34 height 17
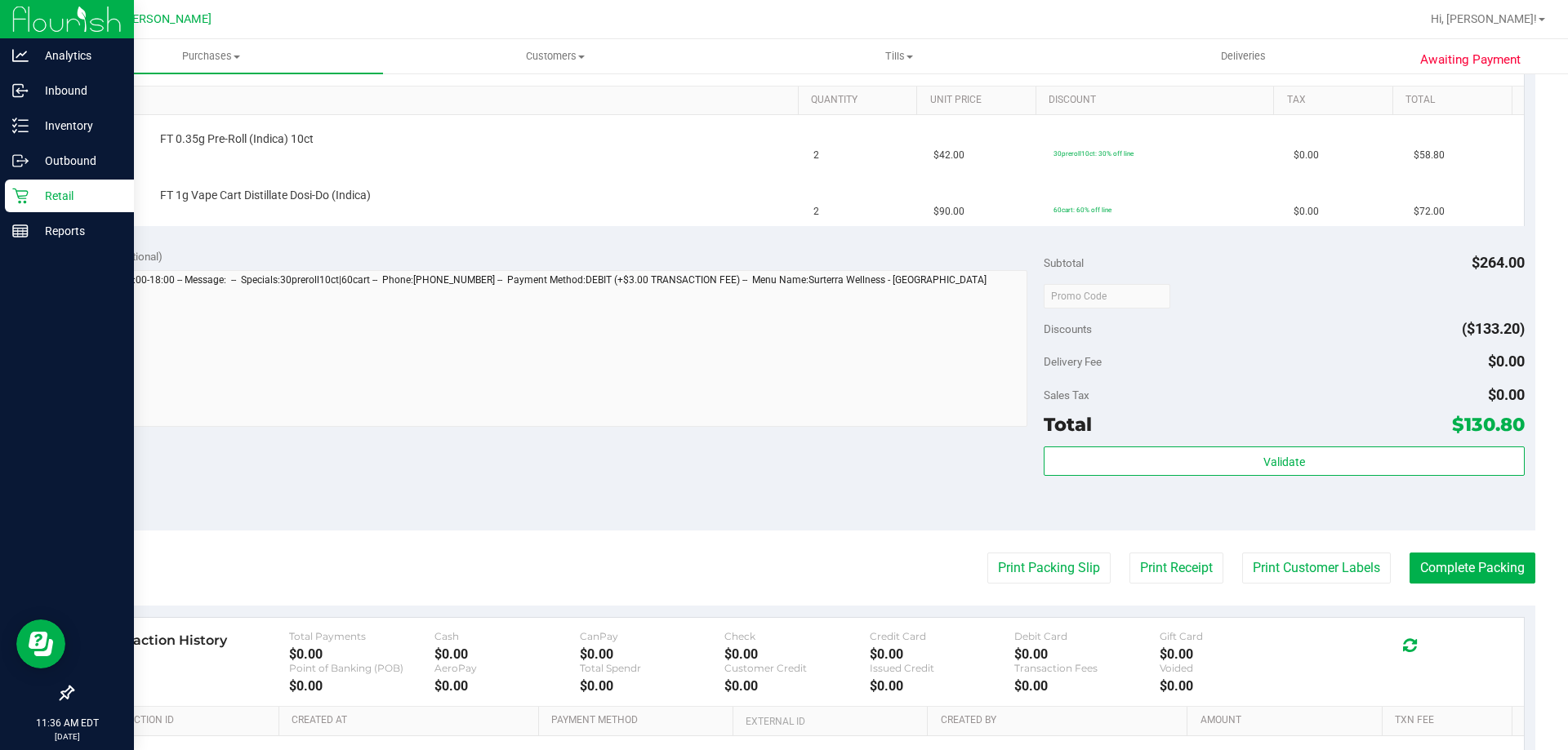
click at [68, 188] on p "Retail" at bounding box center [78, 196] width 98 height 20
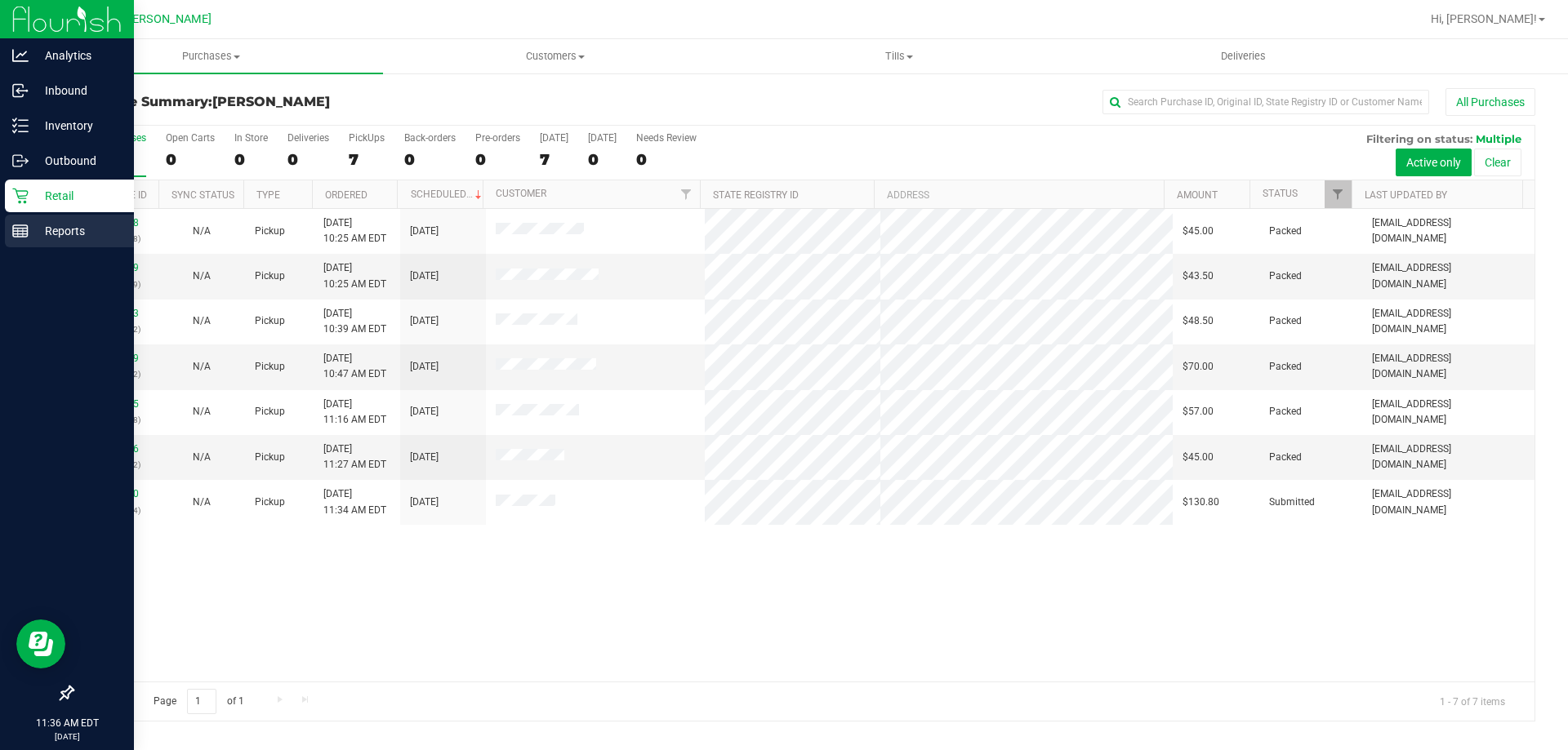
click at [59, 241] on div "Reports" at bounding box center [69, 231] width 129 height 32
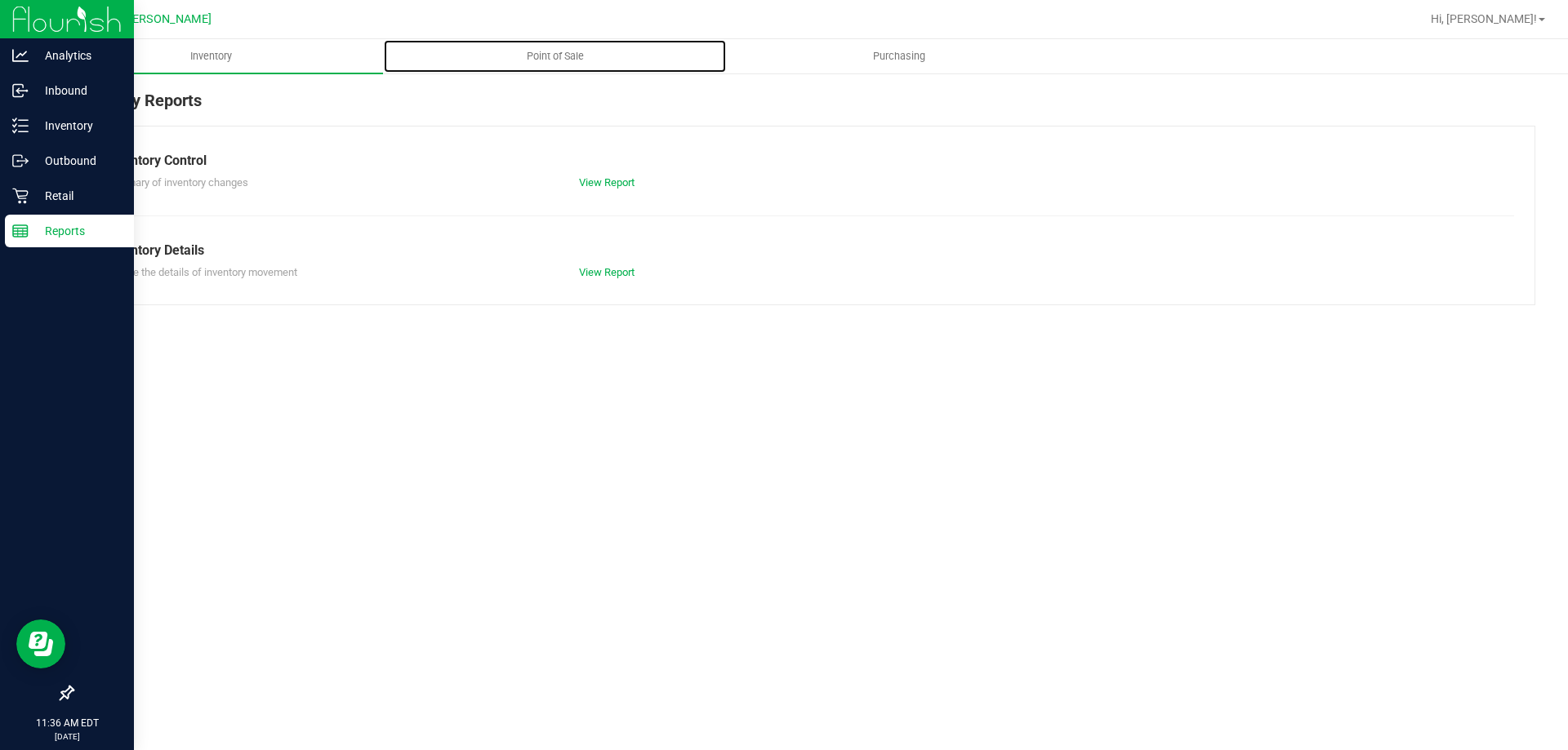
click at [552, 52] on span "Point of Sale" at bounding box center [555, 56] width 101 height 14
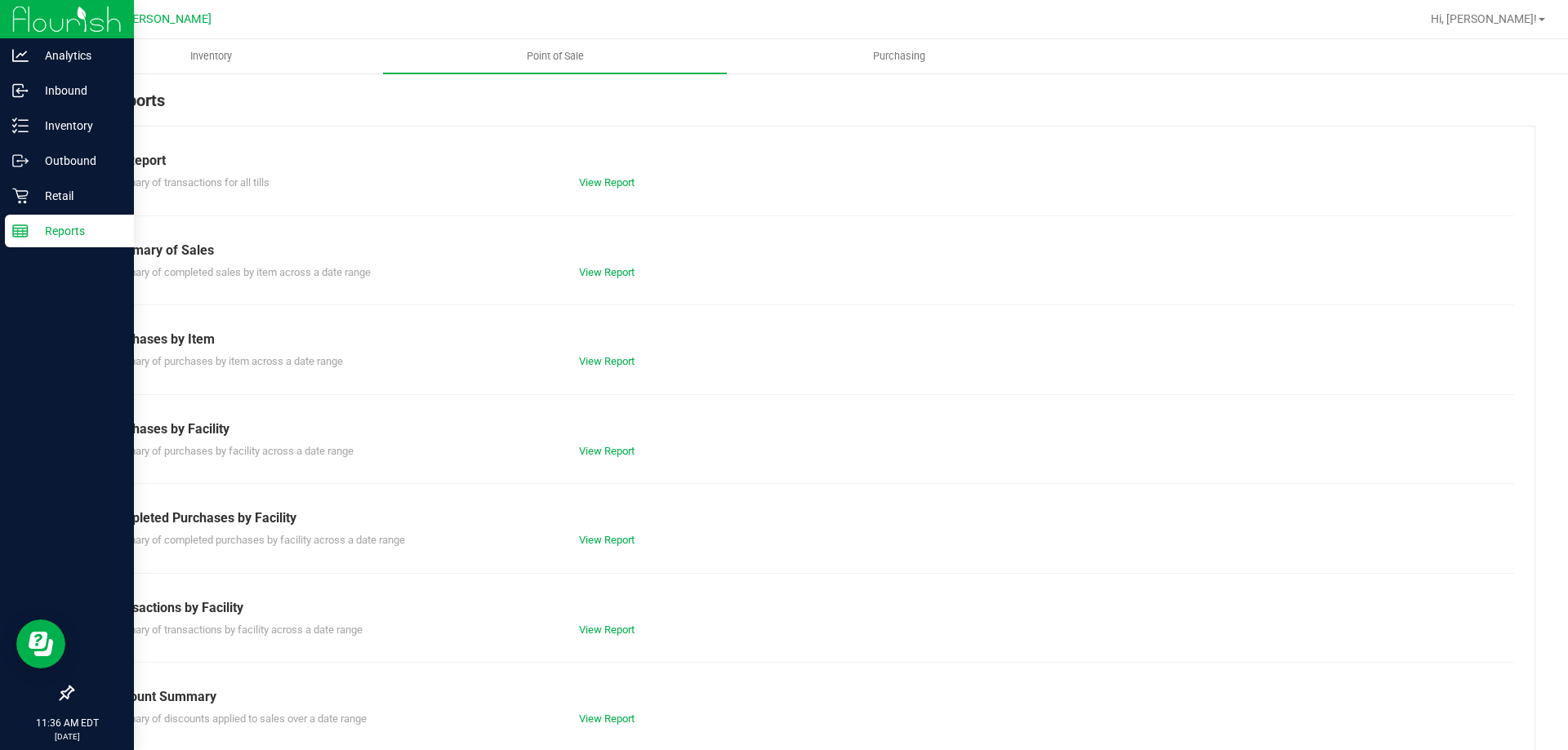
click at [595, 622] on div "Summary of transactions by facility across a date range View Report" at bounding box center [803, 628] width 1421 height 21
click at [595, 622] on div "View Report" at bounding box center [685, 630] width 237 height 16
click at [596, 625] on link "View Report" at bounding box center [607, 630] width 56 height 13
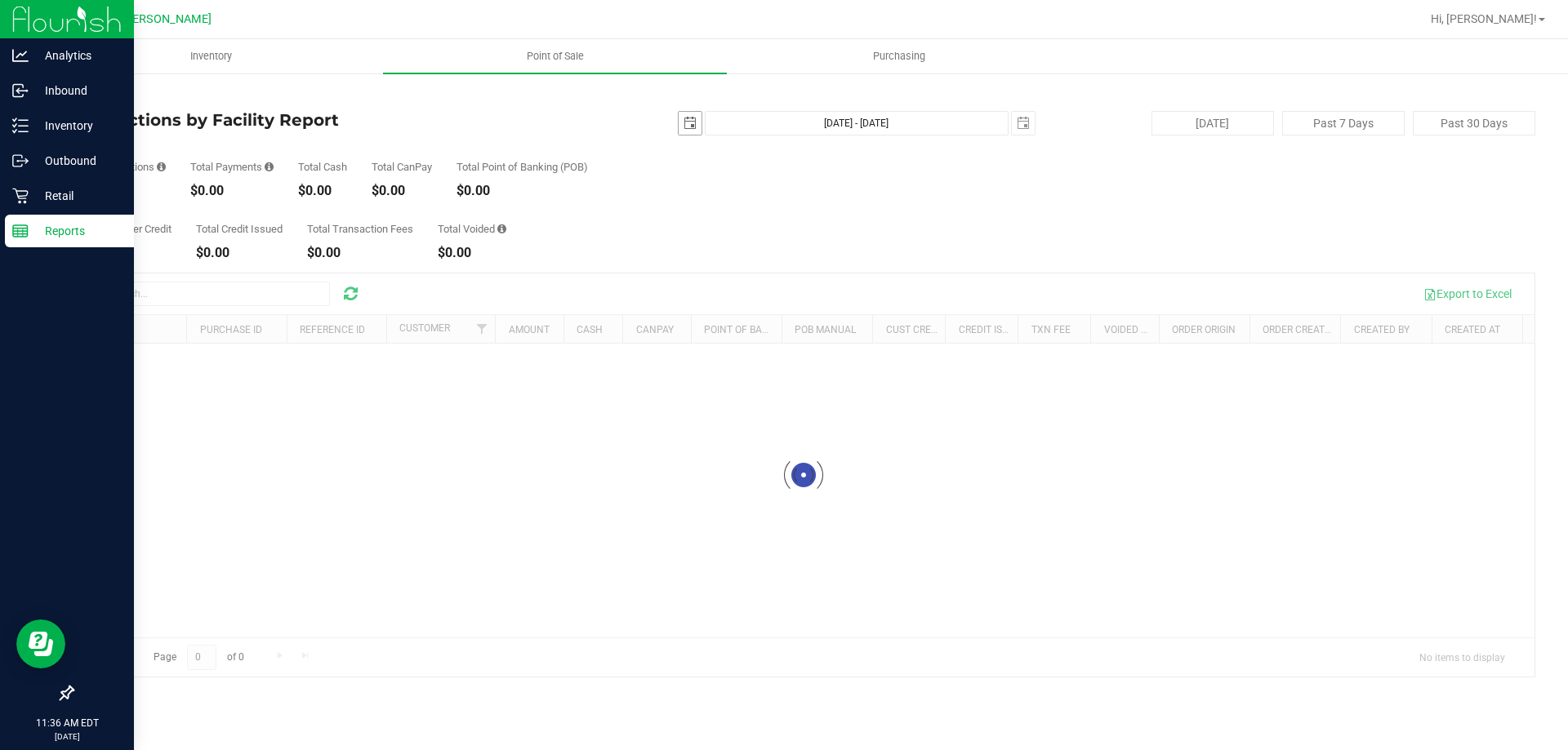
click at [681, 112] on span "select" at bounding box center [690, 123] width 23 height 23
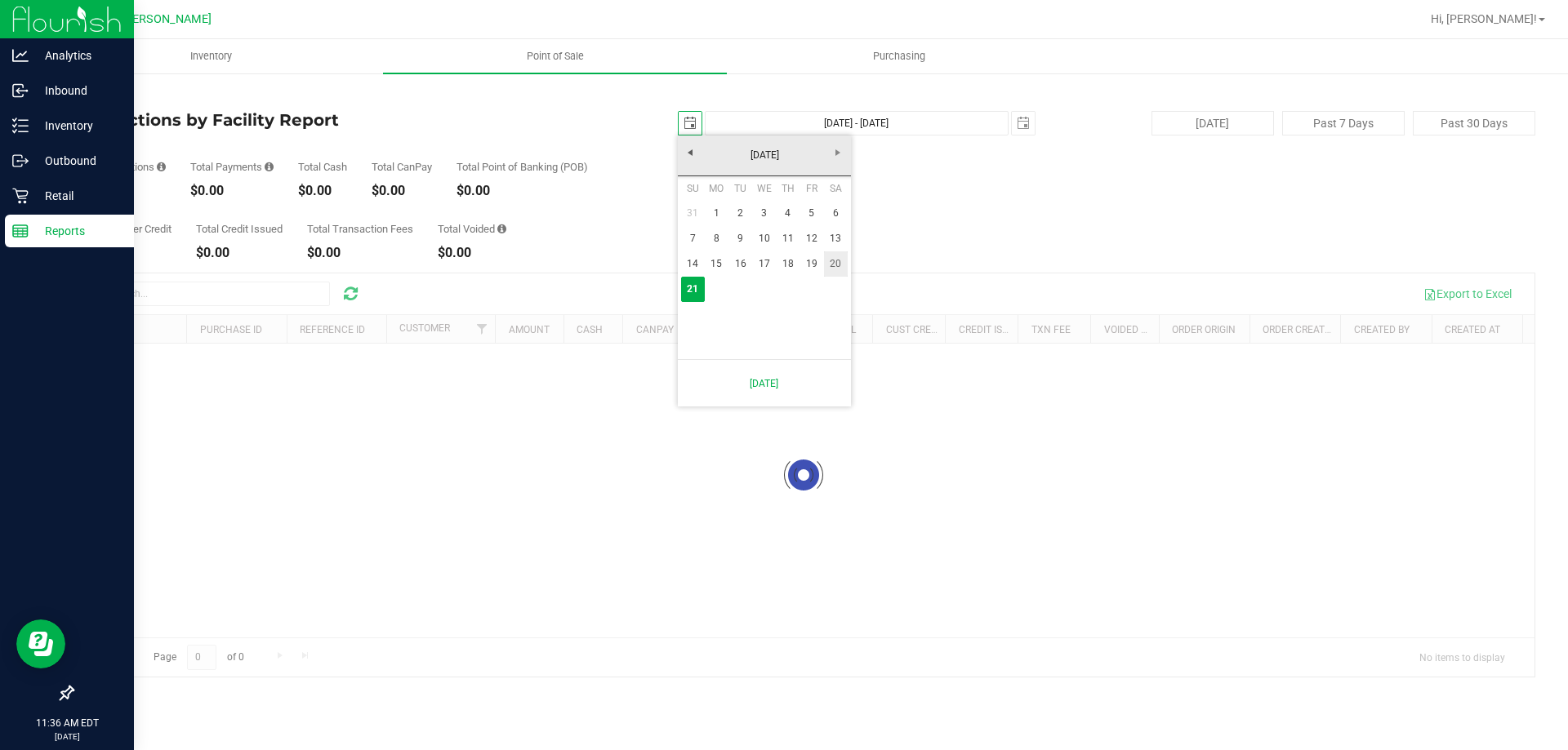
click at [831, 261] on link "20" at bounding box center [836, 264] width 23 height 25
type input "[DATE]"
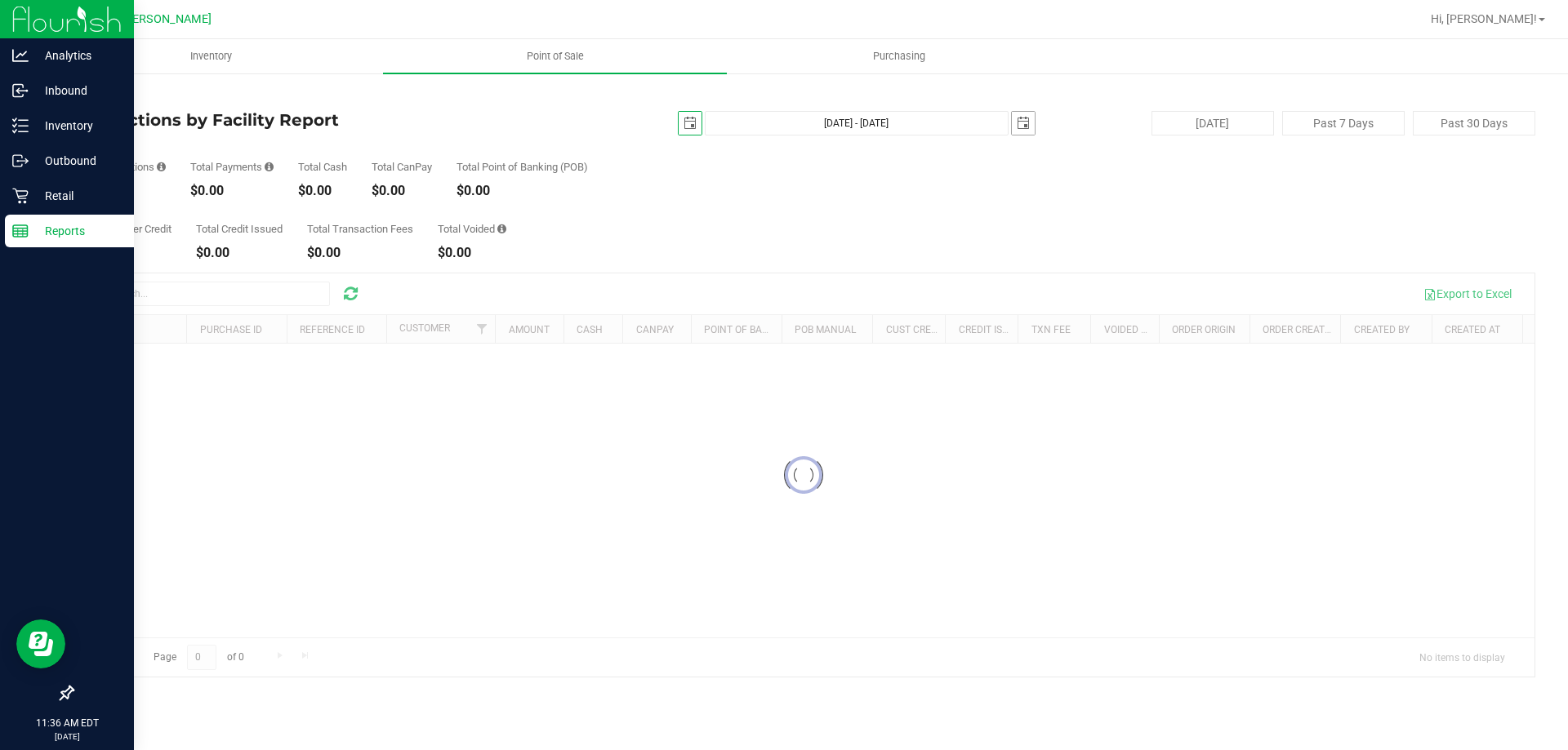
click at [1029, 115] on span "select" at bounding box center [1022, 123] width 23 height 23
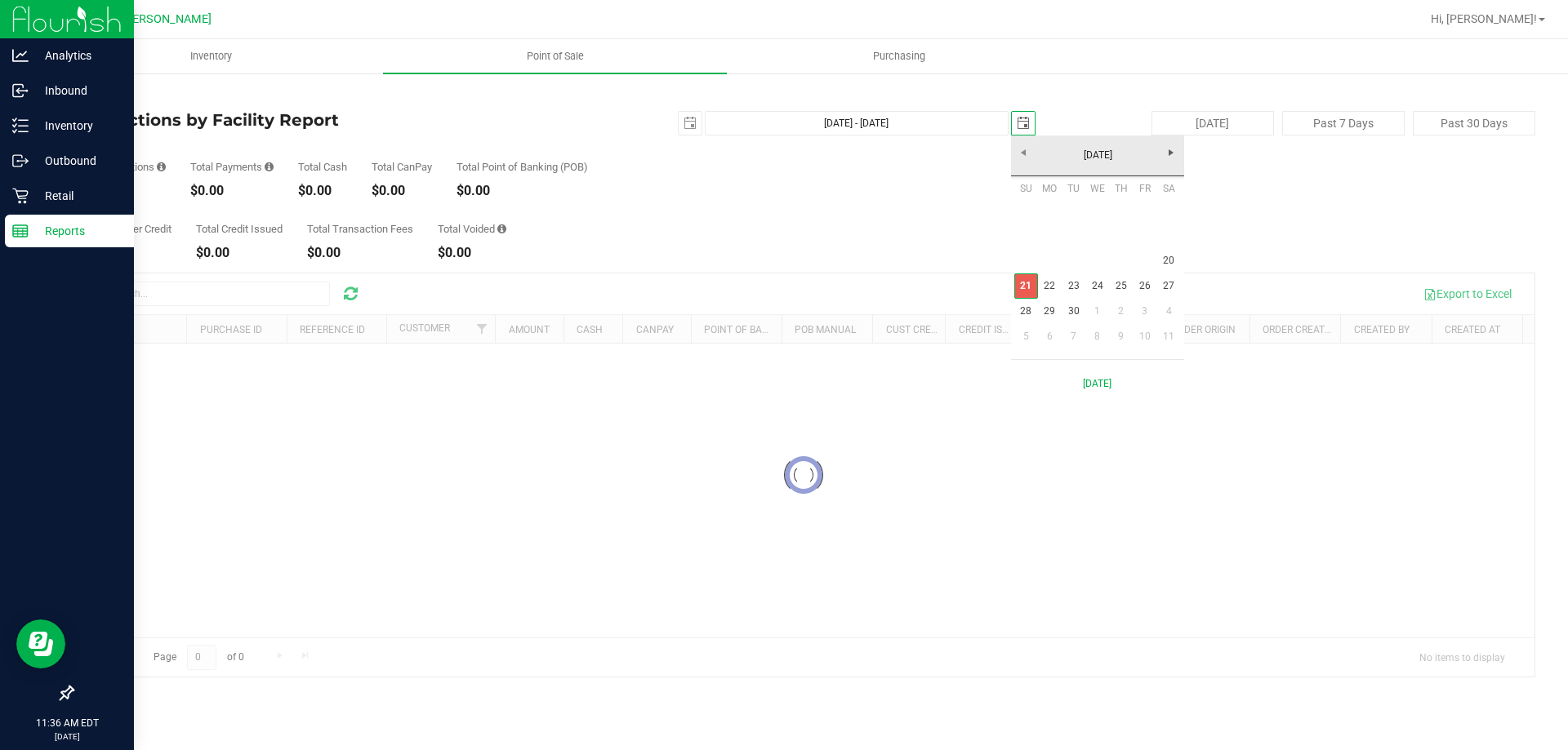
scroll to position [0, 41]
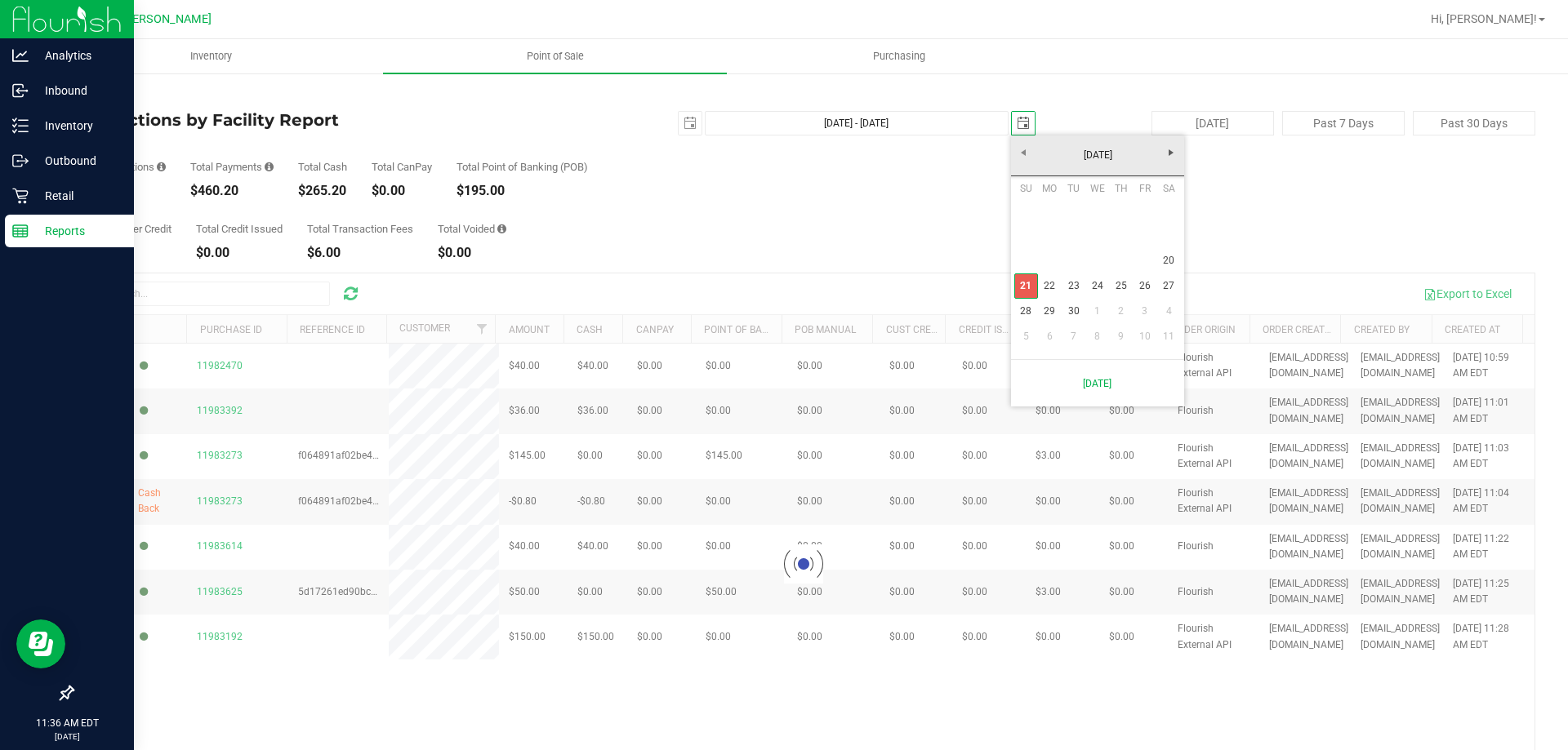
click at [1024, 279] on link "21" at bounding box center [1026, 286] width 23 height 25
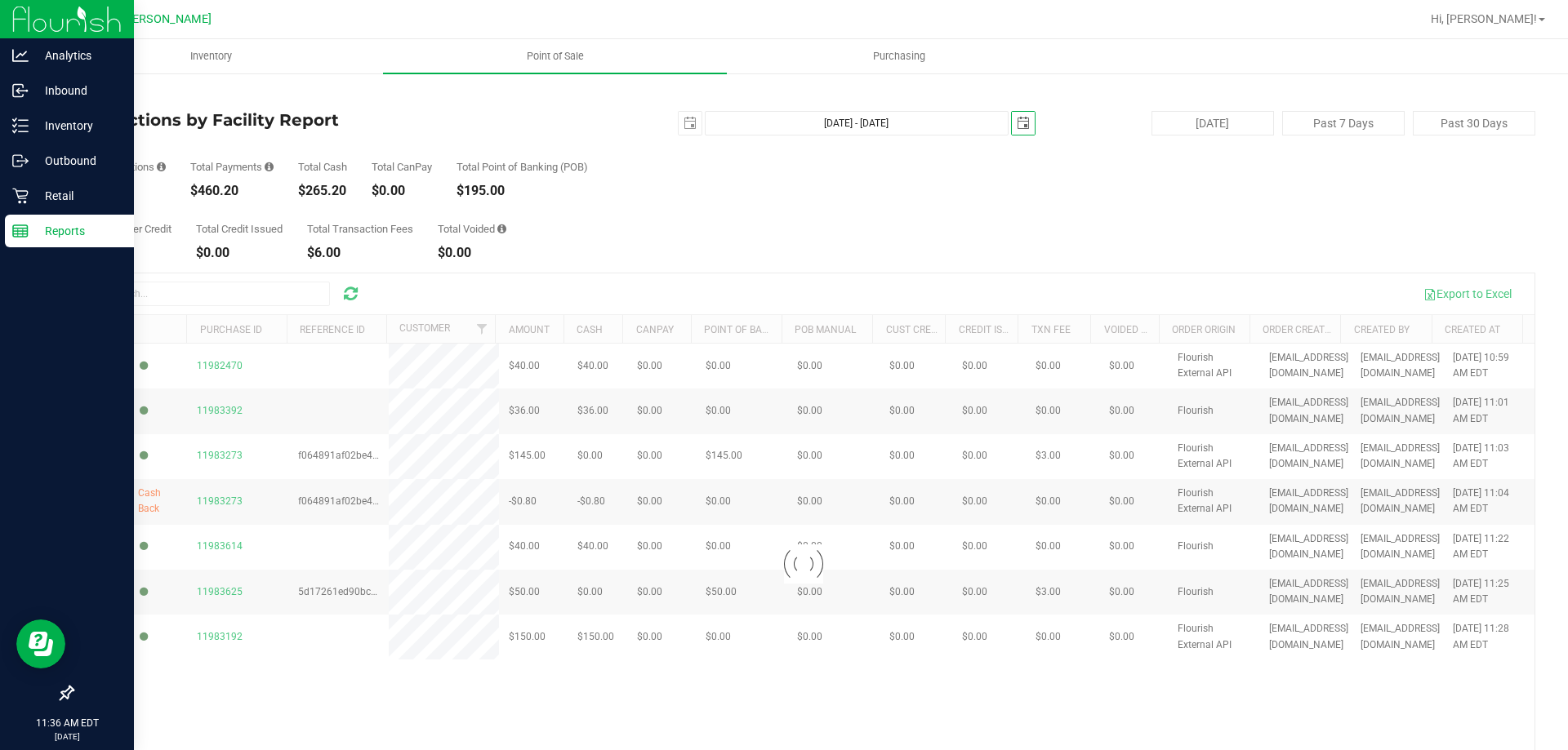
click at [1017, 120] on span "select" at bounding box center [1023, 123] width 13 height 13
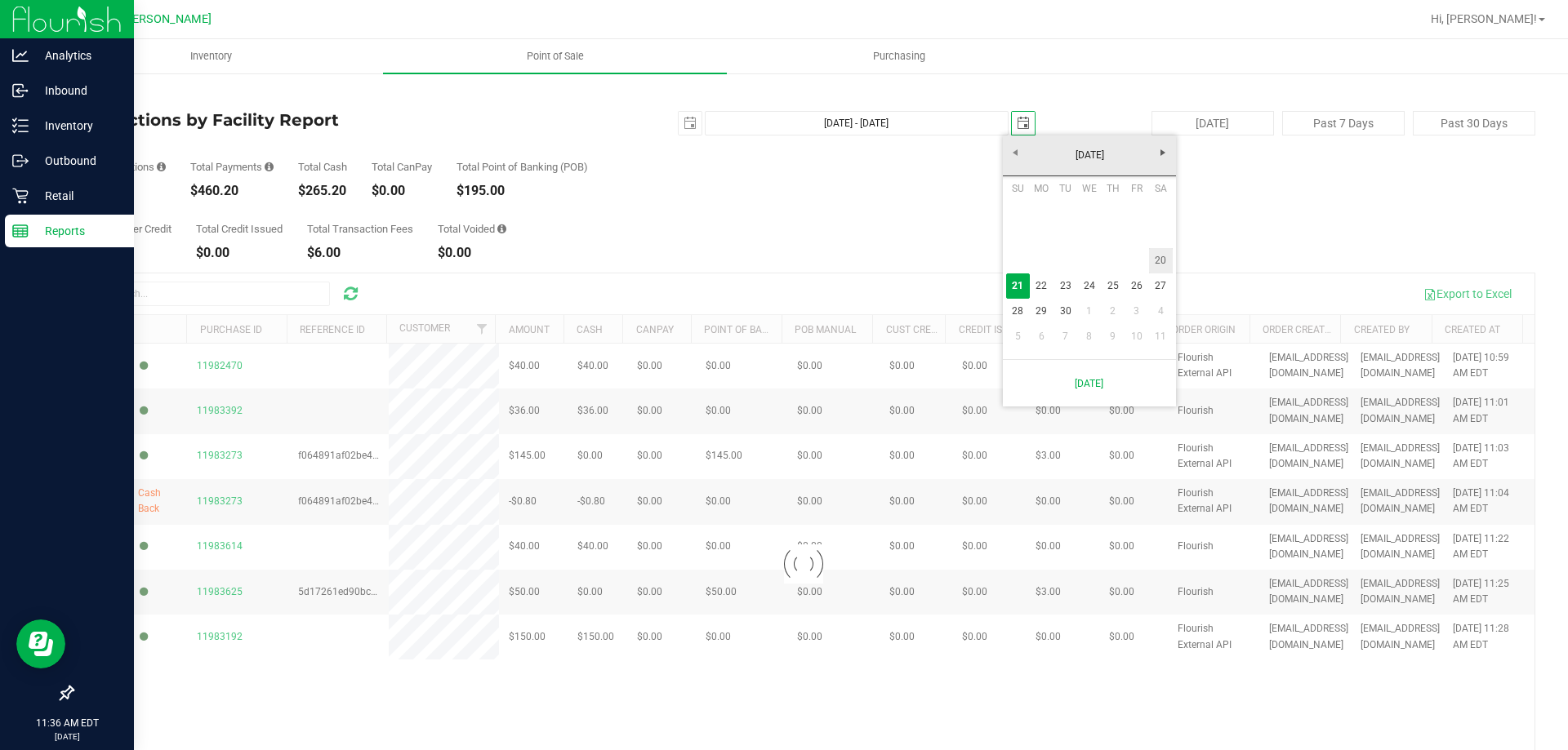
click at [1168, 267] on link "20" at bounding box center [1160, 261] width 23 height 25
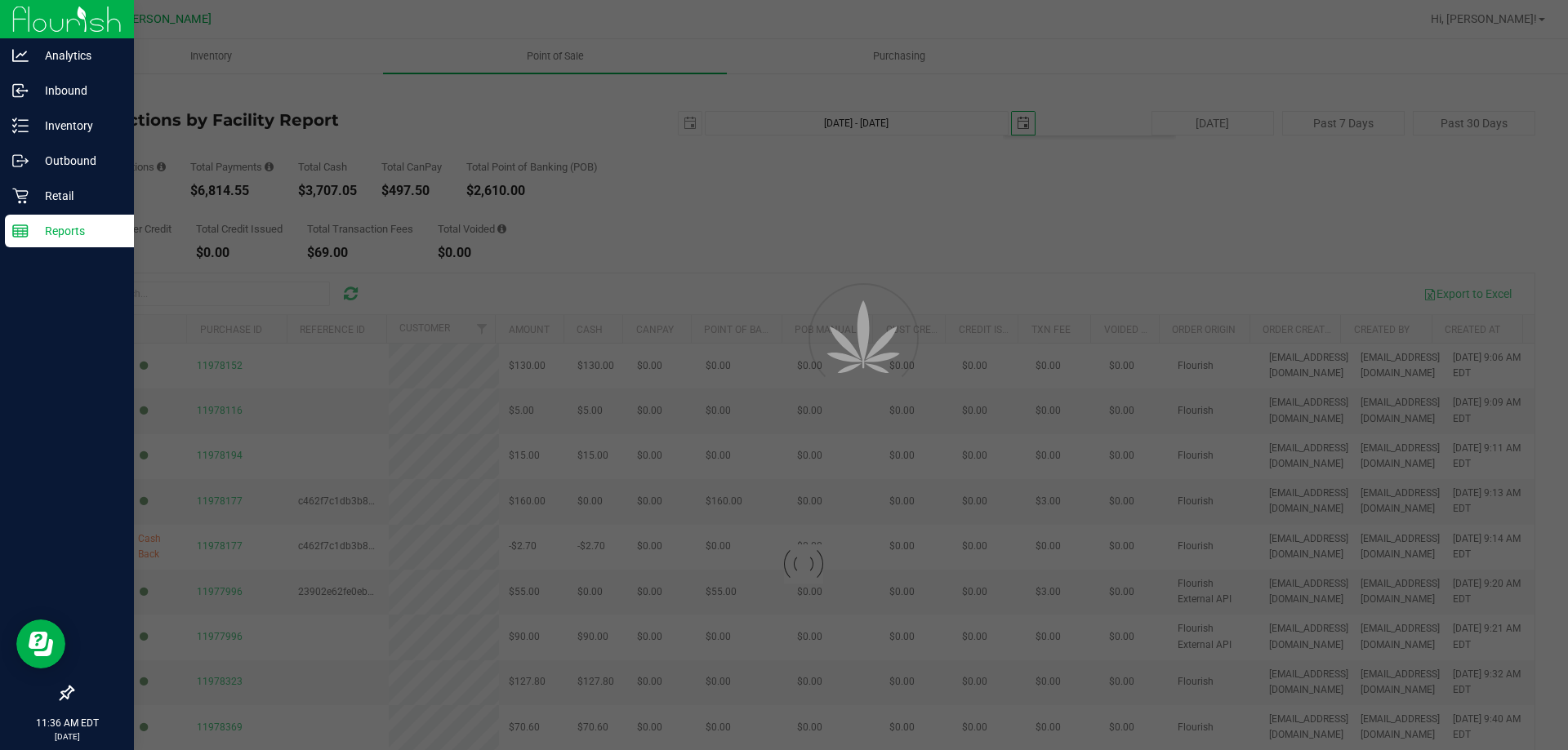
type input "[DATE] - [DATE]"
type input "[DATE]"
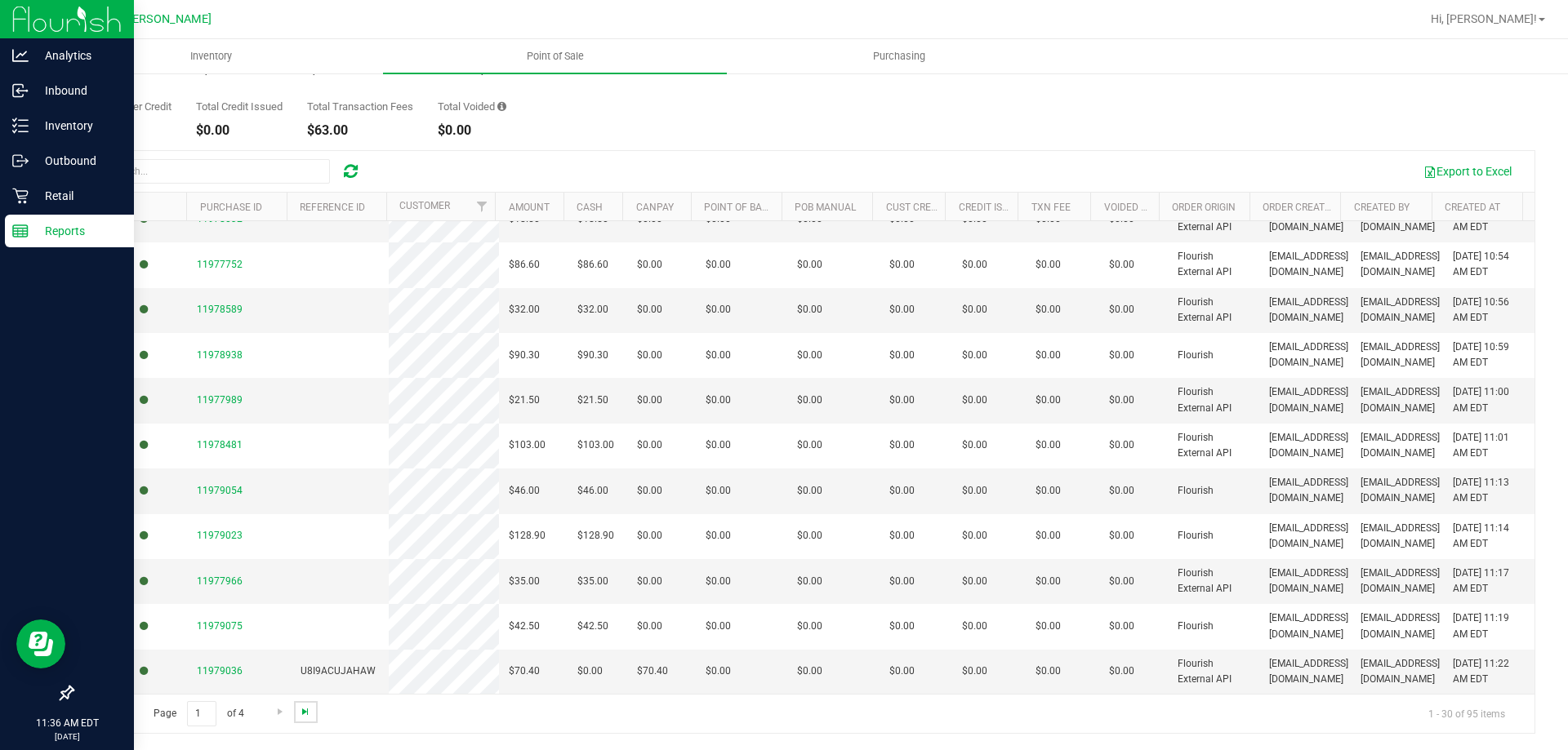
click at [305, 710] on span "Go to the last page" at bounding box center [305, 711] width 13 height 13
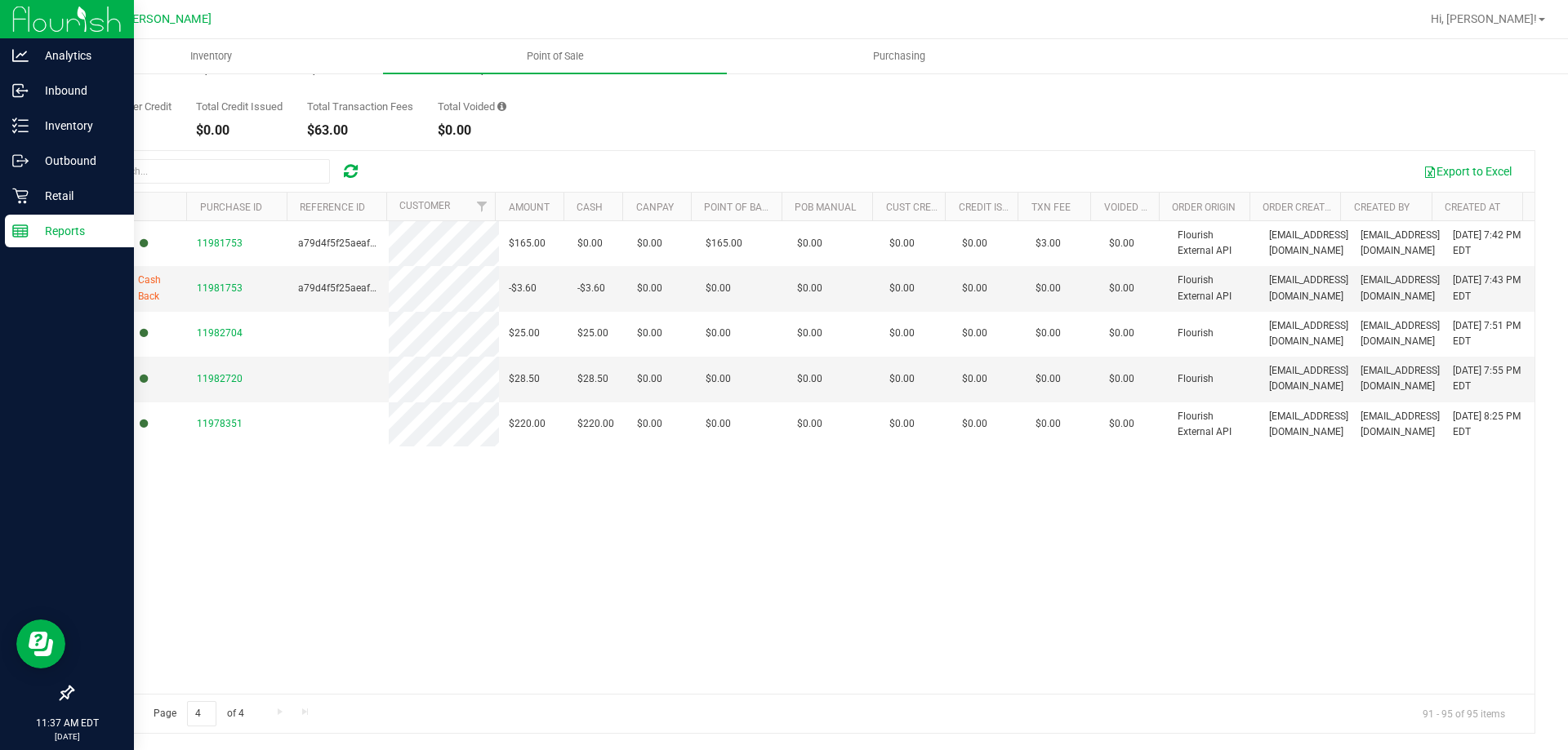
click at [124, 712] on span "Go to the previous page" at bounding box center [117, 711] width 13 height 13
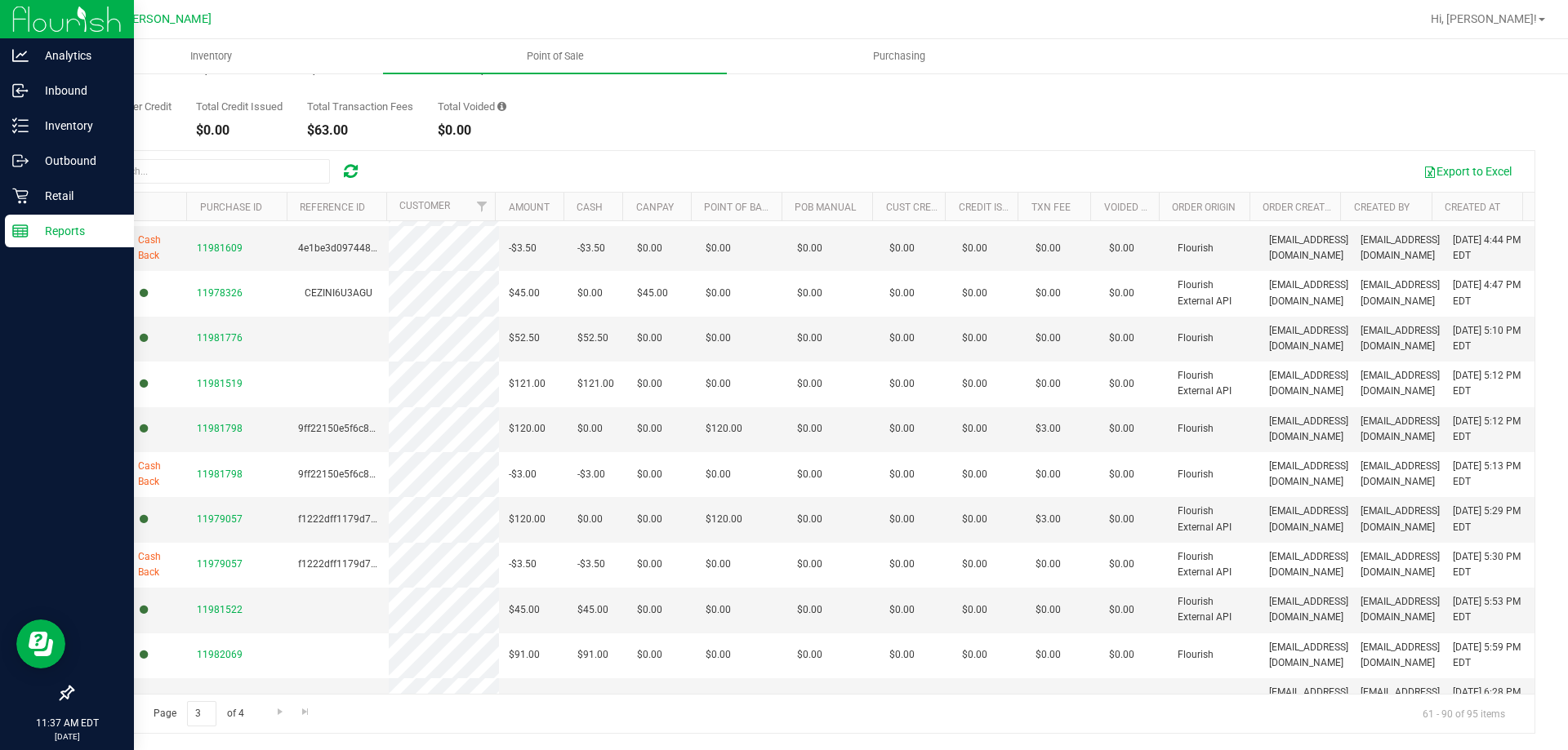
scroll to position [883, 0]
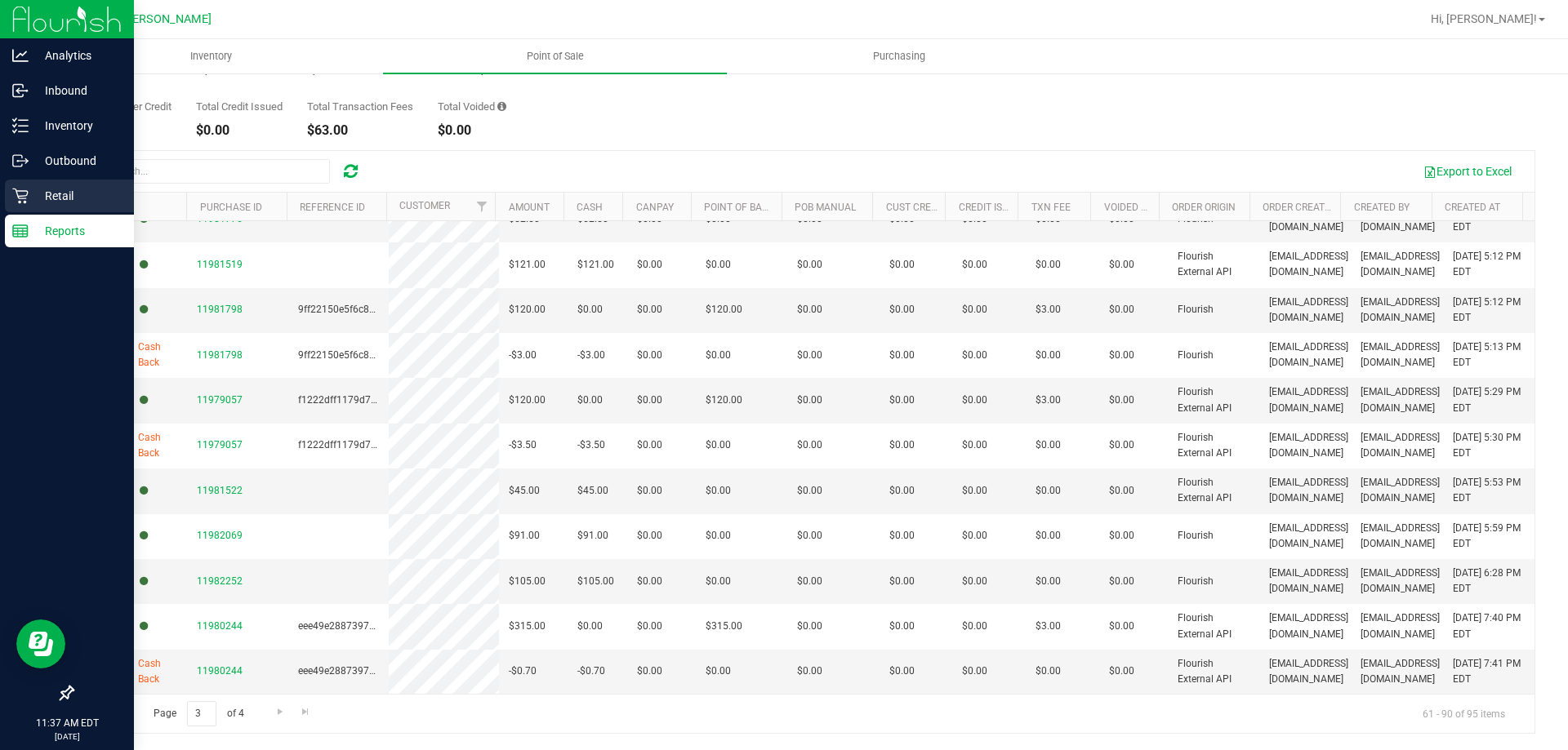
click at [54, 200] on p "Retail" at bounding box center [78, 196] width 98 height 20
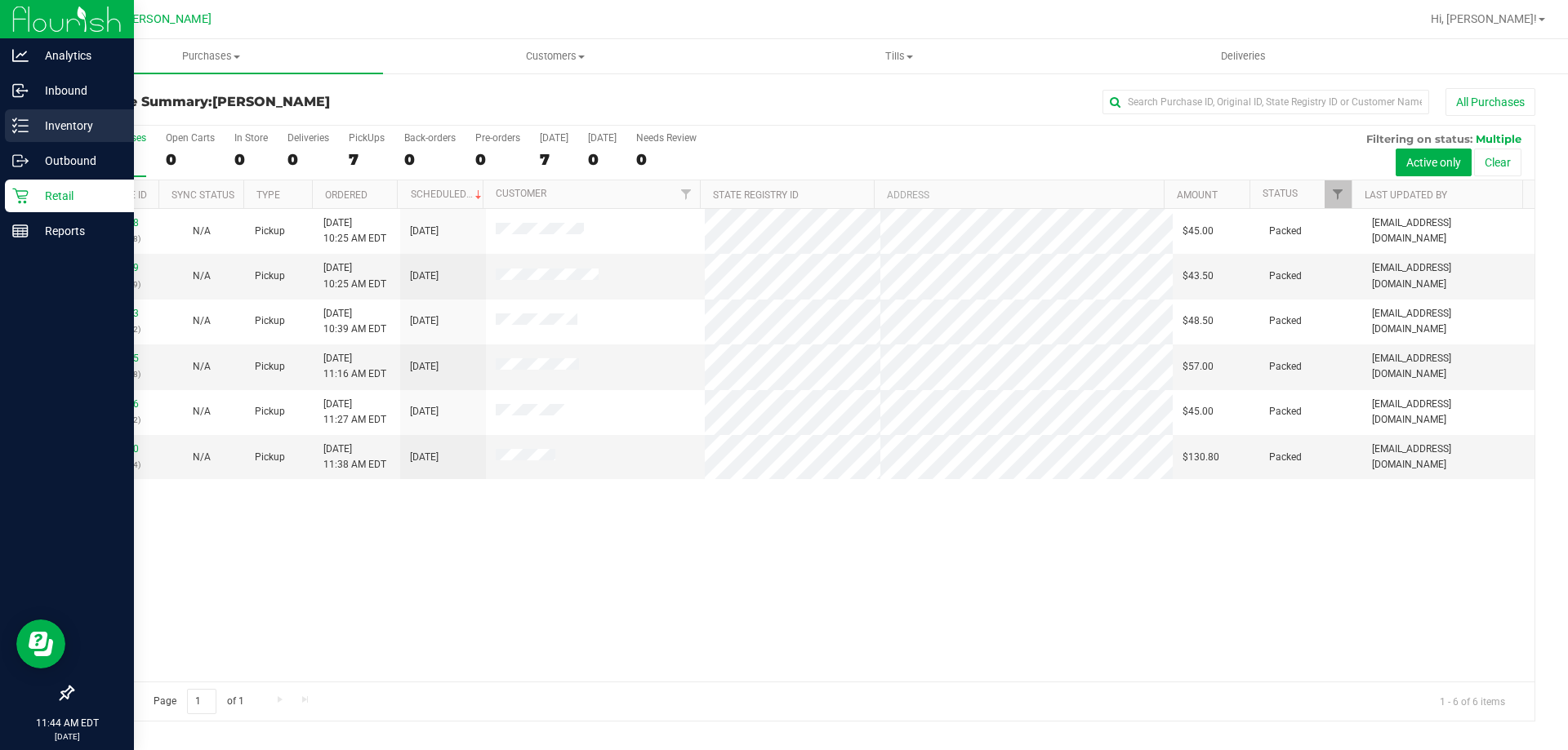
click at [87, 125] on p "Inventory" at bounding box center [78, 126] width 98 height 20
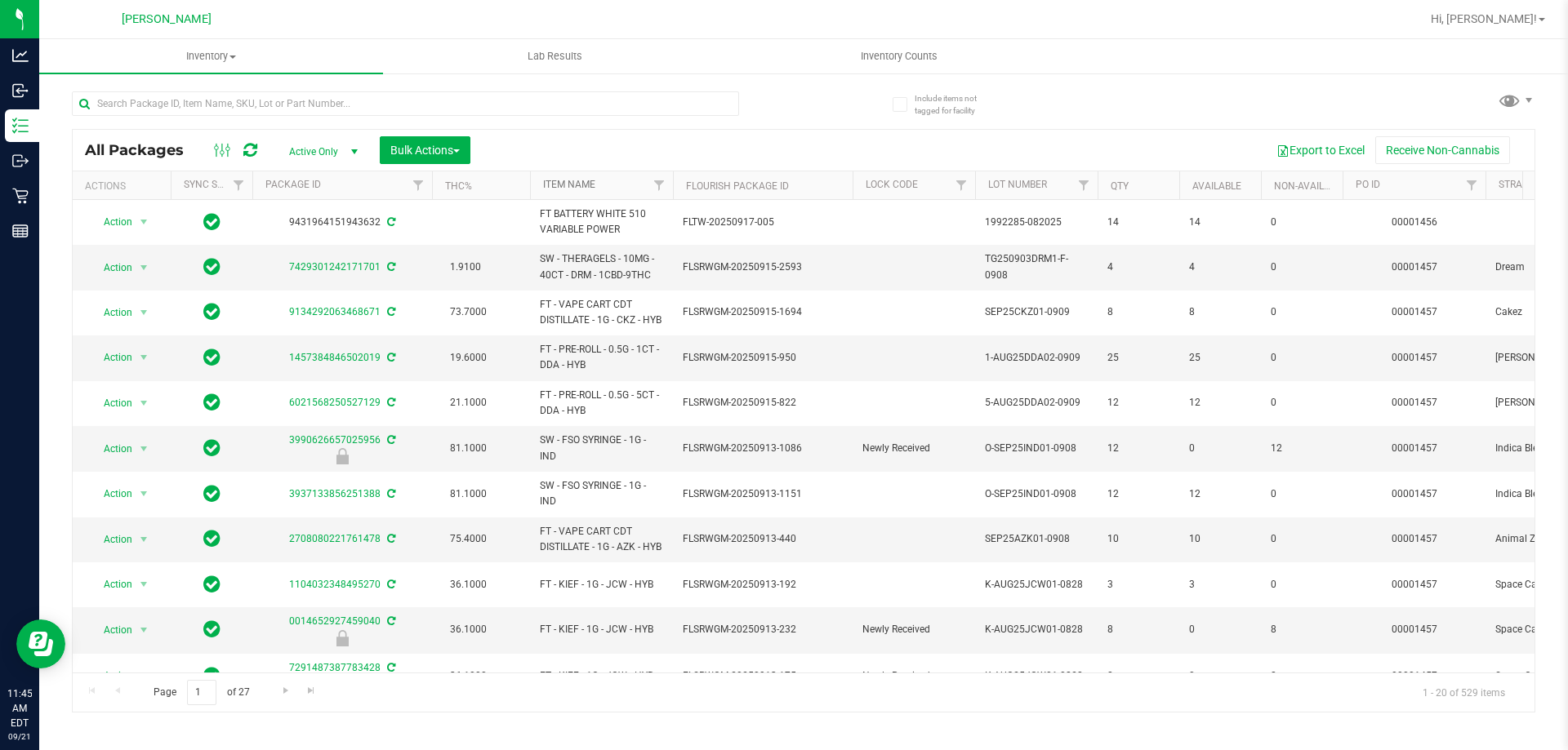
click at [562, 184] on link "Item Name" at bounding box center [569, 184] width 52 height 12
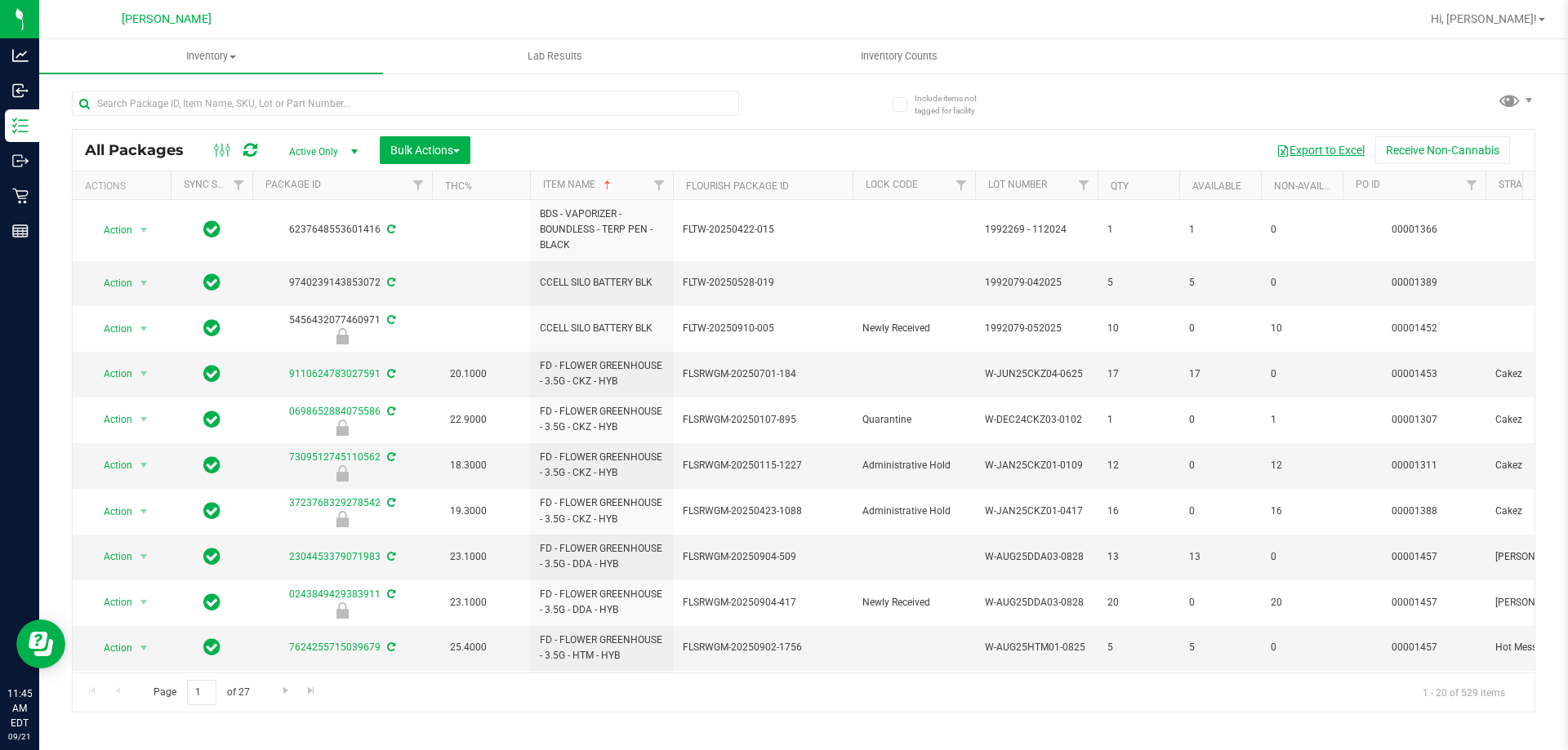
click at [1316, 142] on button "Export to Excel" at bounding box center [1320, 150] width 109 height 28
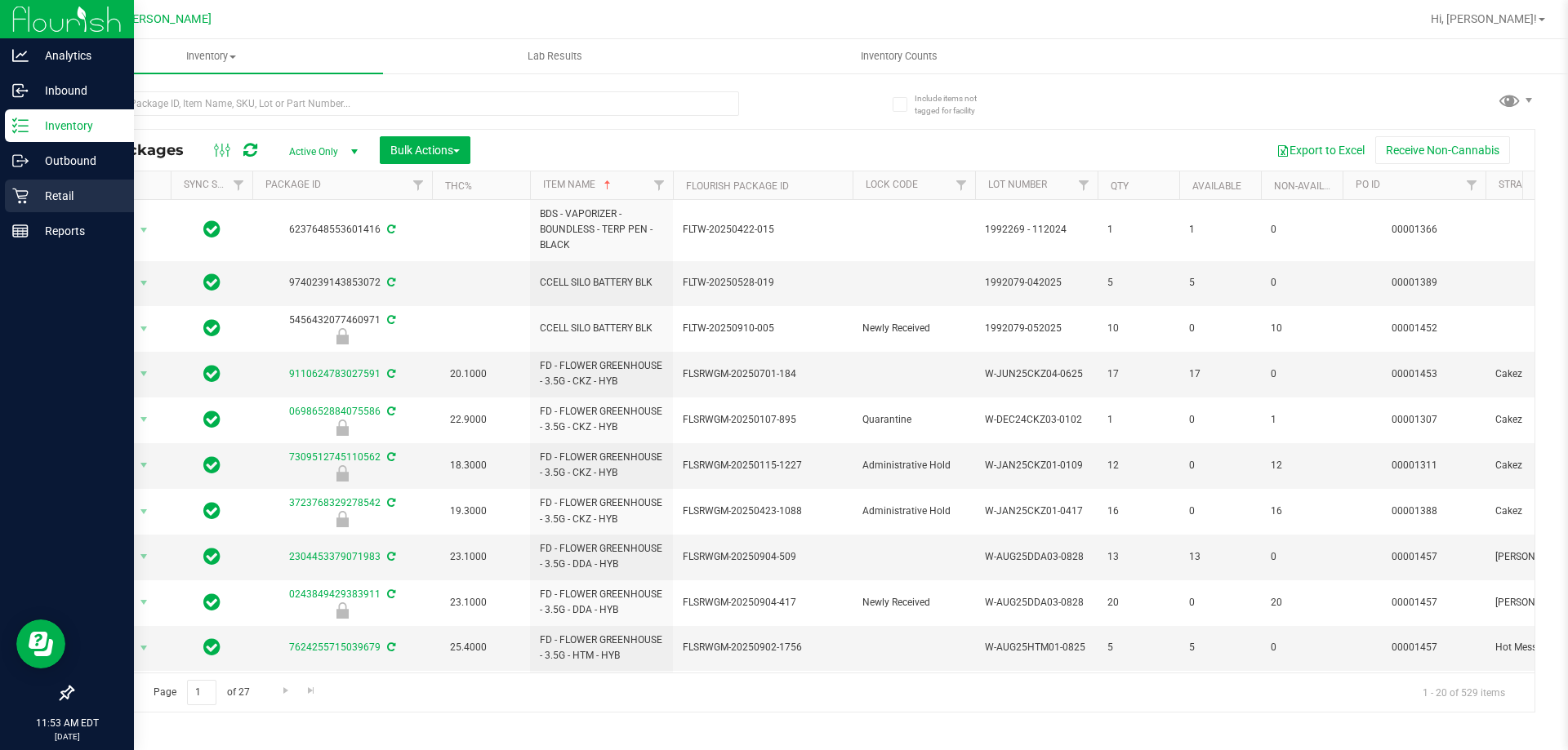
click at [65, 190] on p "Retail" at bounding box center [78, 196] width 98 height 20
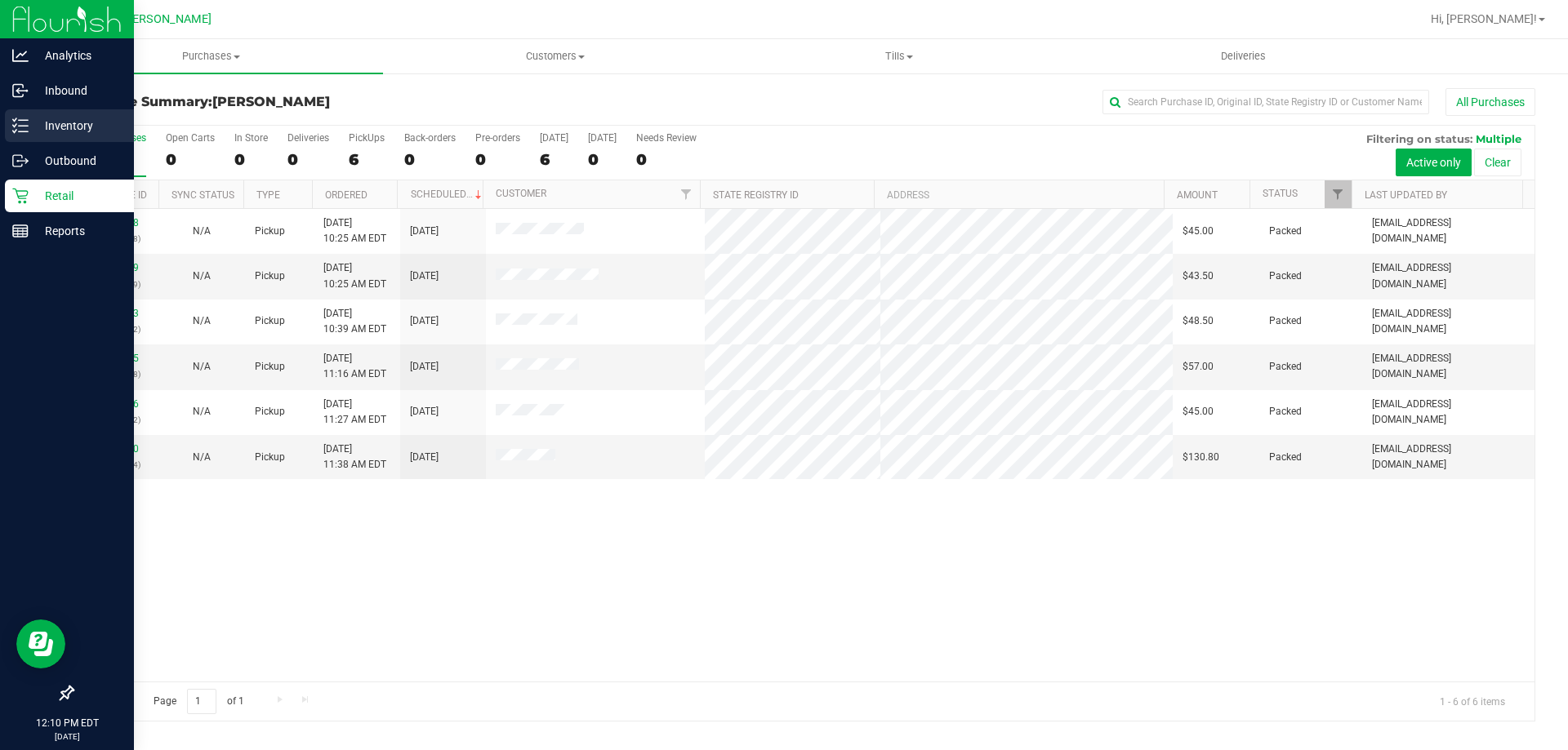
click at [74, 114] on div "Inventory" at bounding box center [69, 125] width 129 height 32
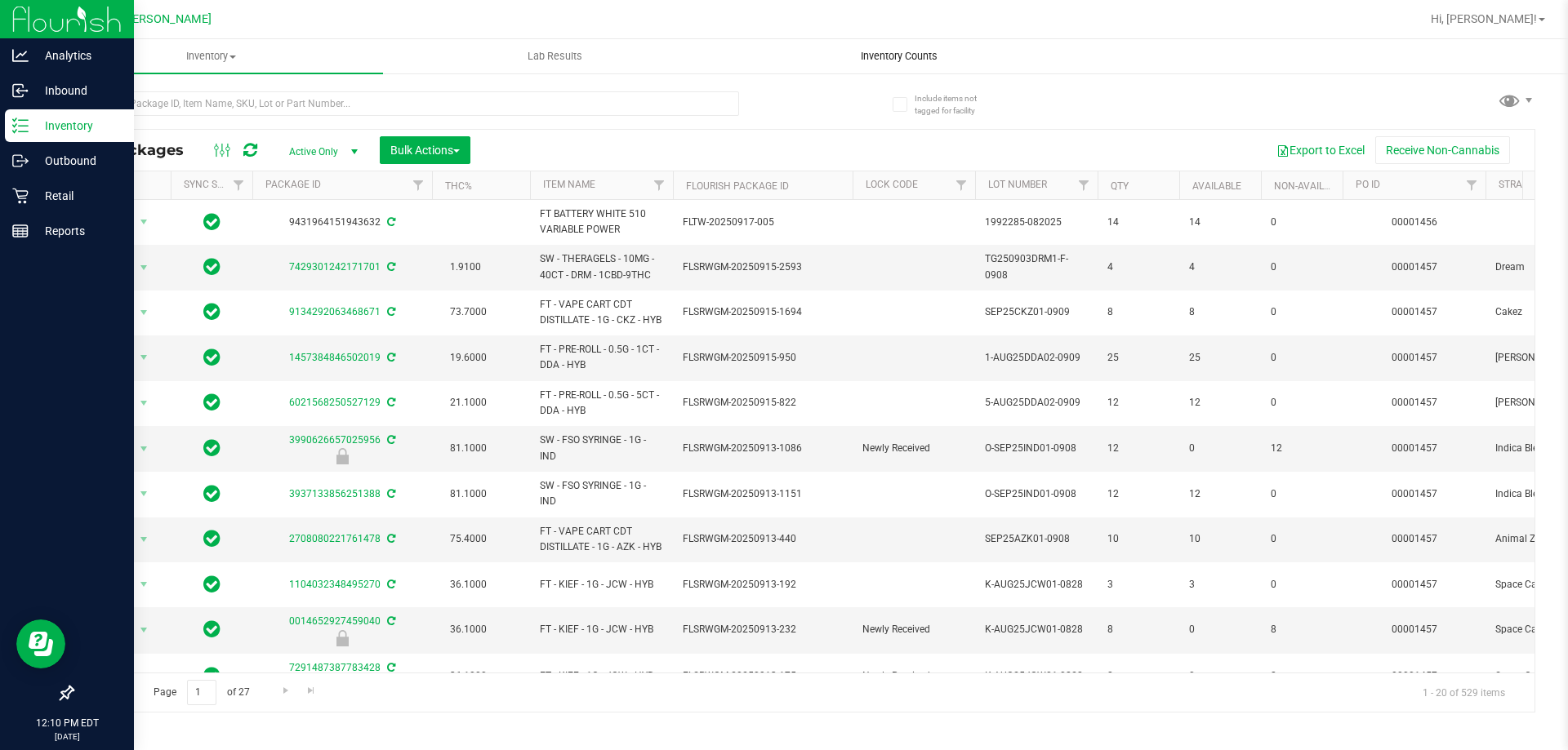
click at [870, 52] on span "Inventory Counts" at bounding box center [899, 56] width 121 height 14
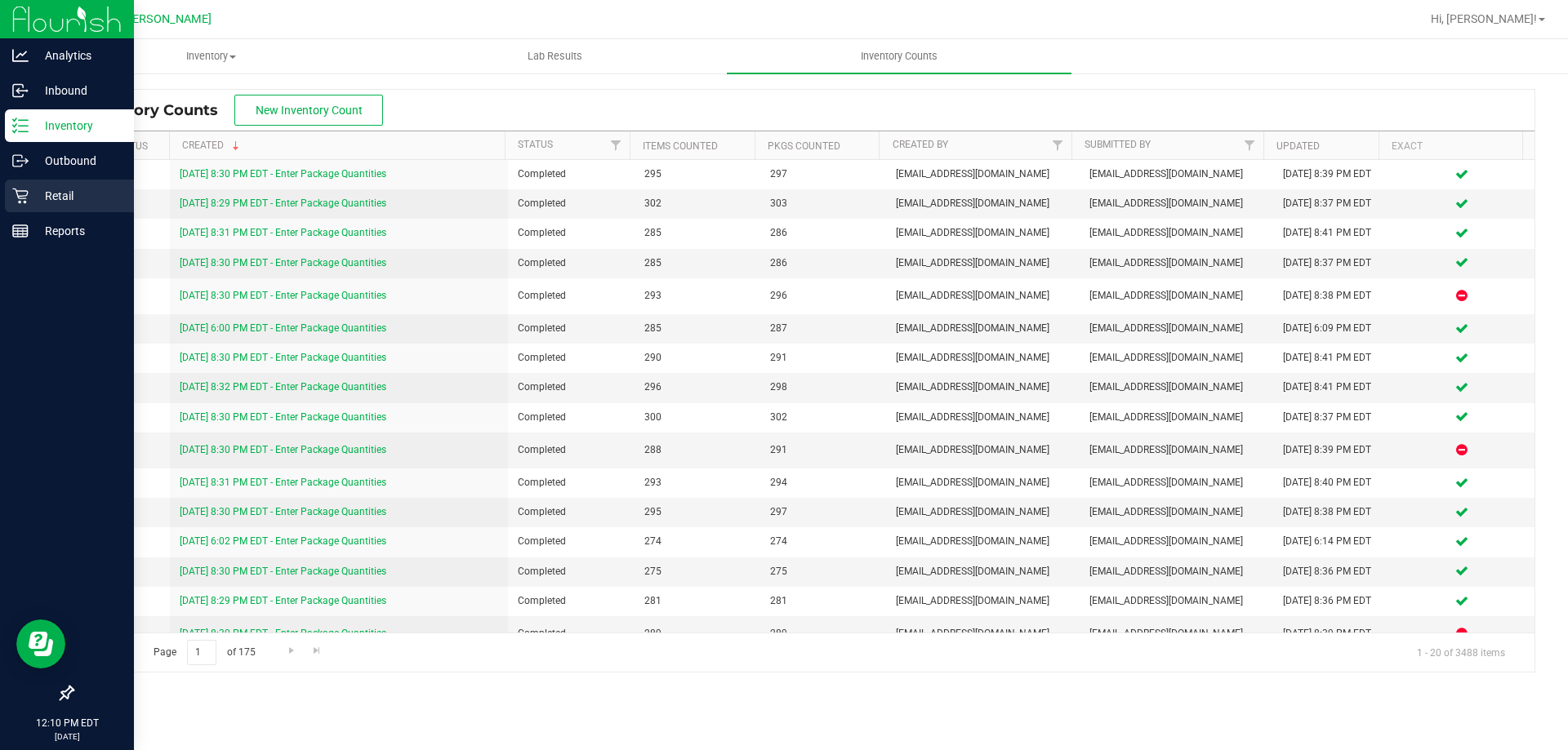
click at [48, 188] on p "Retail" at bounding box center [78, 196] width 98 height 20
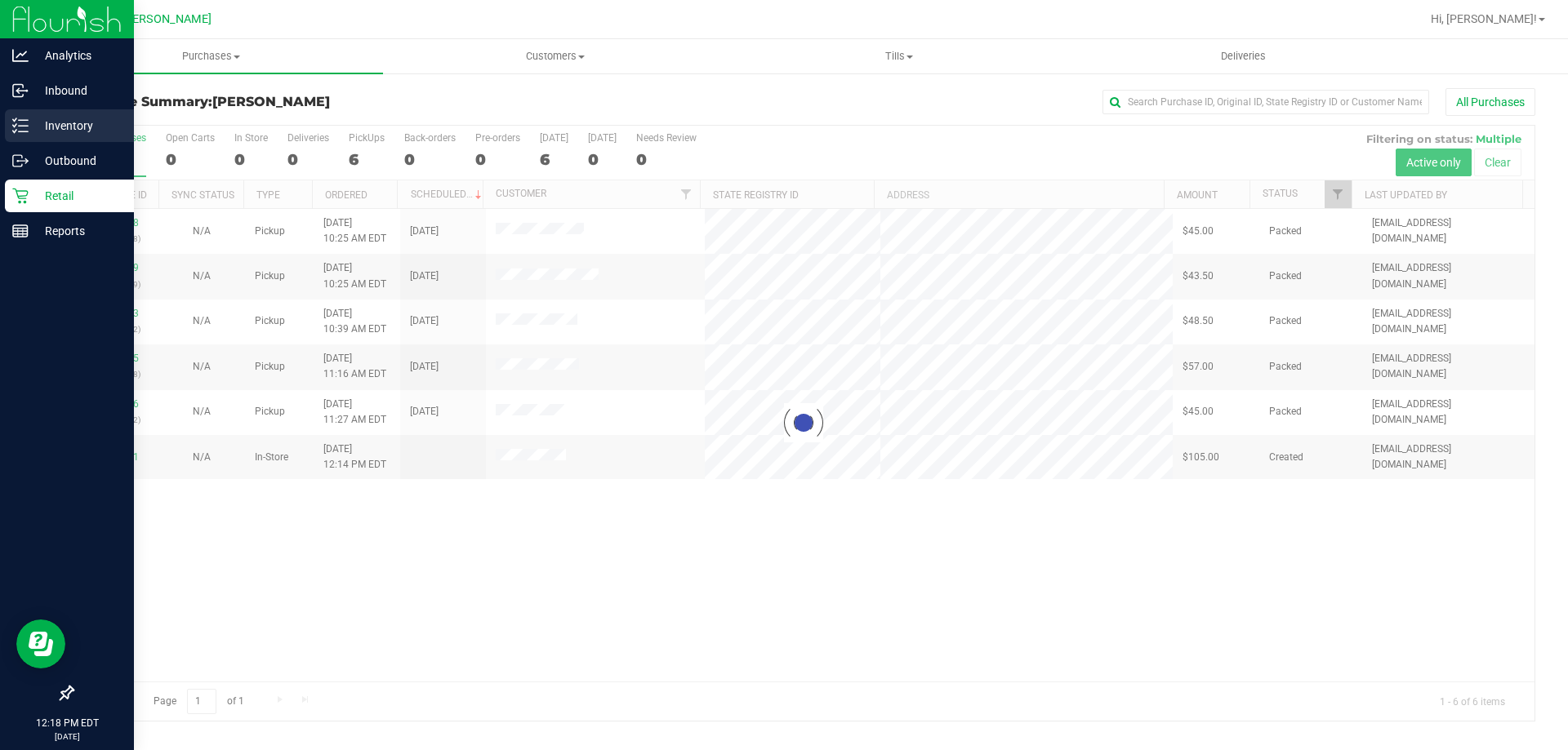
click at [35, 118] on p "Inventory" at bounding box center [78, 126] width 98 height 20
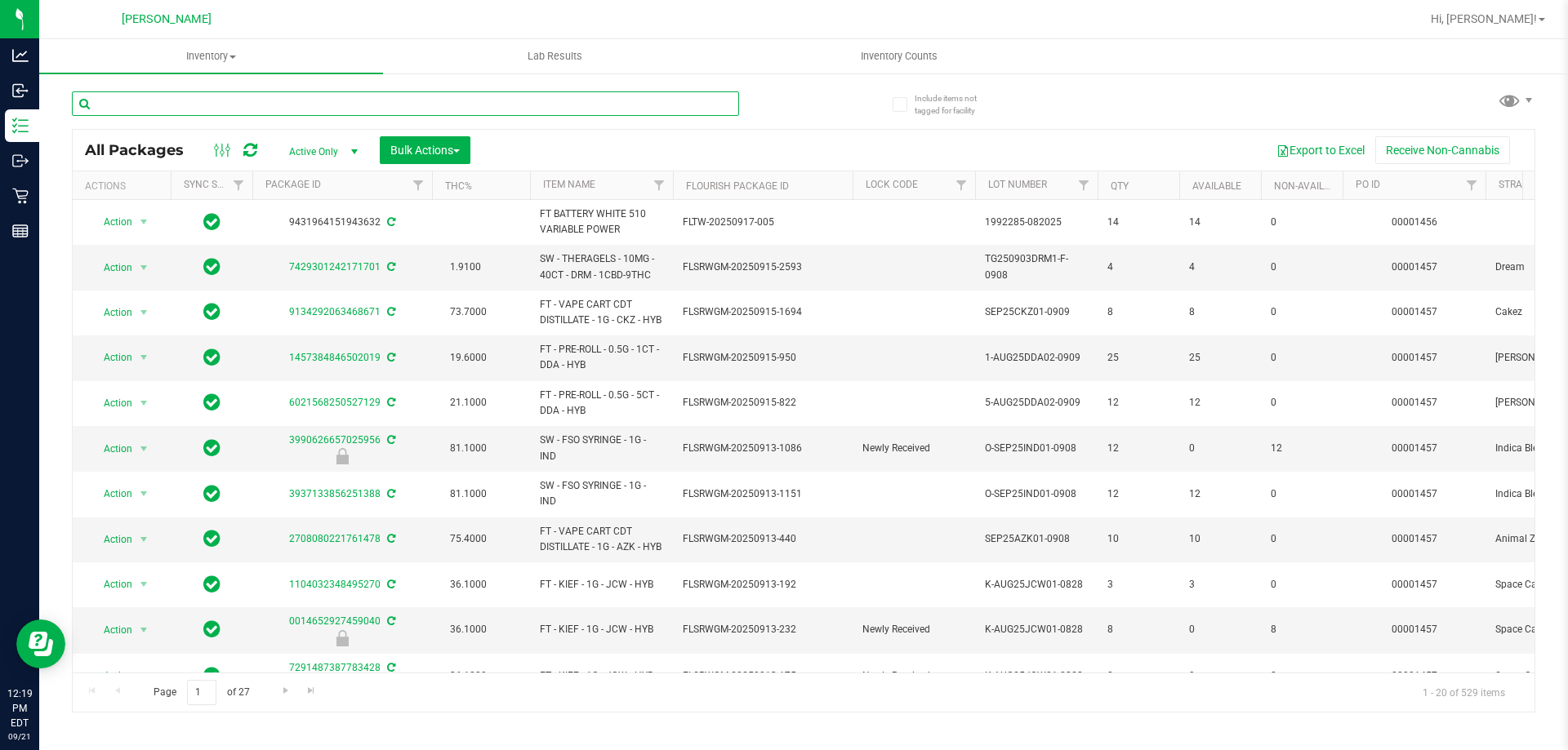
click at [236, 105] on input "text" at bounding box center [406, 103] width 667 height 24
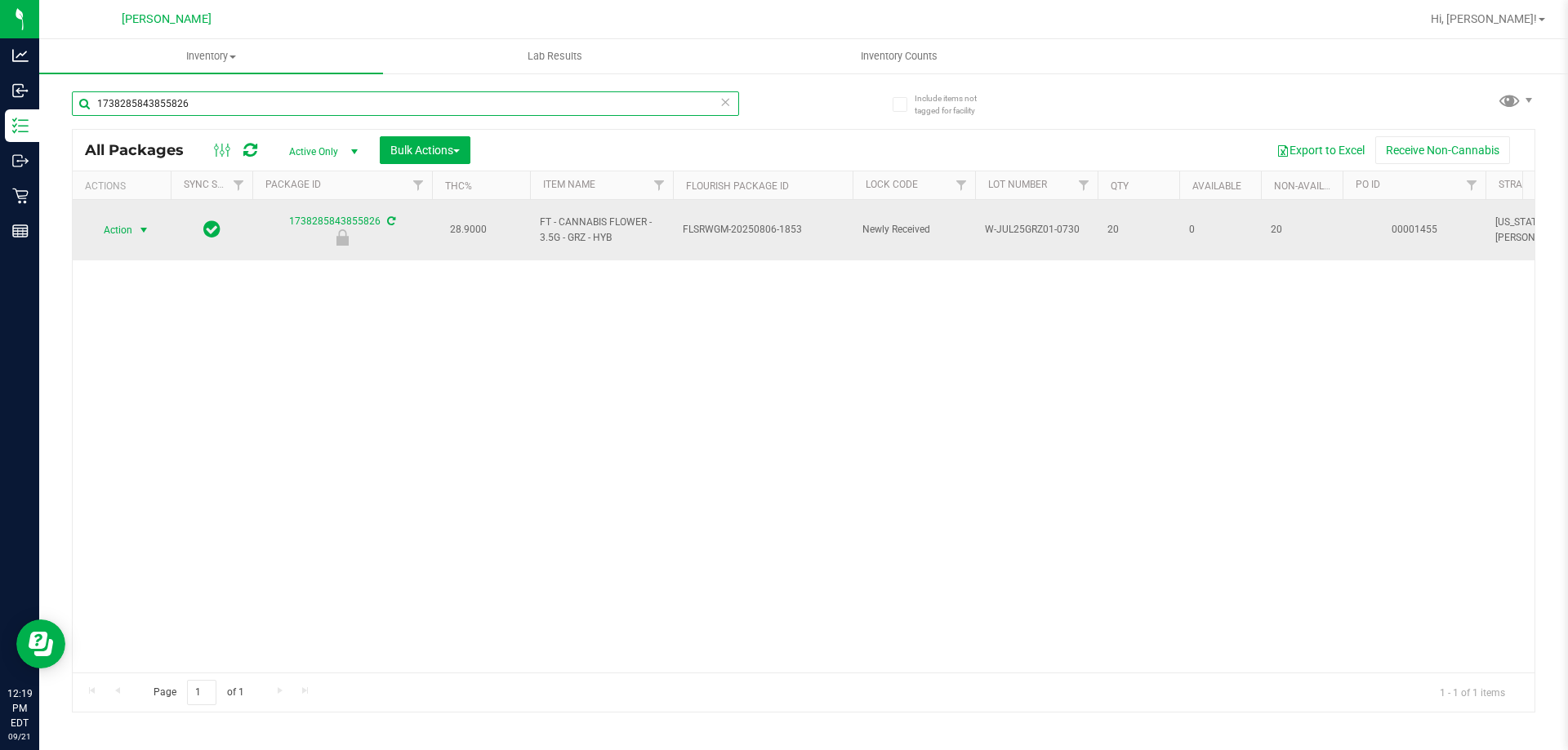
type input "1738285843855826"
click at [117, 222] on span "Action" at bounding box center [111, 230] width 44 height 23
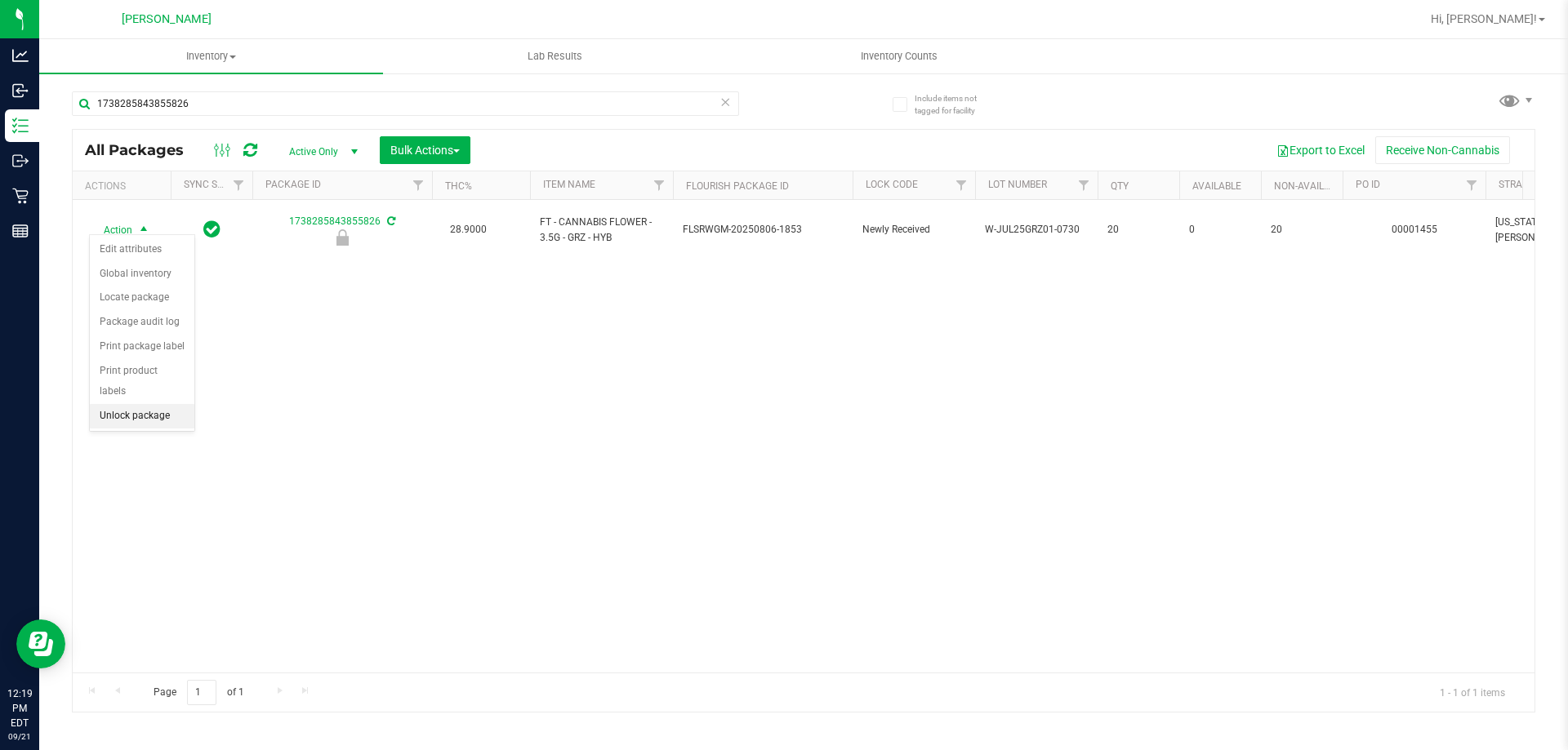
click at [129, 404] on li "Unlock package" at bounding box center [142, 416] width 105 height 24
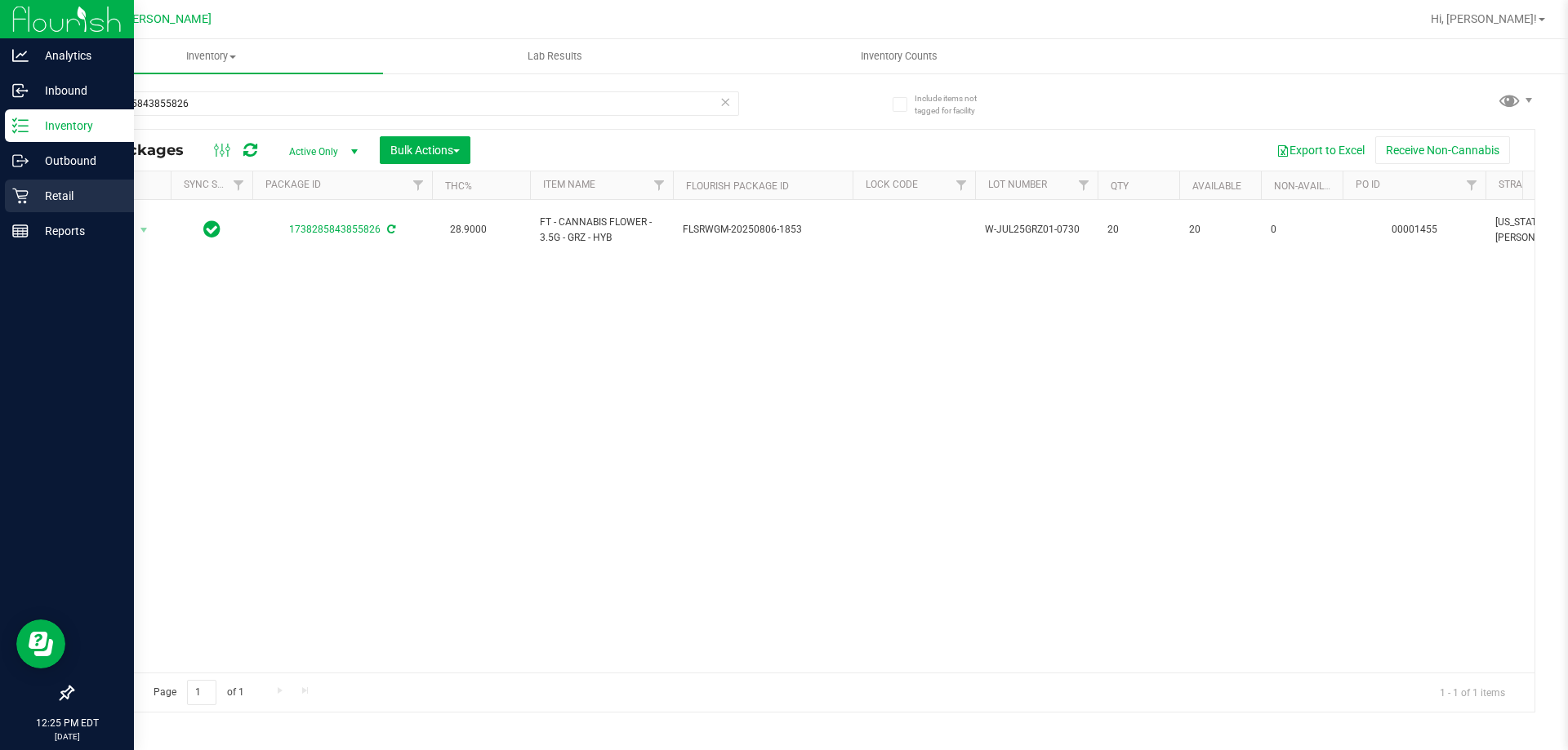
click at [48, 190] on p "Retail" at bounding box center [78, 196] width 98 height 20
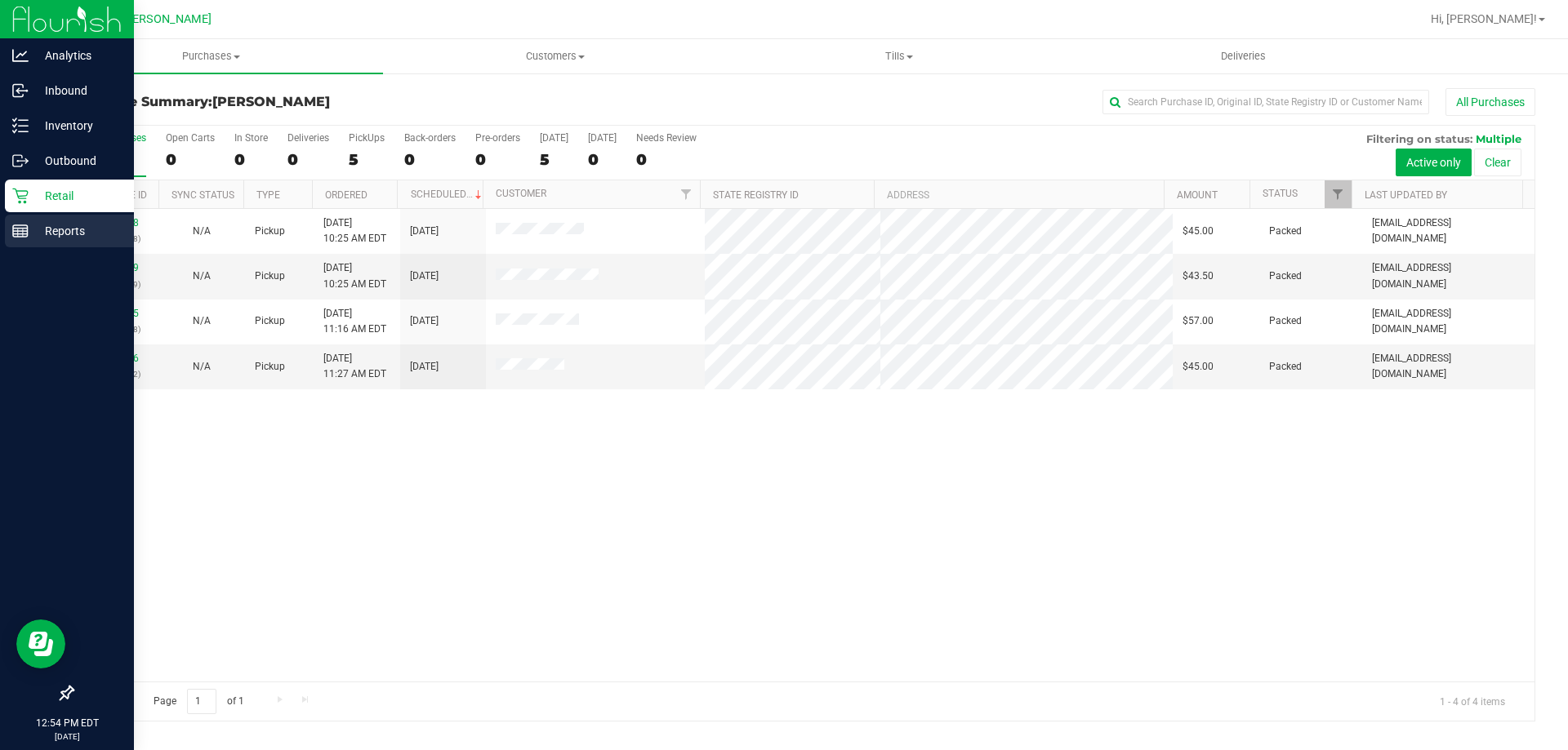
click at [77, 230] on p "Reports" at bounding box center [78, 231] width 98 height 20
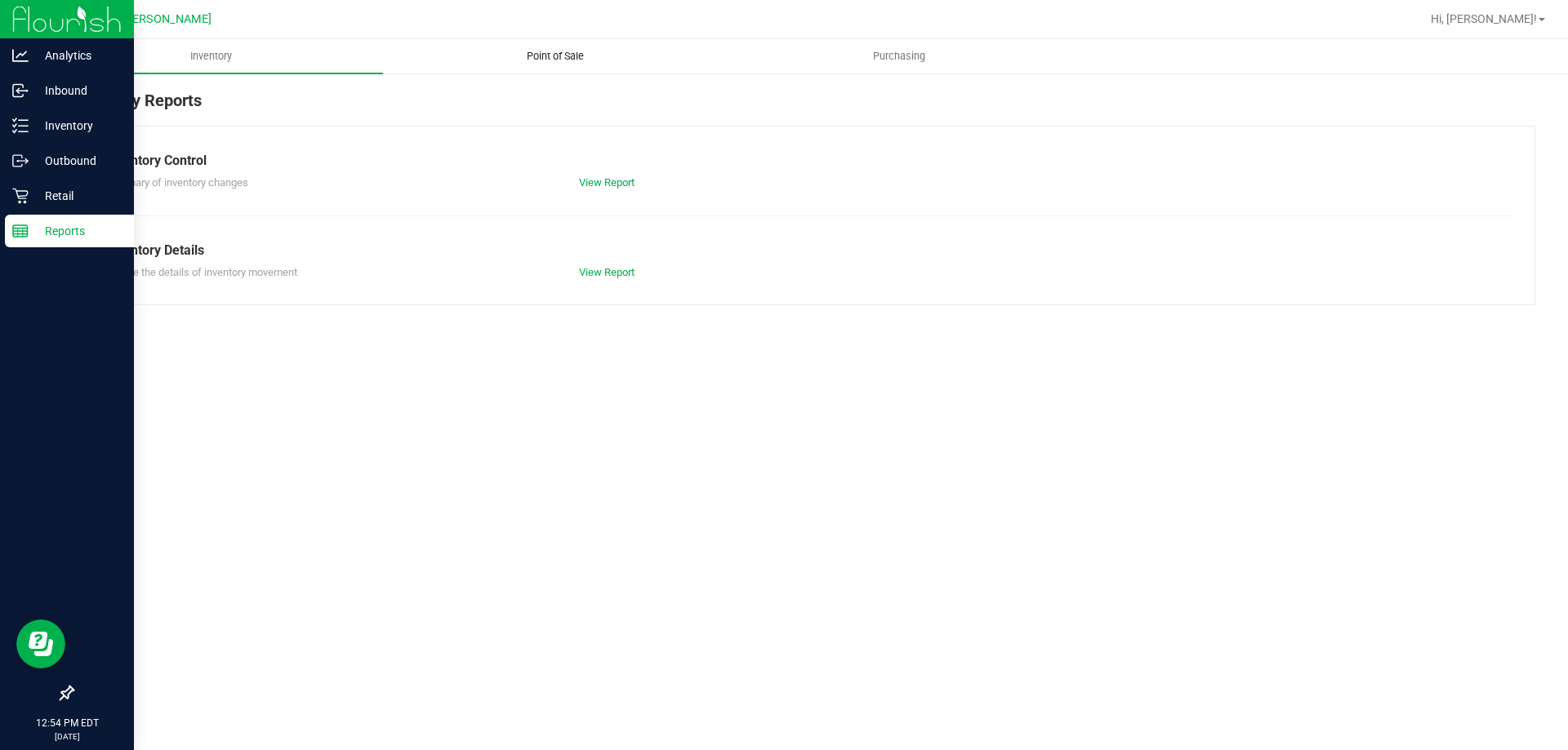
click at [559, 54] on span "Point of Sale" at bounding box center [555, 56] width 101 height 14
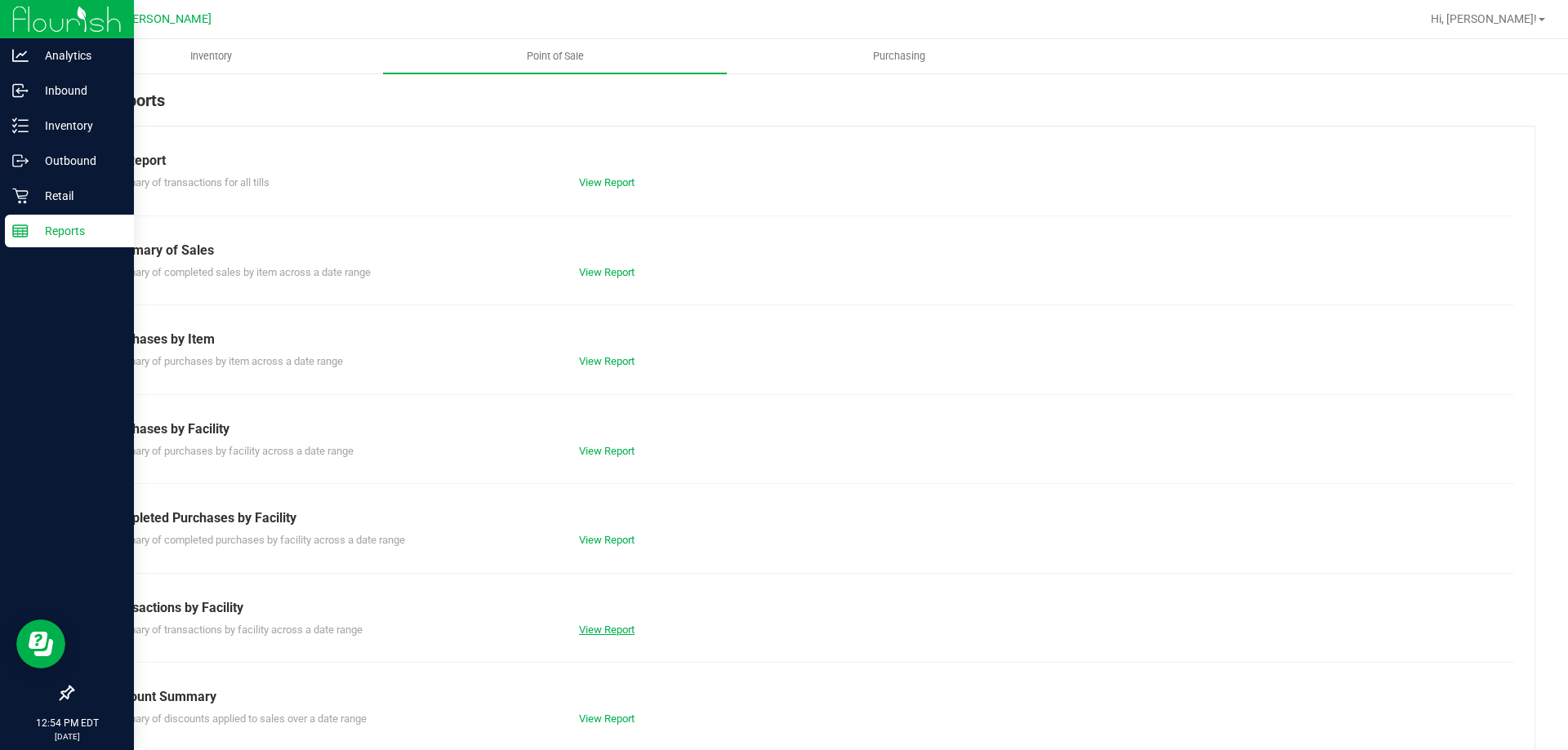
click at [608, 630] on link "View Report" at bounding box center [607, 630] width 56 height 13
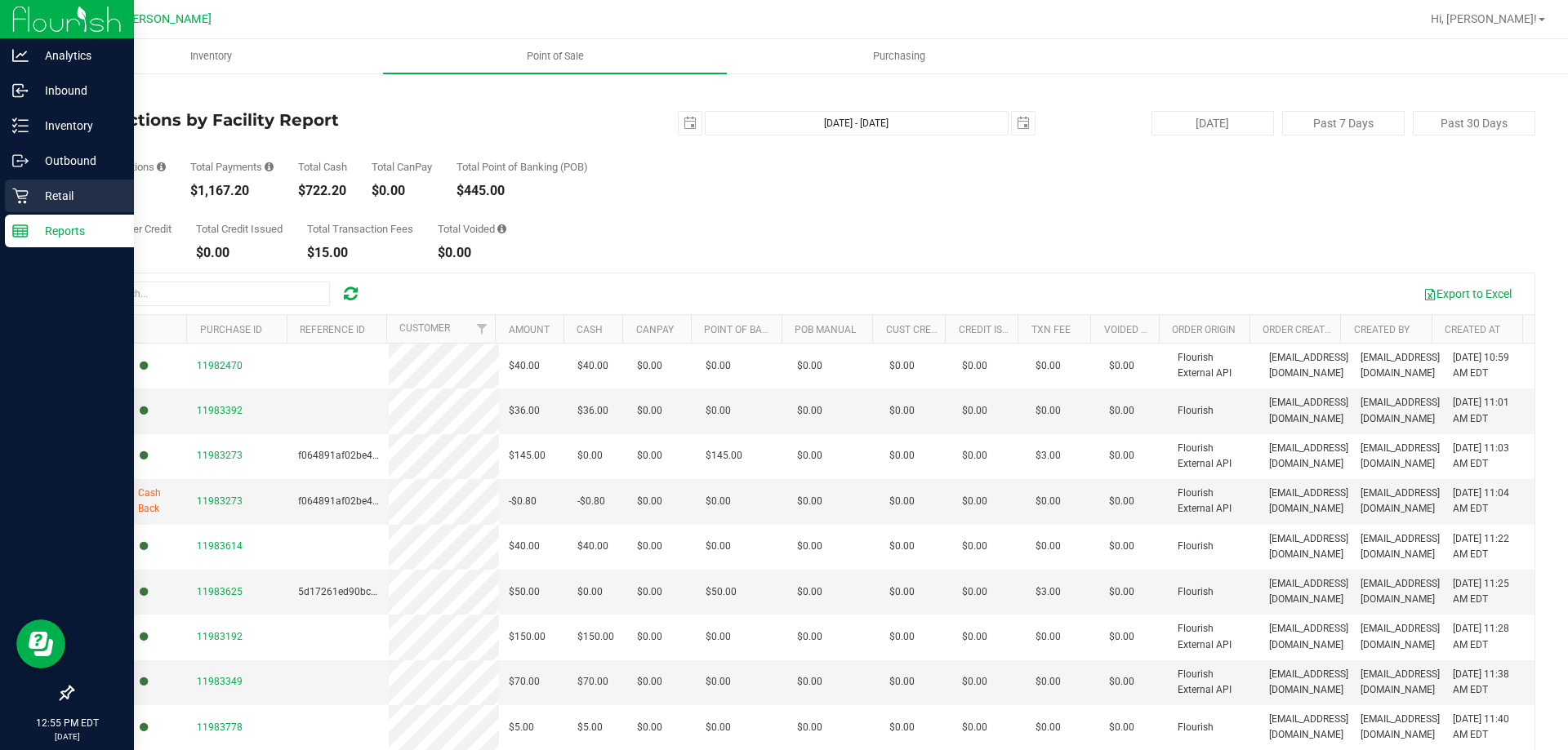
click at [65, 186] on p "Retail" at bounding box center [78, 196] width 98 height 20
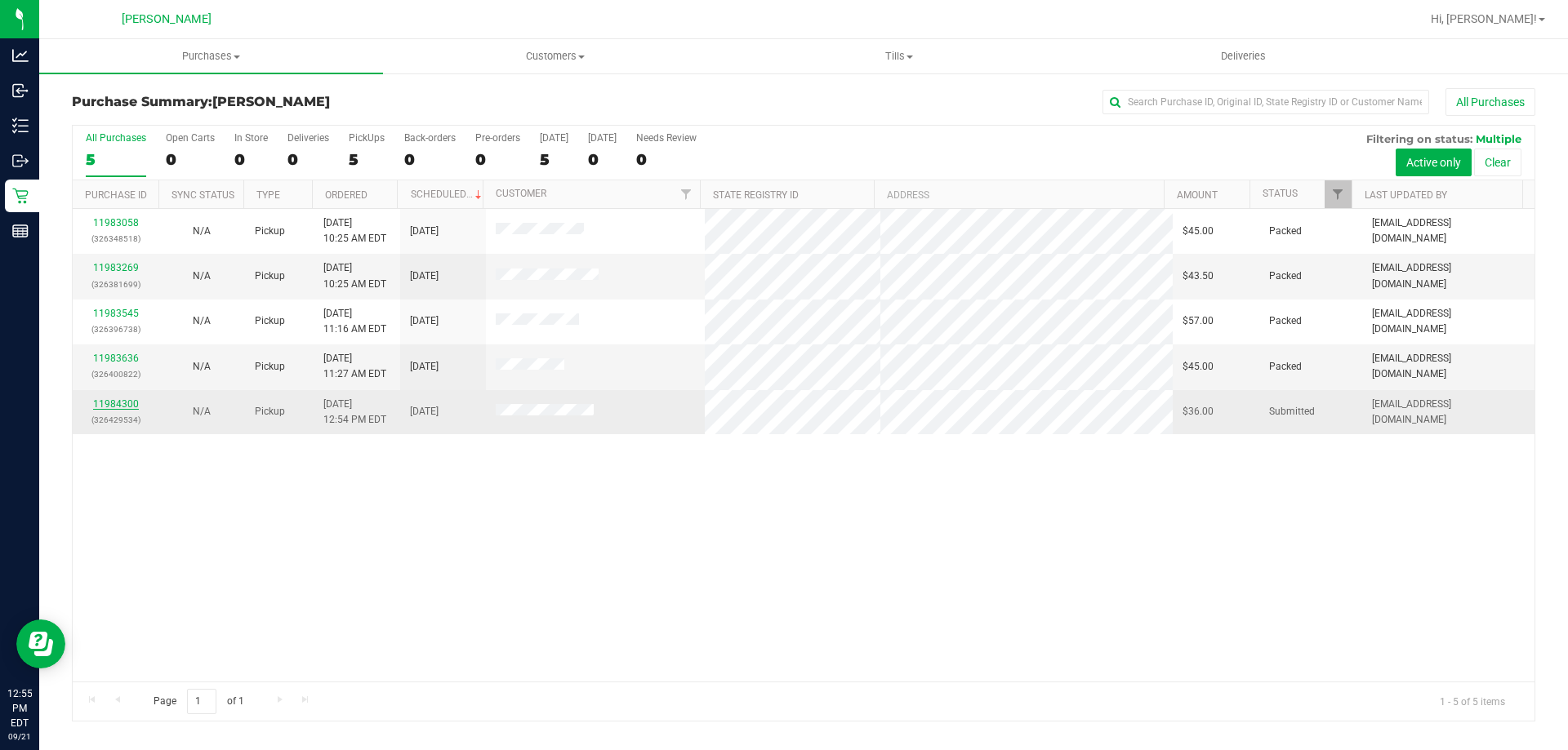
click at [130, 400] on link "11984300" at bounding box center [115, 404] width 46 height 12
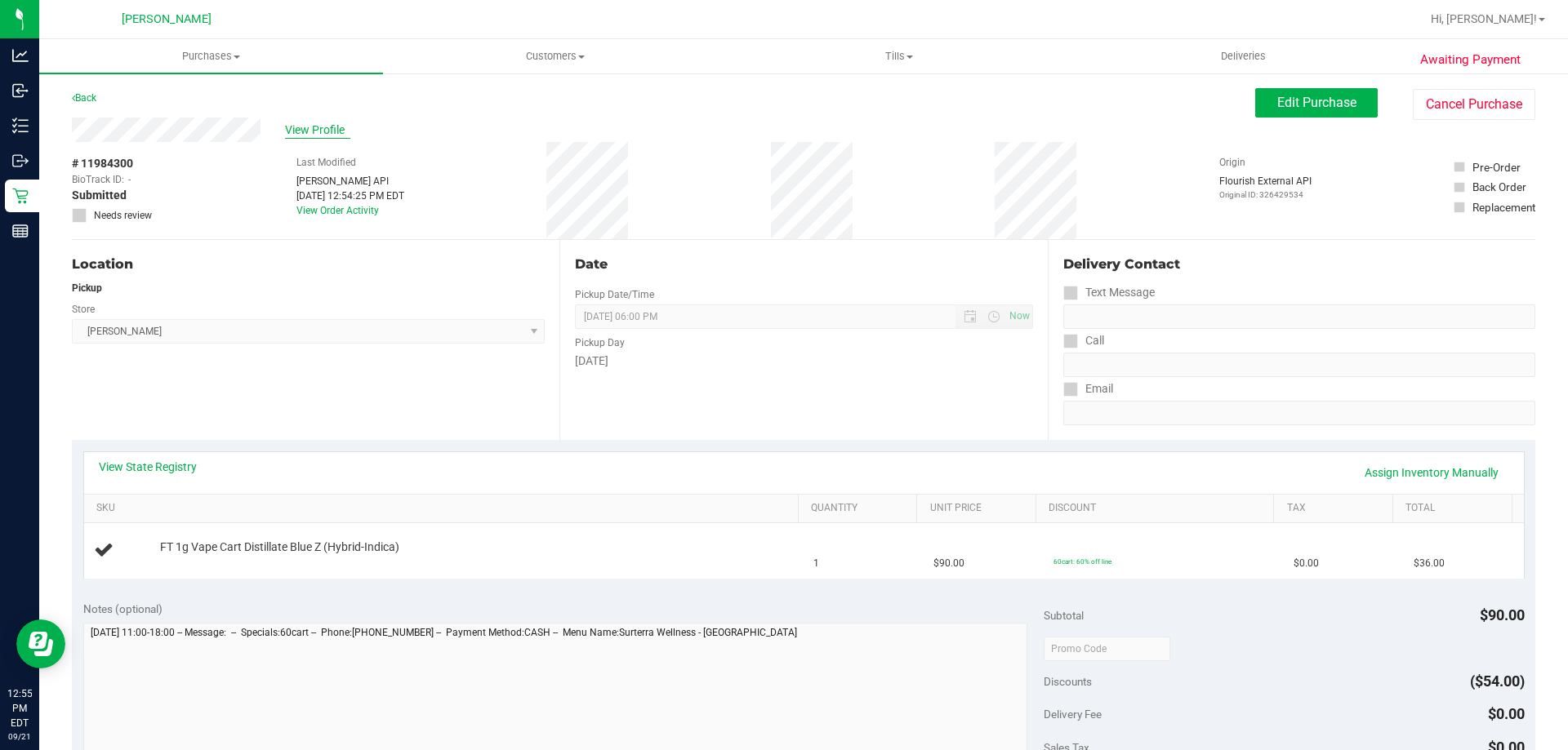
click at [324, 129] on span "View Profile" at bounding box center [317, 130] width 65 height 17
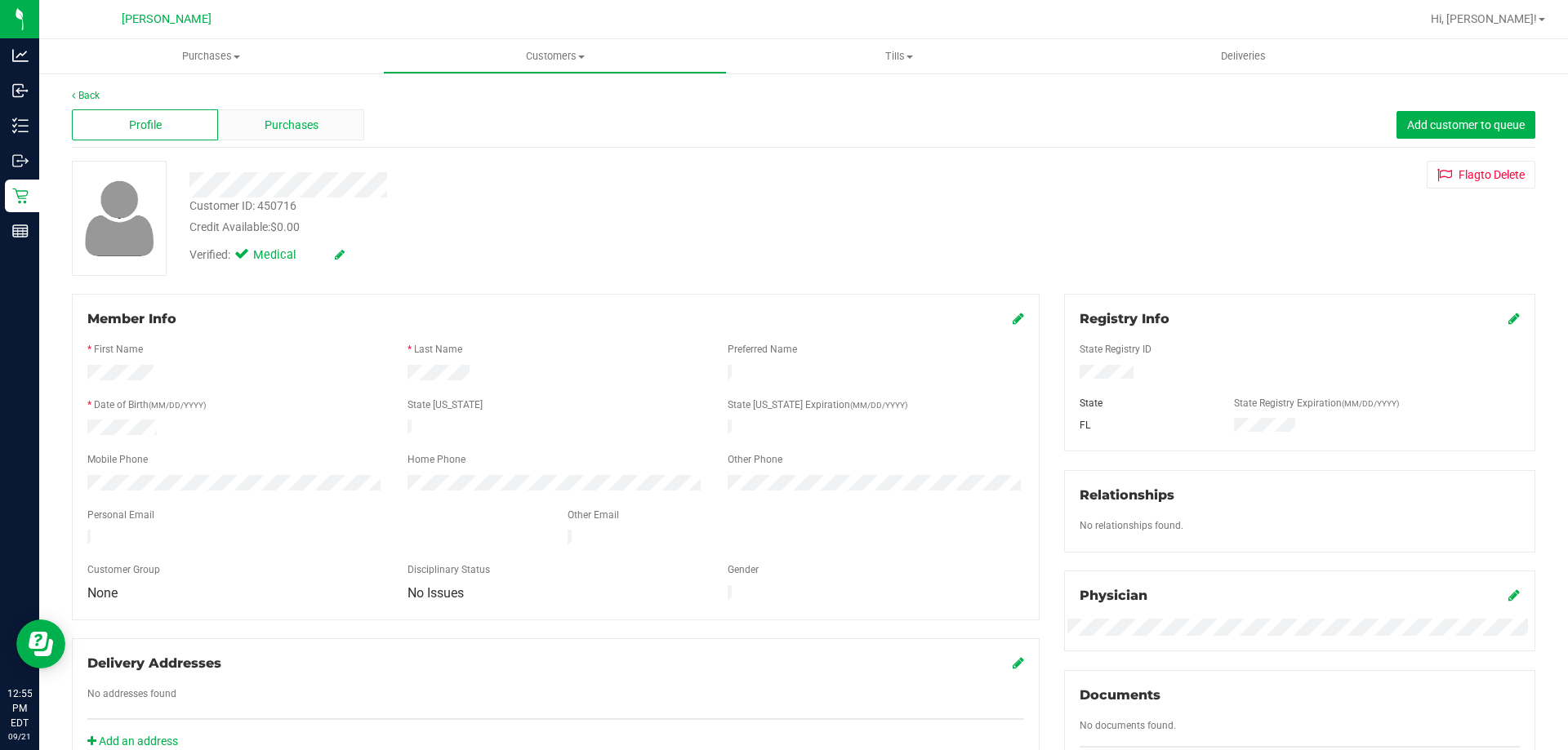
click at [270, 113] on div "Purchases" at bounding box center [291, 124] width 146 height 31
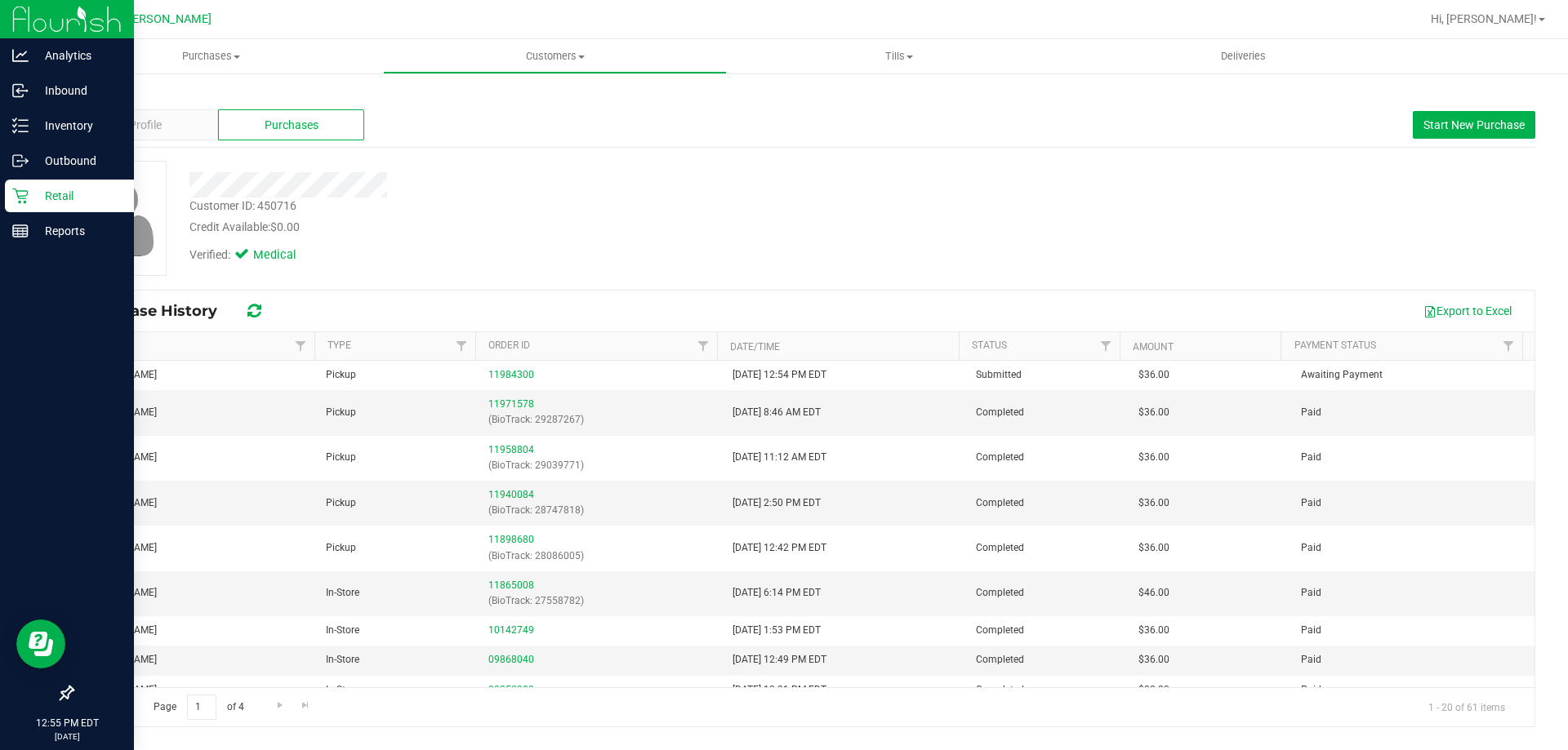
click at [55, 189] on p "Retail" at bounding box center [78, 196] width 98 height 20
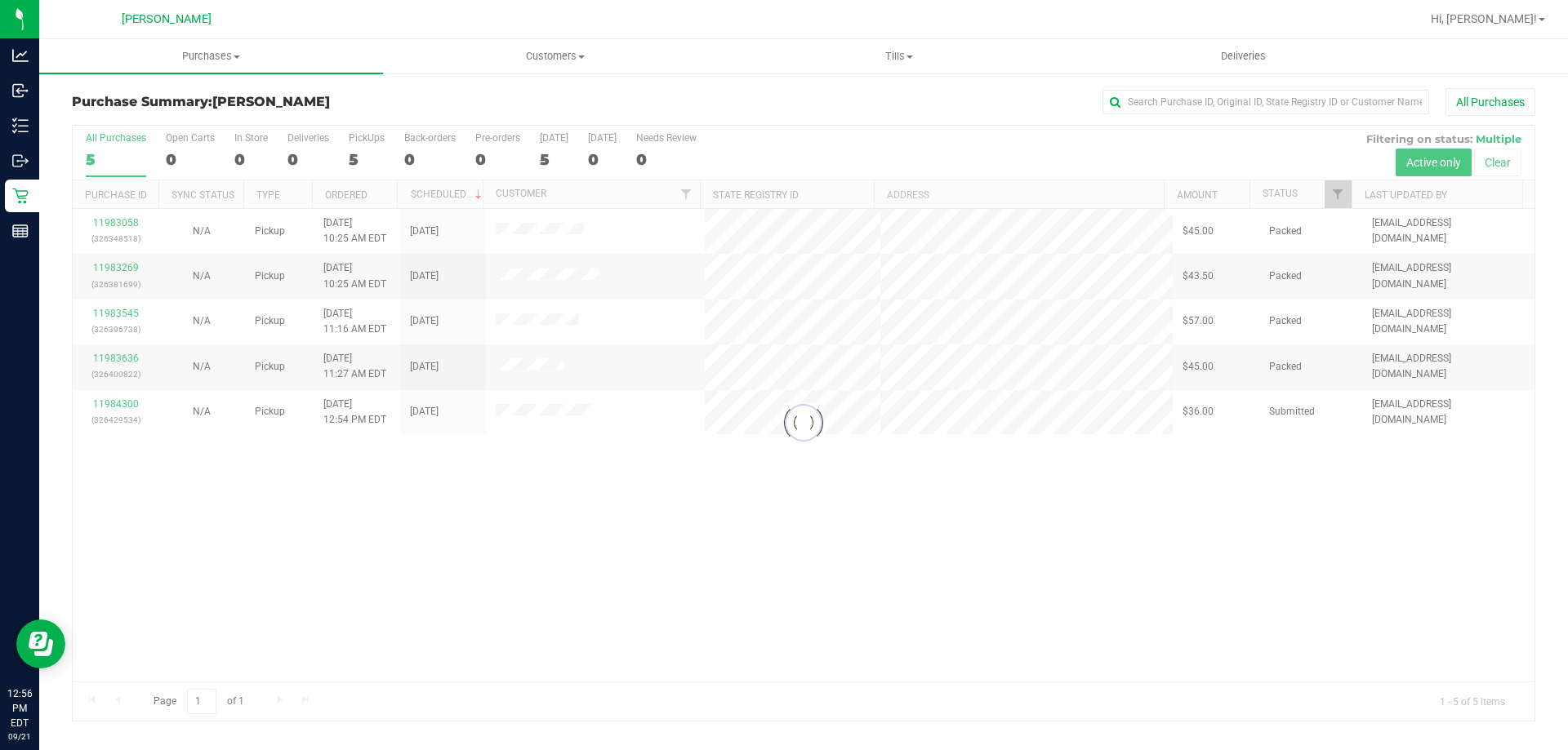
click at [132, 404] on div at bounding box center [803, 423] width 1462 height 595
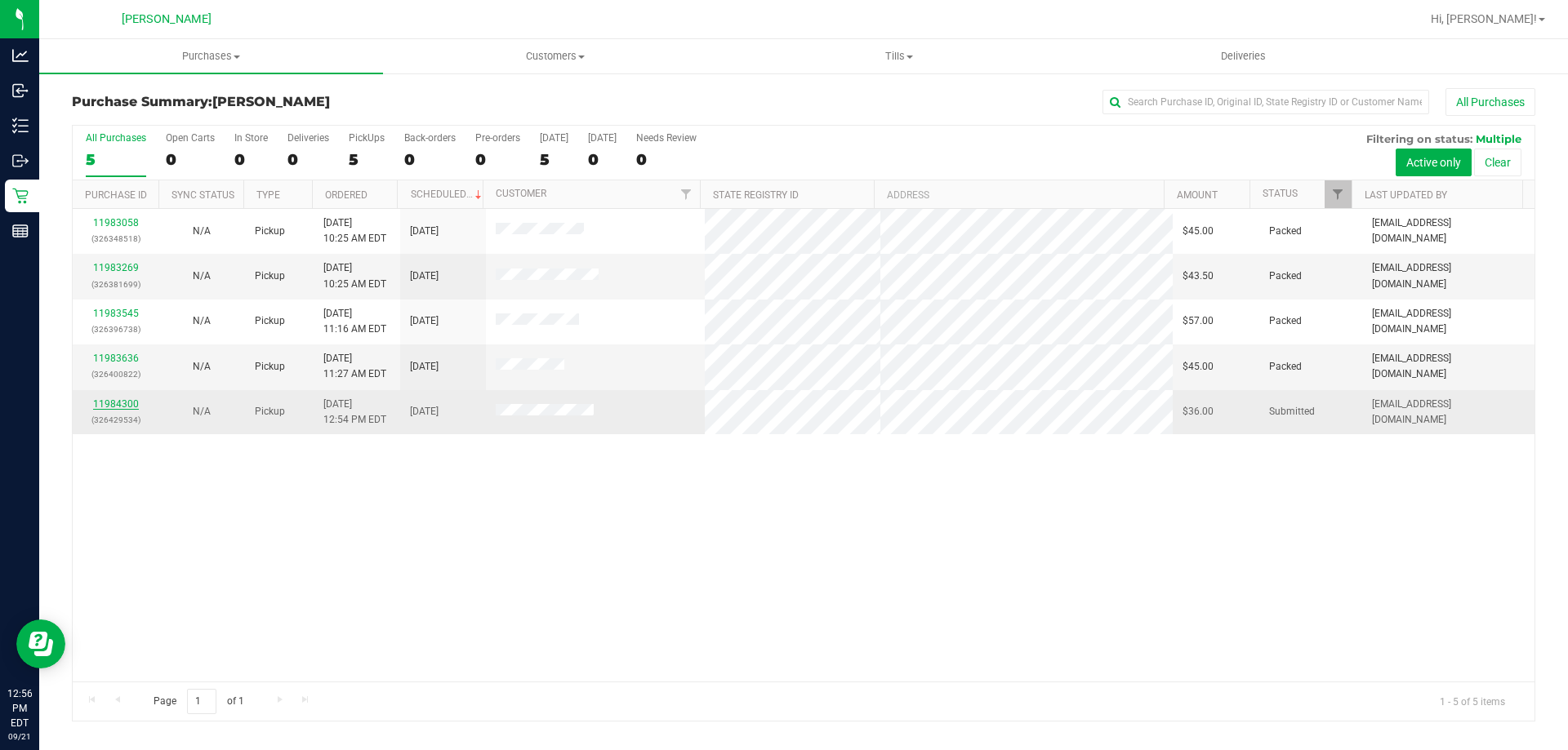
click at [133, 403] on link "11984300" at bounding box center [115, 404] width 46 height 12
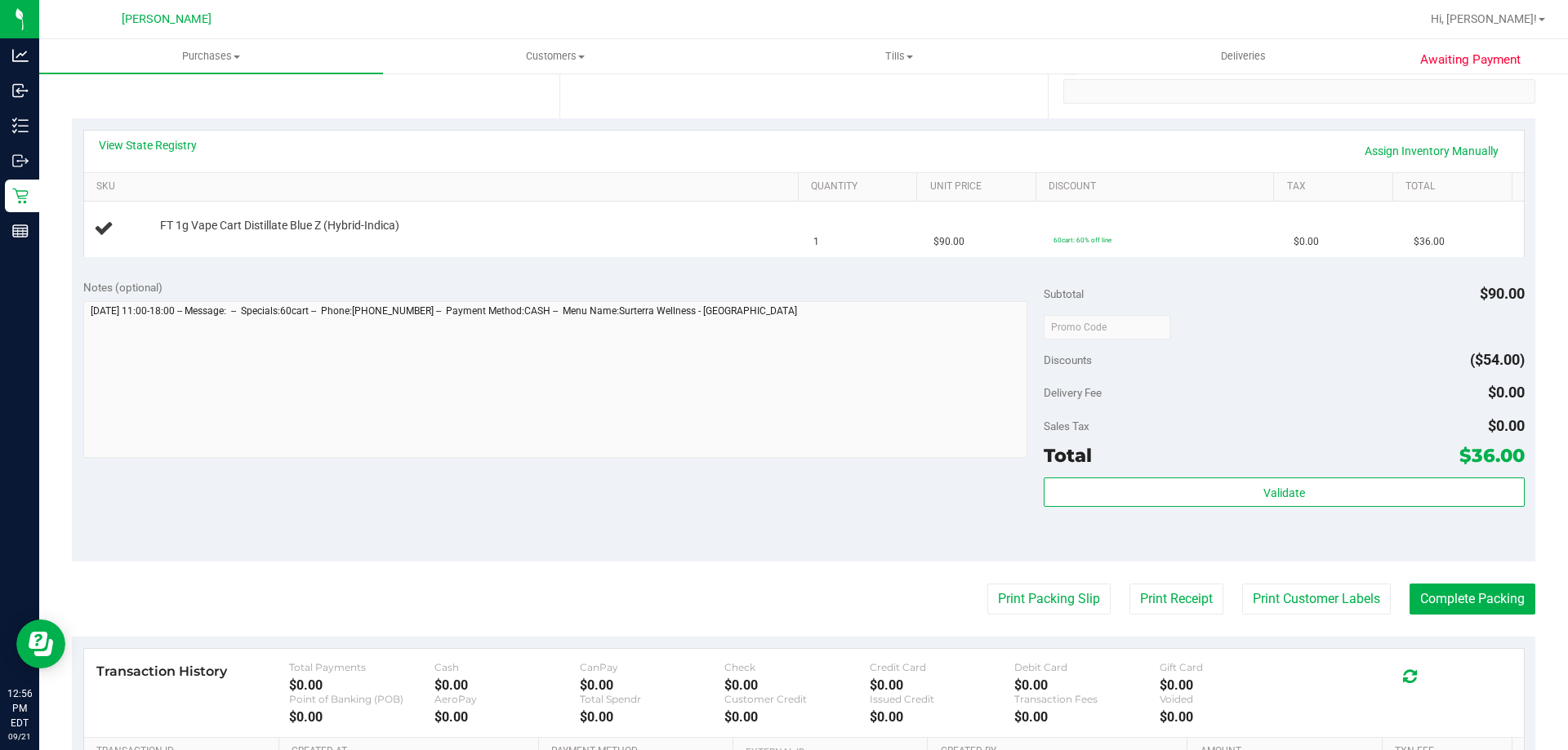
scroll to position [326, 0]
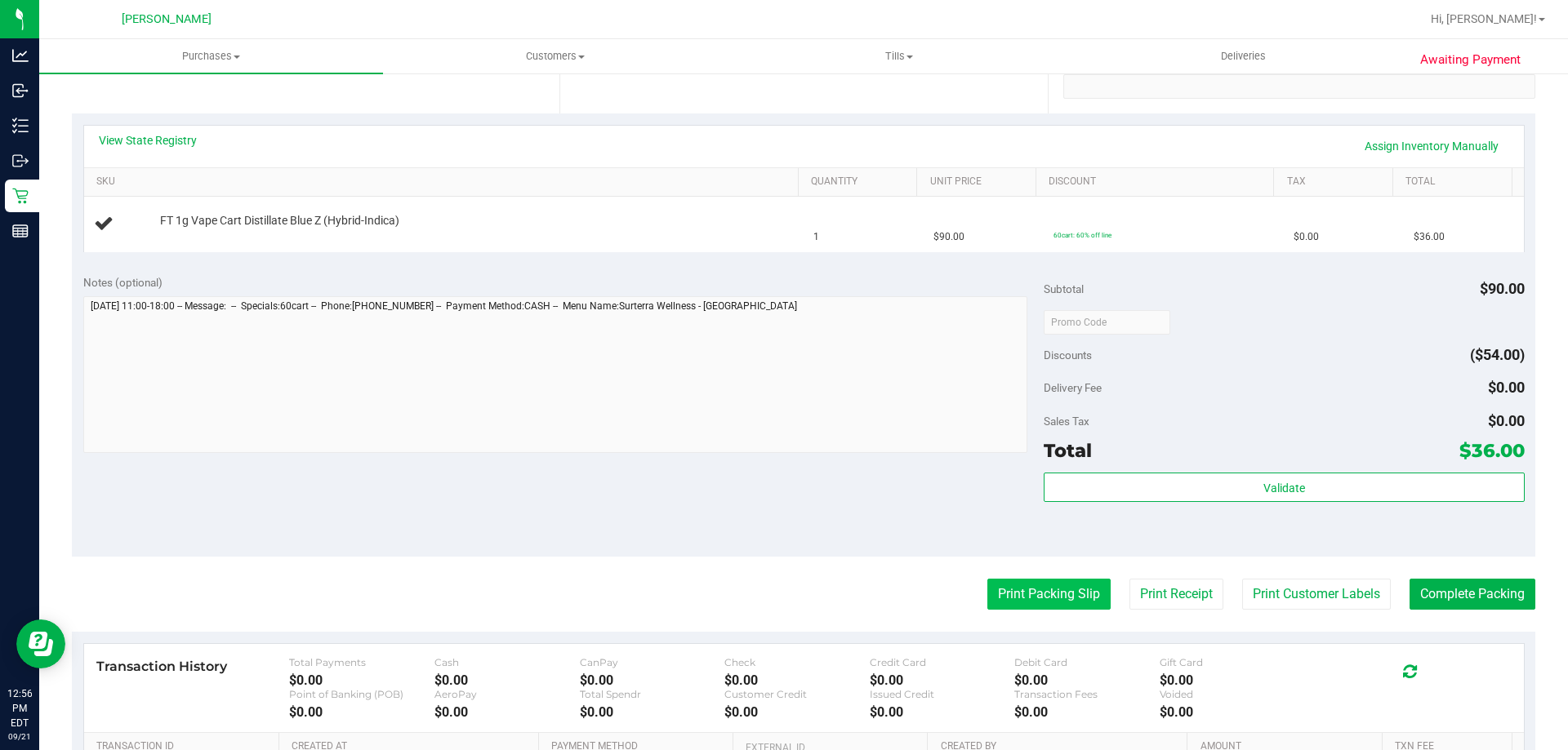
click at [997, 606] on button "Print Packing Slip" at bounding box center [1049, 594] width 124 height 31
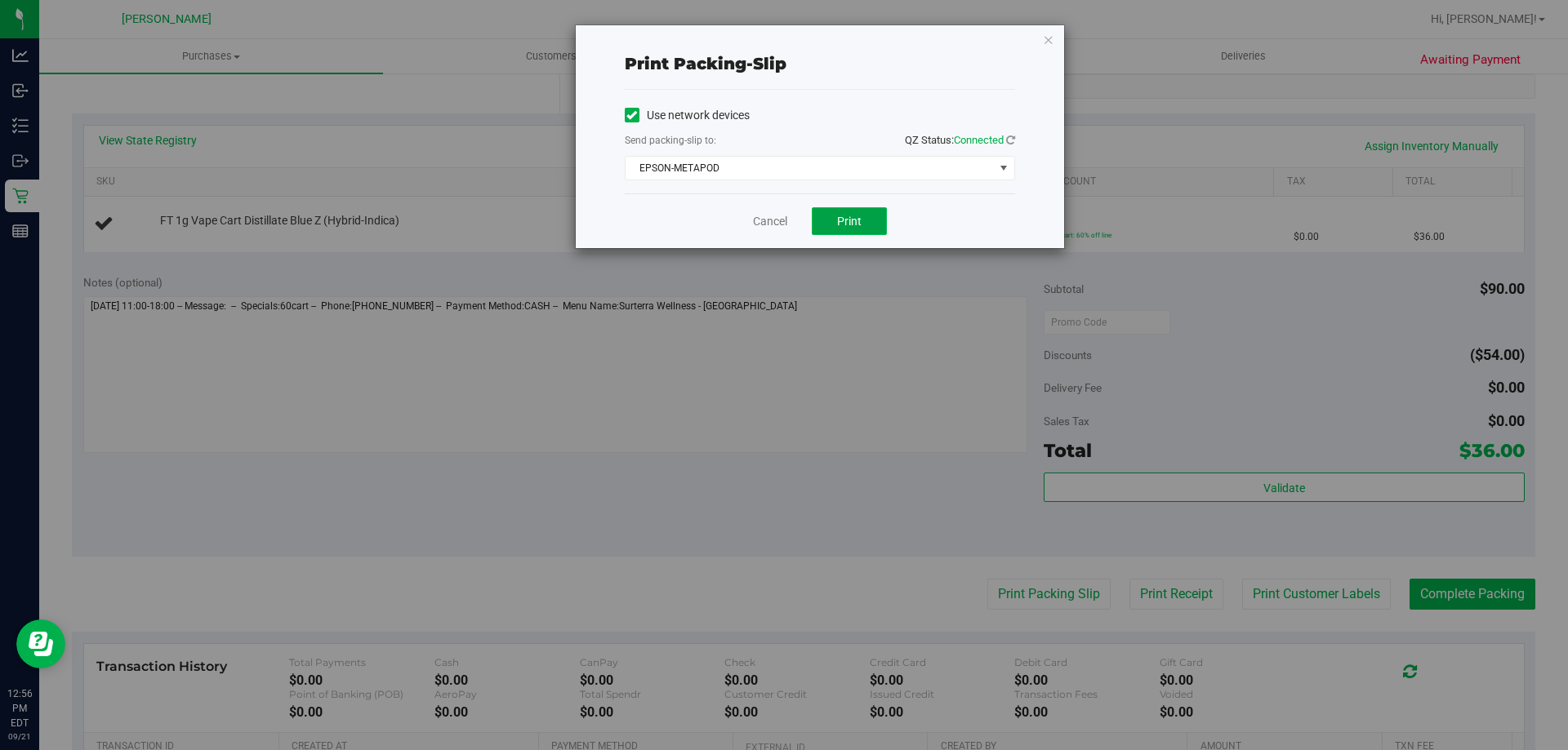
click at [860, 224] on span "Print" at bounding box center [848, 221] width 24 height 13
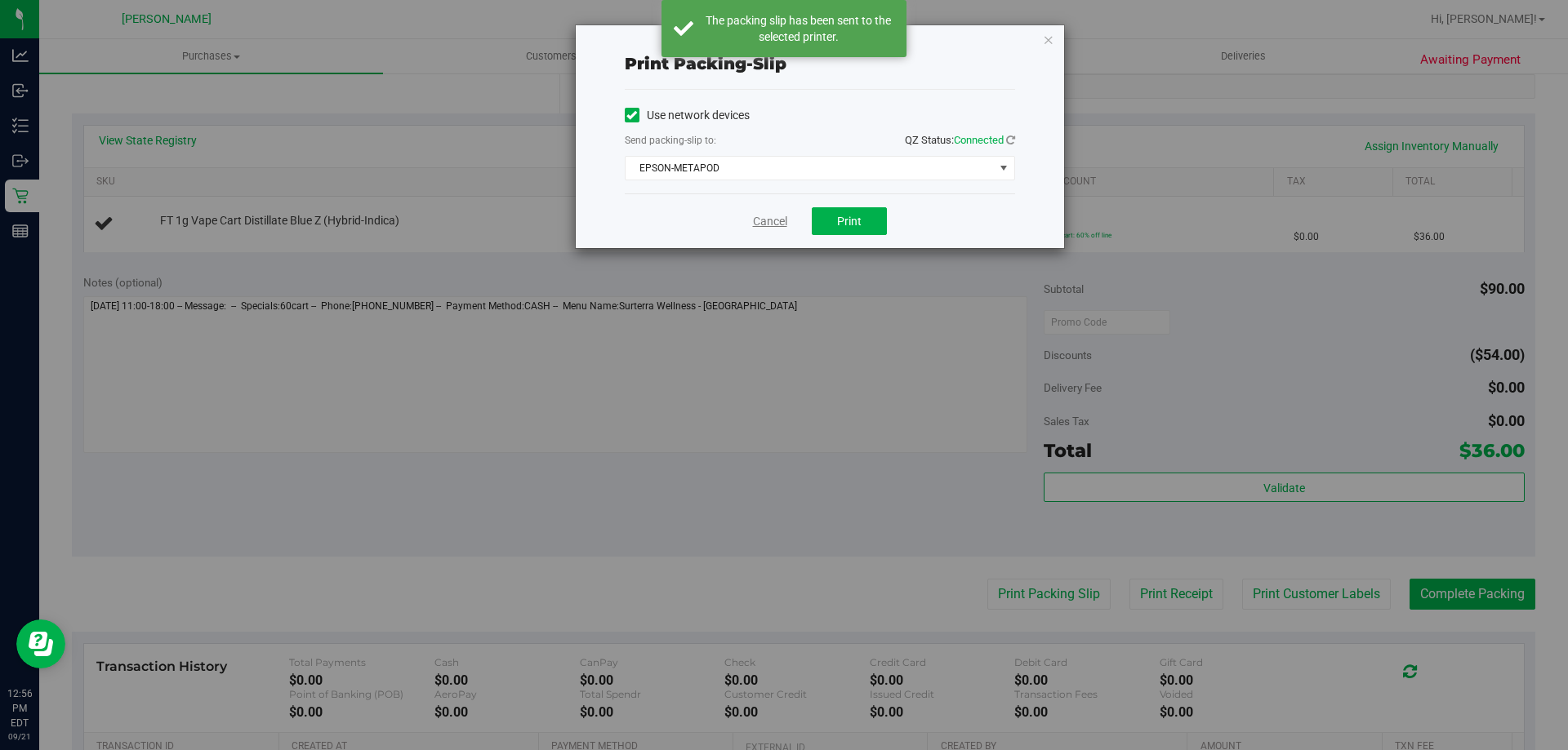
click at [775, 217] on link "Cancel" at bounding box center [770, 221] width 34 height 17
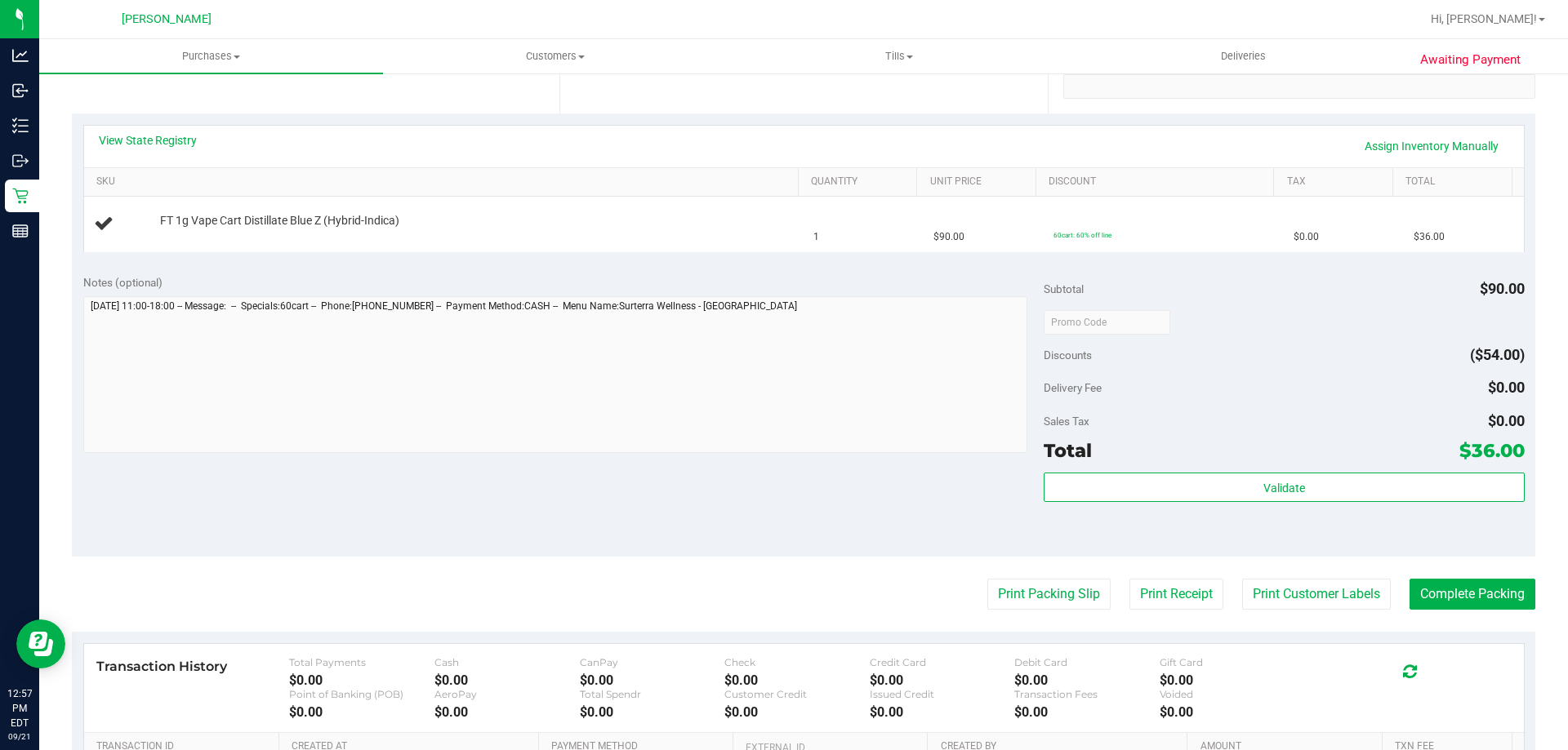
click at [965, 528] on div "Notes (optional) Subtotal $90.00 Discounts ($54.00) Delivery Fee $0.00 Sales Ta…" at bounding box center [803, 410] width 1463 height 294
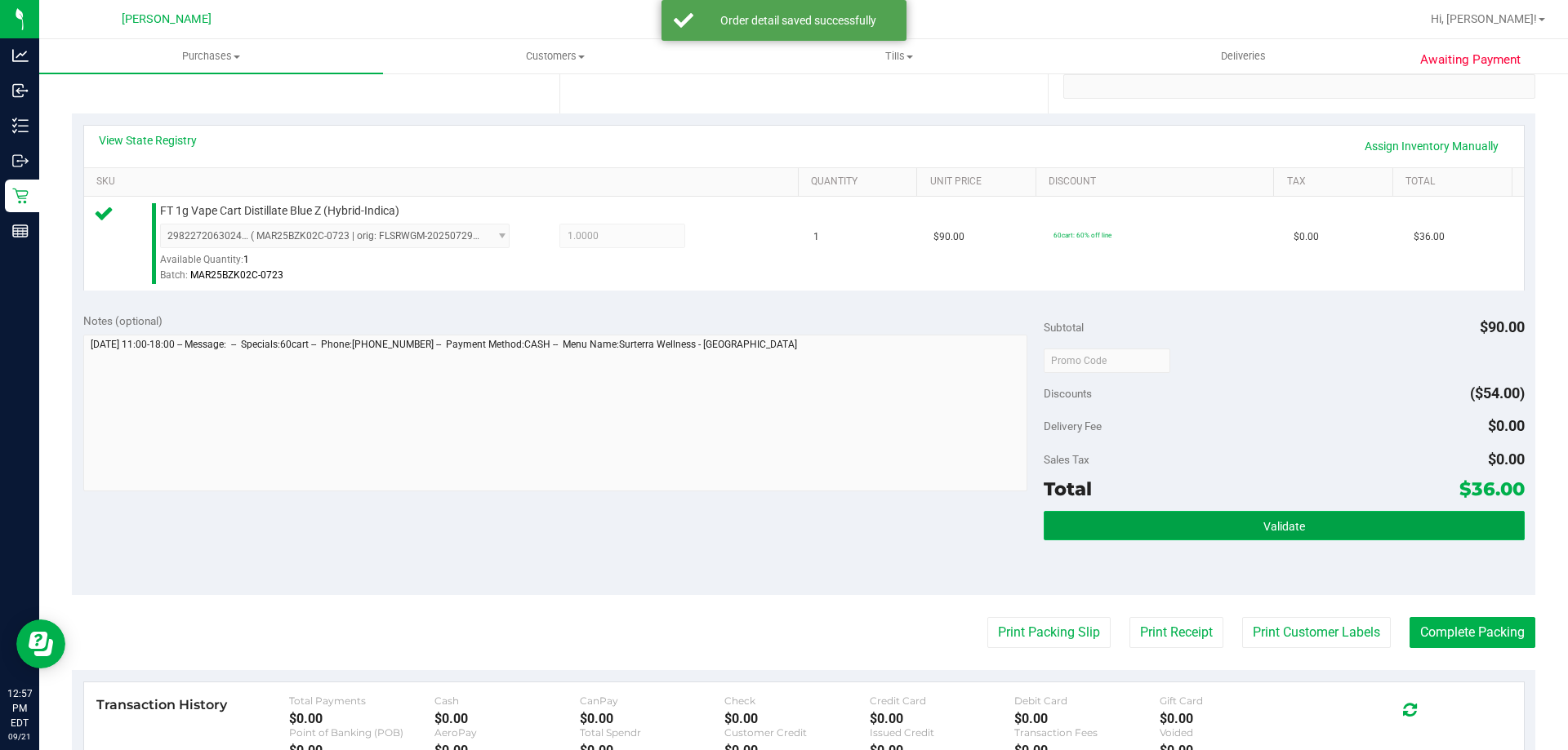
click at [1225, 534] on button "Validate" at bounding box center [1283, 526] width 481 height 30
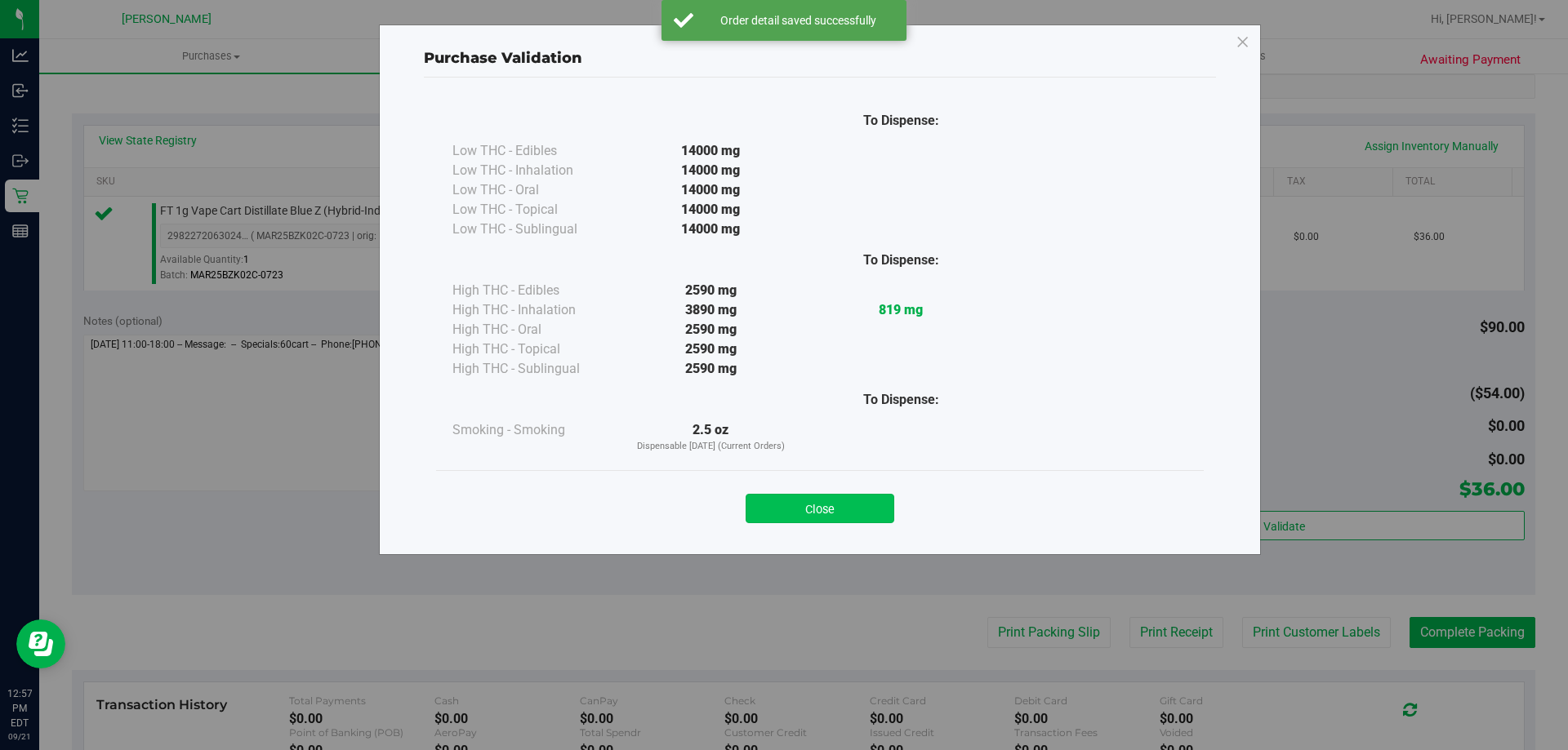
click at [813, 512] on button "Close" at bounding box center [820, 508] width 149 height 30
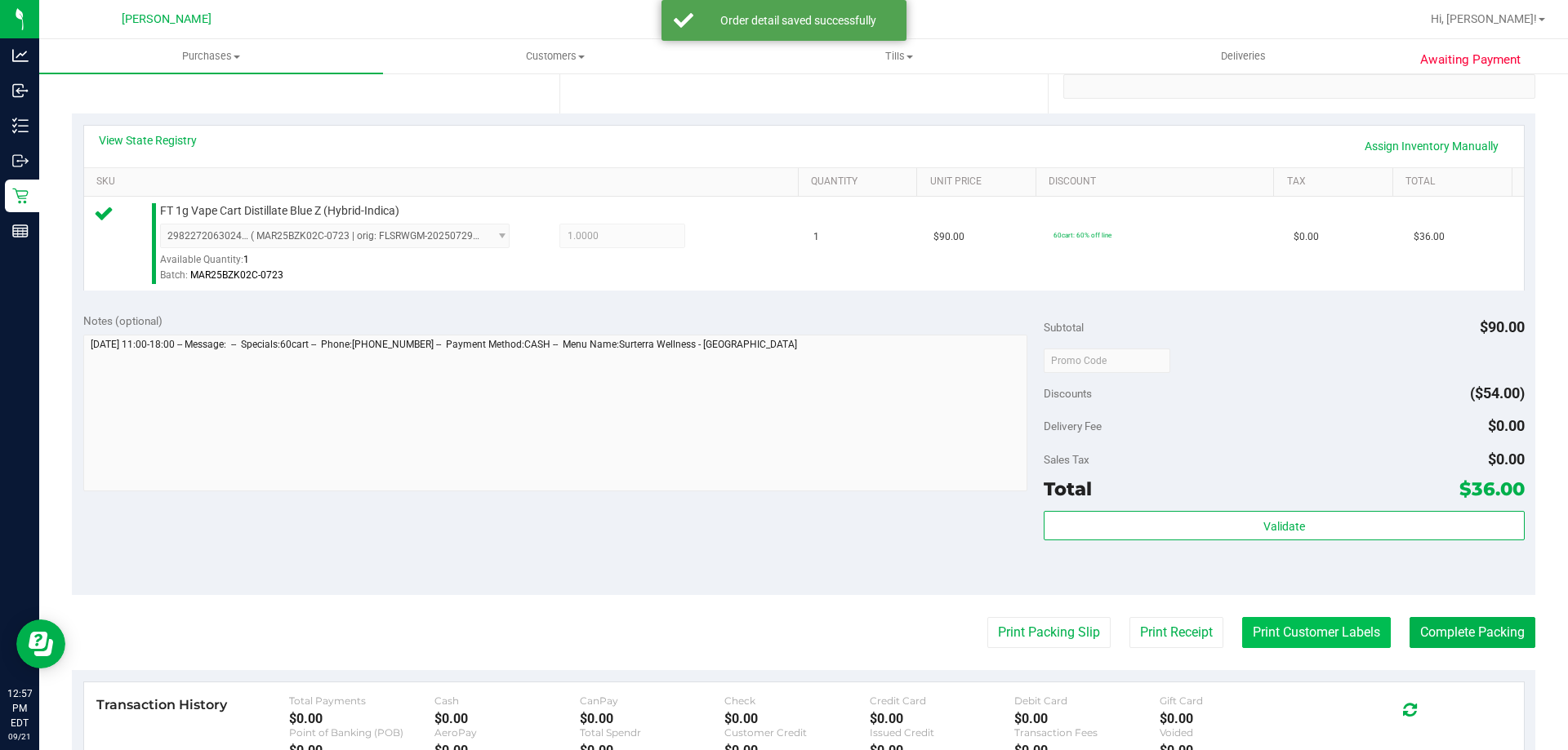
click at [1288, 636] on button "Print Customer Labels" at bounding box center [1316, 633] width 149 height 31
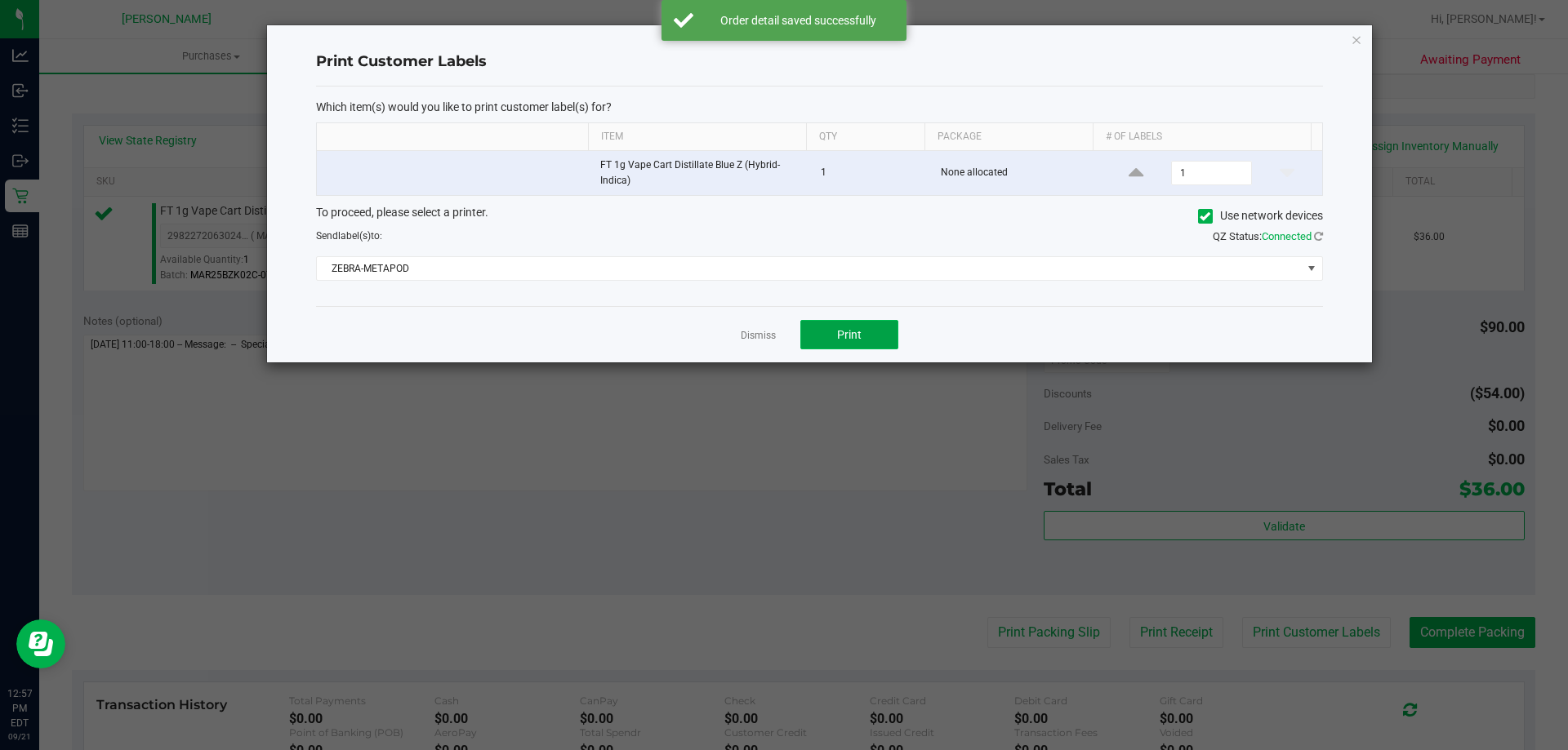
click at [863, 334] on button "Print" at bounding box center [849, 334] width 98 height 30
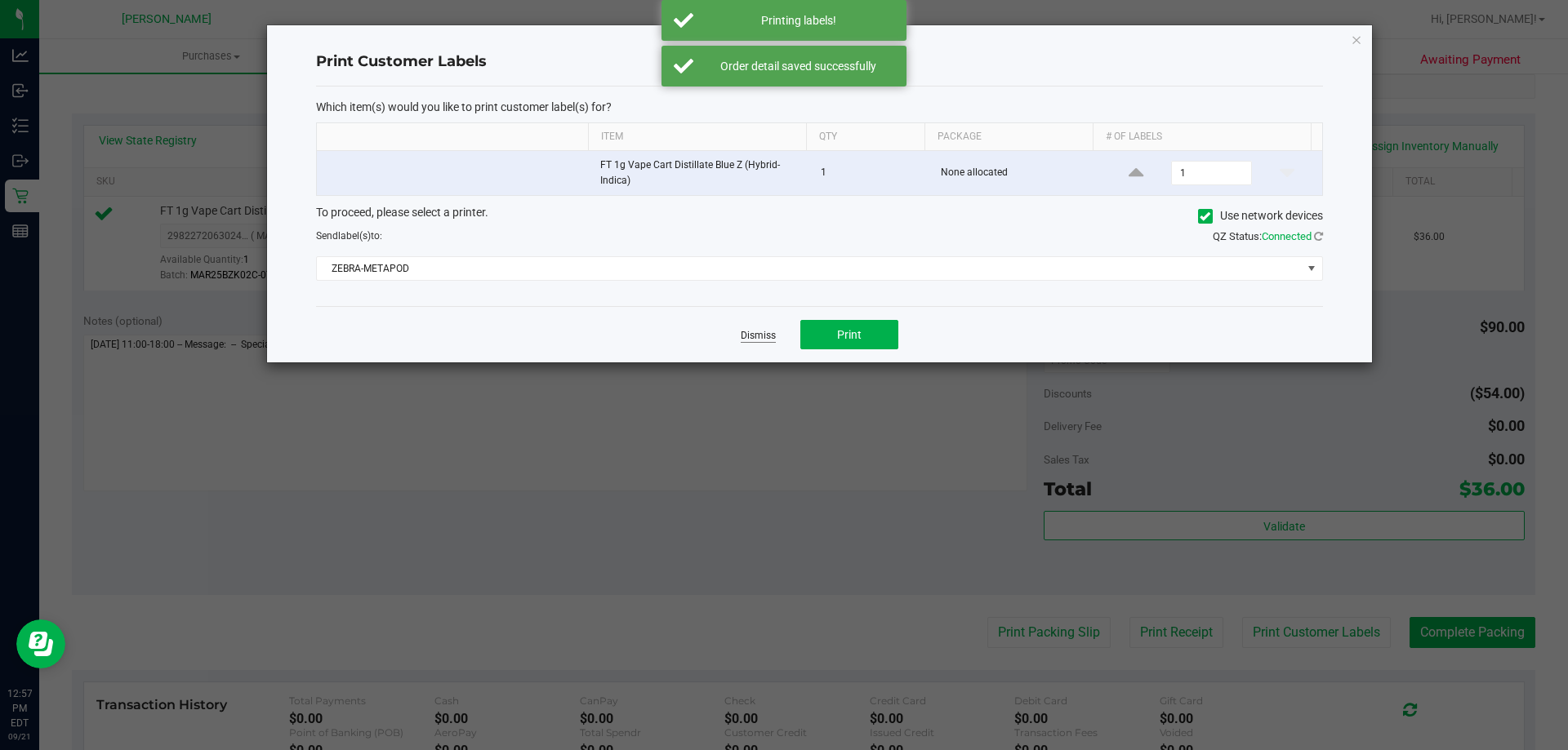
click at [758, 333] on link "Dismiss" at bounding box center [757, 335] width 35 height 14
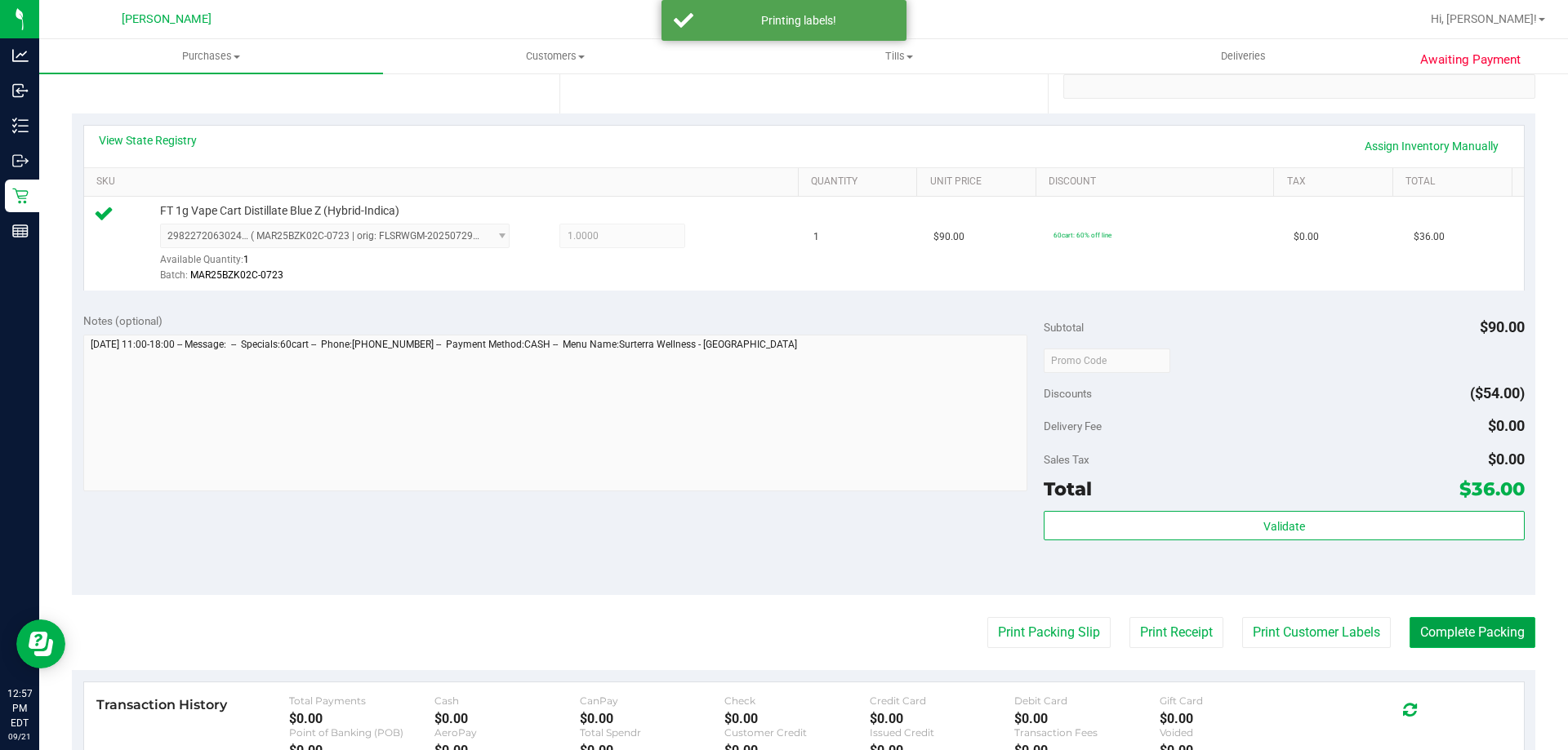
click at [1461, 631] on button "Complete Packing" at bounding box center [1472, 633] width 125 height 31
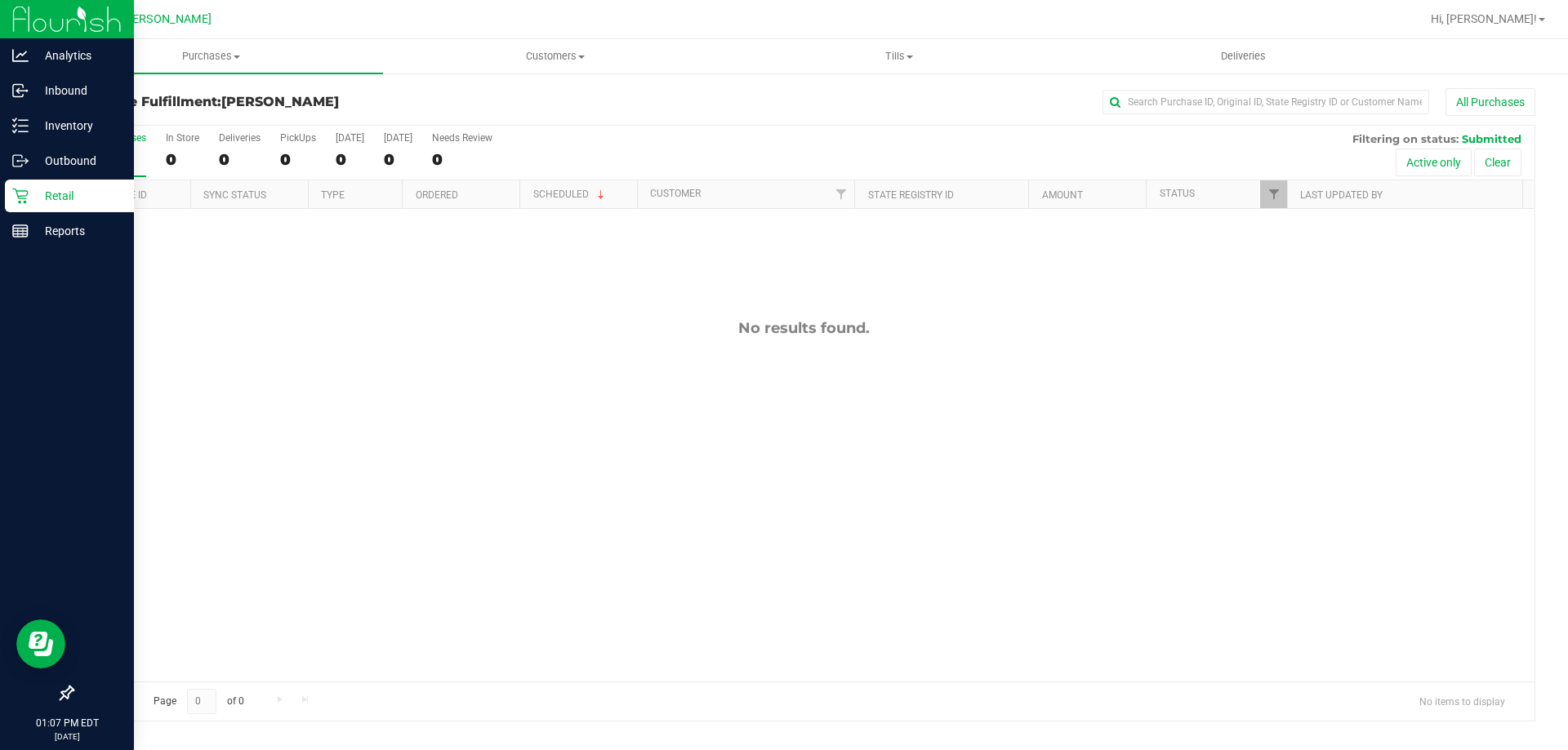
click at [65, 188] on p "Retail" at bounding box center [78, 196] width 98 height 20
